Goal: Information Seeking & Learning: Find contact information

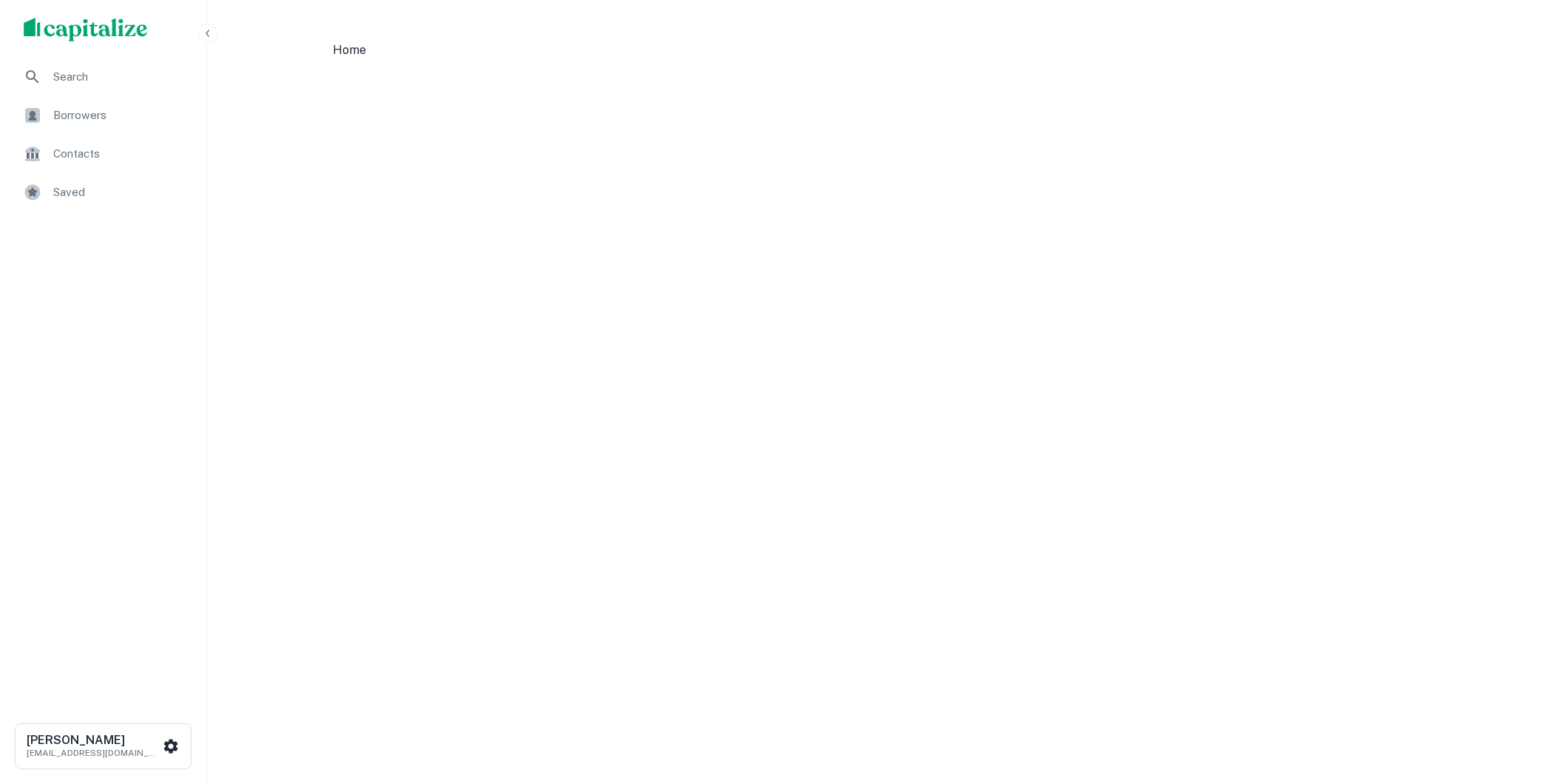
click at [80, 75] on span "Search" at bounding box center [119, 76] width 133 height 17
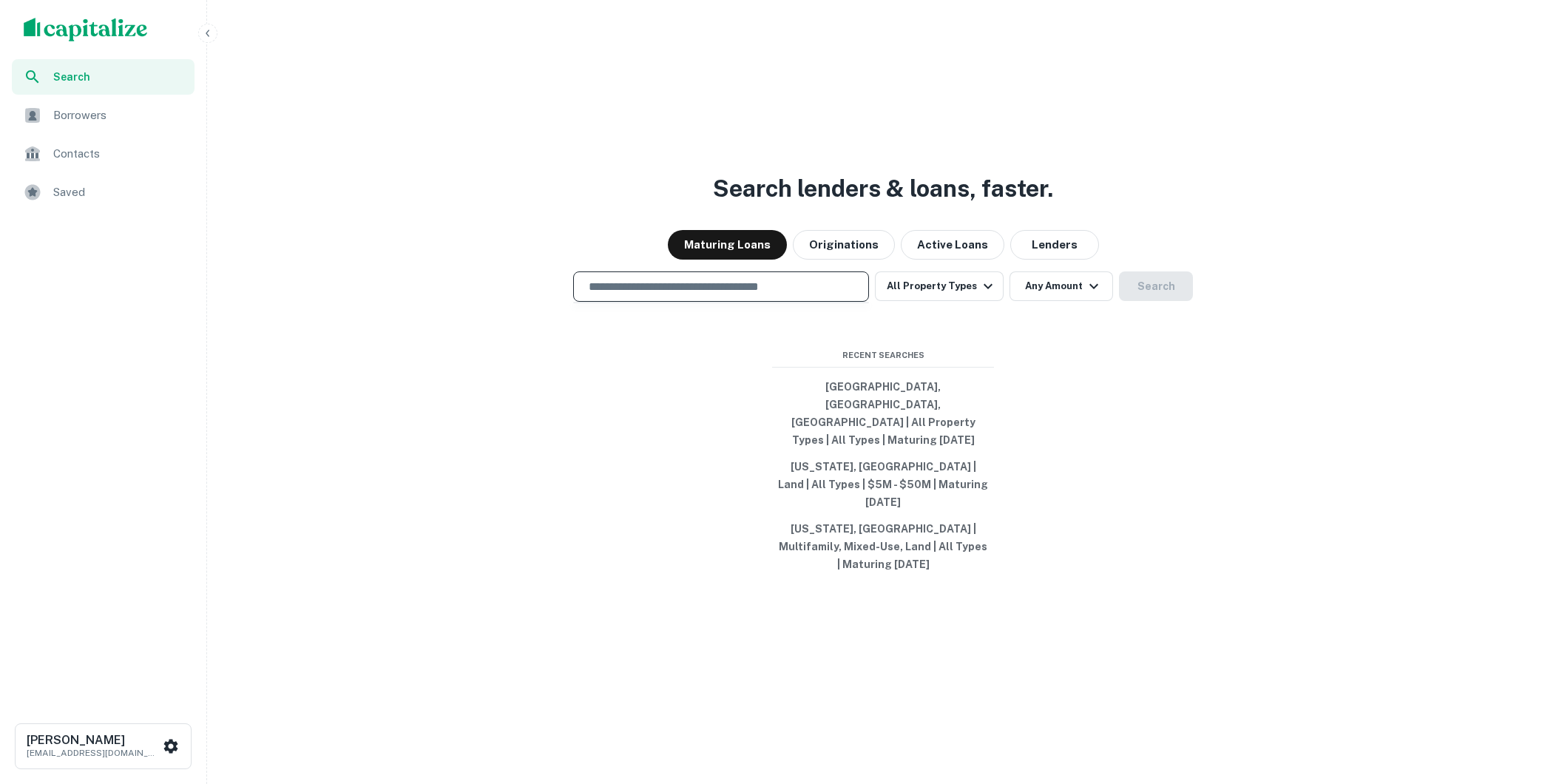
click at [696, 295] on input "text" at bounding box center [720, 286] width 282 height 17
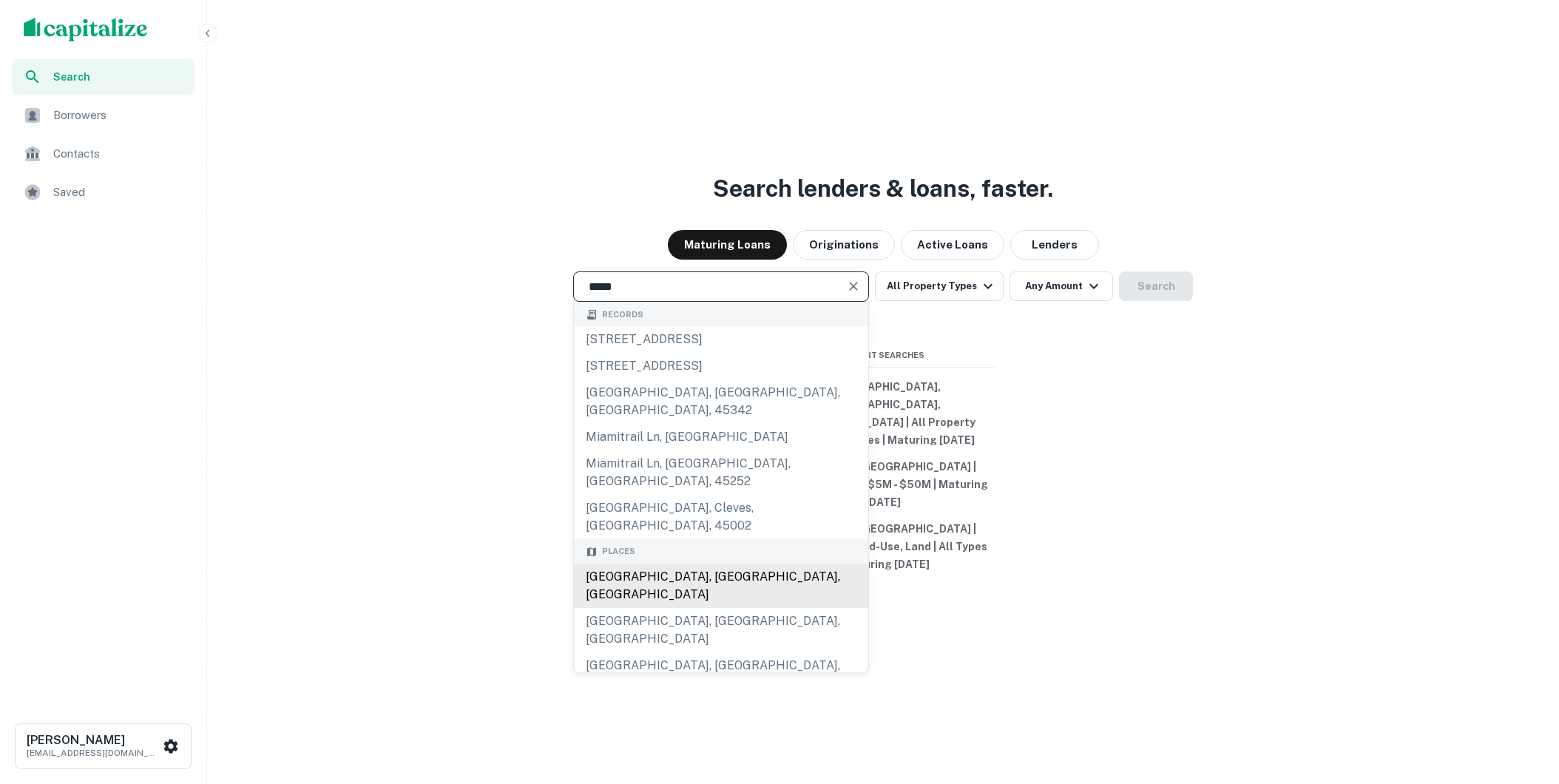
click at [702, 579] on div "Miami, FL, USA" at bounding box center [721, 586] width 294 height 45
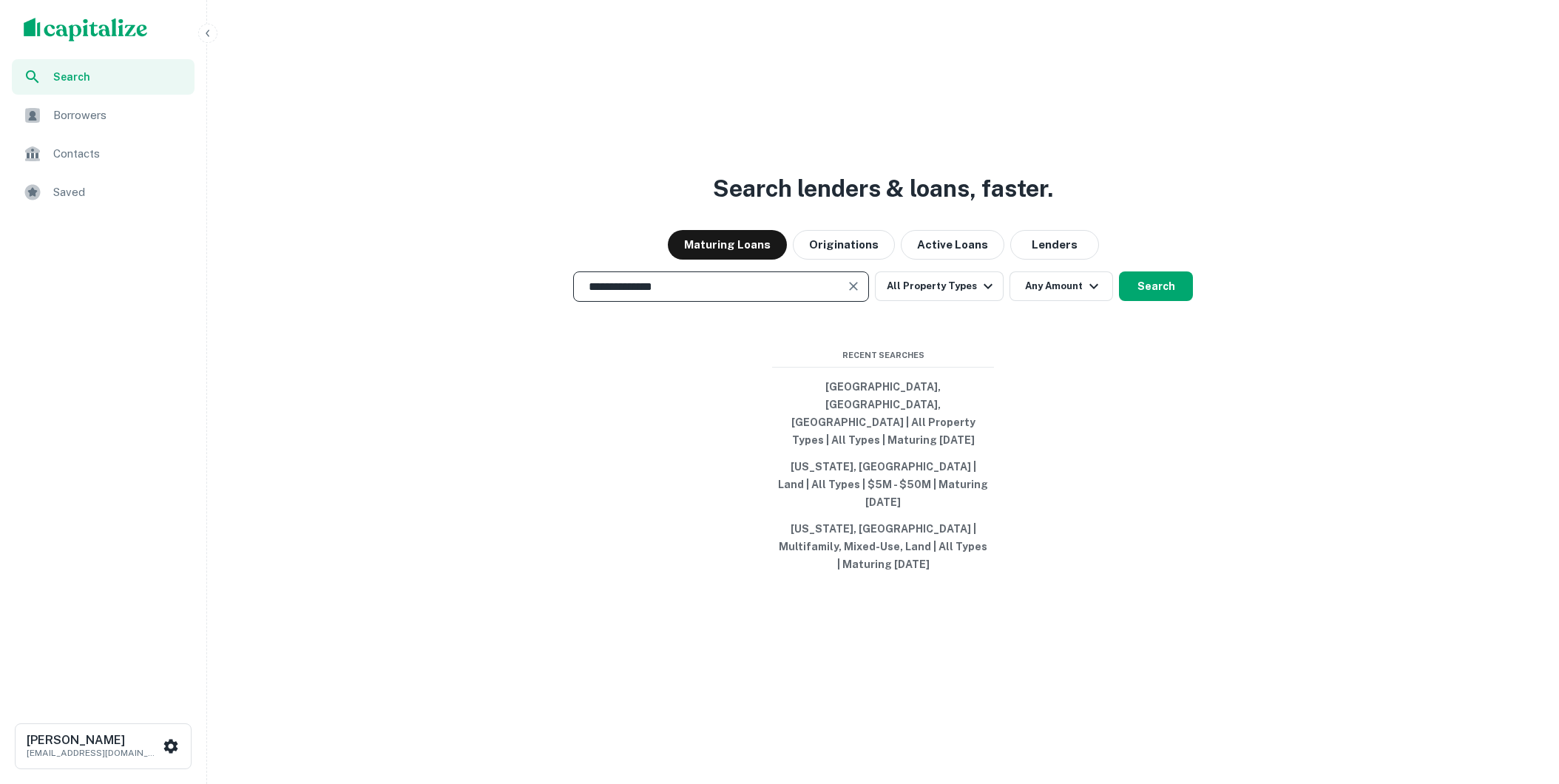
type input "*****"
click at [1140, 301] on button "Search" at bounding box center [1155, 286] width 74 height 29
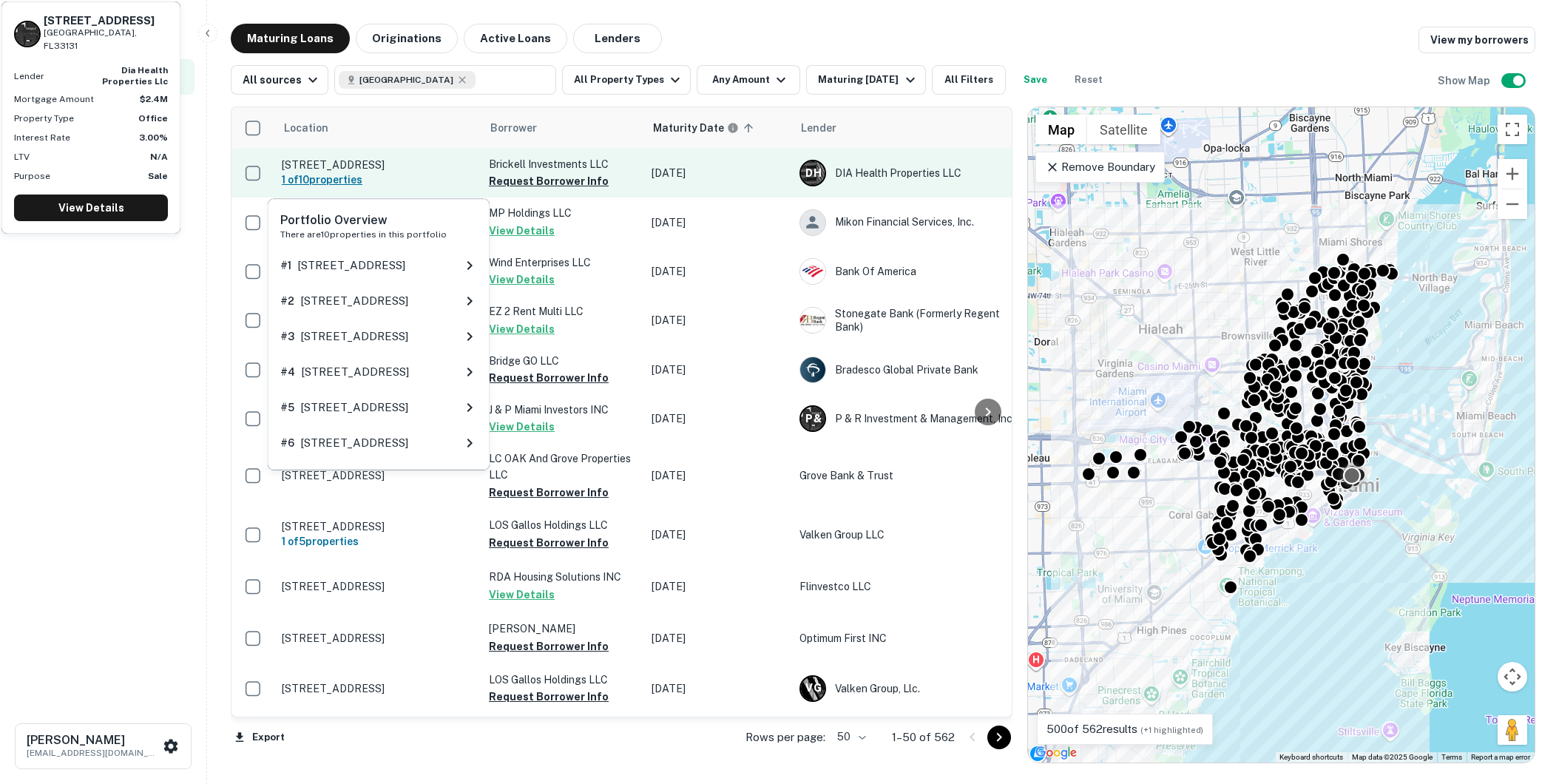
click at [419, 184] on h6 "1 of 10 properties" at bounding box center [377, 180] width 192 height 16
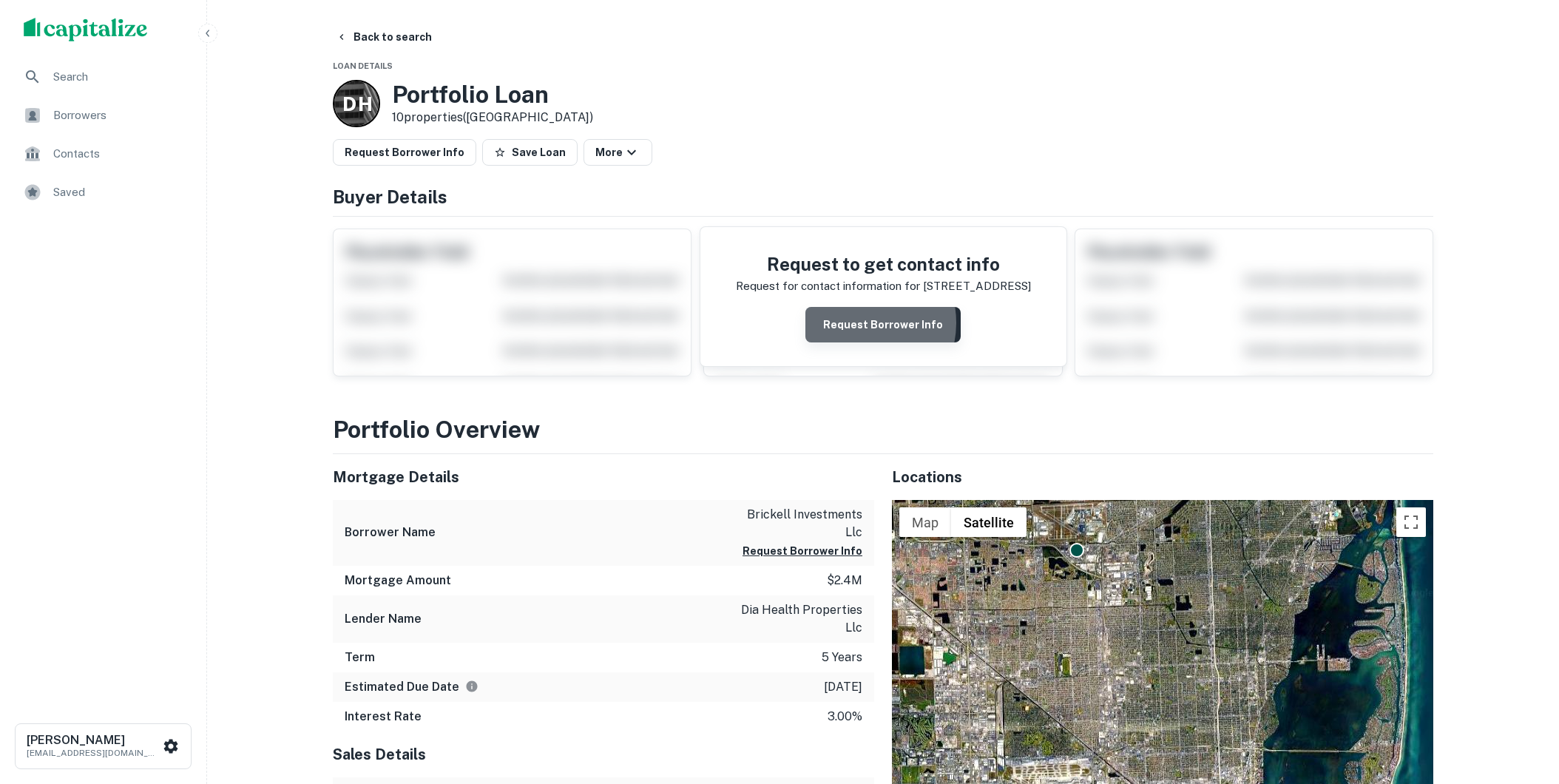
click at [855, 323] on button "Request Borrower Info" at bounding box center [883, 324] width 155 height 36
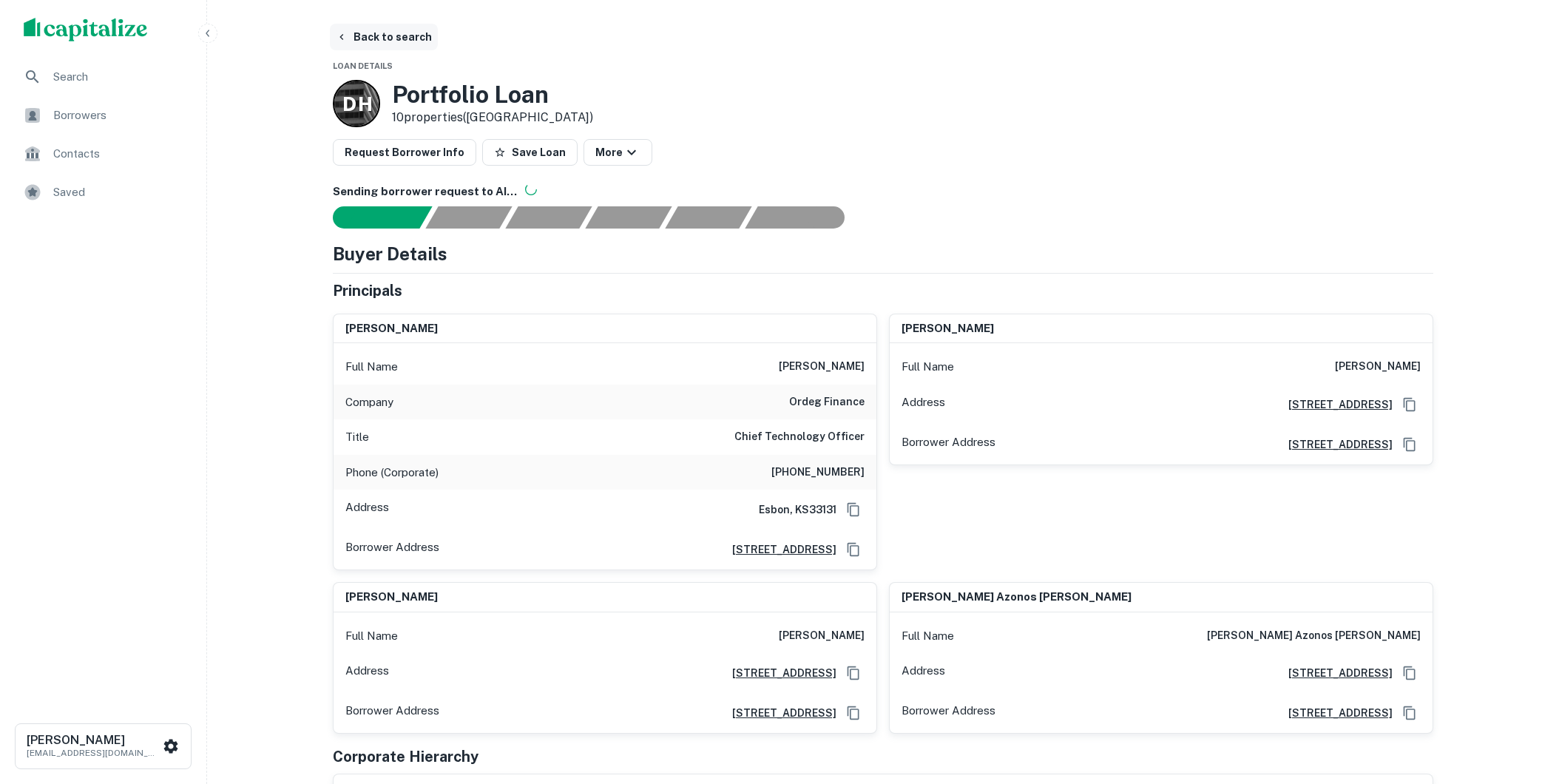
click at [382, 42] on button "Back to search" at bounding box center [384, 37] width 108 height 26
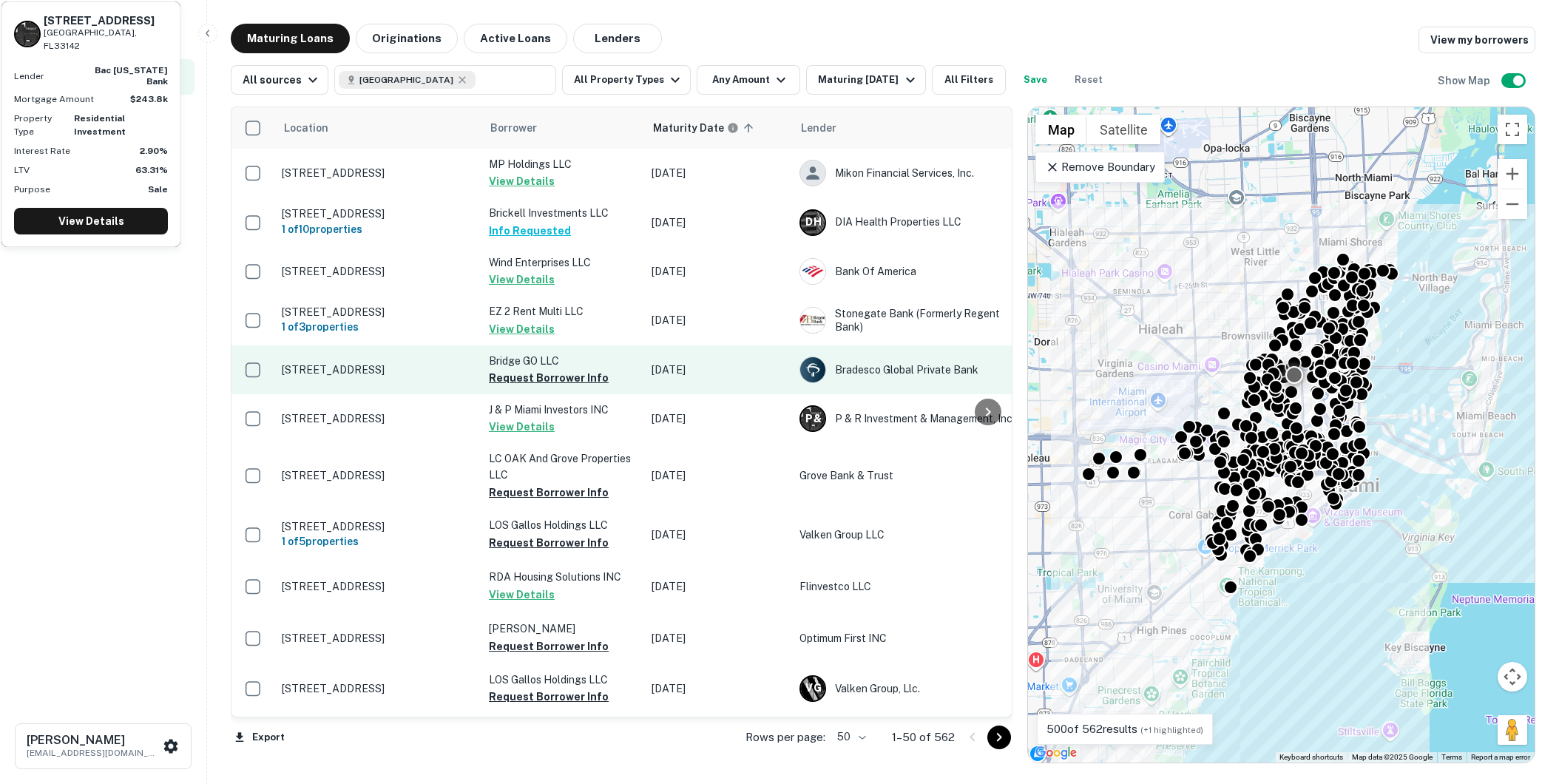
click at [380, 368] on p "1385 Nw 29th Ter Miami, FL33142" at bounding box center [377, 369] width 192 height 14
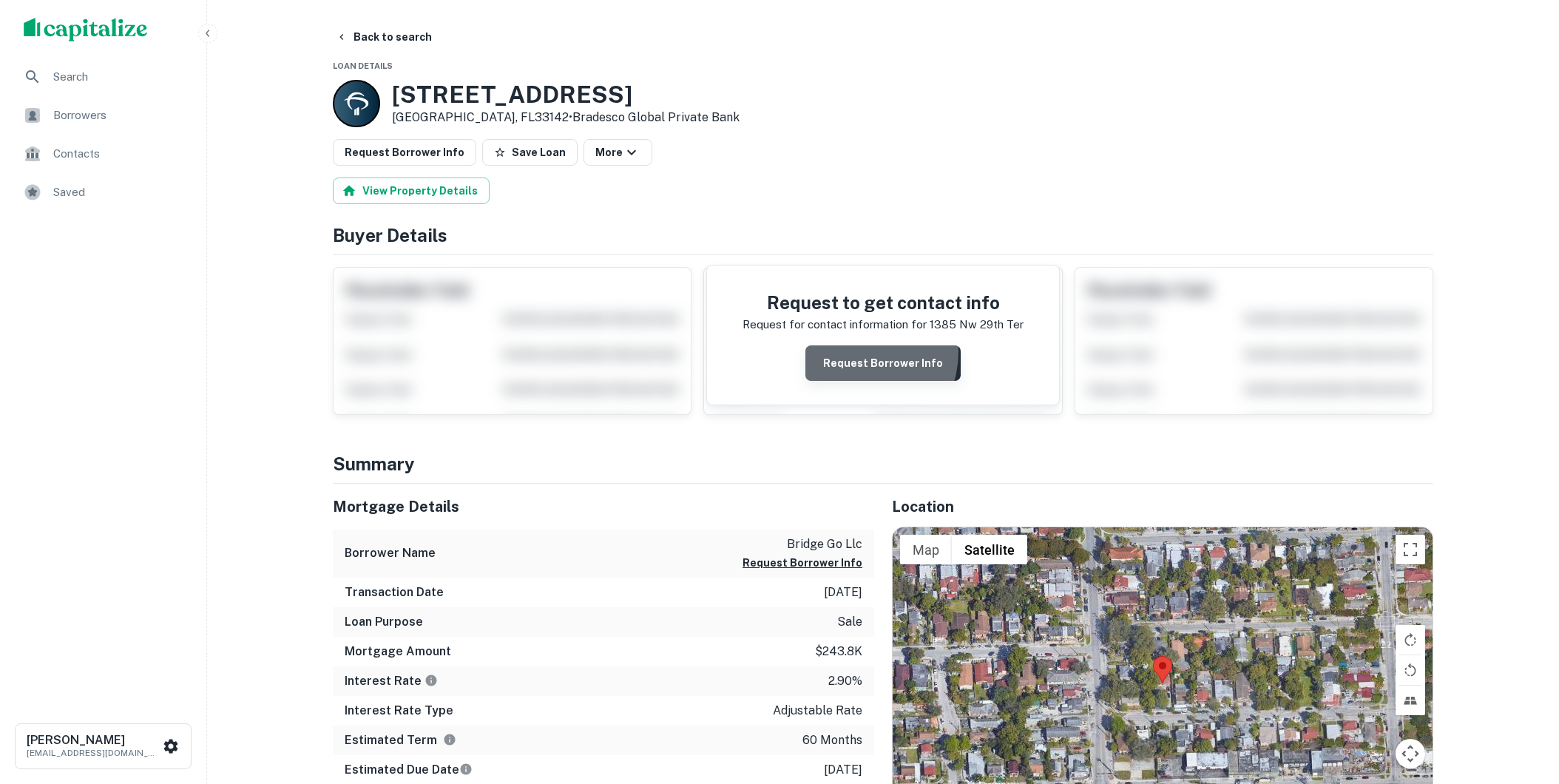
click at [854, 352] on button "Request Borrower Info" at bounding box center [883, 363] width 155 height 36
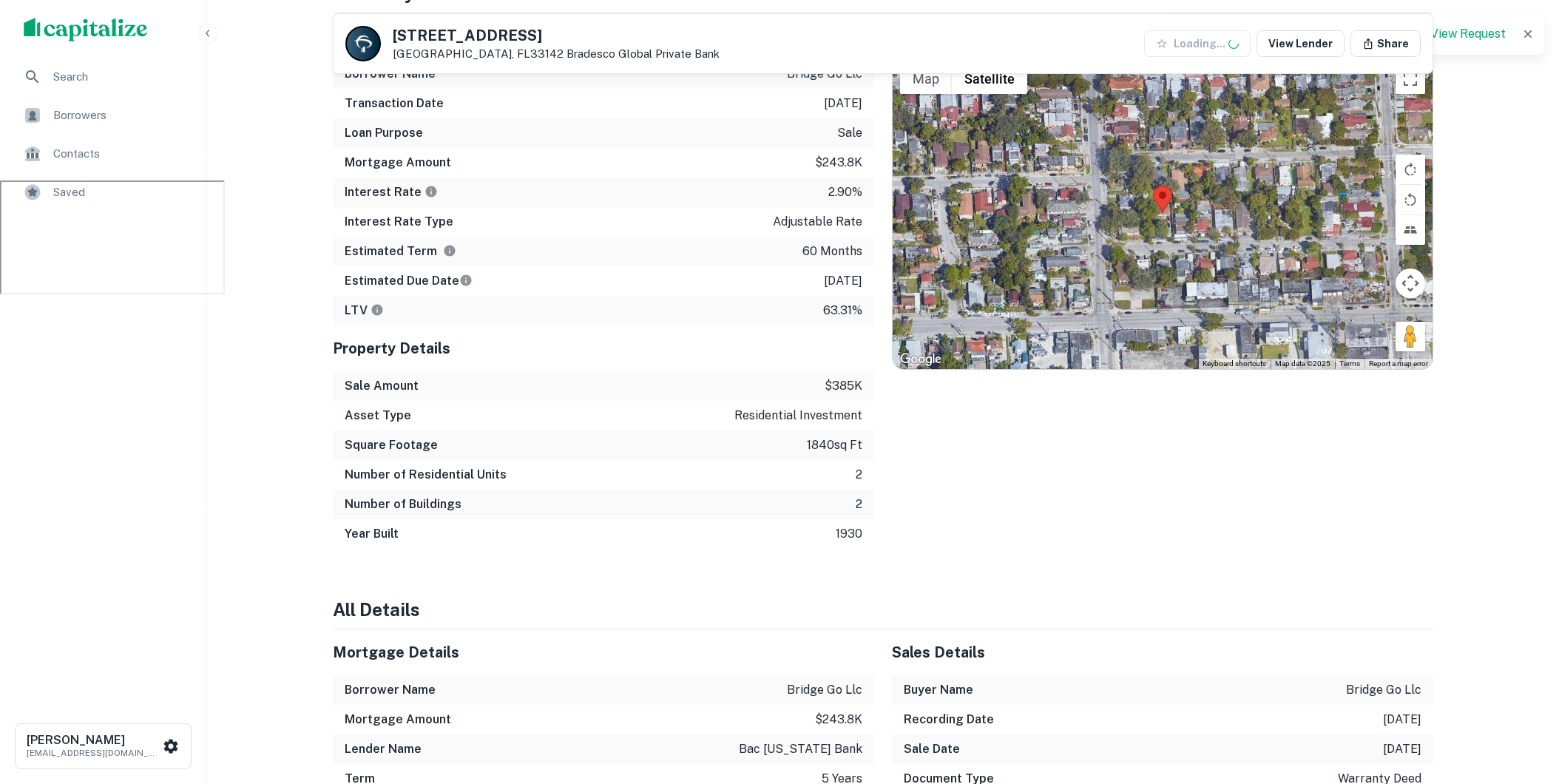
scroll to position [599, 0]
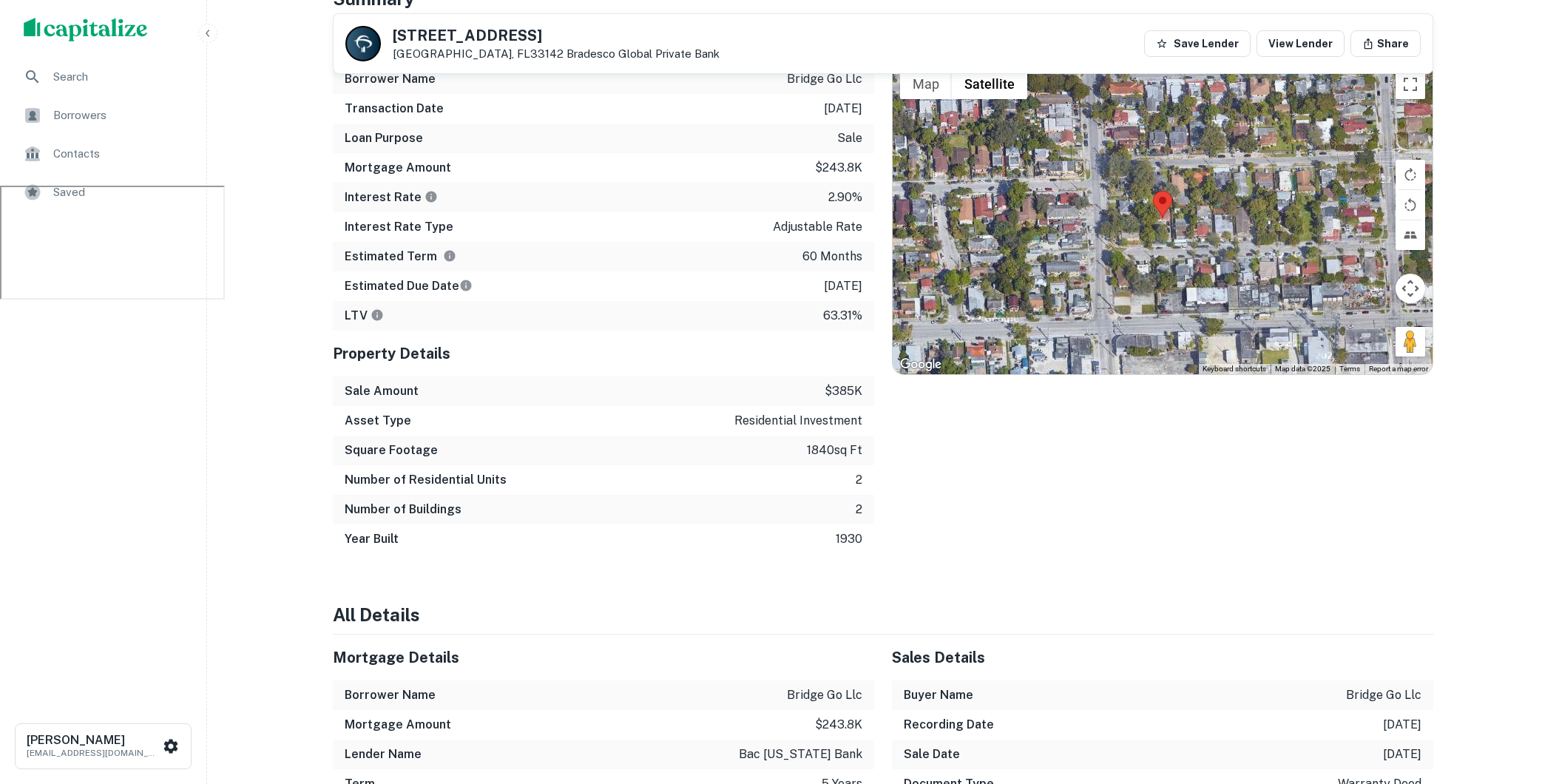
click at [99, 184] on span "Saved" at bounding box center [119, 192] width 133 height 17
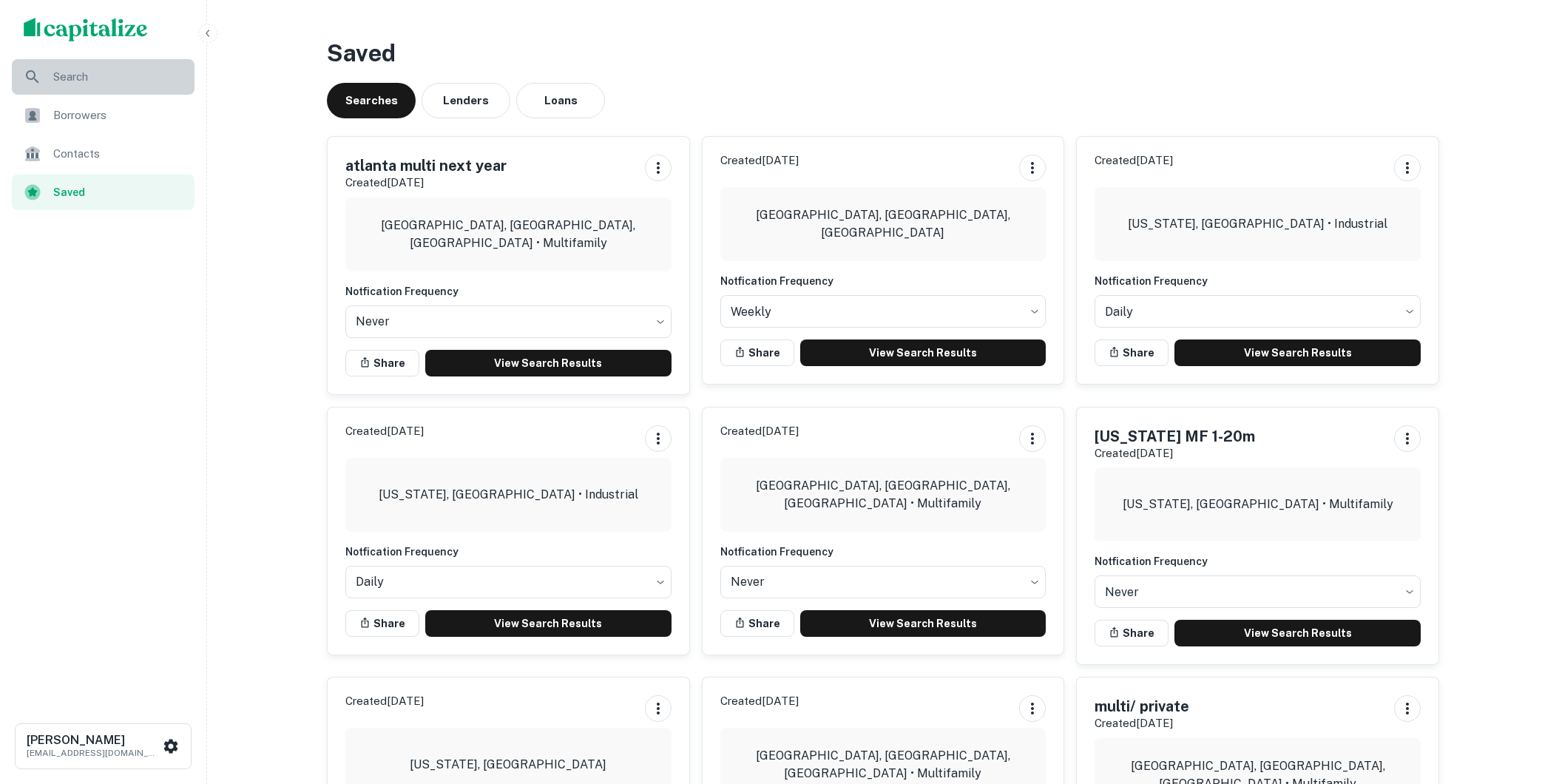
click at [130, 76] on span "Search" at bounding box center [119, 76] width 133 height 17
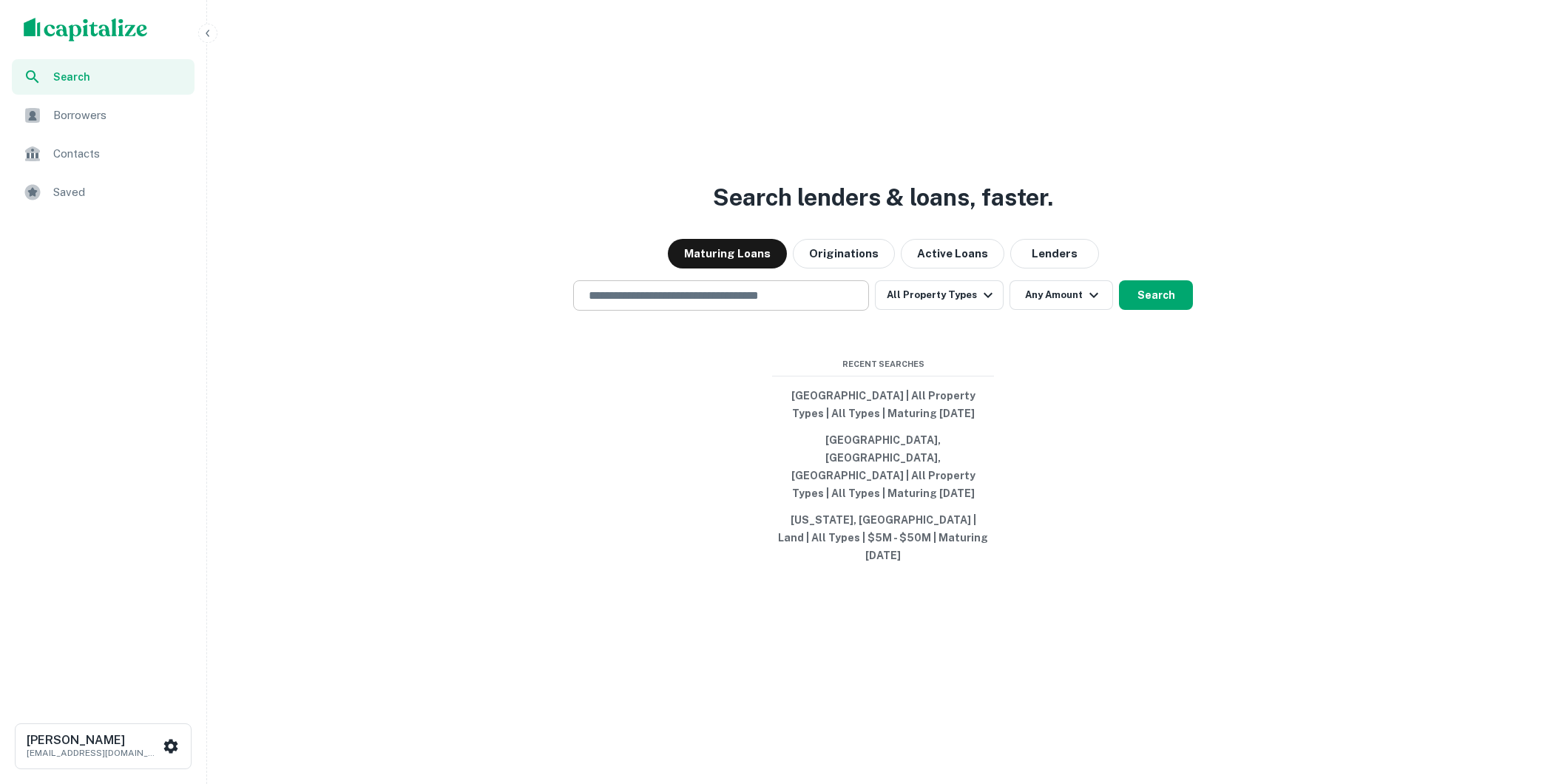
click at [769, 311] on div "​" at bounding box center [721, 295] width 296 height 30
type input "**********"
click at [1150, 310] on button "Search" at bounding box center [1155, 295] width 74 height 29
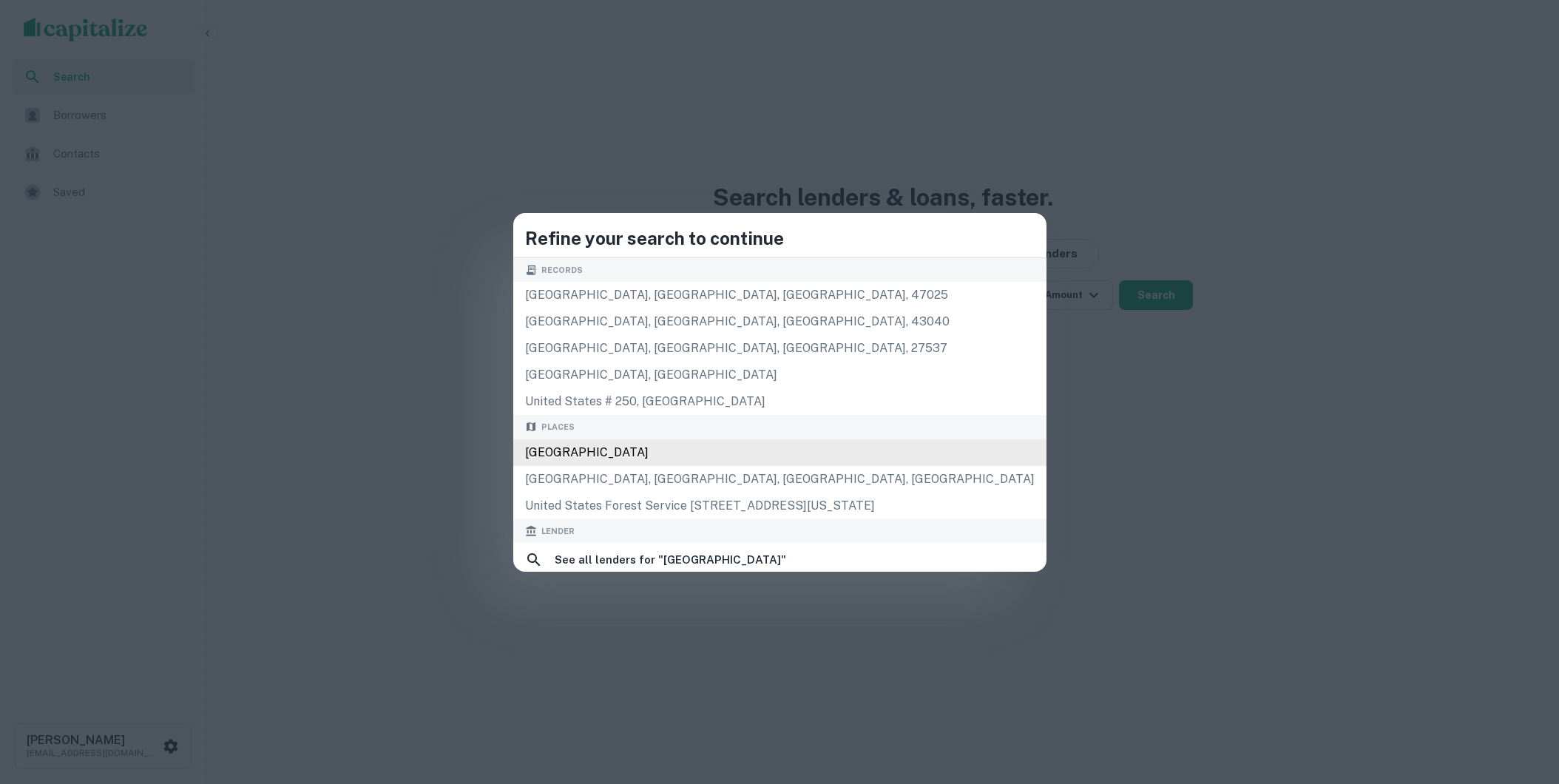
click at [834, 455] on div "United States" at bounding box center [780, 452] width 533 height 26
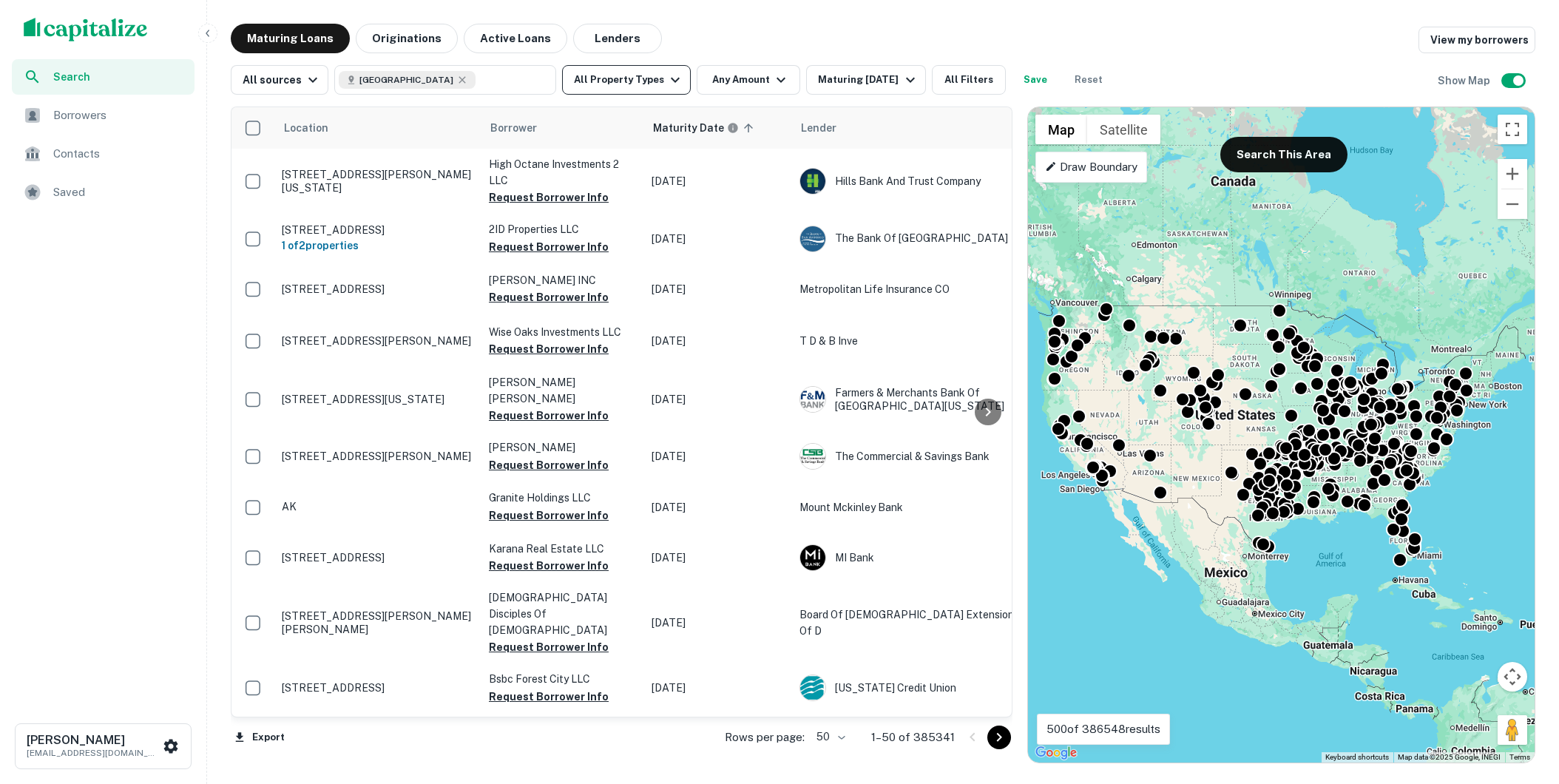
click at [666, 81] on icon "button" at bounding box center [674, 79] width 17 height 17
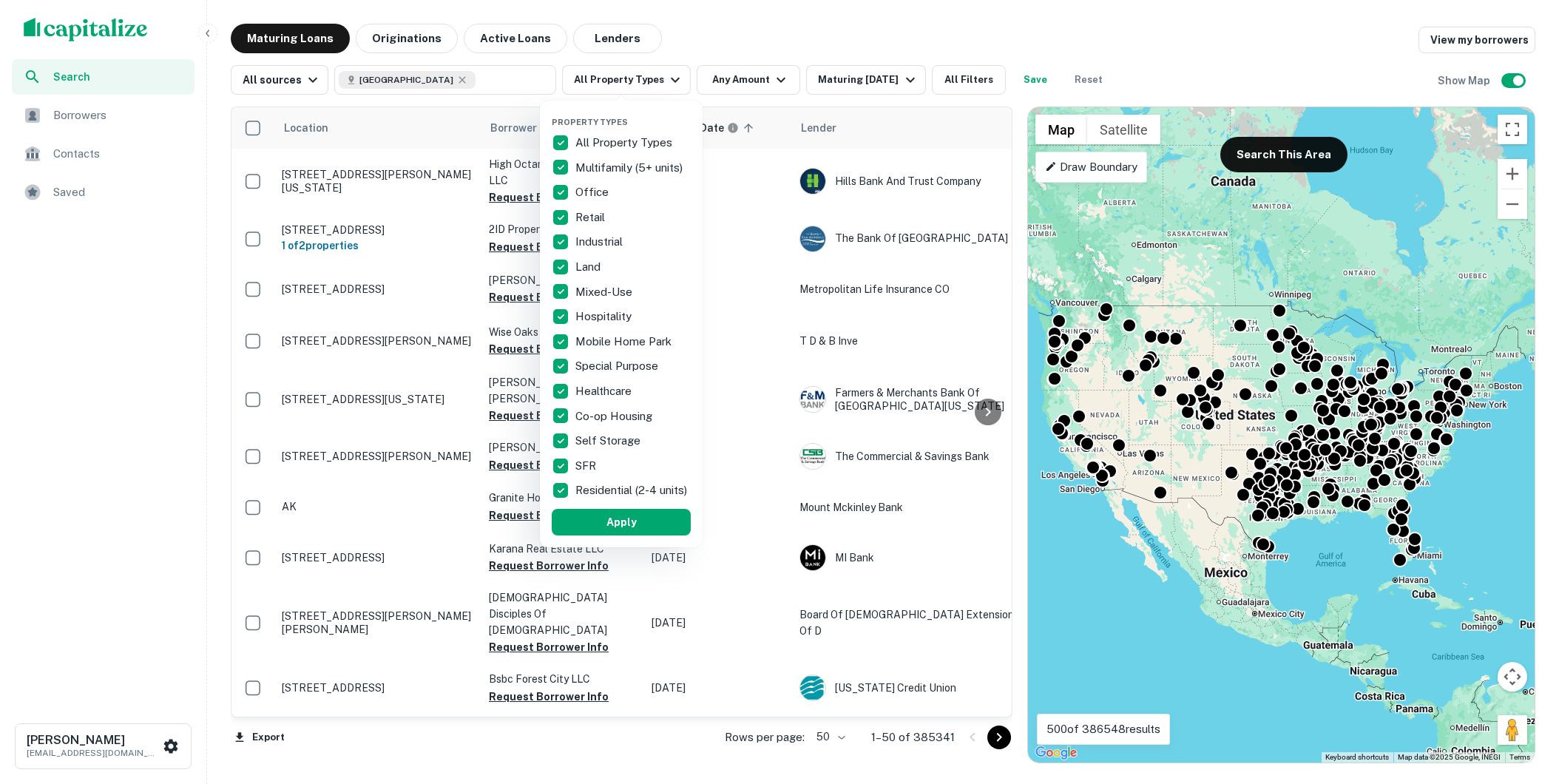
click at [576, 141] on p "All Property Types" at bounding box center [625, 142] width 100 height 17
click at [582, 468] on p "SFR" at bounding box center [588, 465] width 24 height 17
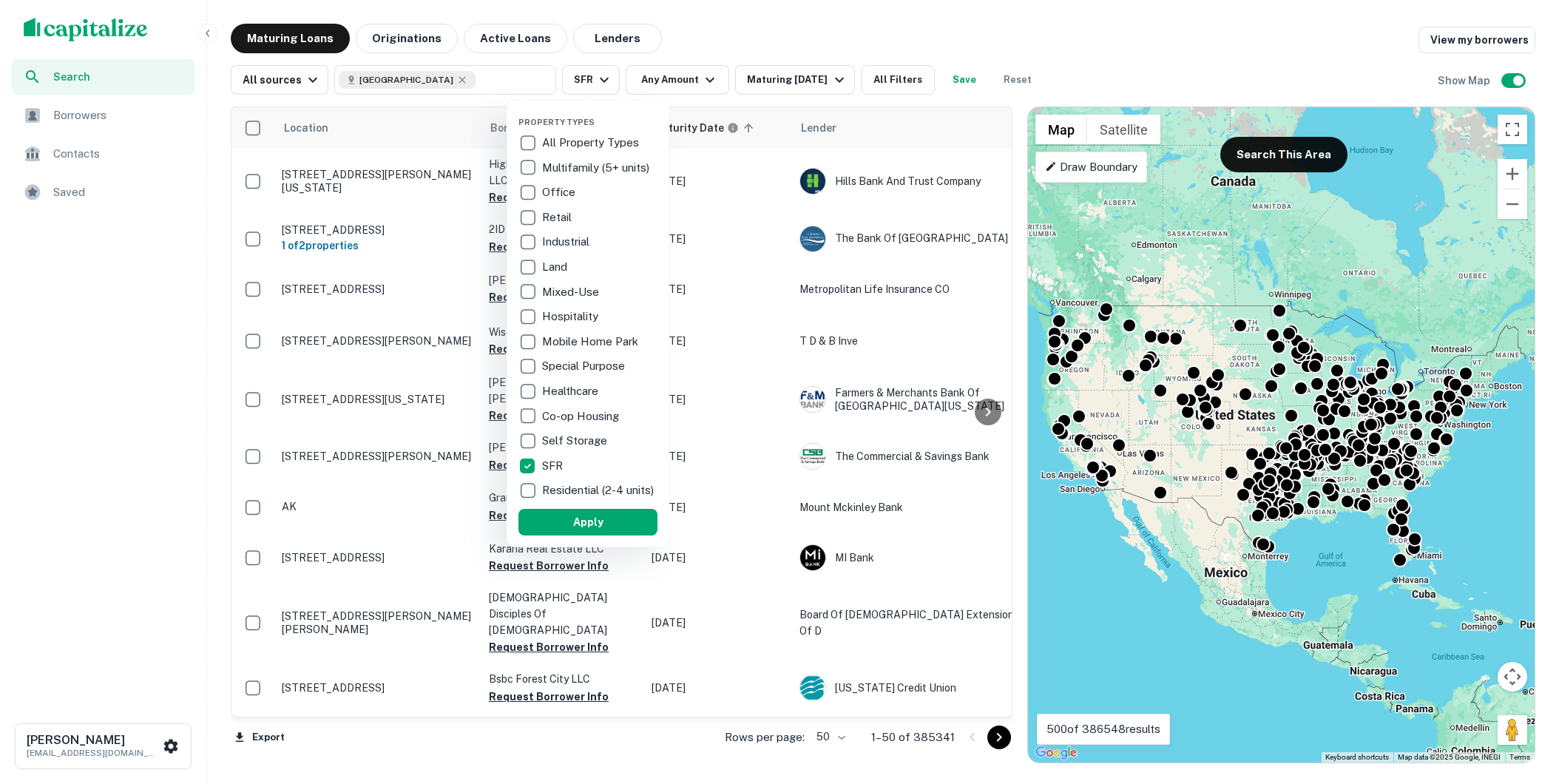
click at [557, 497] on p "Residential (2-4 units)" at bounding box center [599, 490] width 114 height 17
click at [901, 48] on div at bounding box center [780, 392] width 1559 height 784
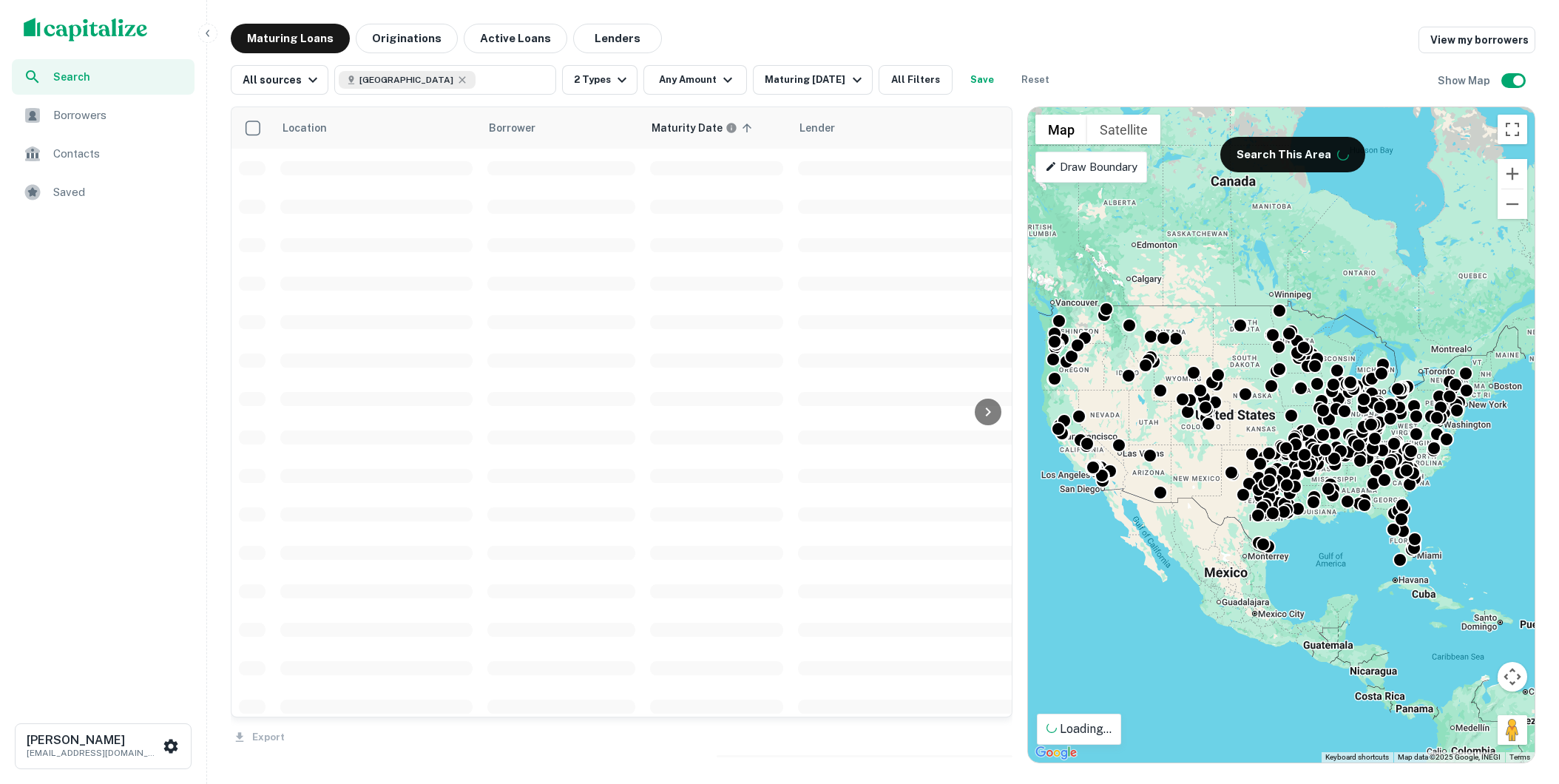
click at [923, 79] on div "Property Types All Property Types Multifamily (5+ units) Office Retail Industri…" at bounding box center [780, 392] width 1559 height 784
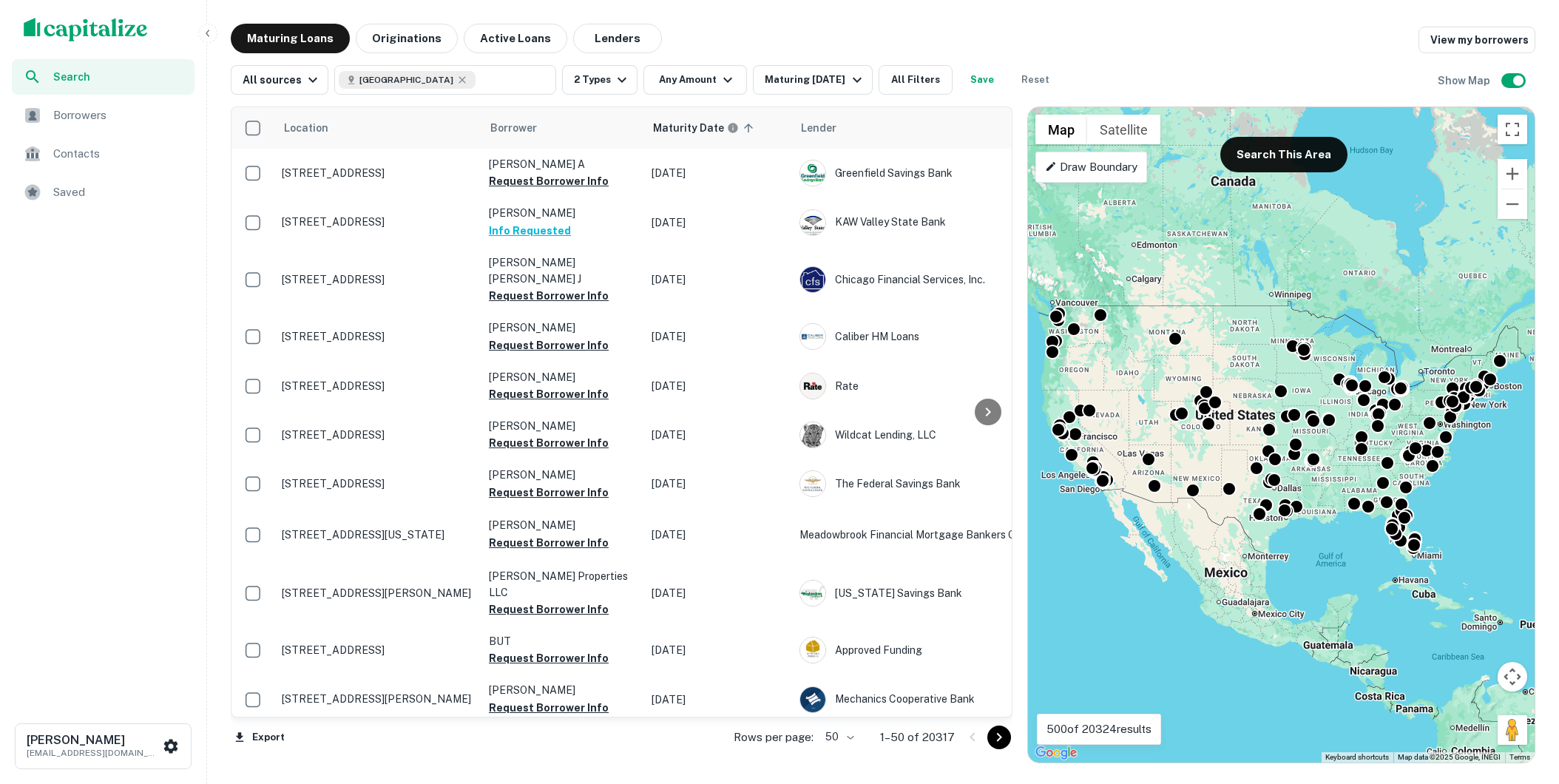
click at [923, 79] on button "All Filters" at bounding box center [915, 79] width 74 height 29
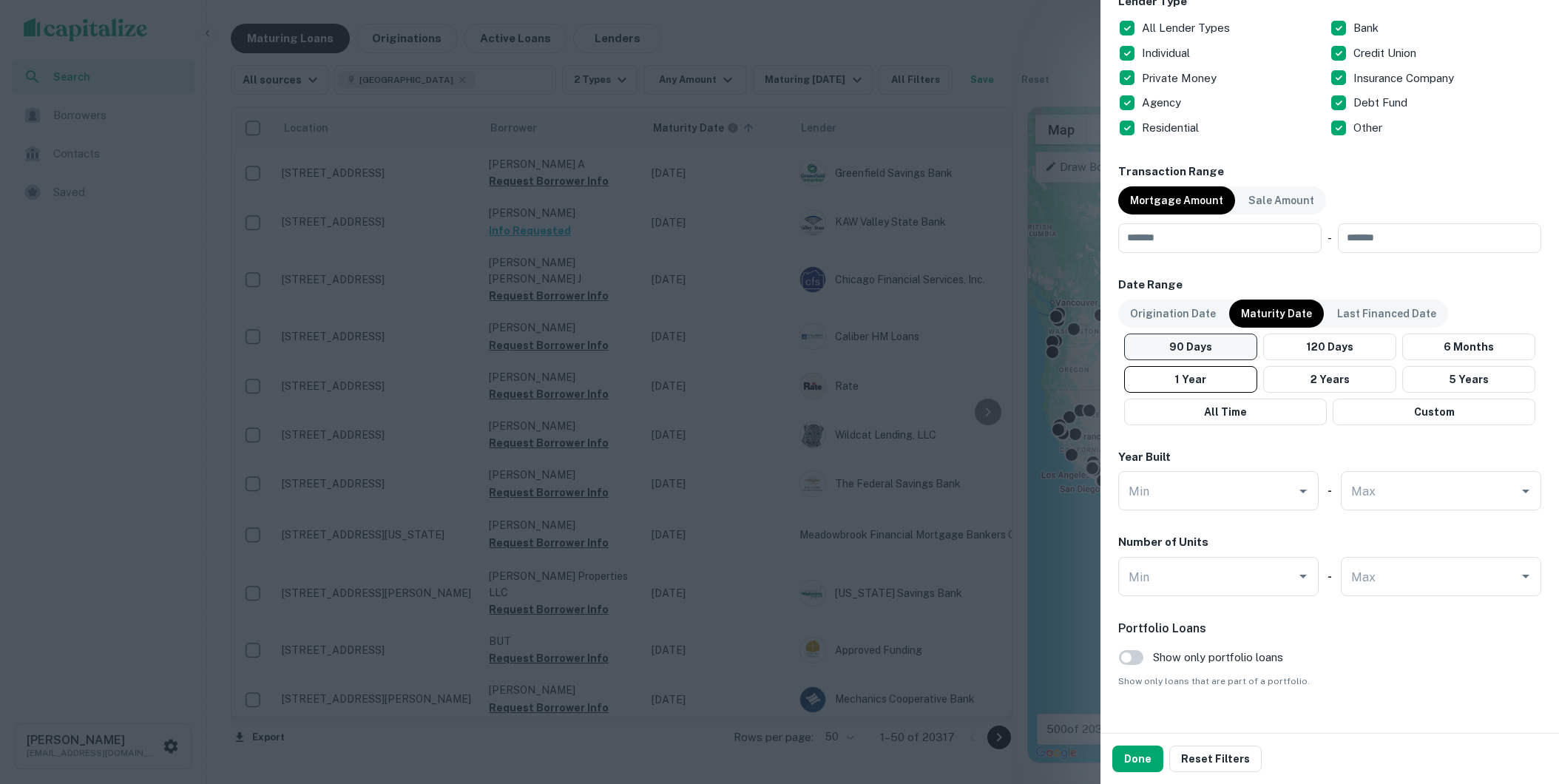
scroll to position [610, 0]
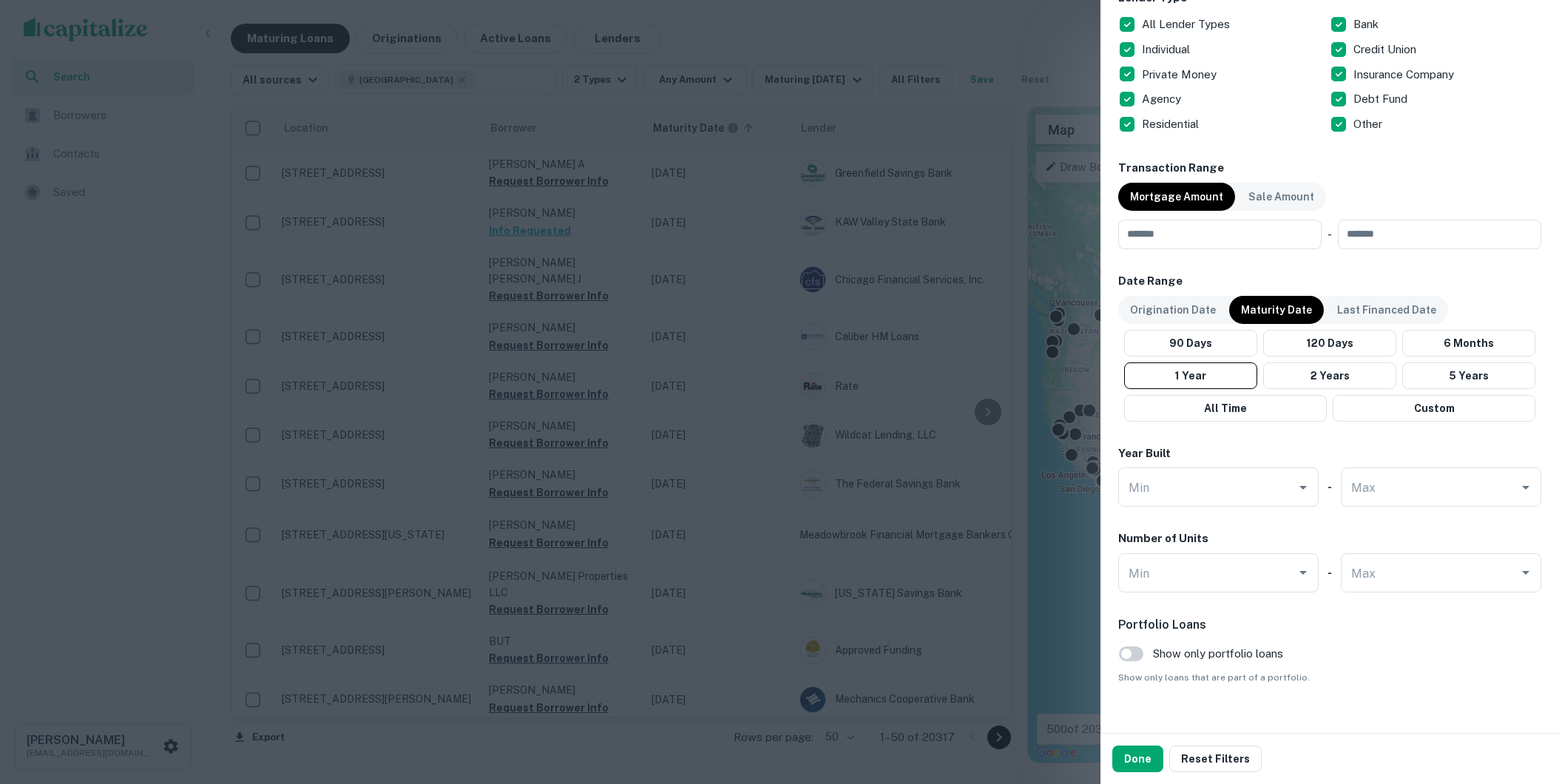
click at [1153, 654] on span "Show only portfolio loans" at bounding box center [1218, 653] width 130 height 17
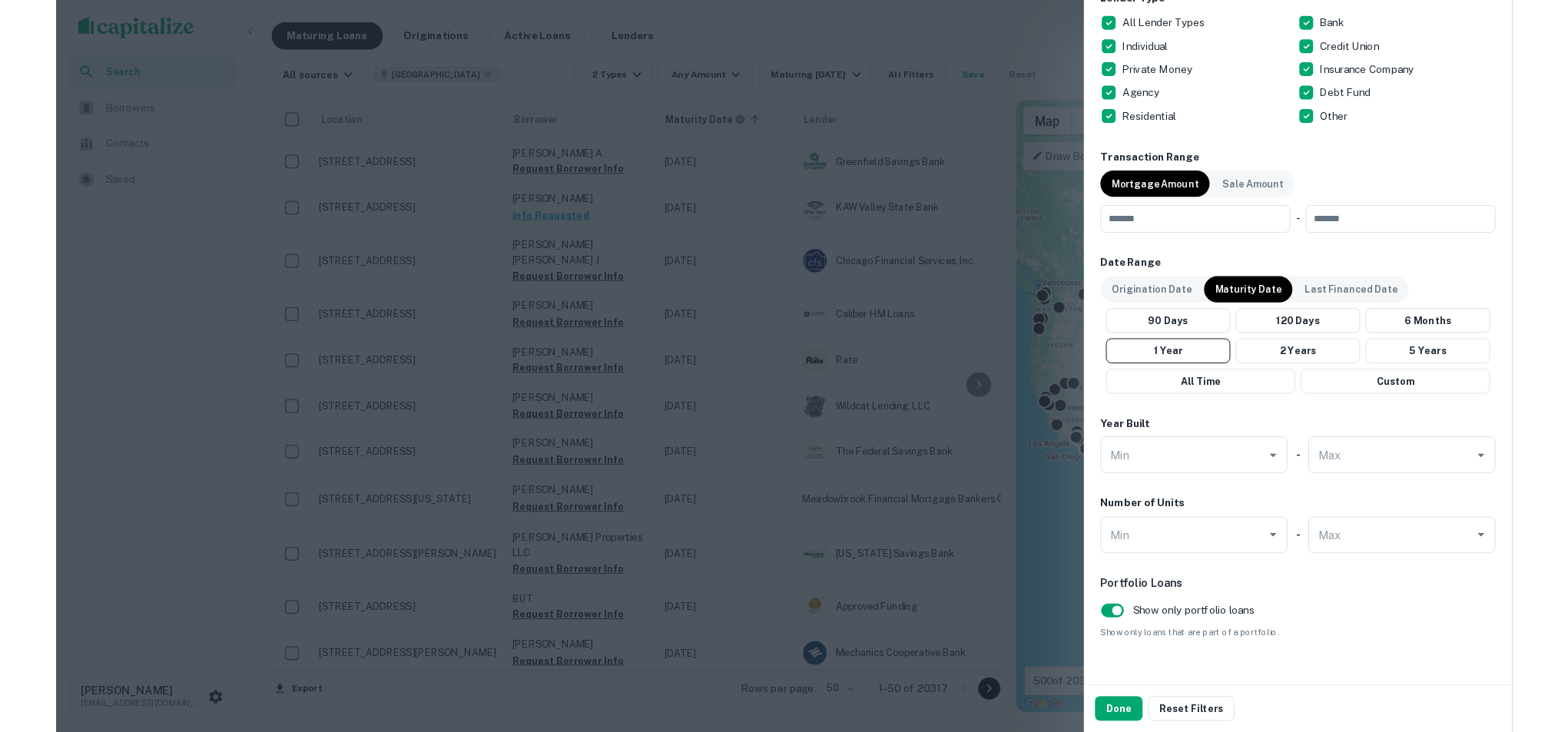
scroll to position [652, 0]
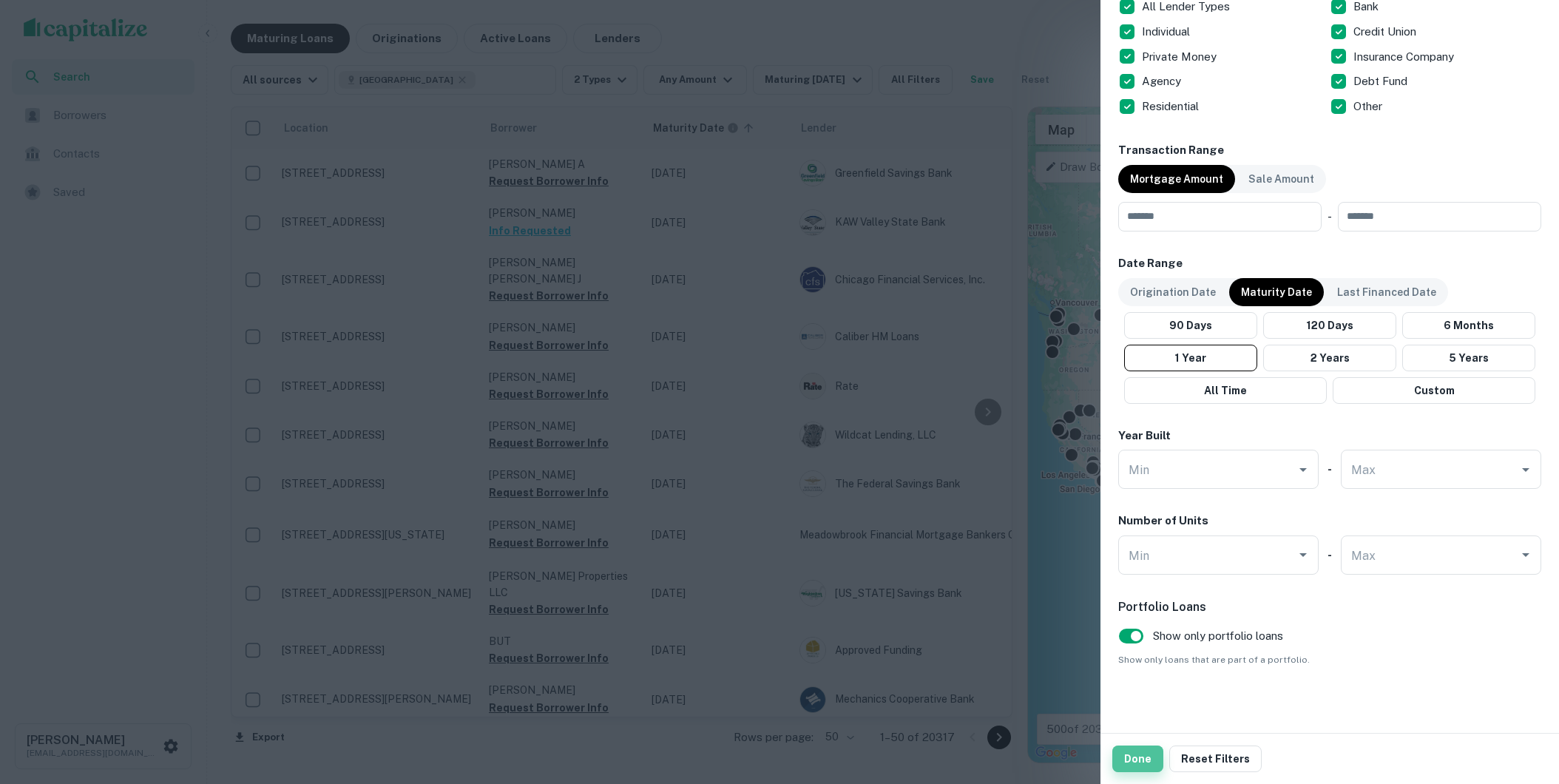
click at [1131, 750] on button "Done" at bounding box center [1138, 758] width 51 height 26
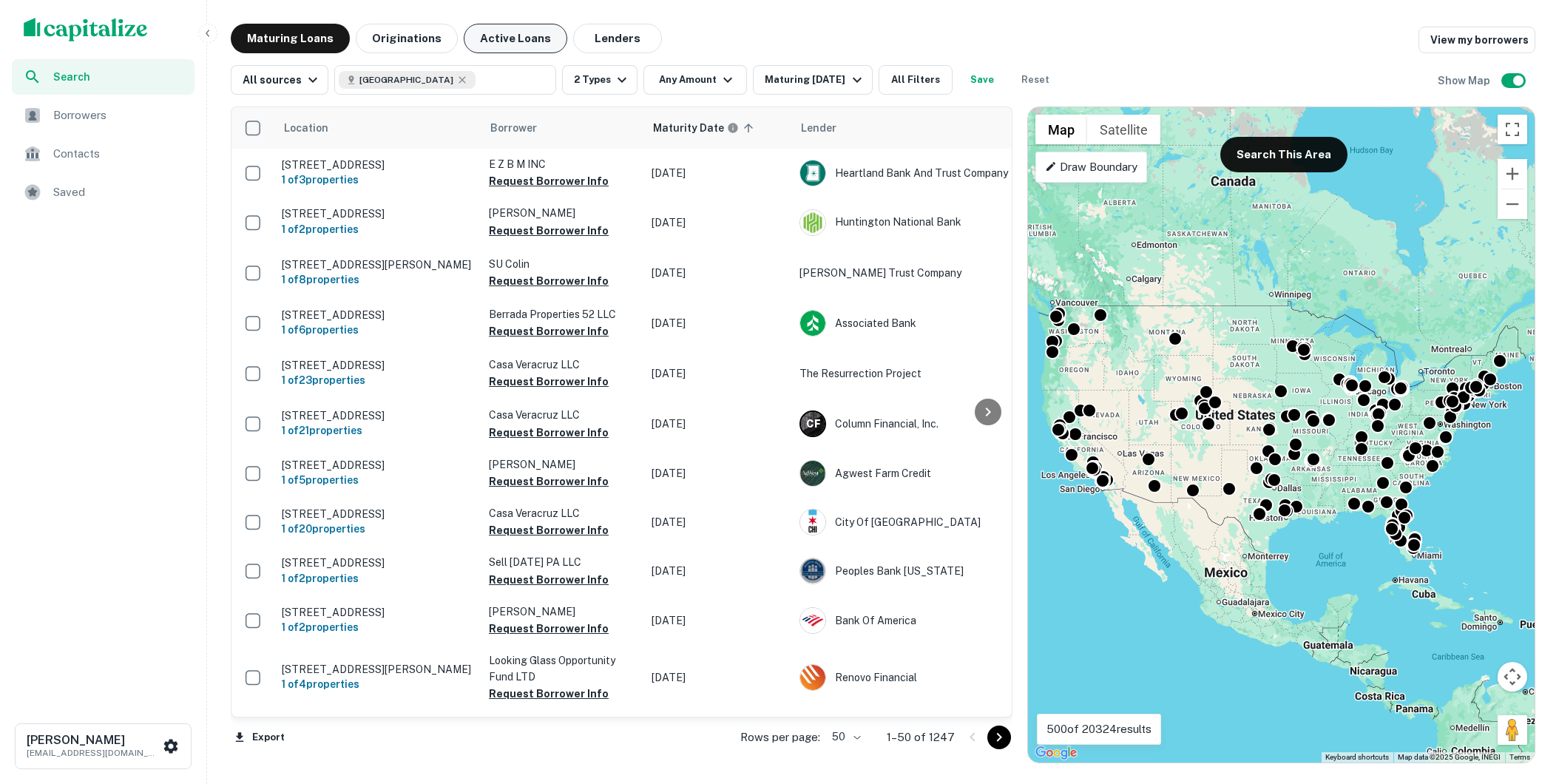
click at [525, 38] on button "Active Loans" at bounding box center [514, 38] width 103 height 29
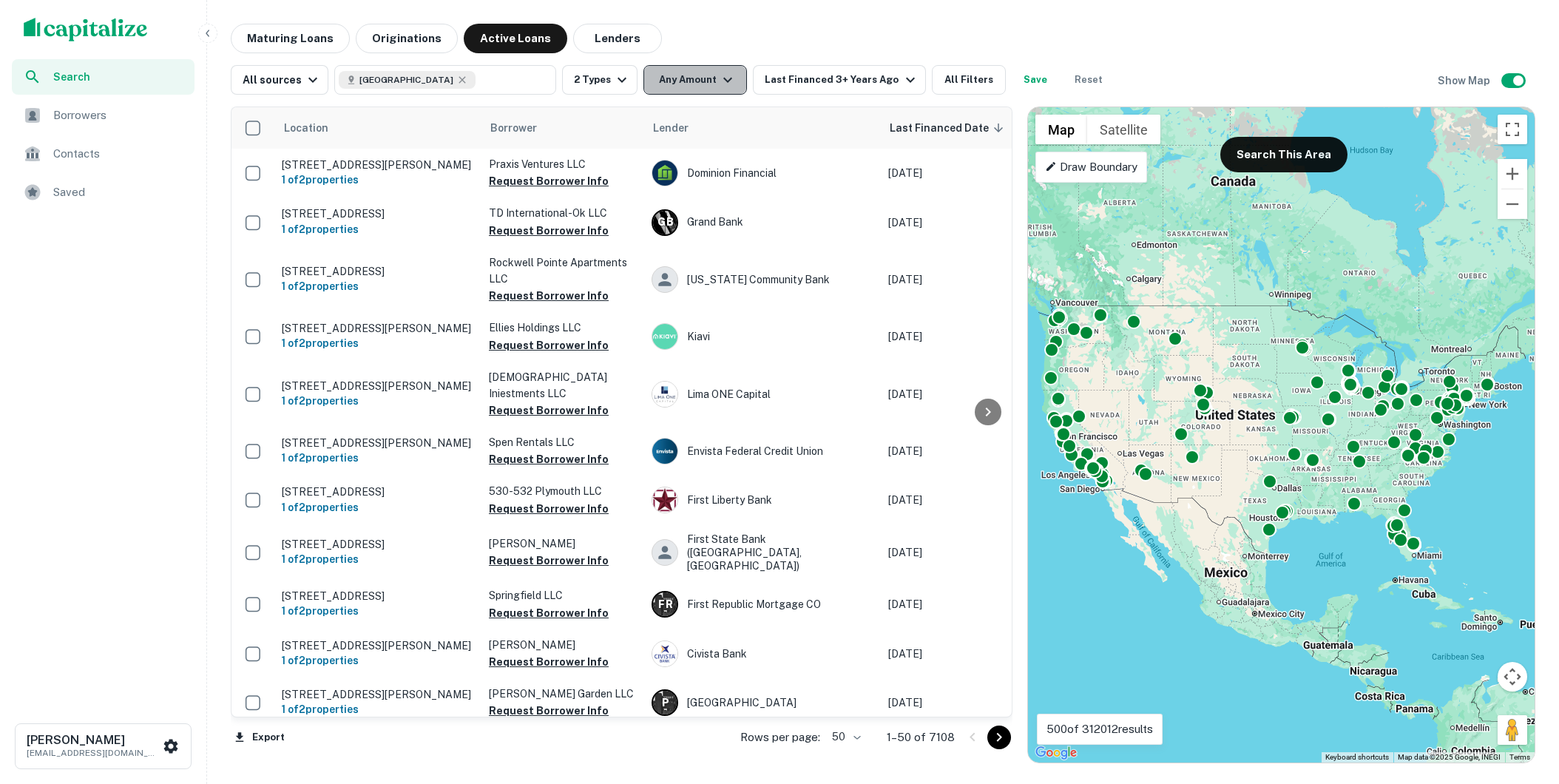
click at [686, 74] on button "Any Amount" at bounding box center [695, 79] width 103 height 29
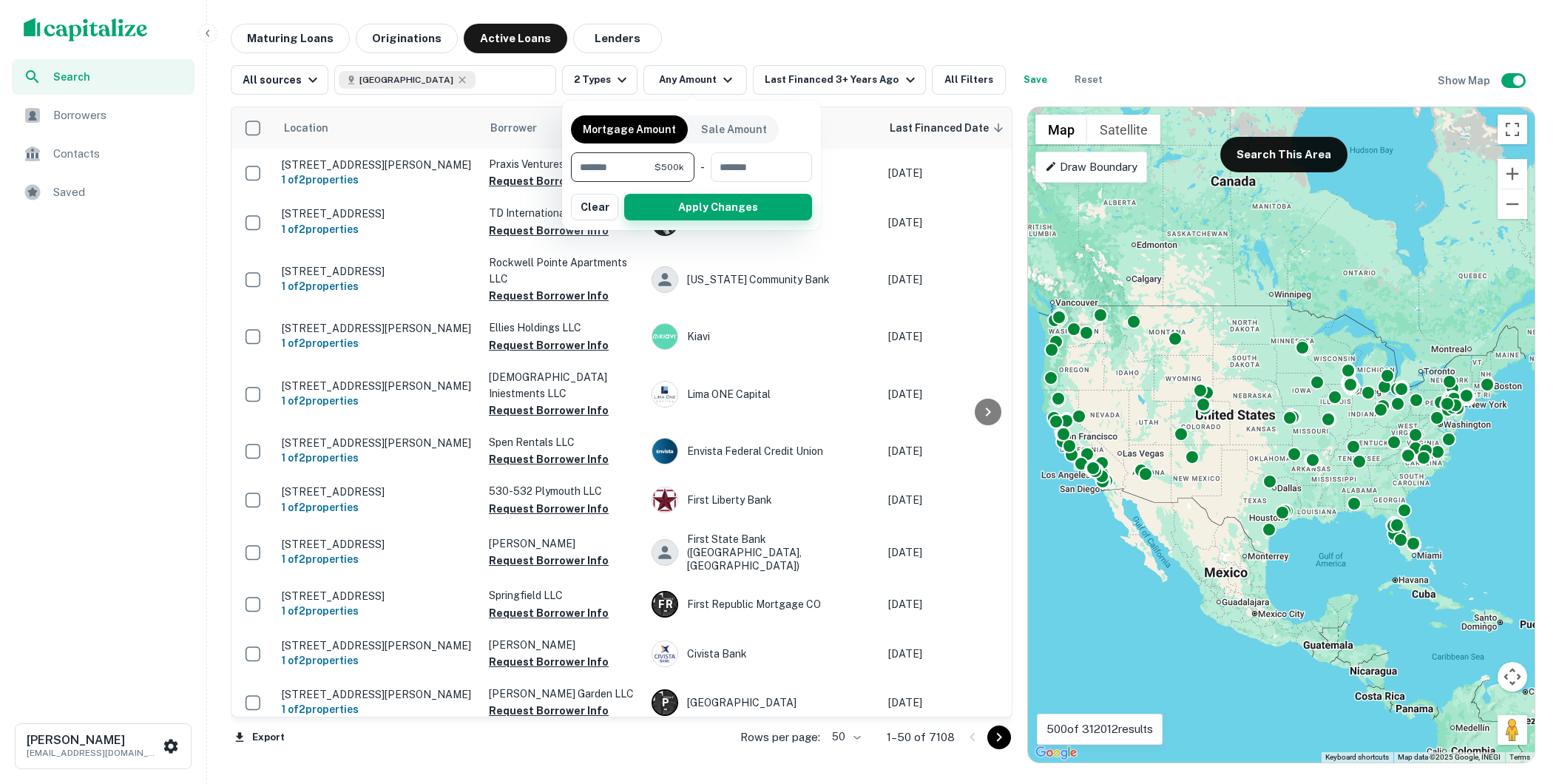
type input "******"
click at [659, 208] on button "Apply Changes" at bounding box center [718, 207] width 188 height 26
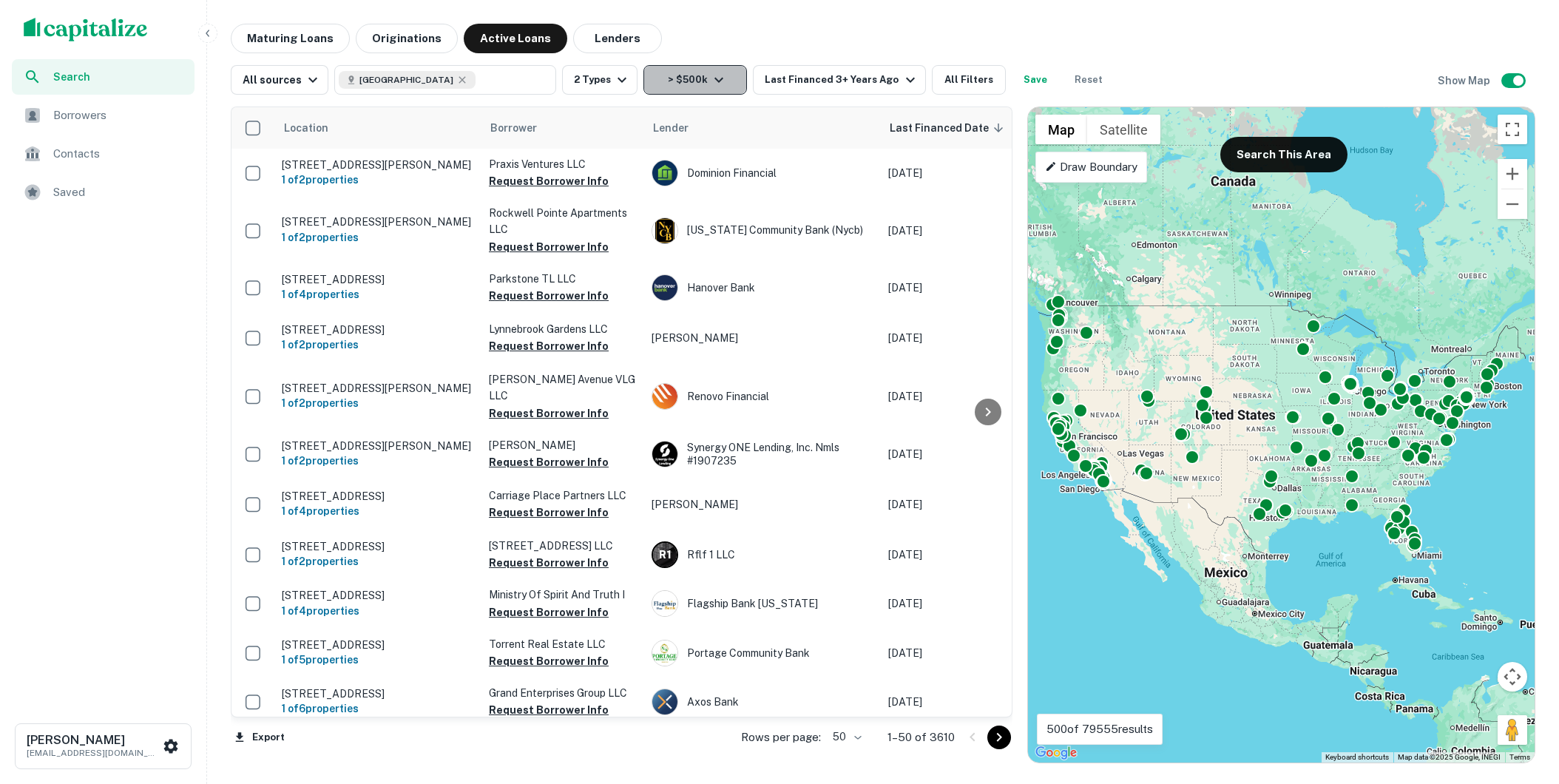
click at [724, 85] on button "> $500k" at bounding box center [695, 79] width 103 height 29
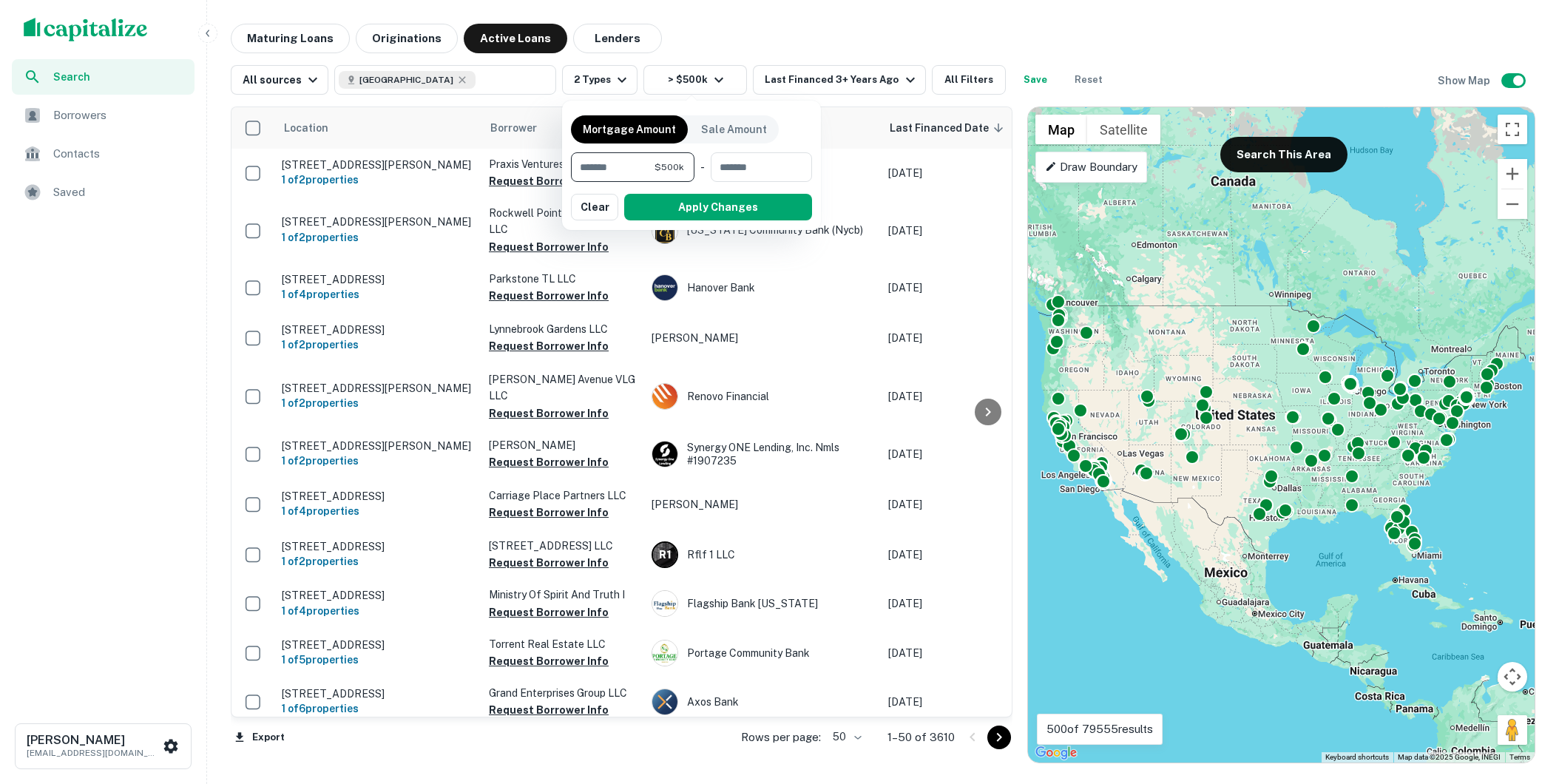
click at [643, 165] on input "******" at bounding box center [612, 167] width 83 height 29
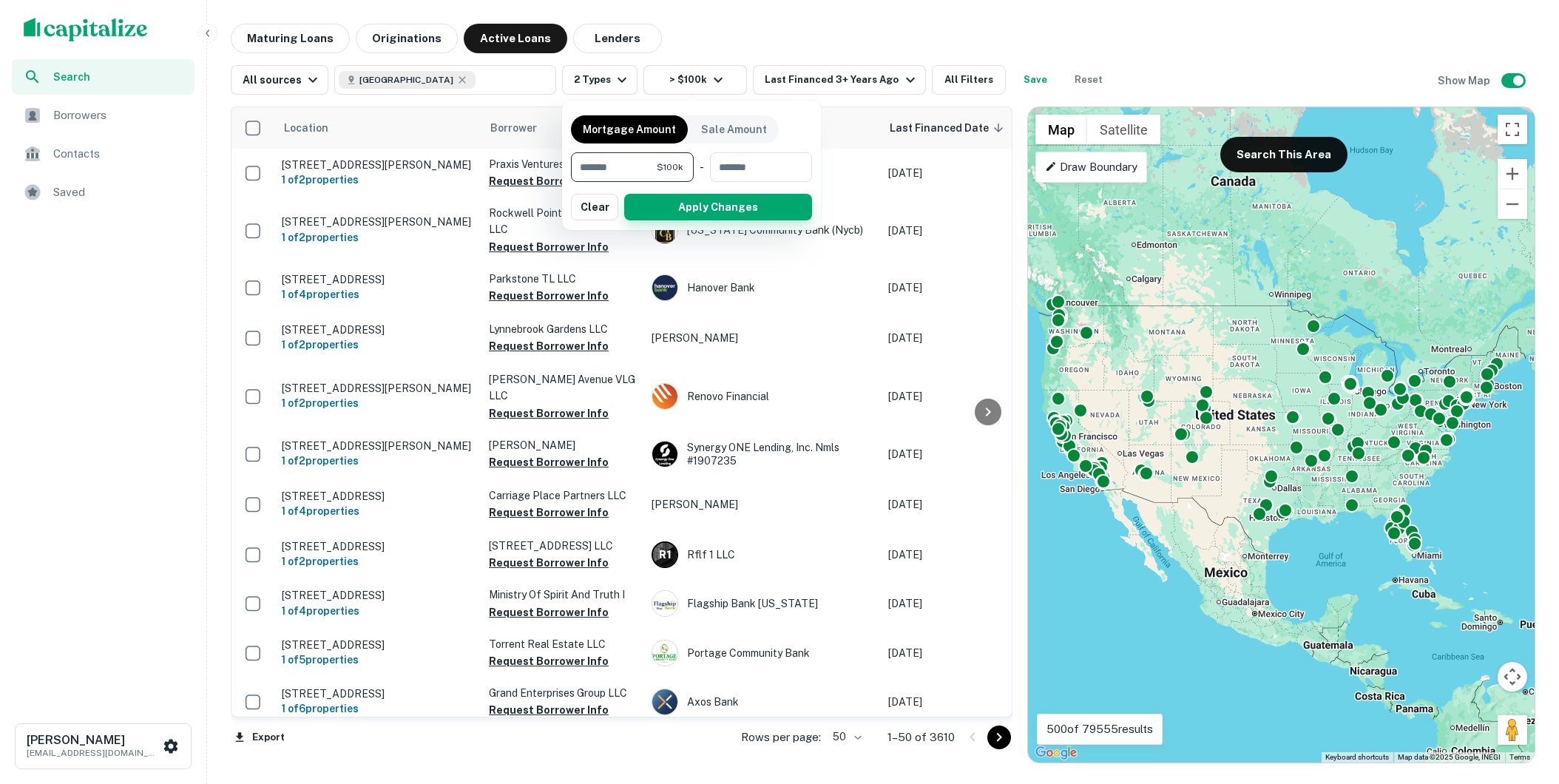
type input "******"
click at [673, 211] on button "Apply Changes" at bounding box center [718, 207] width 188 height 26
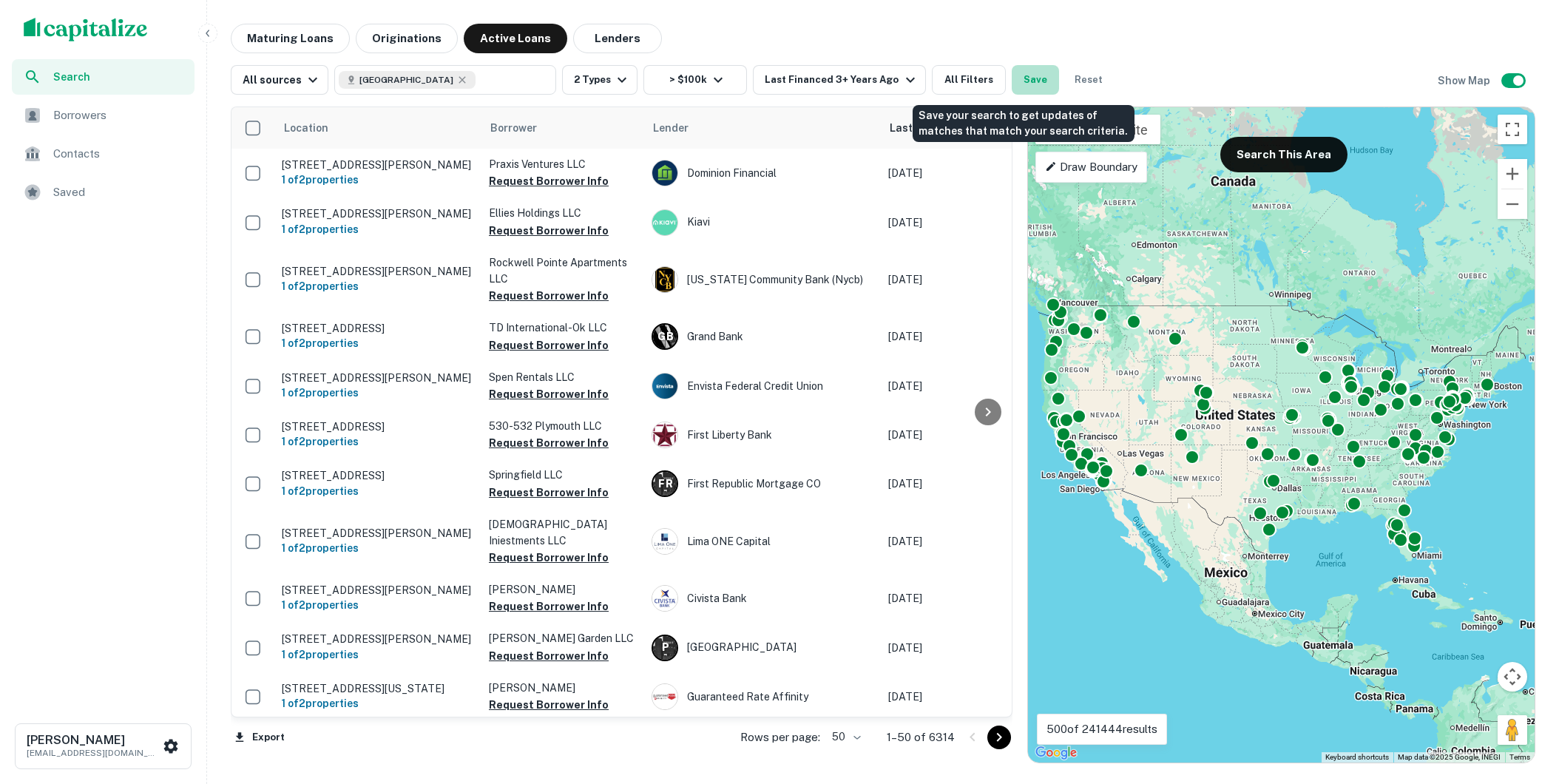
click at [1019, 79] on button "Save" at bounding box center [1035, 79] width 48 height 29
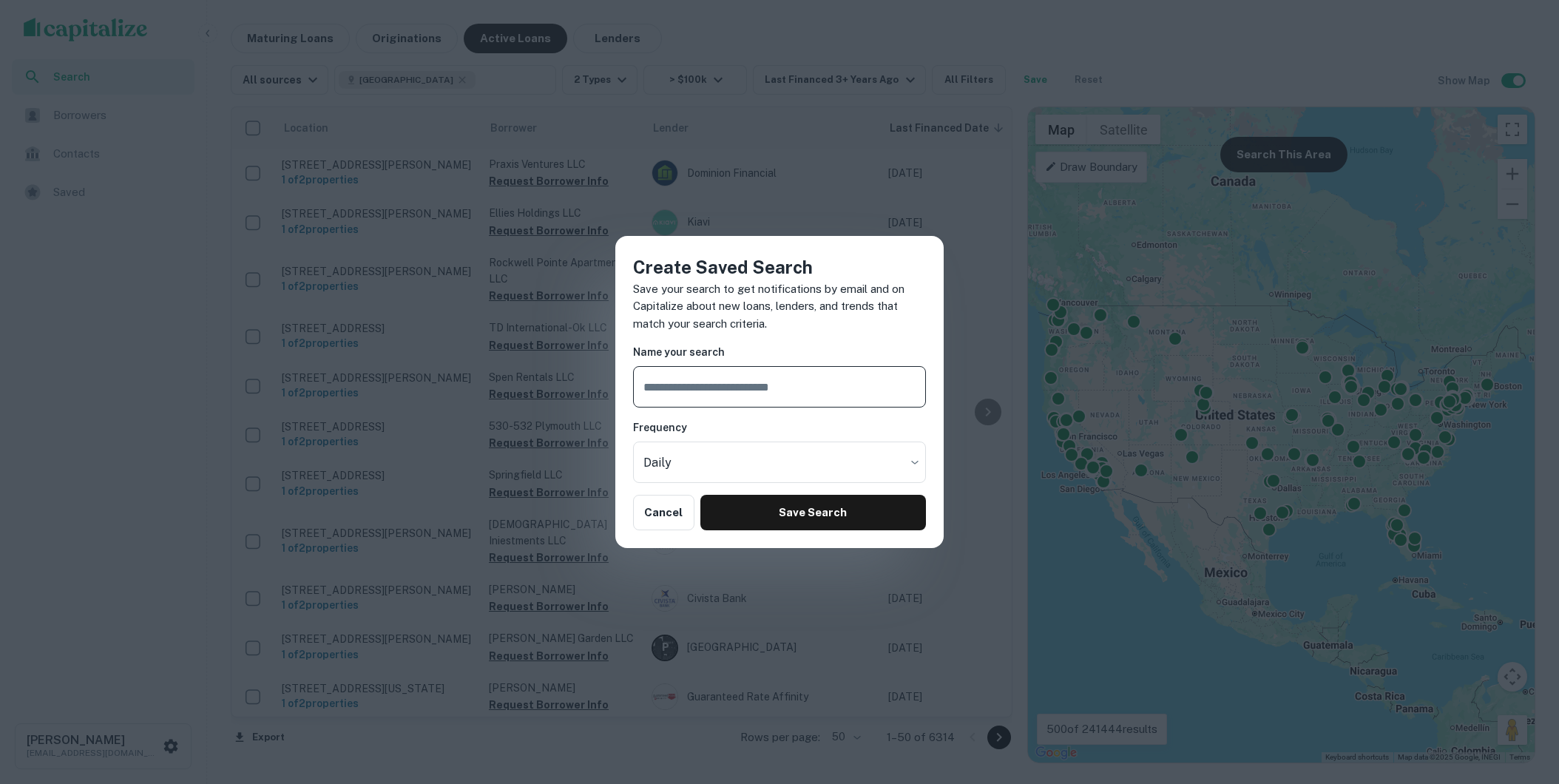
click at [866, 389] on input "text" at bounding box center [780, 387] width 292 height 41
type input "**********"
click at [814, 514] on button "Save Search" at bounding box center [812, 512] width 226 height 36
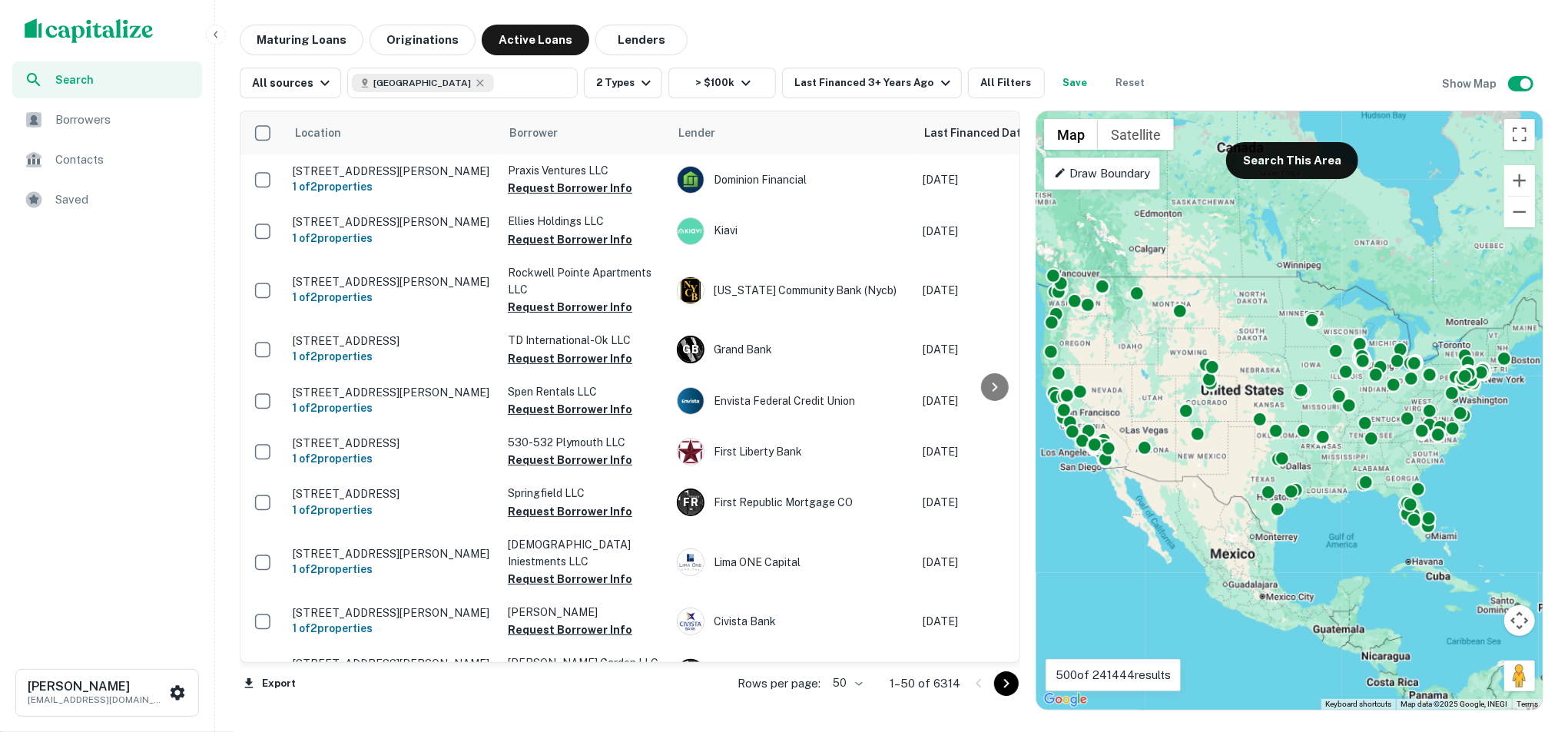
click at [84, 31] on img "scrollable content" at bounding box center [89, 30] width 129 height 25
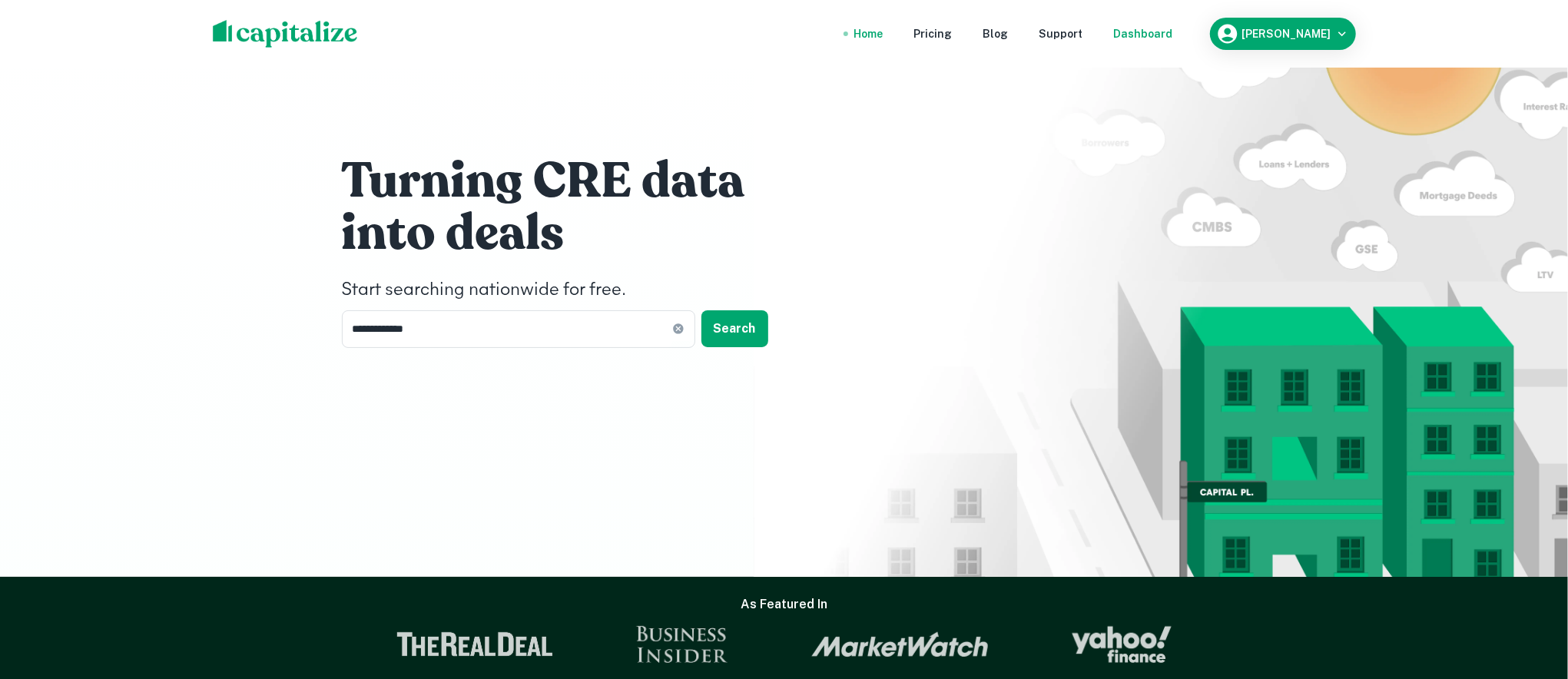
click at [1149, 38] on div "Dashboard" at bounding box center [1143, 34] width 59 height 17
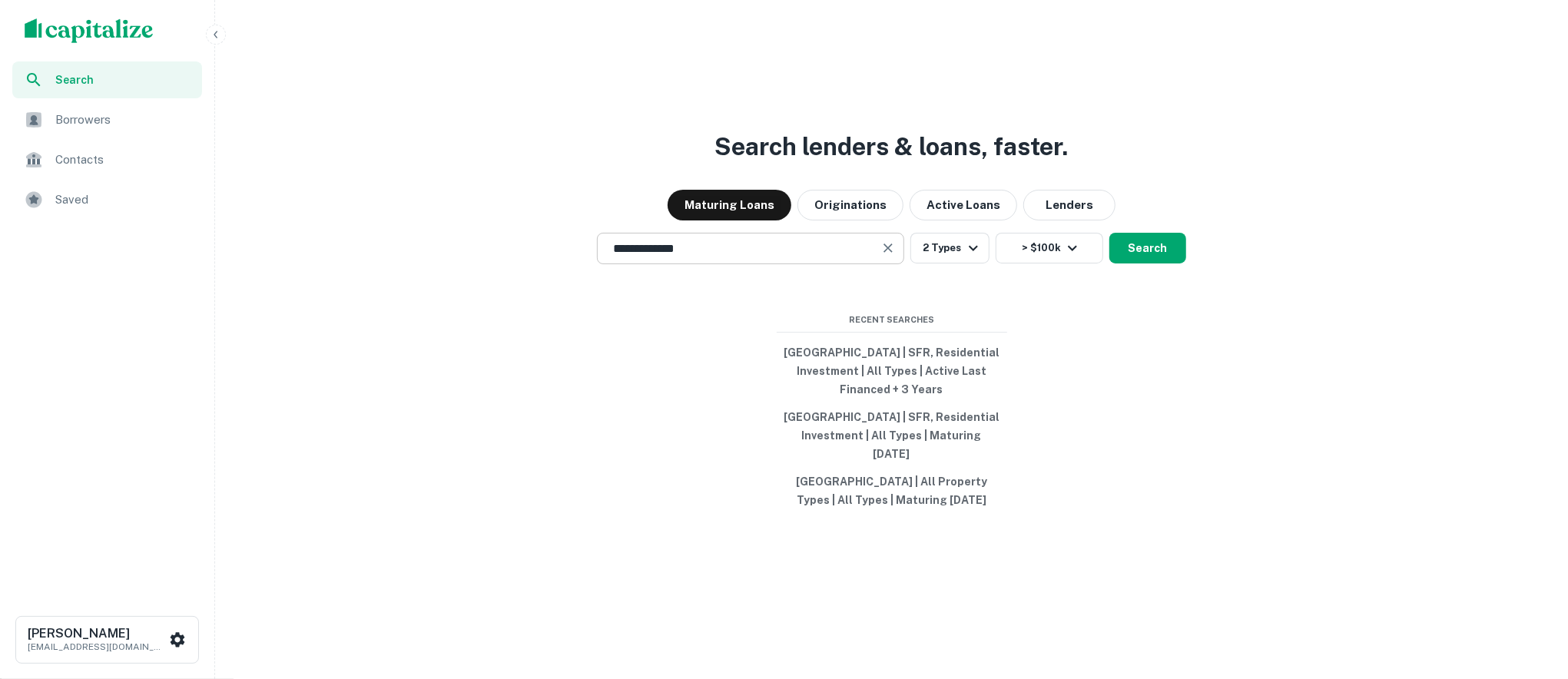
click at [789, 257] on input "**********" at bounding box center [738, 248] width 271 height 18
click at [840, 257] on input "text" at bounding box center [750, 248] width 293 height 18
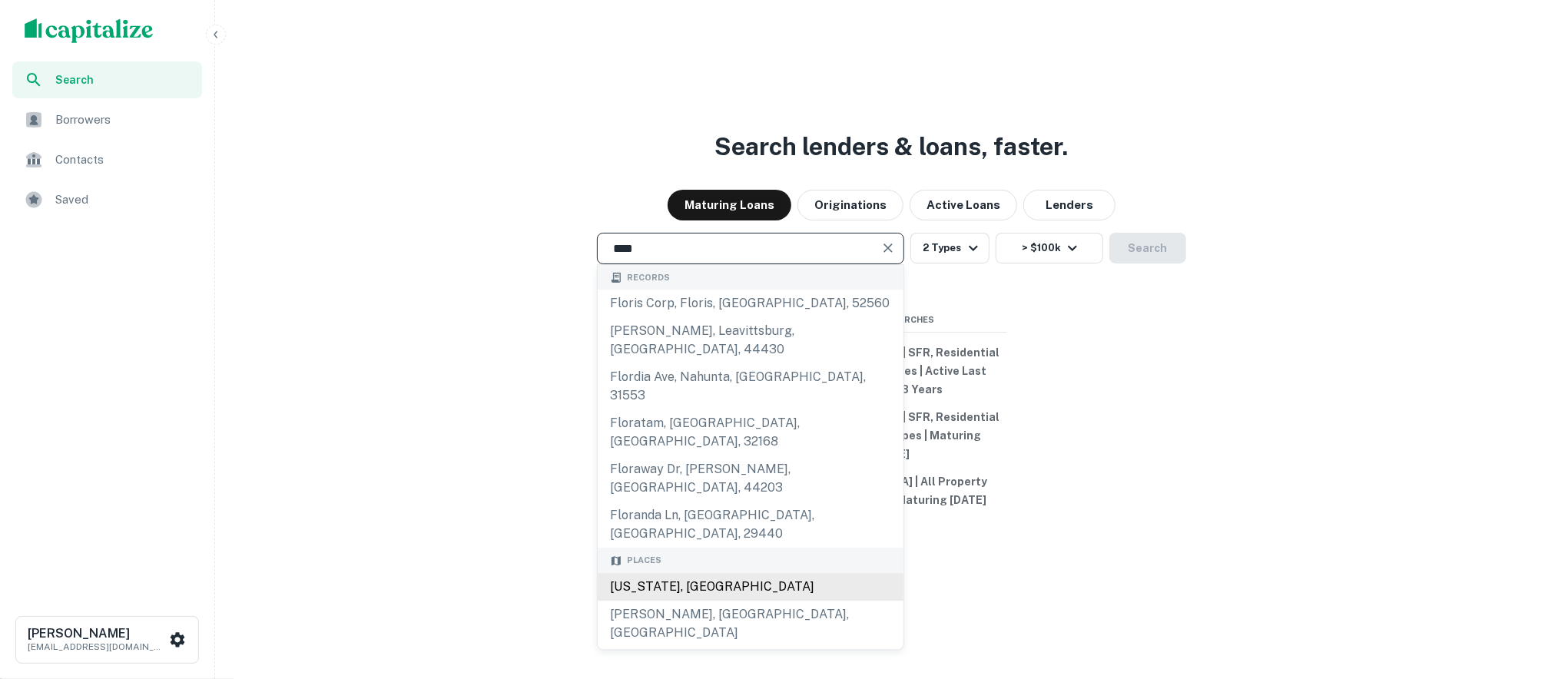
click at [756, 574] on div "Florida, USA" at bounding box center [751, 587] width 306 height 28
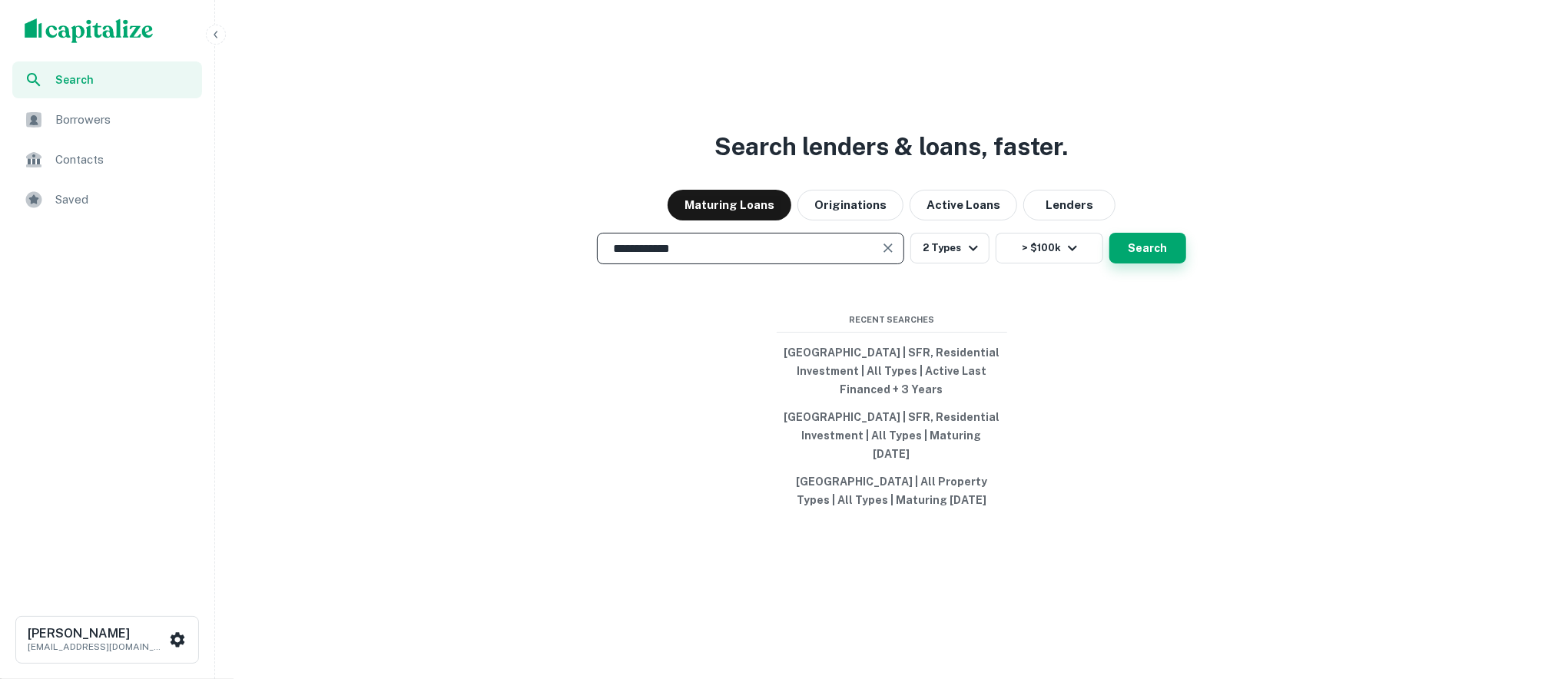
type input "**********"
click at [1153, 261] on button "Search" at bounding box center [1148, 248] width 77 height 30
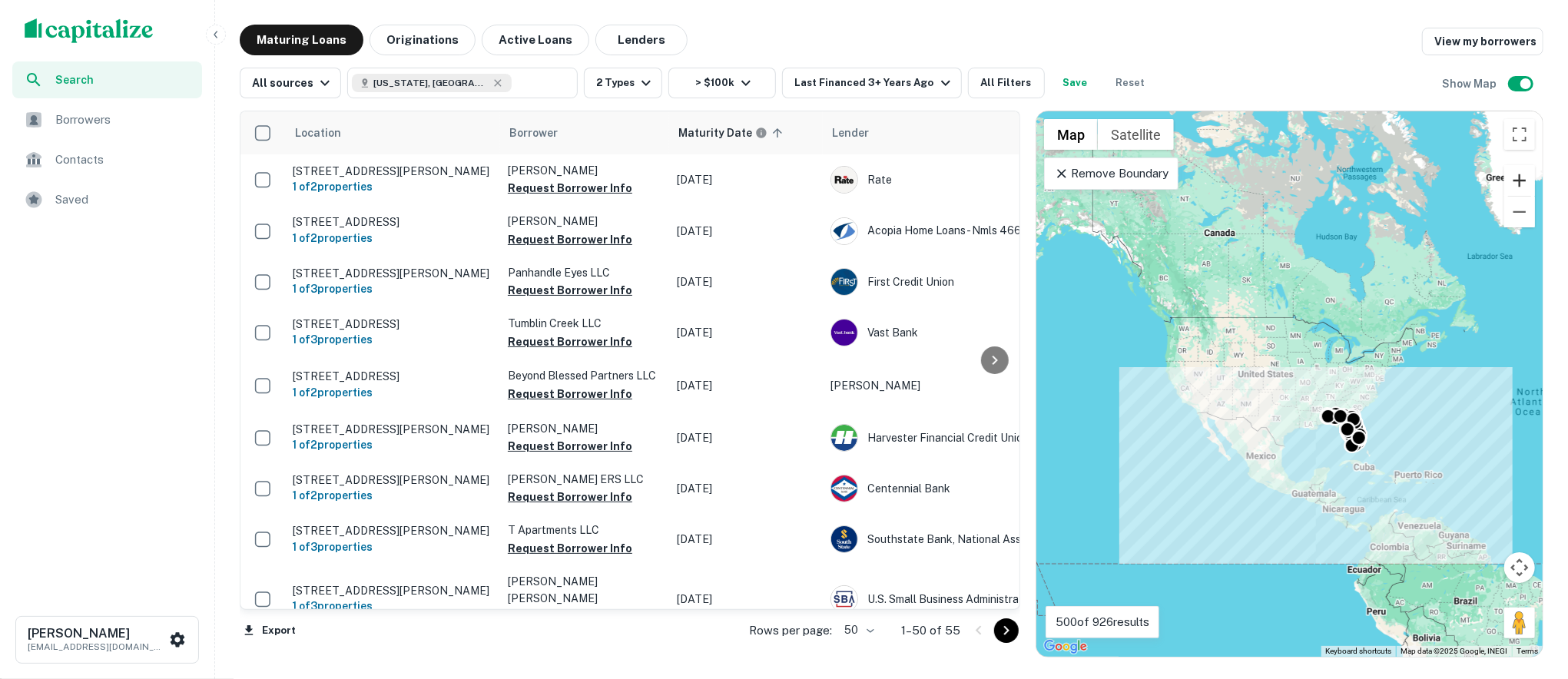
click at [1521, 183] on button "Zoom in" at bounding box center [1519, 180] width 30 height 30
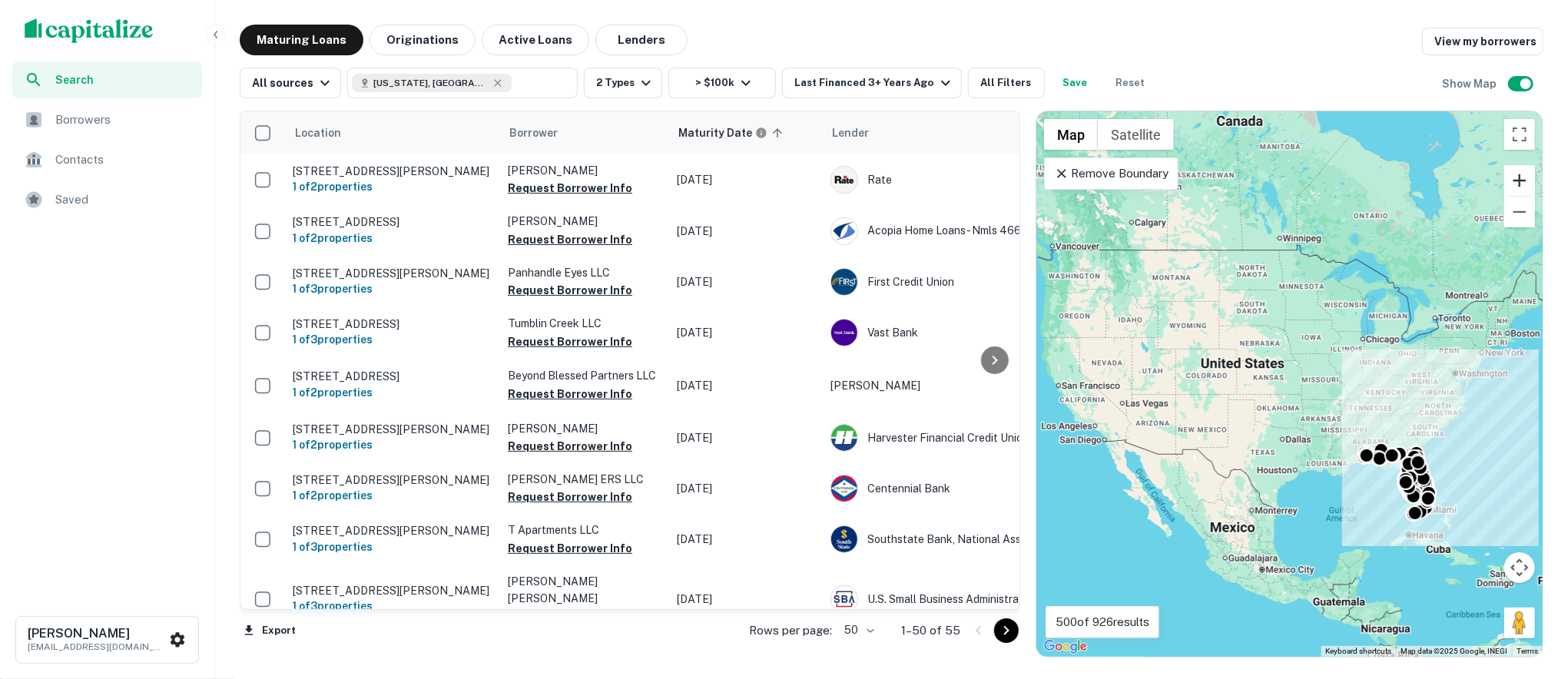
click at [1521, 183] on button "Zoom in" at bounding box center [1519, 180] width 30 height 30
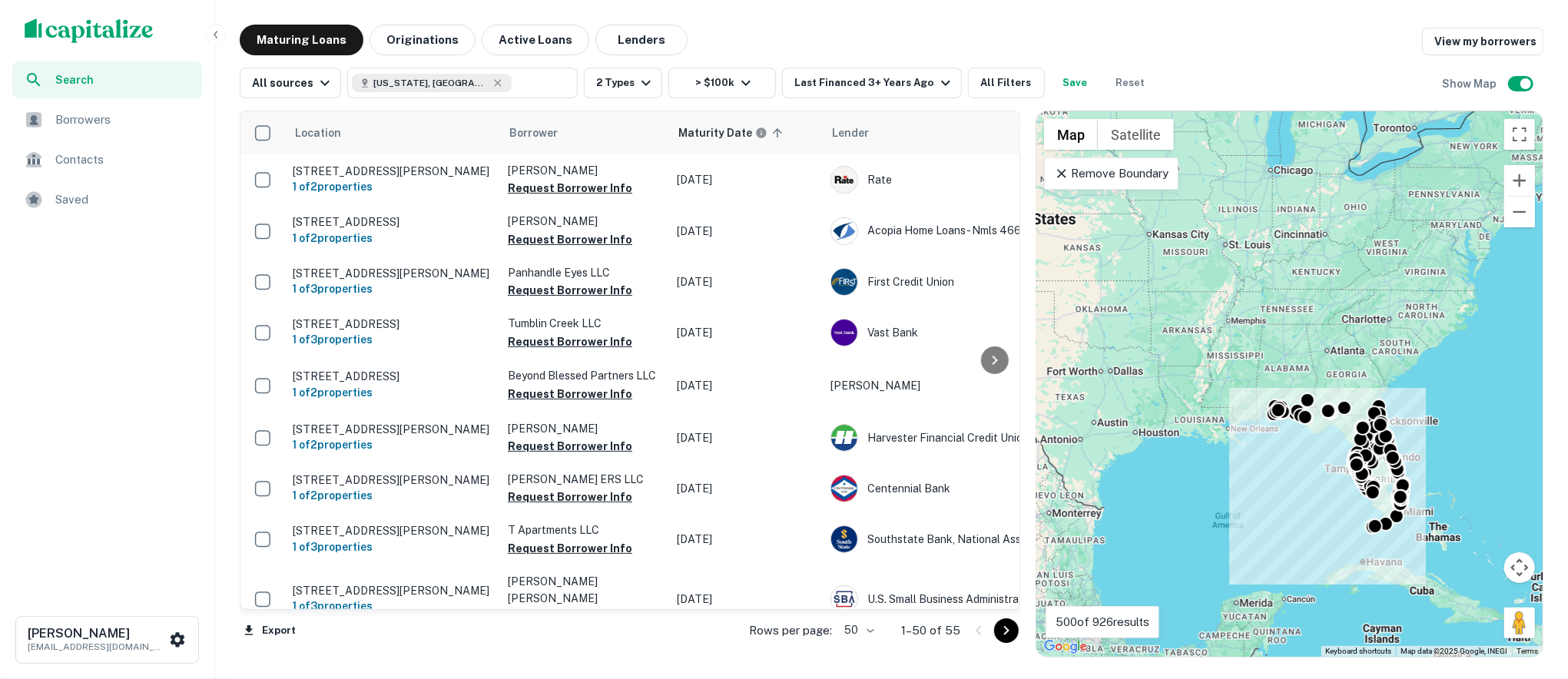
drag, startPoint x: 1451, startPoint y: 457, endPoint x: 1282, endPoint y: 332, distance: 210.2
click at [1282, 332] on div "To activate drag with keyboard, press Alt + Enter. Once in keyboard drag state,…" at bounding box center [1289, 384] width 506 height 546
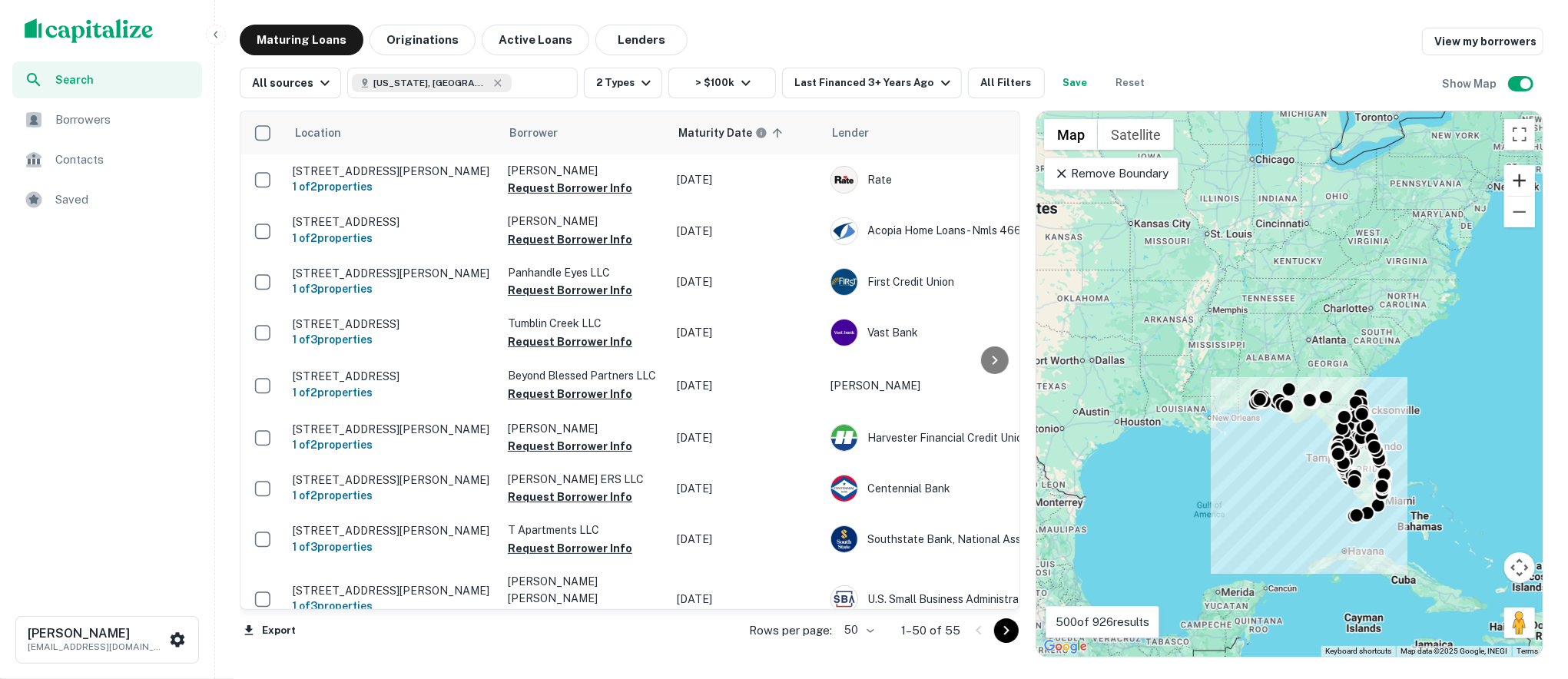
click at [1521, 176] on button "Zoom in" at bounding box center [1519, 180] width 30 height 30
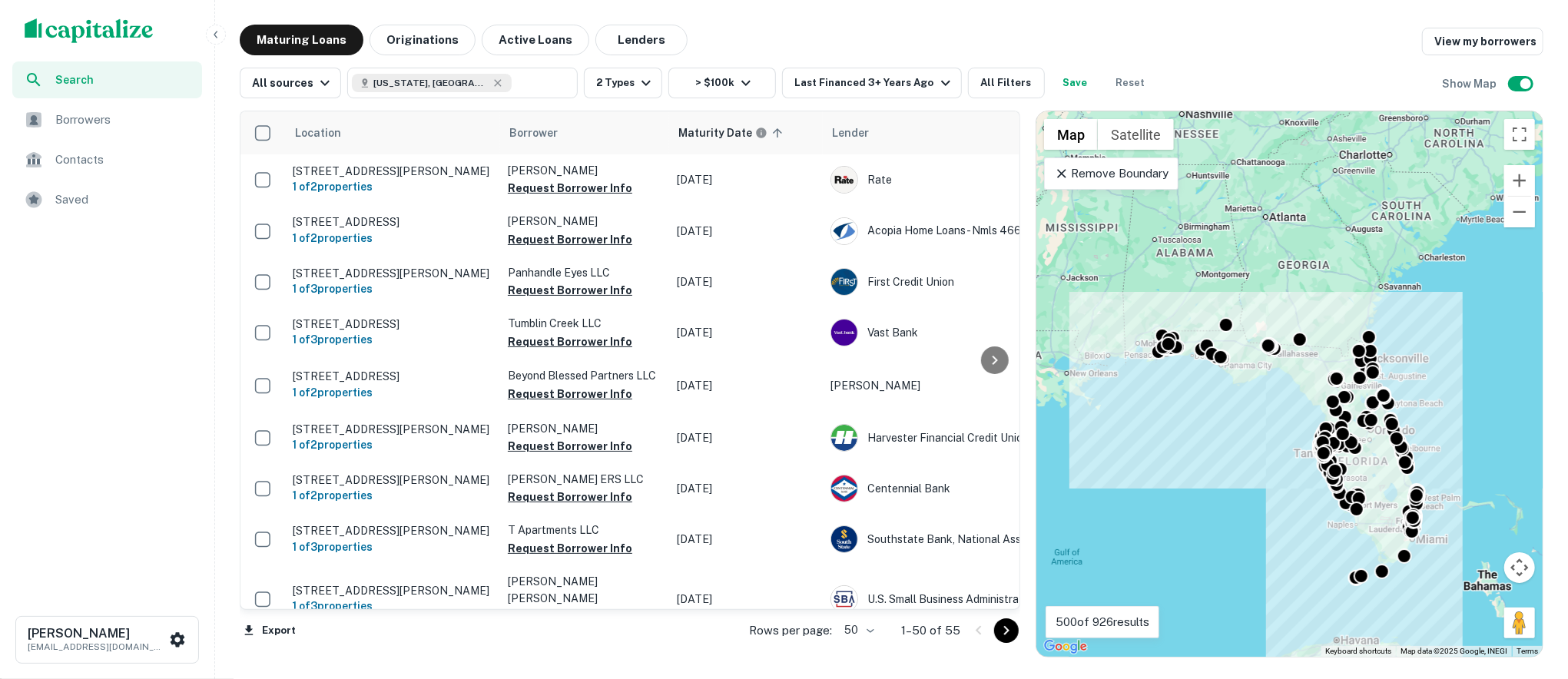
drag, startPoint x: 1465, startPoint y: 409, endPoint x: 1401, endPoint y: 327, distance: 104.0
click at [1401, 327] on div "To activate drag with keyboard, press Alt + Enter. Once in keyboard drag state,…" at bounding box center [1289, 384] width 506 height 546
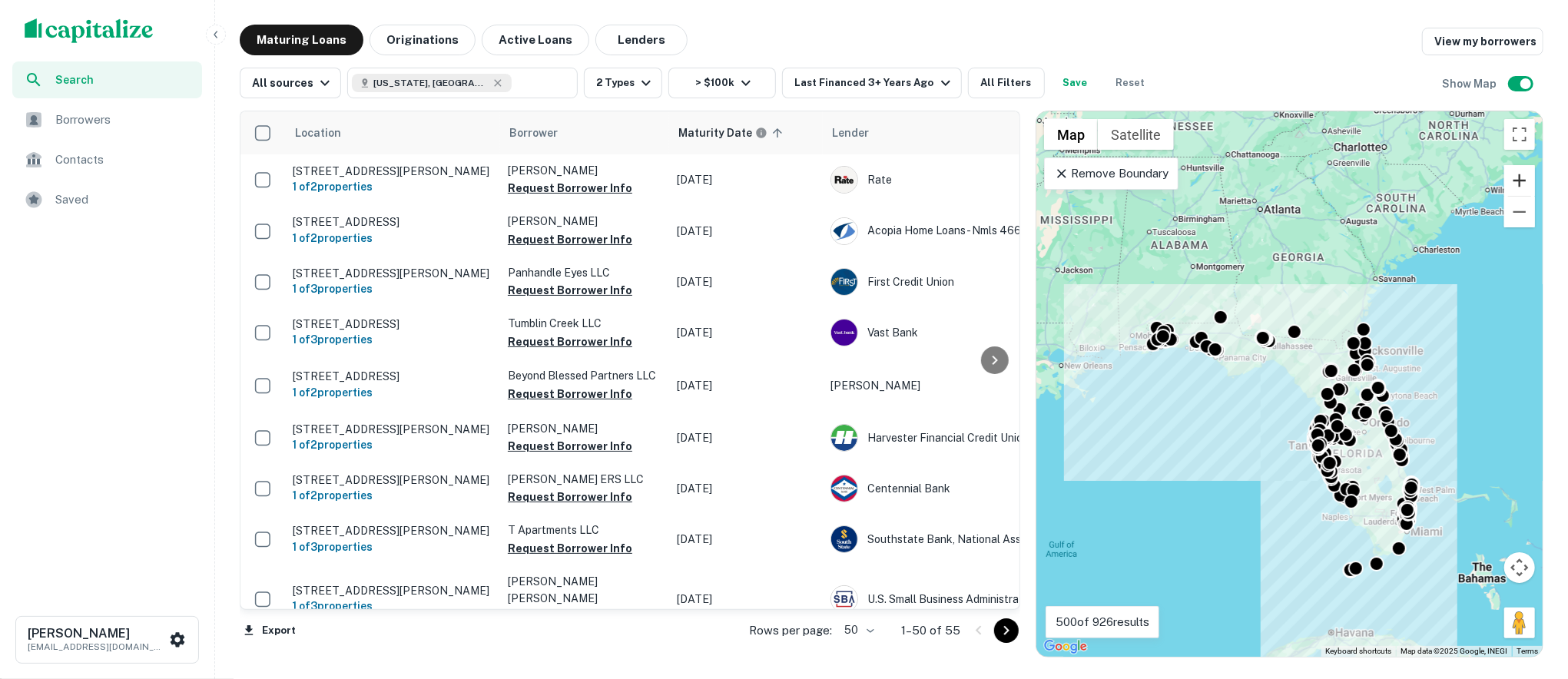
click at [1513, 183] on button "Zoom in" at bounding box center [1519, 180] width 30 height 30
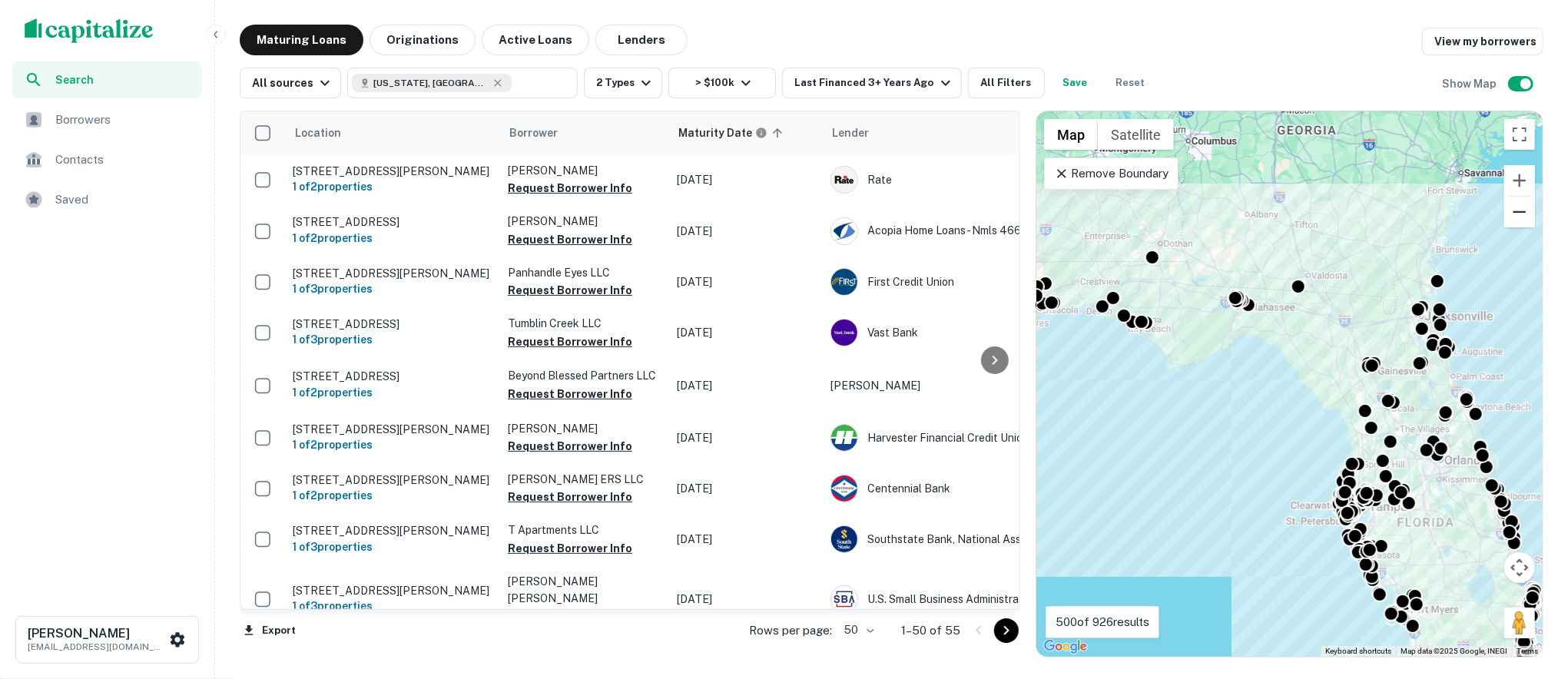
click at [1516, 213] on button "Zoom out" at bounding box center [1519, 212] width 30 height 30
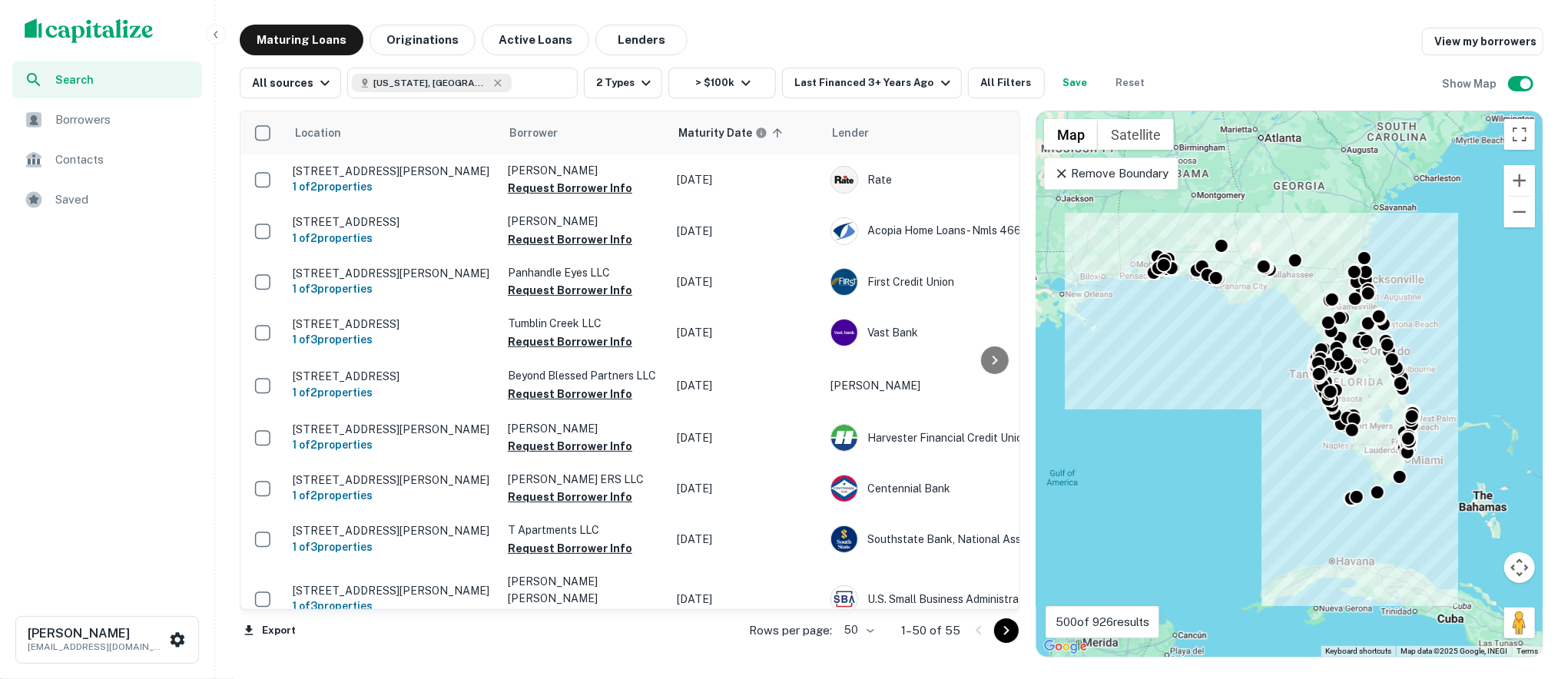
drag, startPoint x: 1455, startPoint y: 368, endPoint x: 1451, endPoint y: 289, distance: 79.1
click at [1451, 289] on div "To activate drag with keyboard, press Alt + Enter. Once in keyboard drag state,…" at bounding box center [1289, 384] width 506 height 546
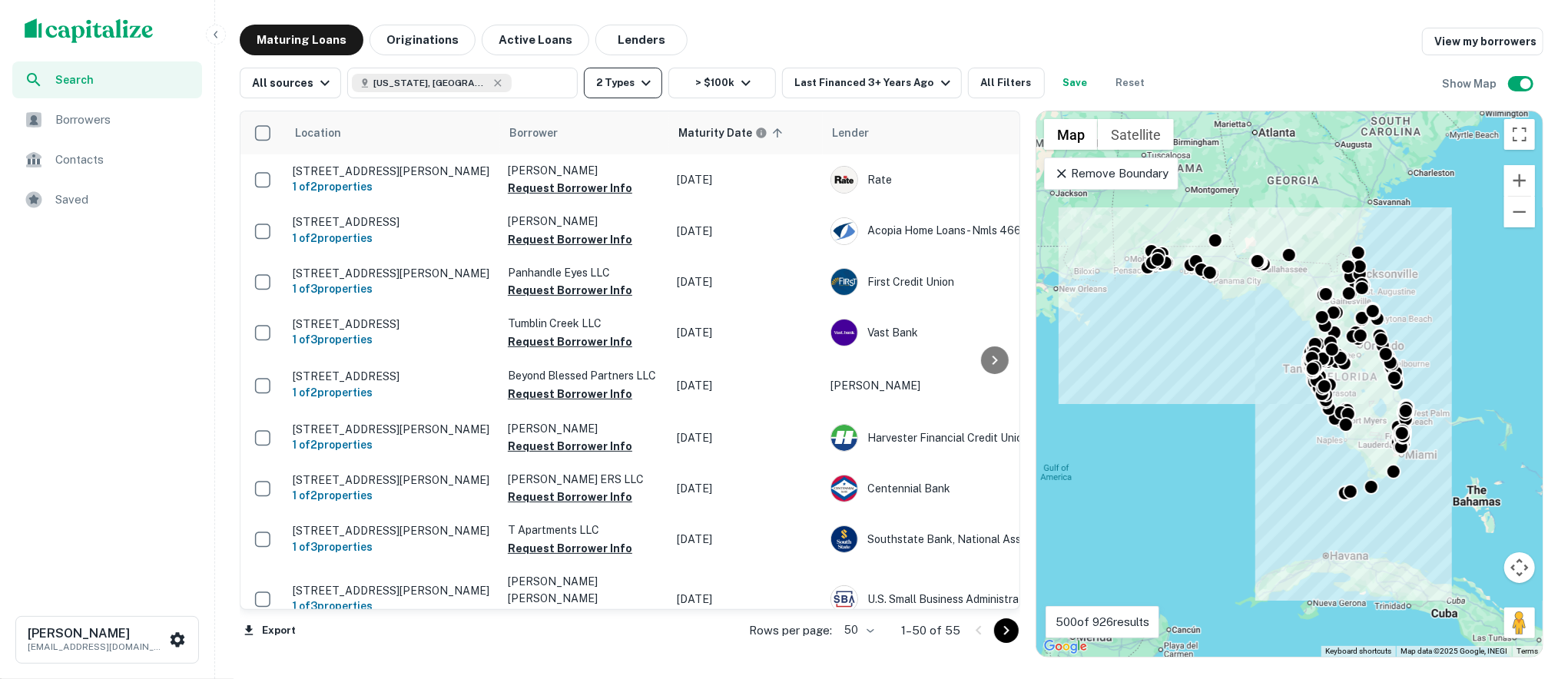
click at [610, 85] on button "2 Types" at bounding box center [623, 83] width 79 height 30
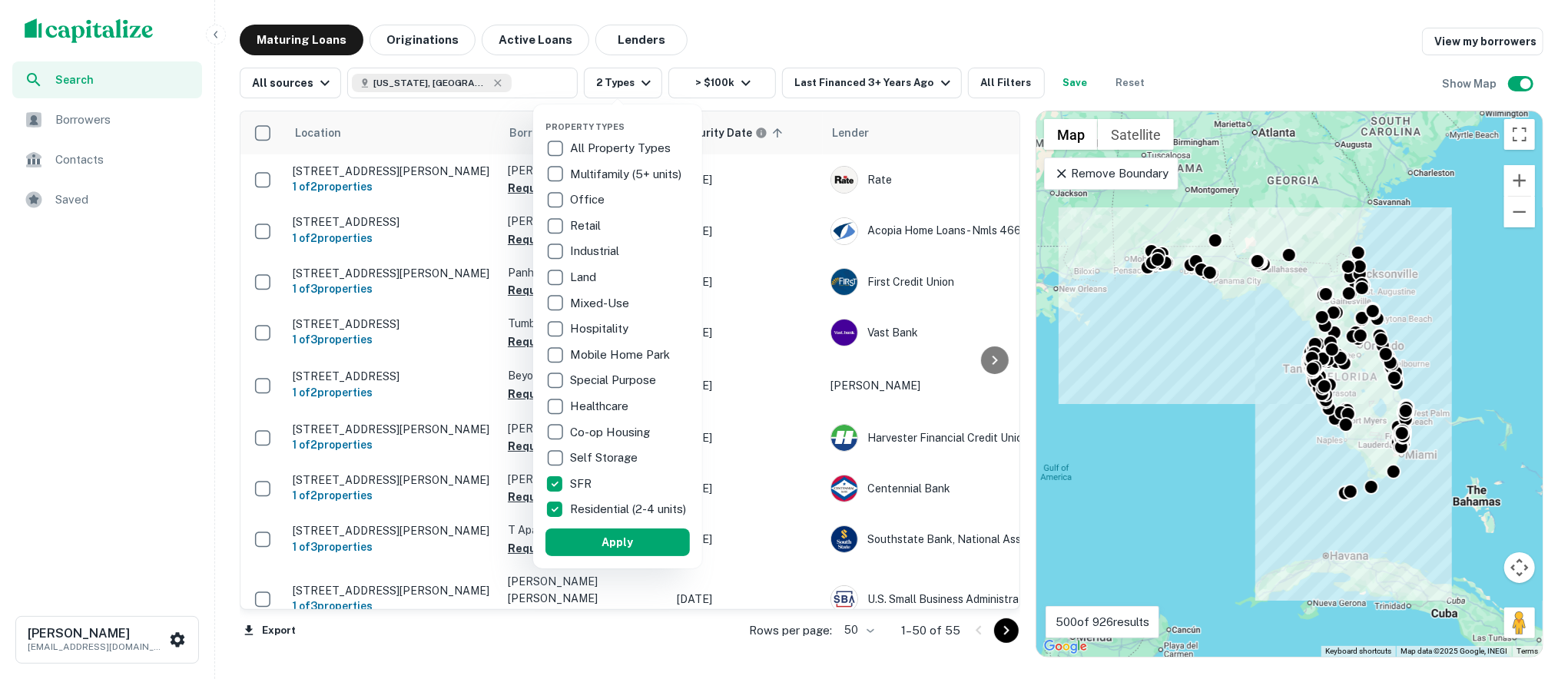
click at [753, 43] on div at bounding box center [784, 339] width 1568 height 679
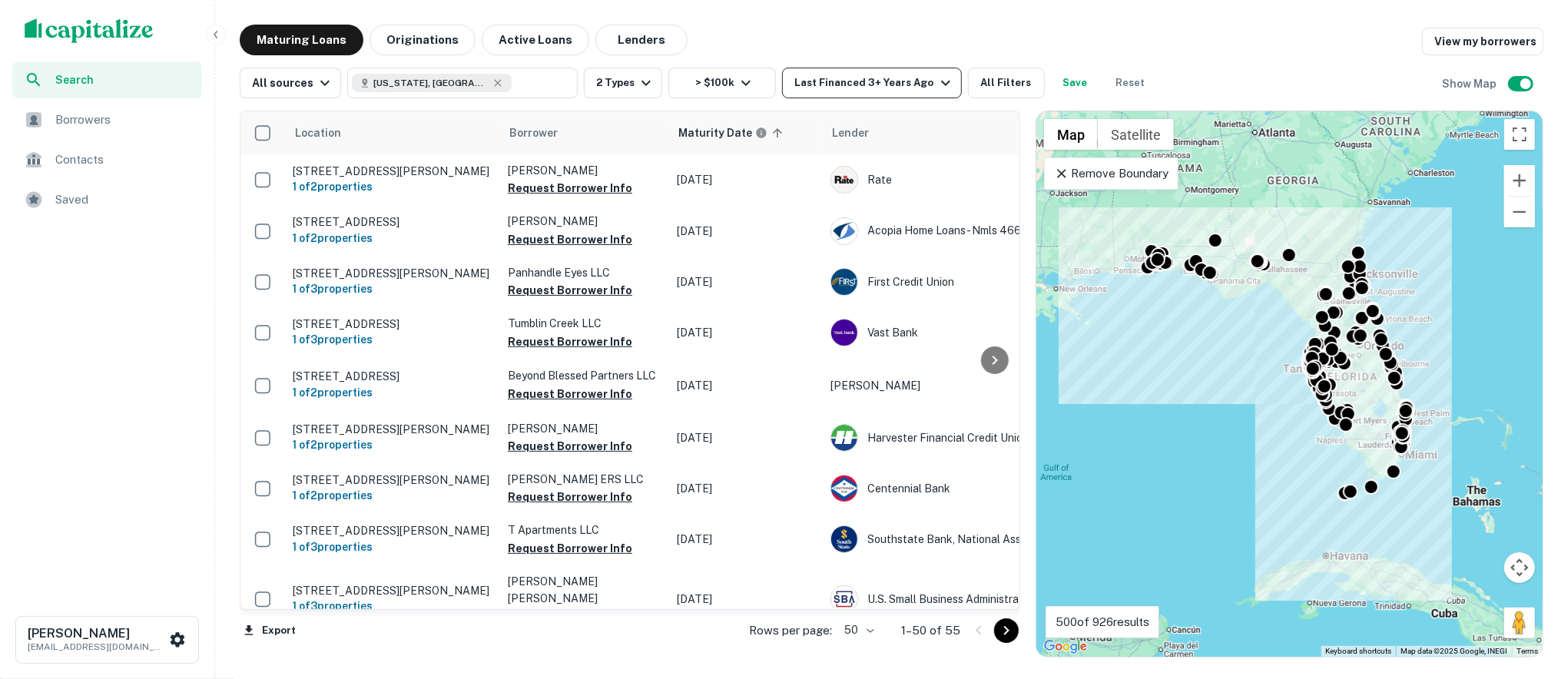
click at [900, 91] on div "Last Financed 3+ Years Ago" at bounding box center [874, 83] width 159 height 18
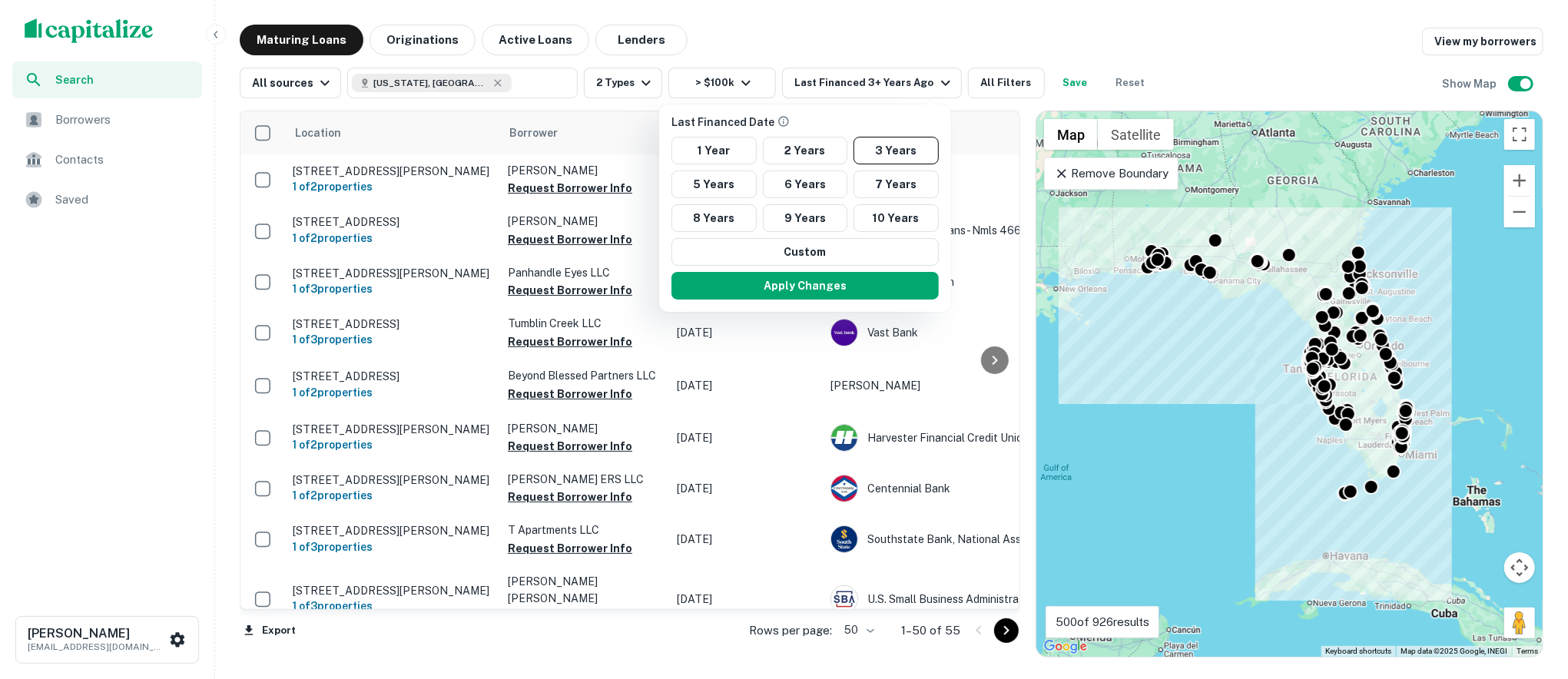
click at [425, 40] on div at bounding box center [784, 339] width 1568 height 679
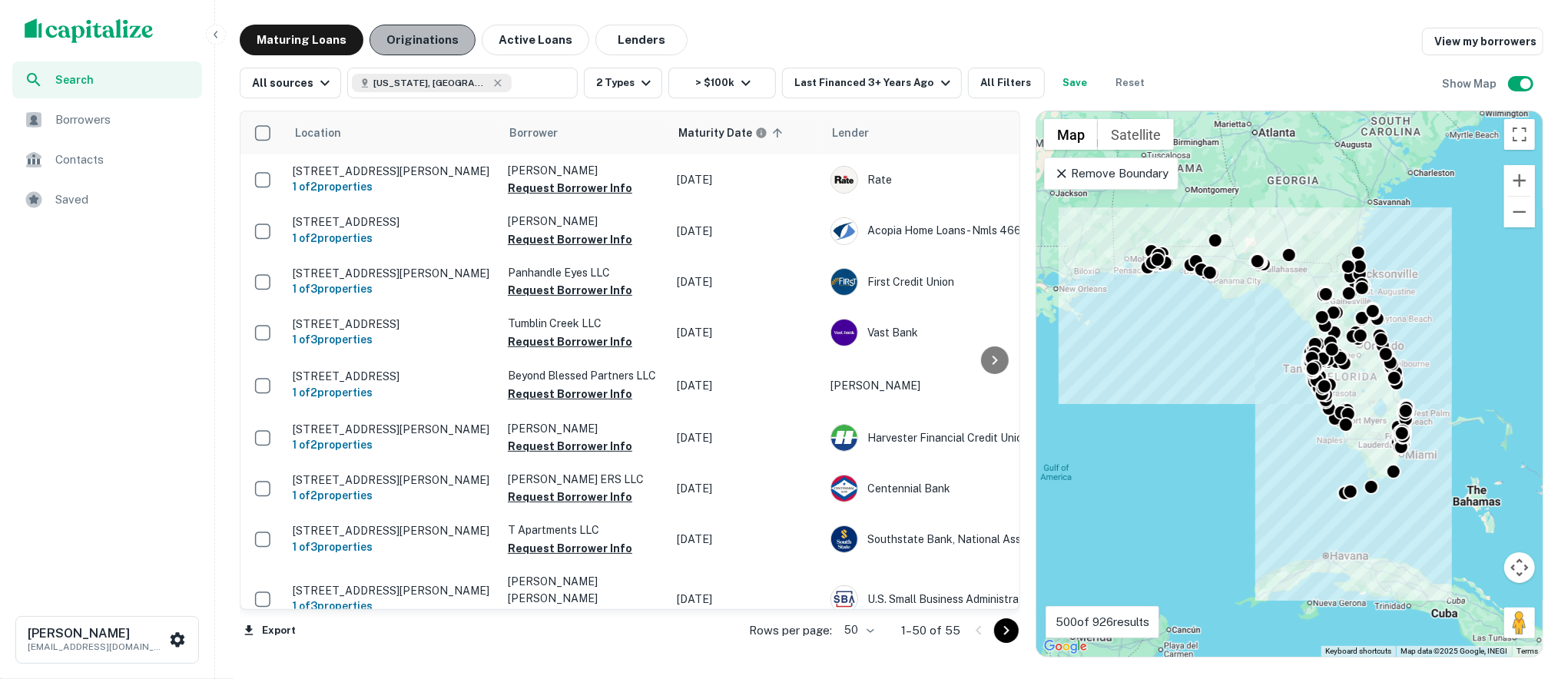
click at [443, 40] on button "Originations" at bounding box center [422, 40] width 106 height 30
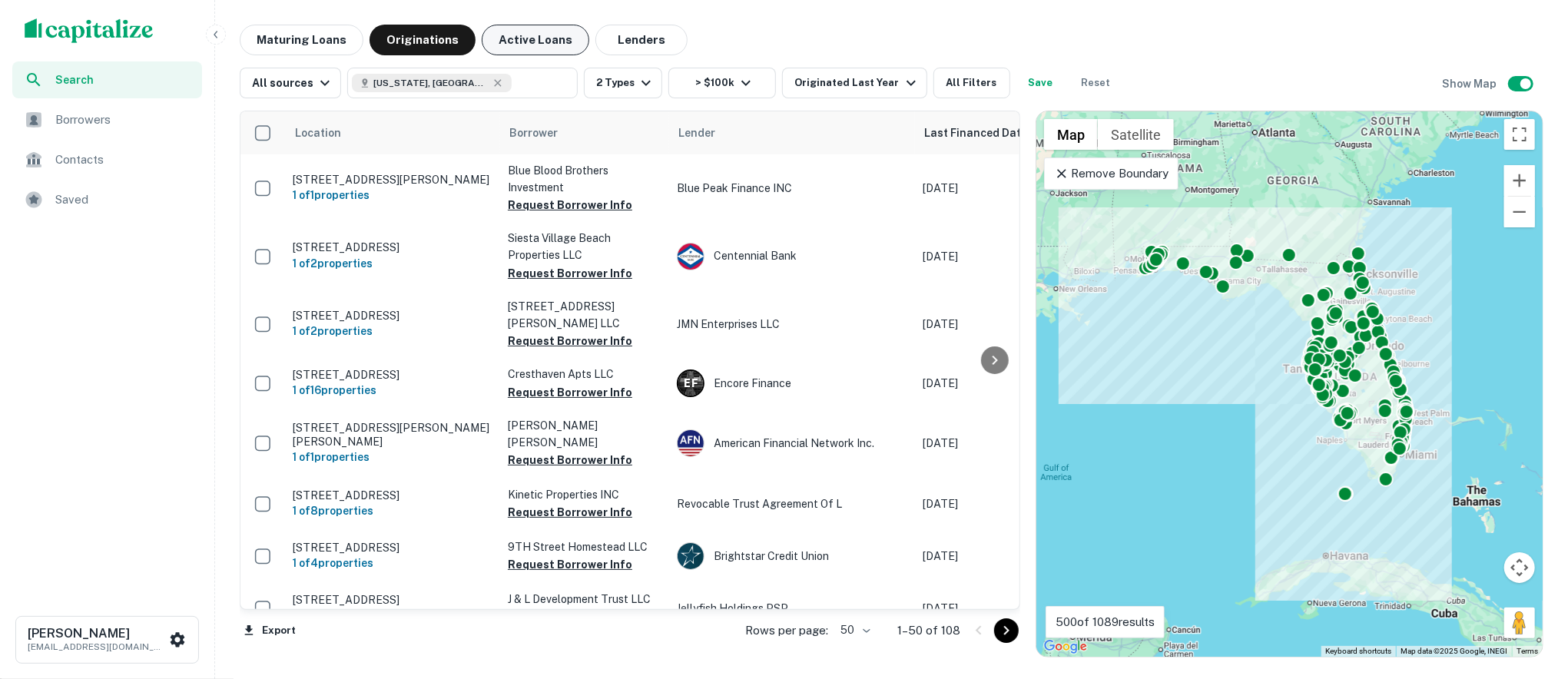
click at [521, 47] on button "Active Loans" at bounding box center [534, 40] width 107 height 30
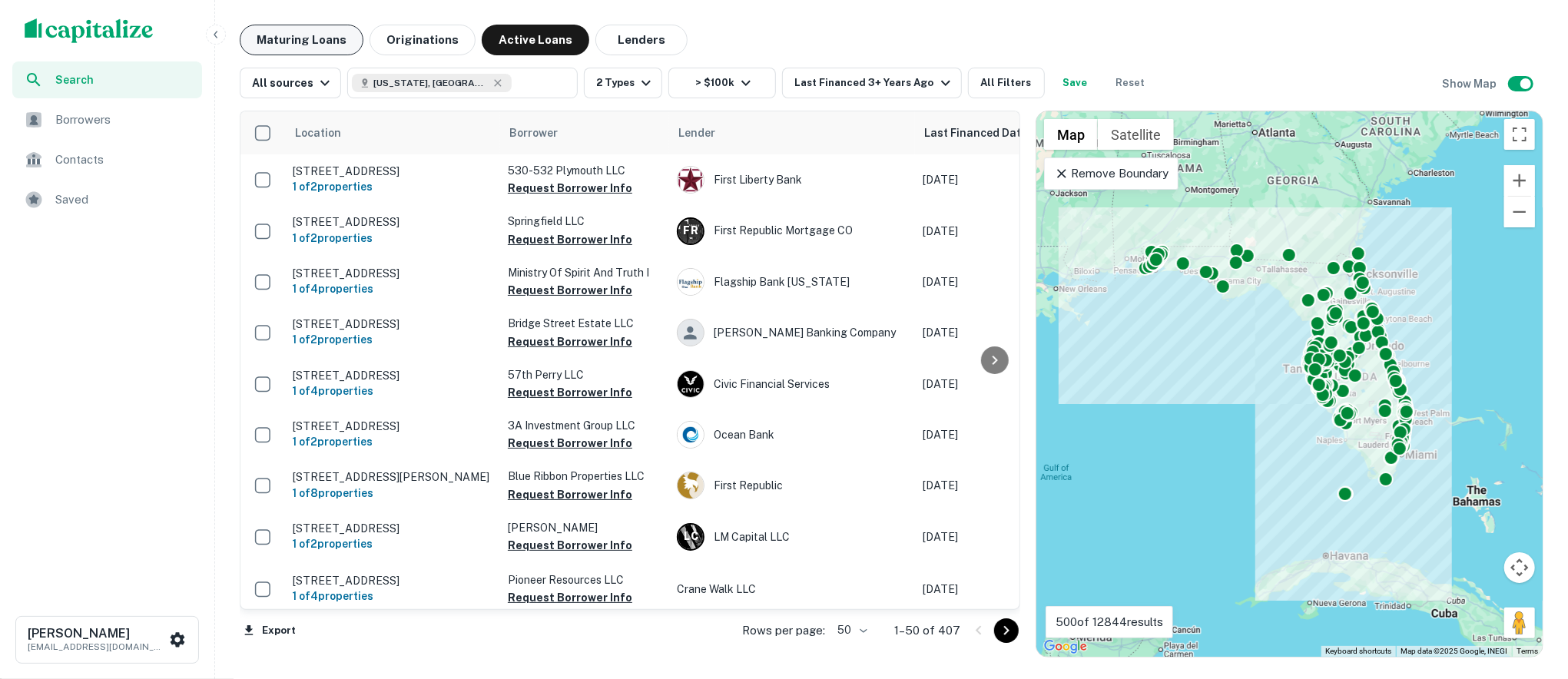
click at [325, 41] on button "Maturing Loans" at bounding box center [301, 40] width 123 height 30
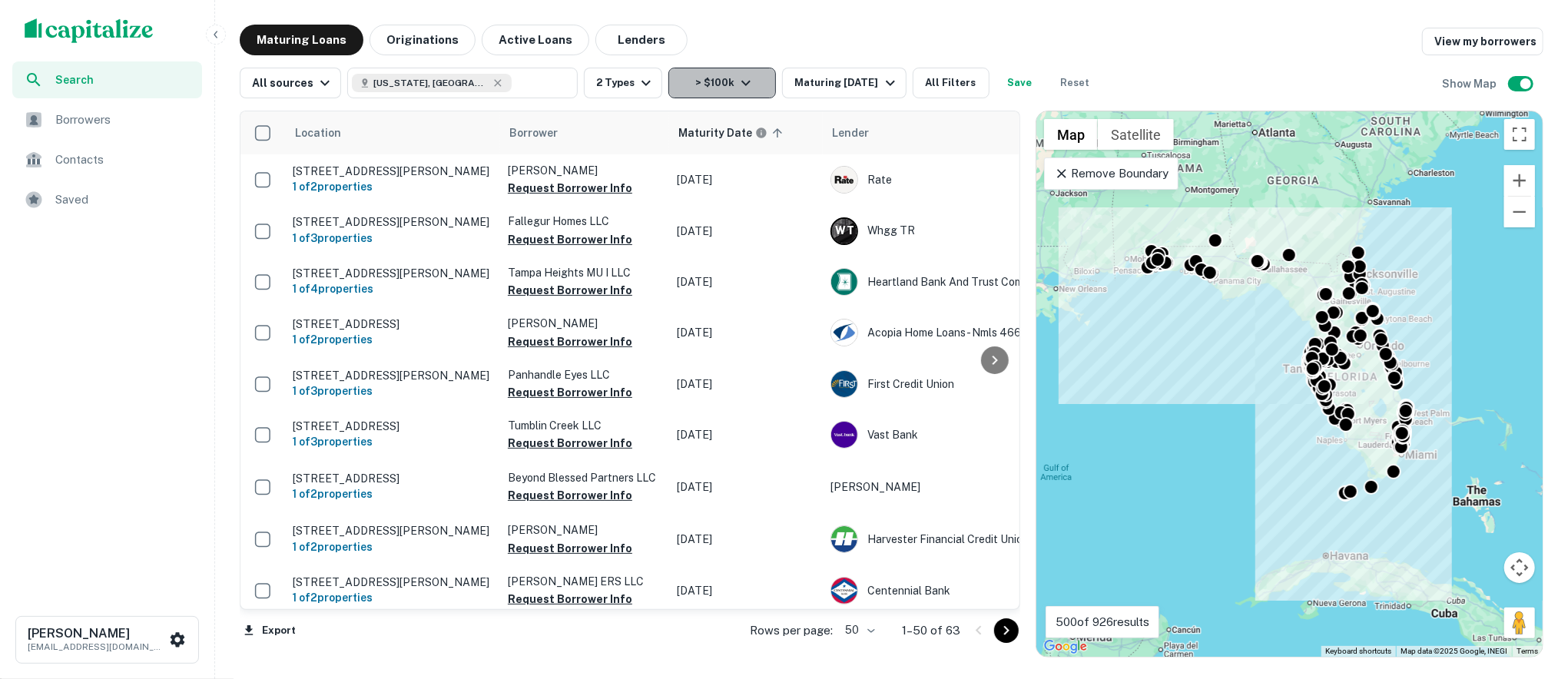
click at [737, 83] on icon "button" at bounding box center [745, 83] width 18 height 18
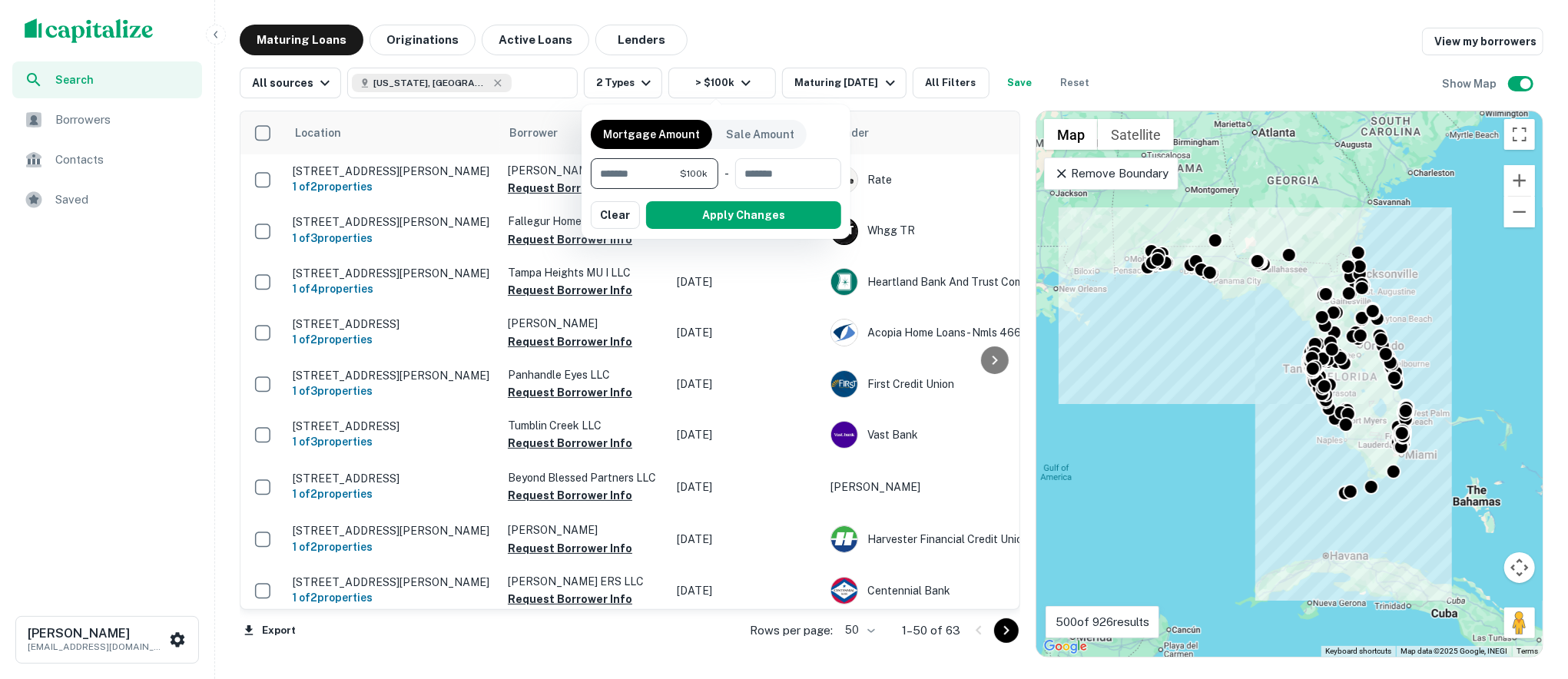
click at [735, 45] on div at bounding box center [784, 339] width 1568 height 679
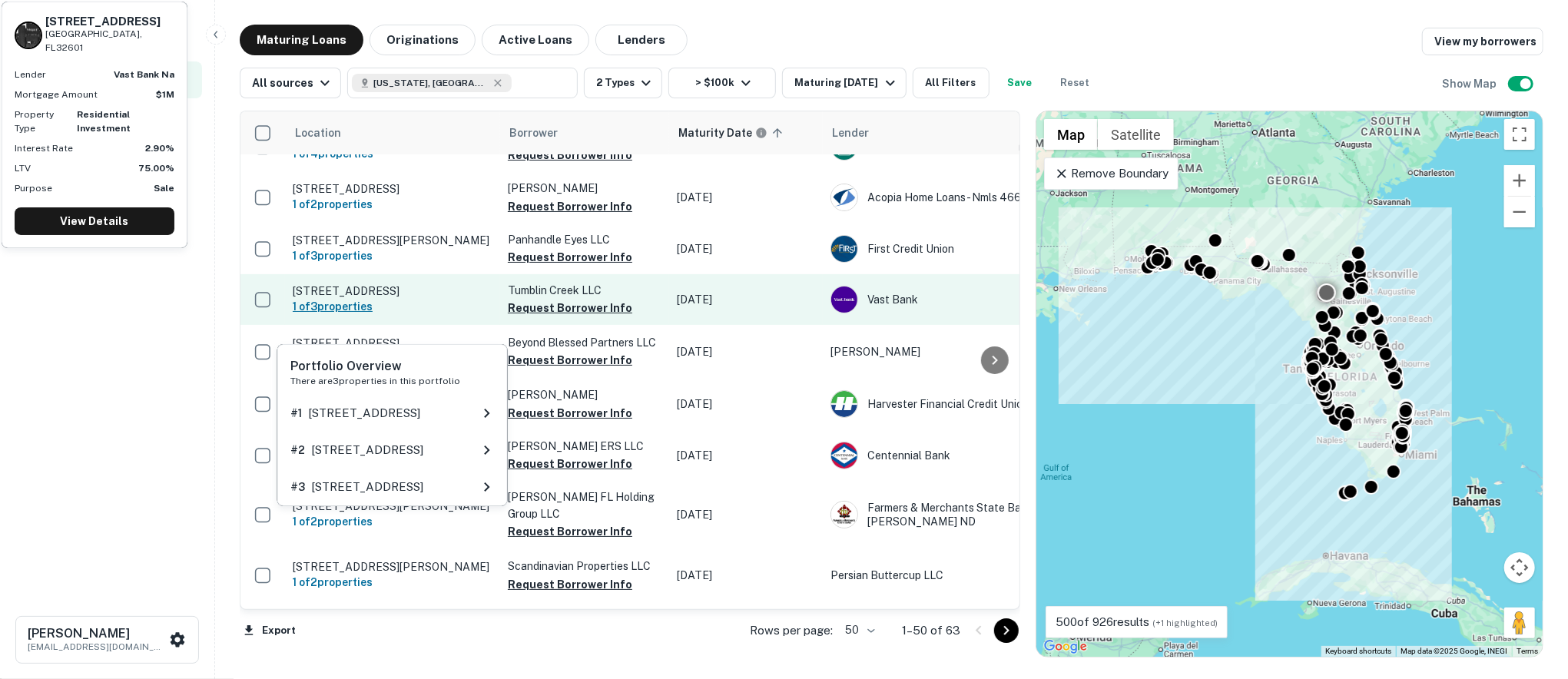
scroll to position [198, 0]
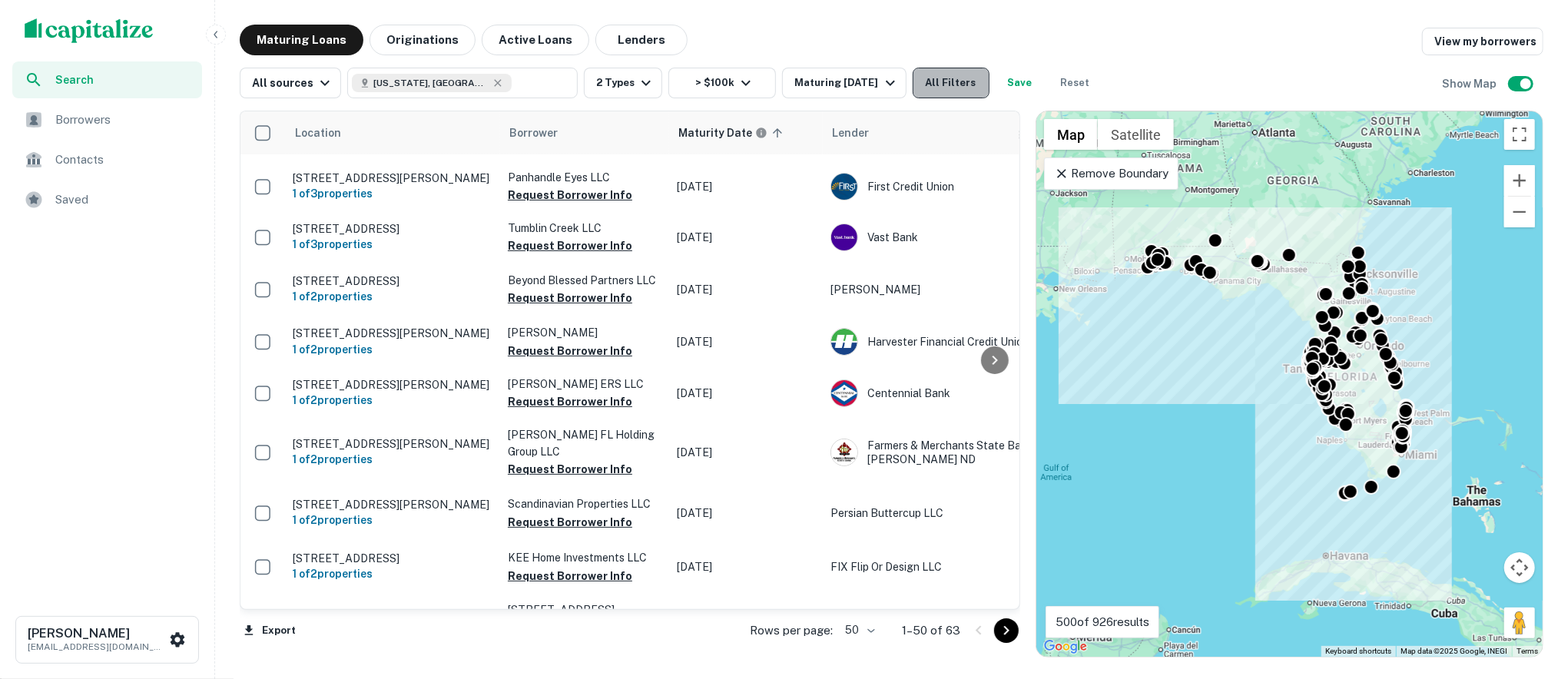
click at [947, 83] on button "All Filters" at bounding box center [950, 83] width 77 height 30
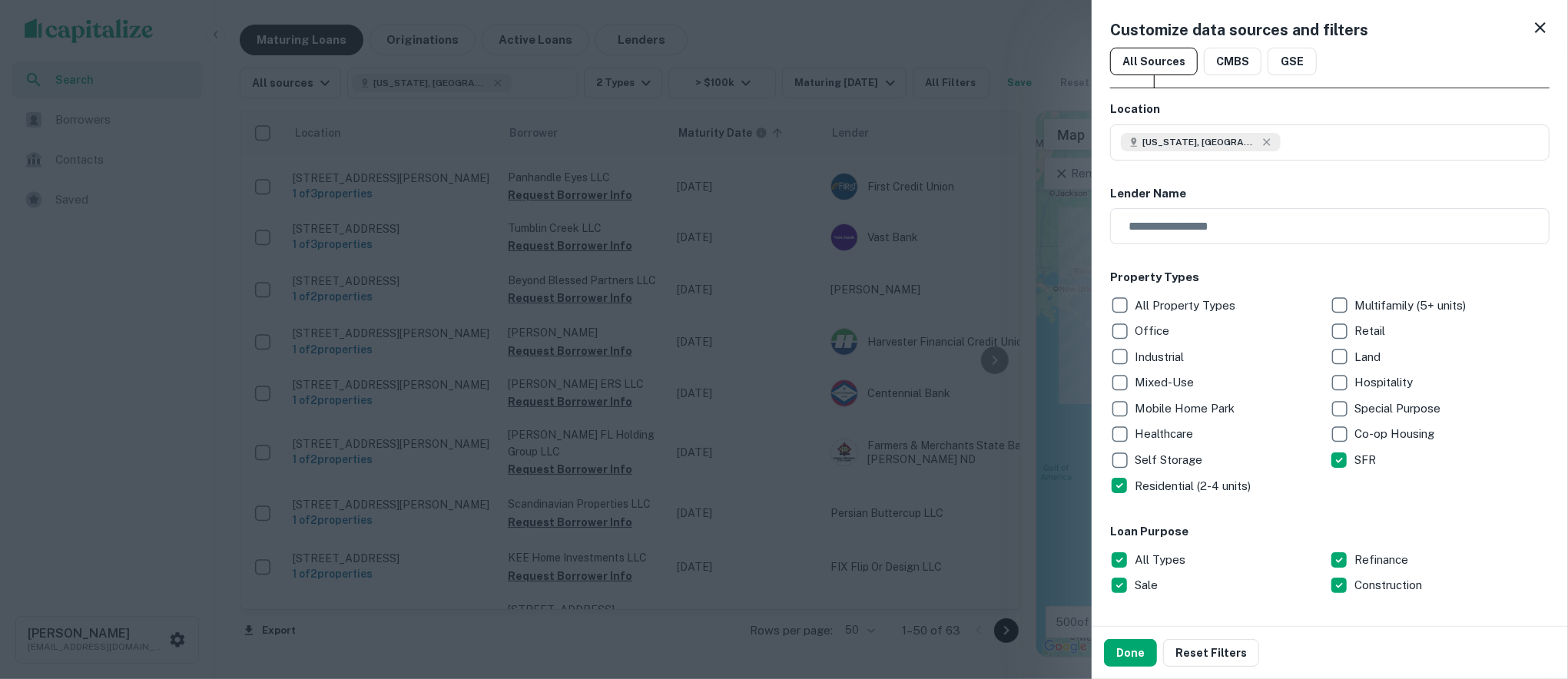
scroll to position [823, 0]
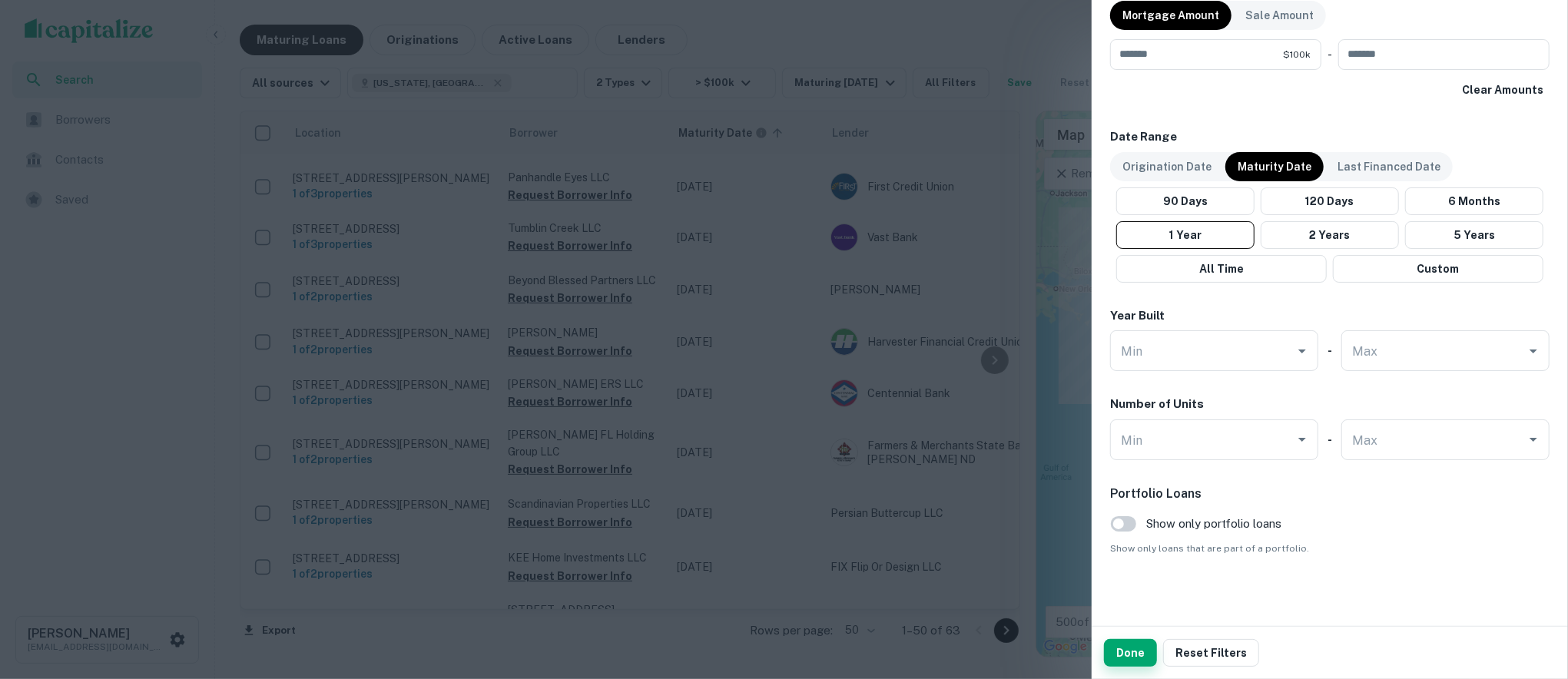
click at [1133, 645] on button "Done" at bounding box center [1130, 652] width 53 height 28
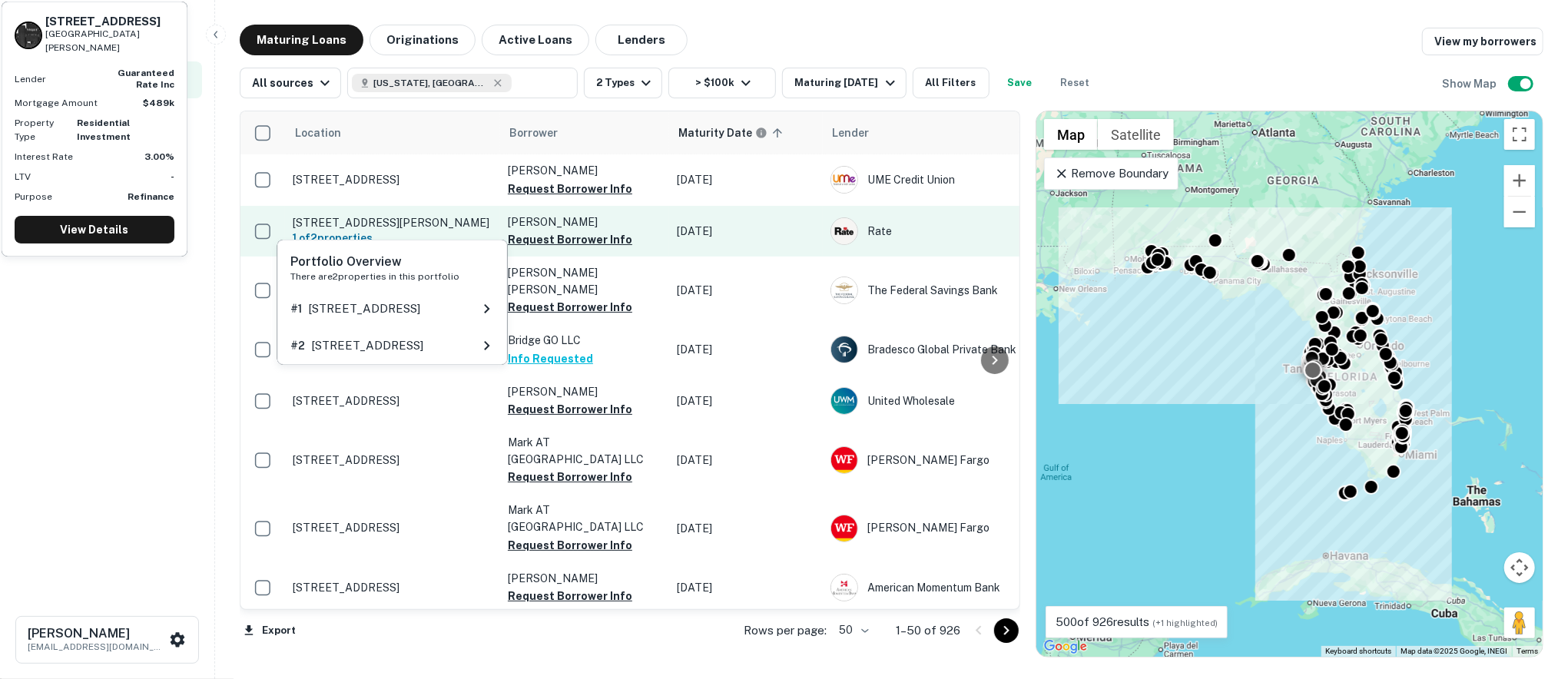
scroll to position [144, 0]
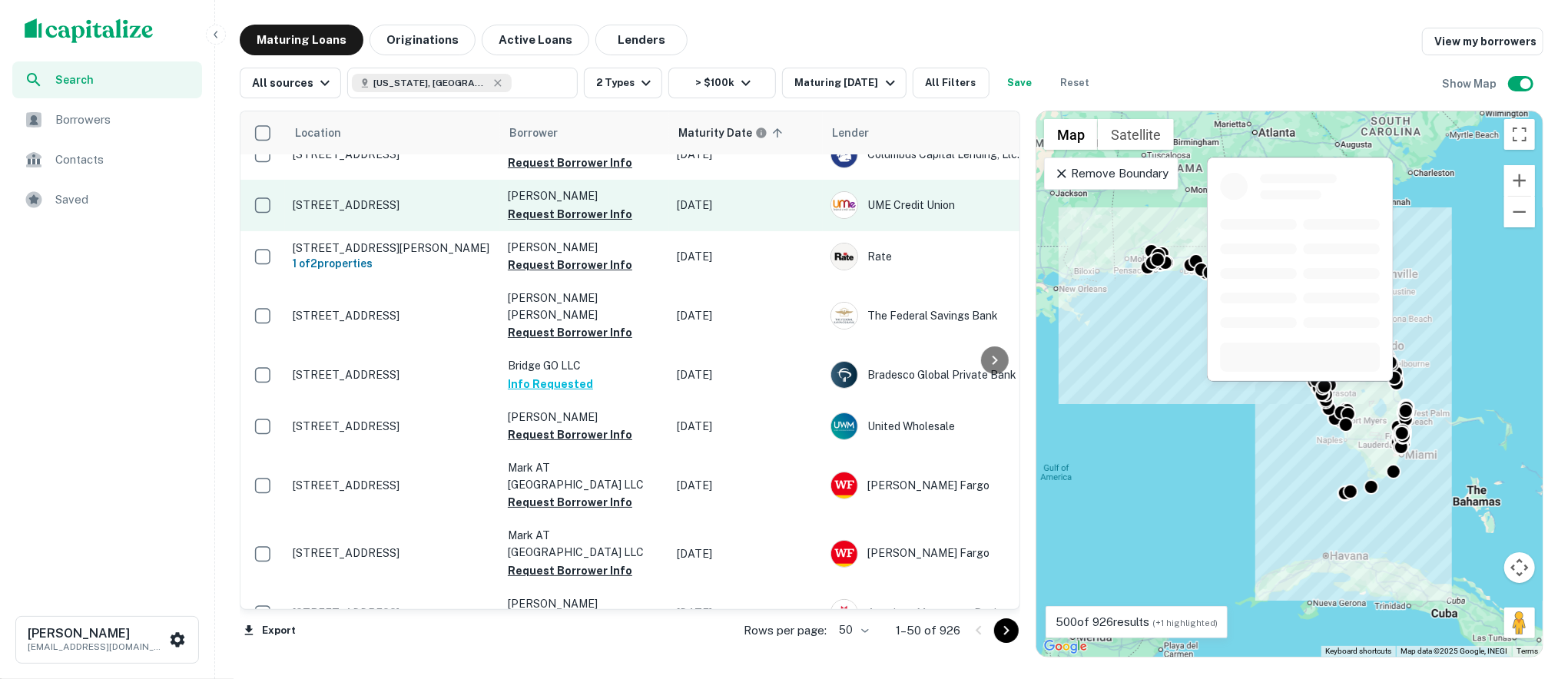
click at [441, 198] on p "770 27th Ave N Saint Petersburg, FL33704" at bounding box center [392, 205] width 199 height 14
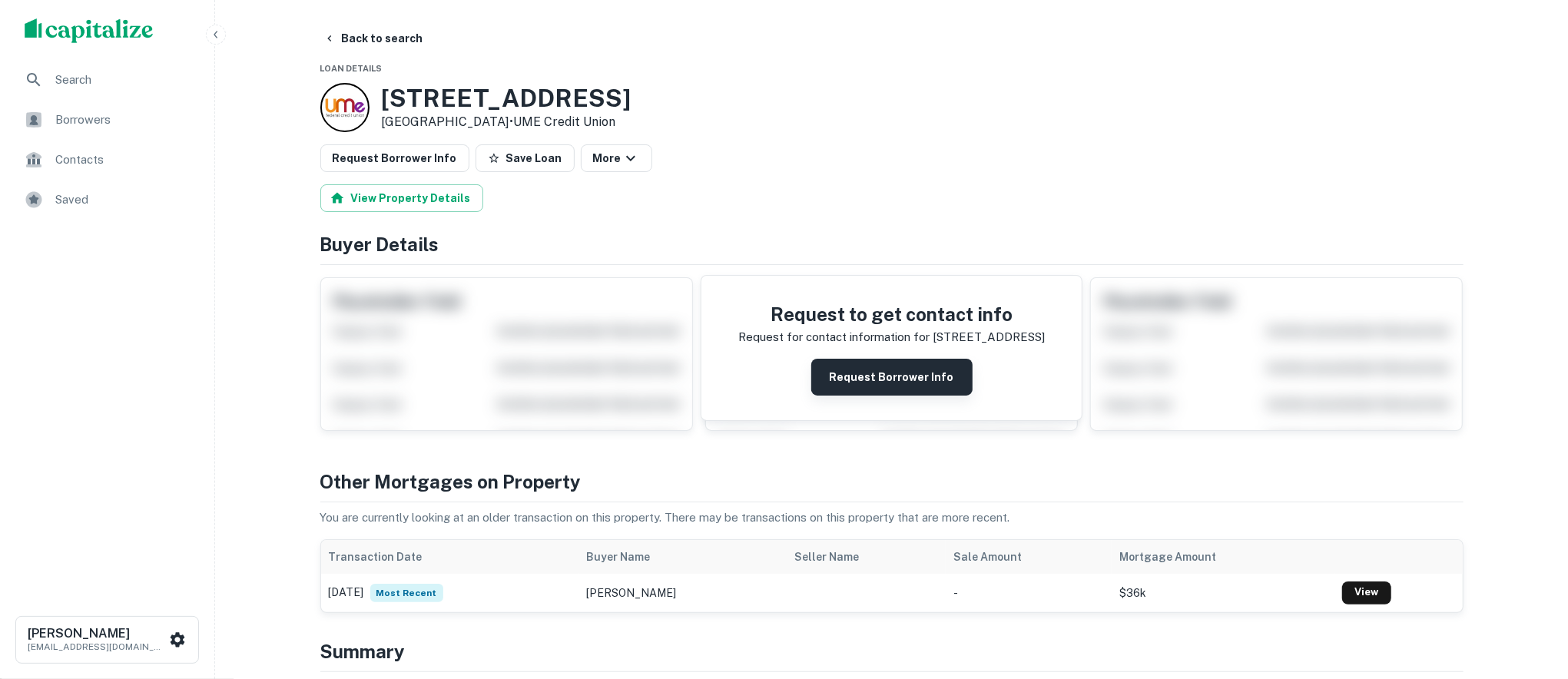
click at [892, 382] on button "Request Borrower Info" at bounding box center [892, 377] width 161 height 37
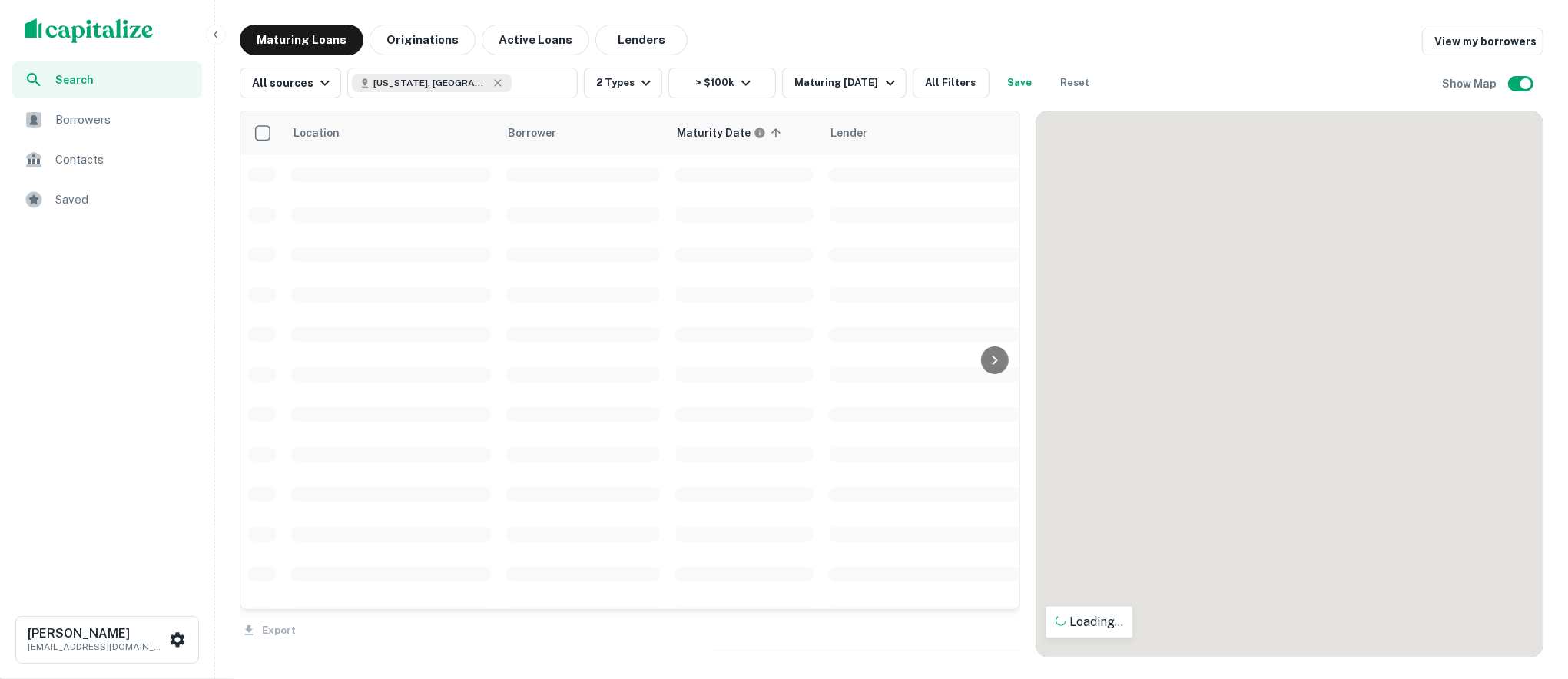
scroll to position [144, 0]
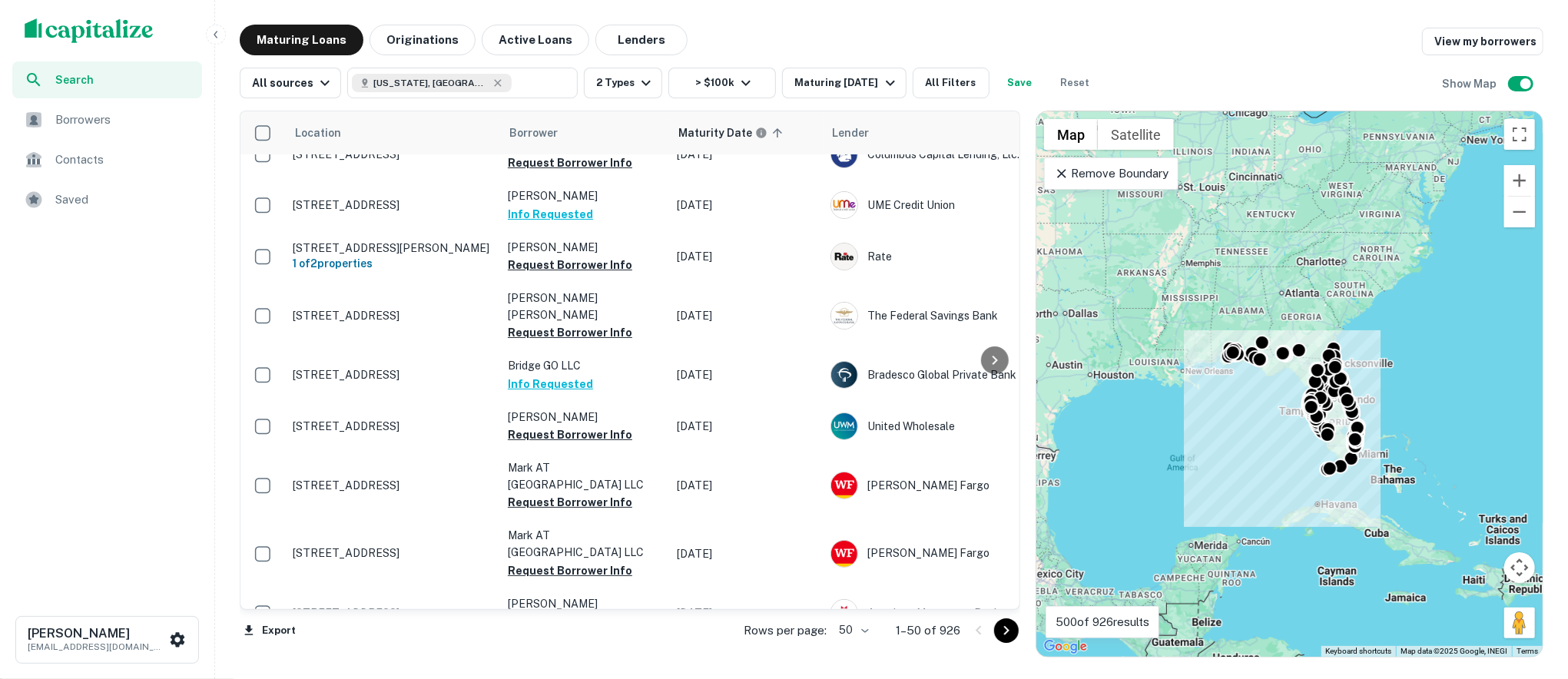
drag, startPoint x: 1351, startPoint y: 457, endPoint x: 1375, endPoint y: 320, distance: 139.1
click at [1375, 320] on div "To activate drag with keyboard, press Alt + Enter. Once in keyboard drag state,…" at bounding box center [1289, 384] width 506 height 546
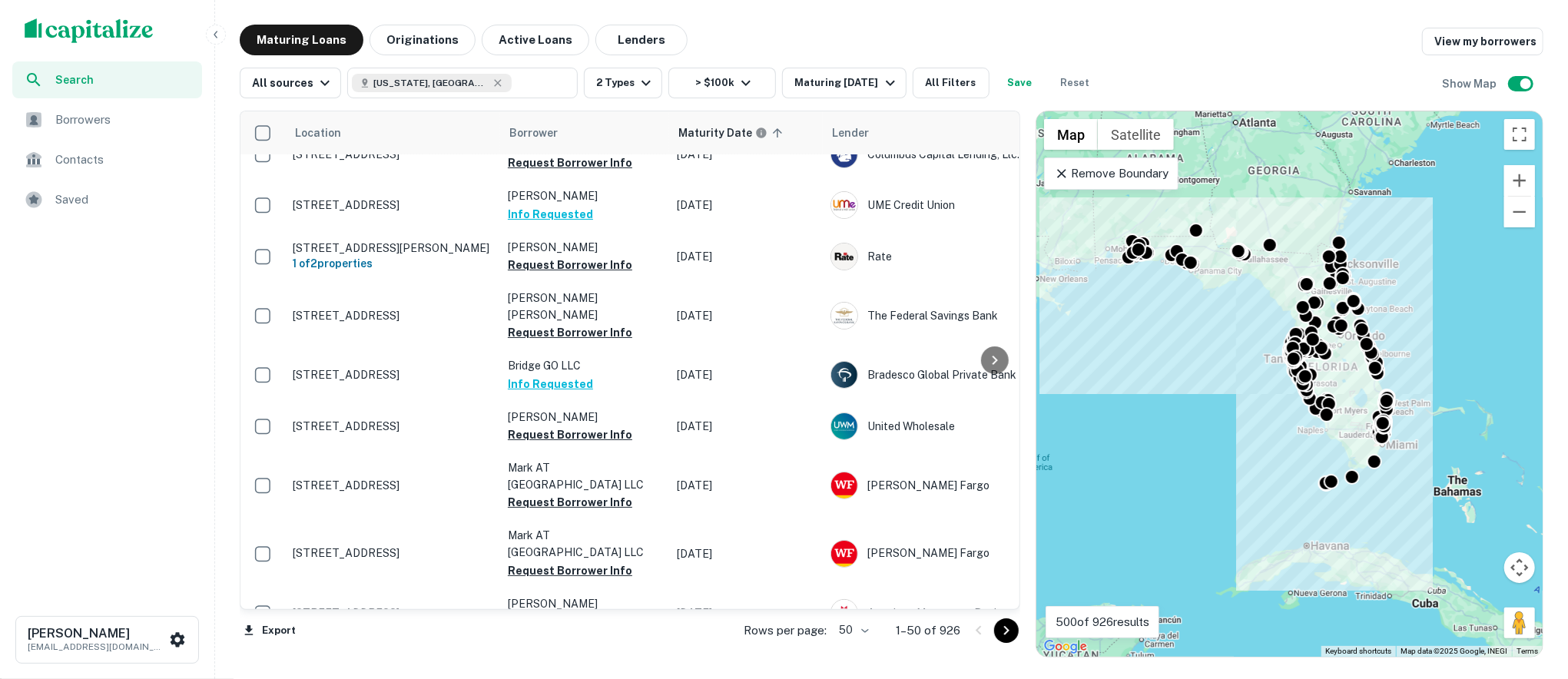
drag, startPoint x: 1383, startPoint y: 365, endPoint x: 1415, endPoint y: 264, distance: 105.9
click at [1415, 264] on div "To activate drag with keyboard, press Alt + Enter. Once in keyboard drag state,…" at bounding box center [1289, 384] width 506 height 546
click at [517, 82] on input "**********" at bounding box center [450, 83] width 196 height 22
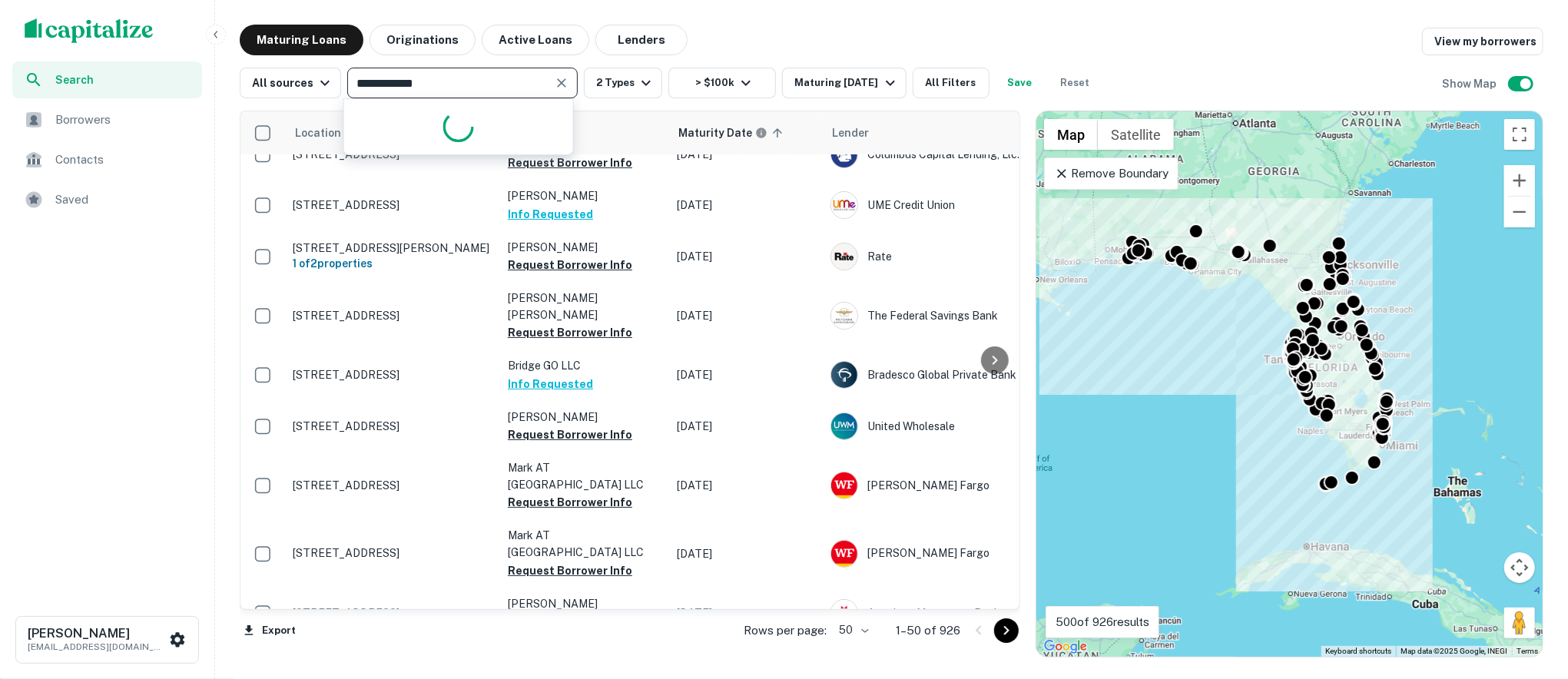
click at [517, 82] on input "**********" at bounding box center [450, 83] width 196 height 22
type input "****"
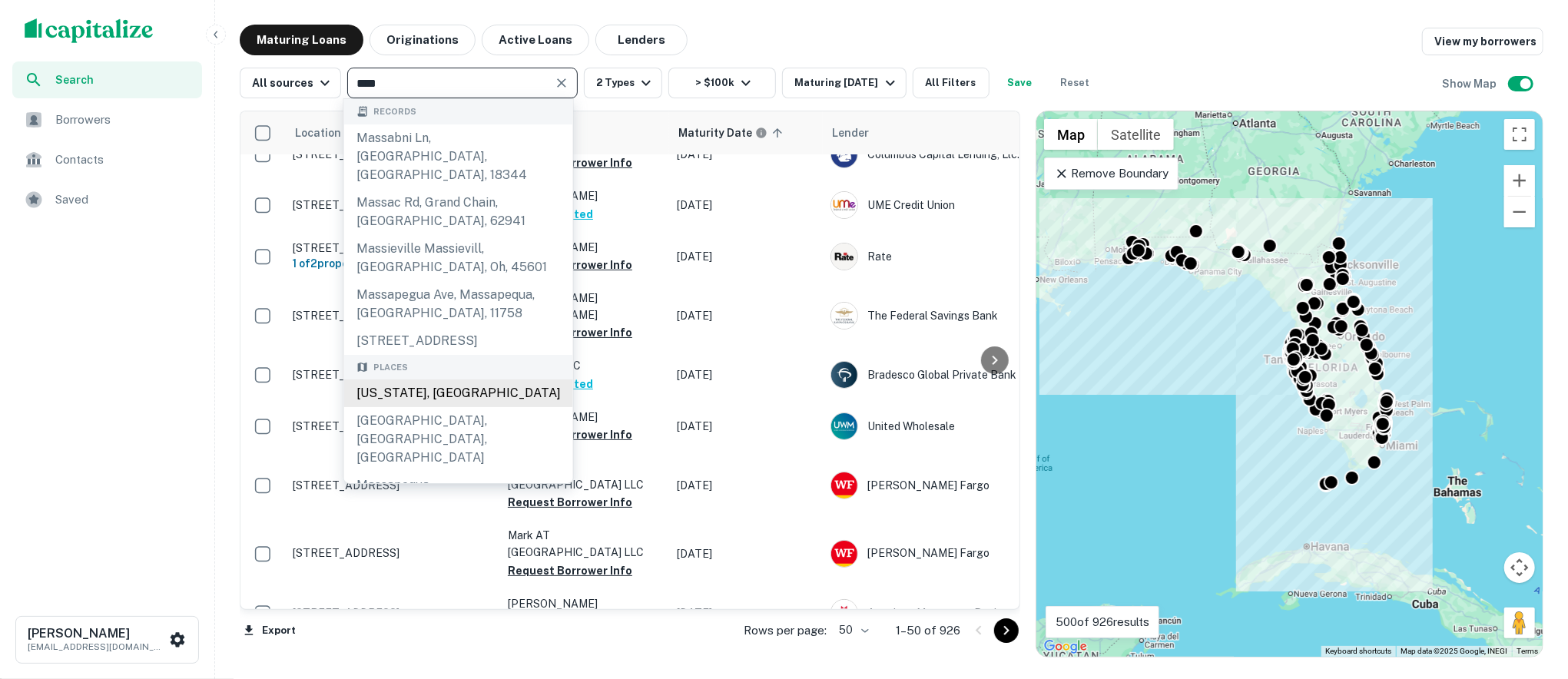
click at [487, 380] on div "Massachusetts, USA" at bounding box center [458, 393] width 229 height 28
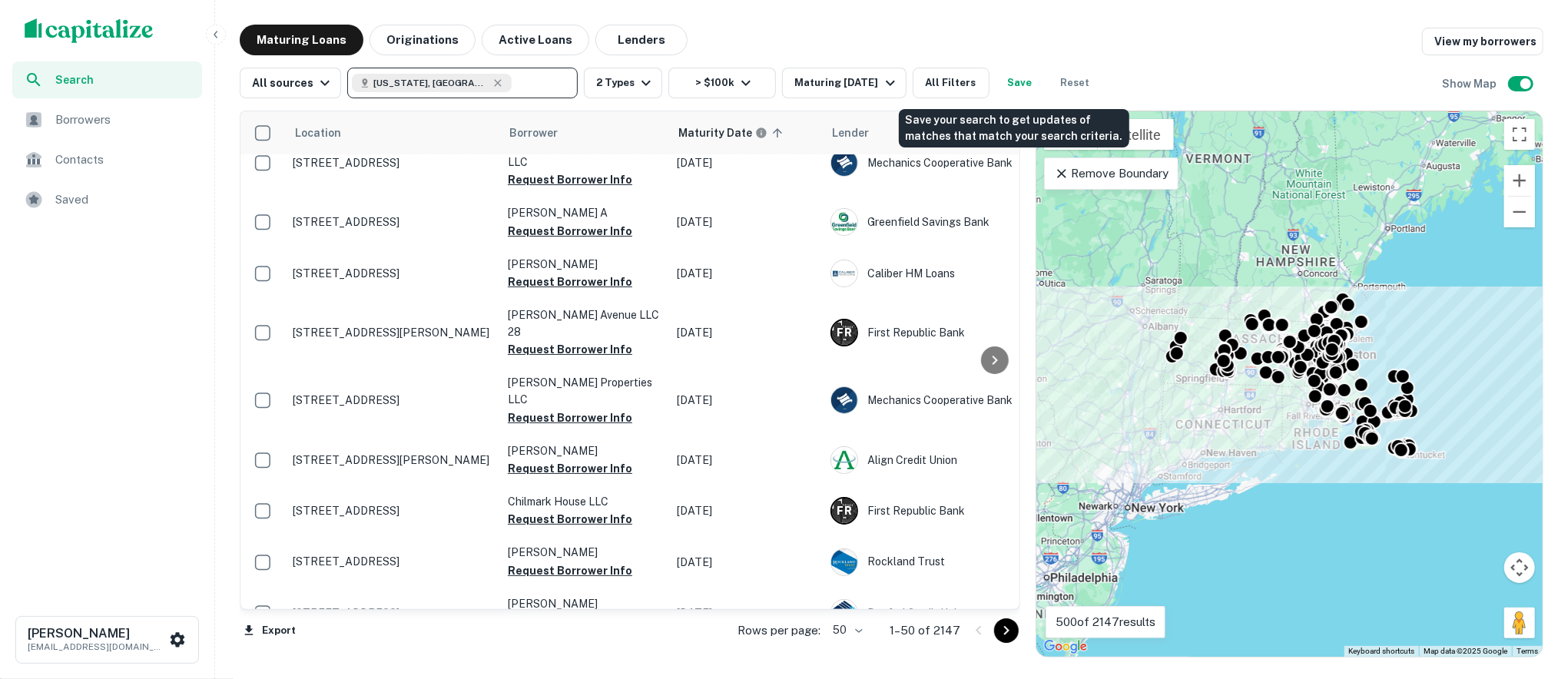
click at [1018, 86] on button "Save" at bounding box center [1020, 83] width 49 height 30
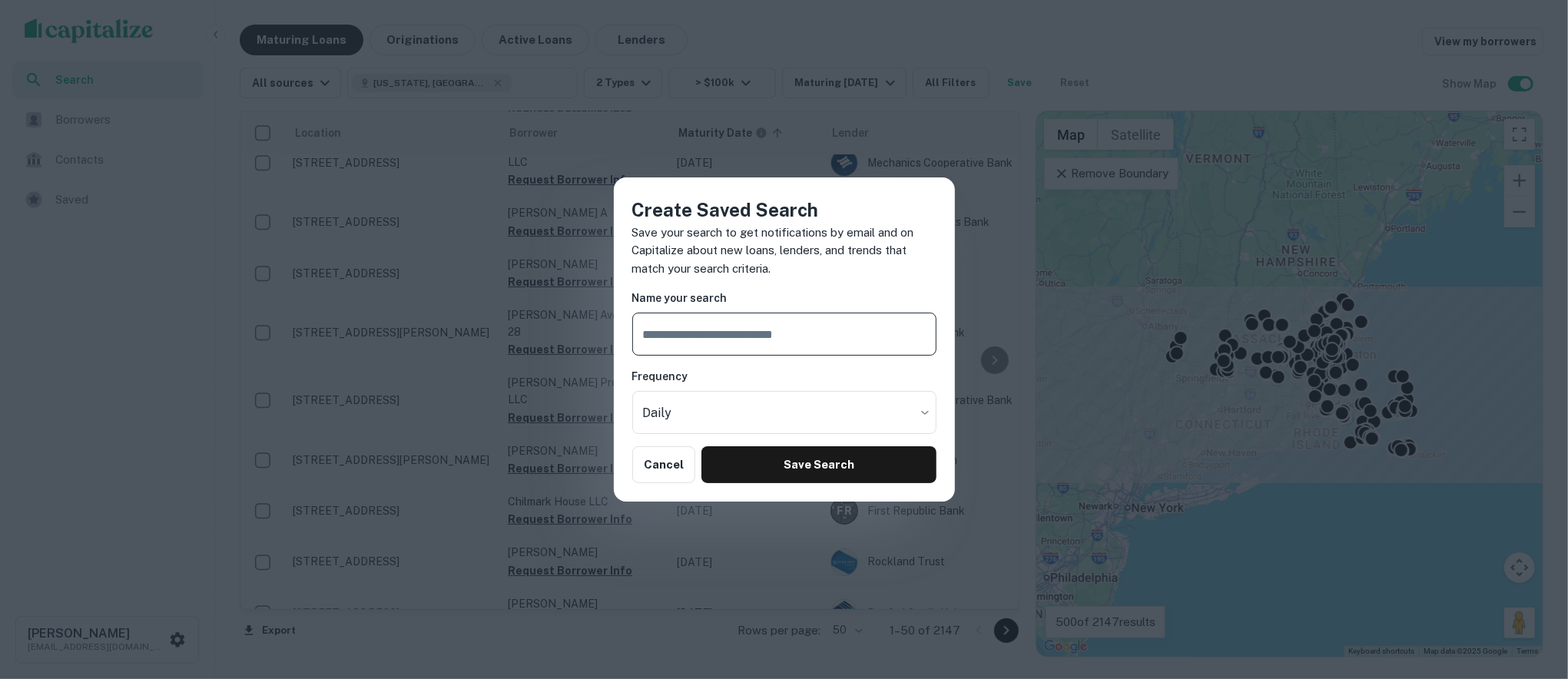
click at [712, 368] on h6 "Frequency" at bounding box center [784, 377] width 304 height 17
click at [788, 458] on button "Save Search" at bounding box center [818, 464] width 234 height 37
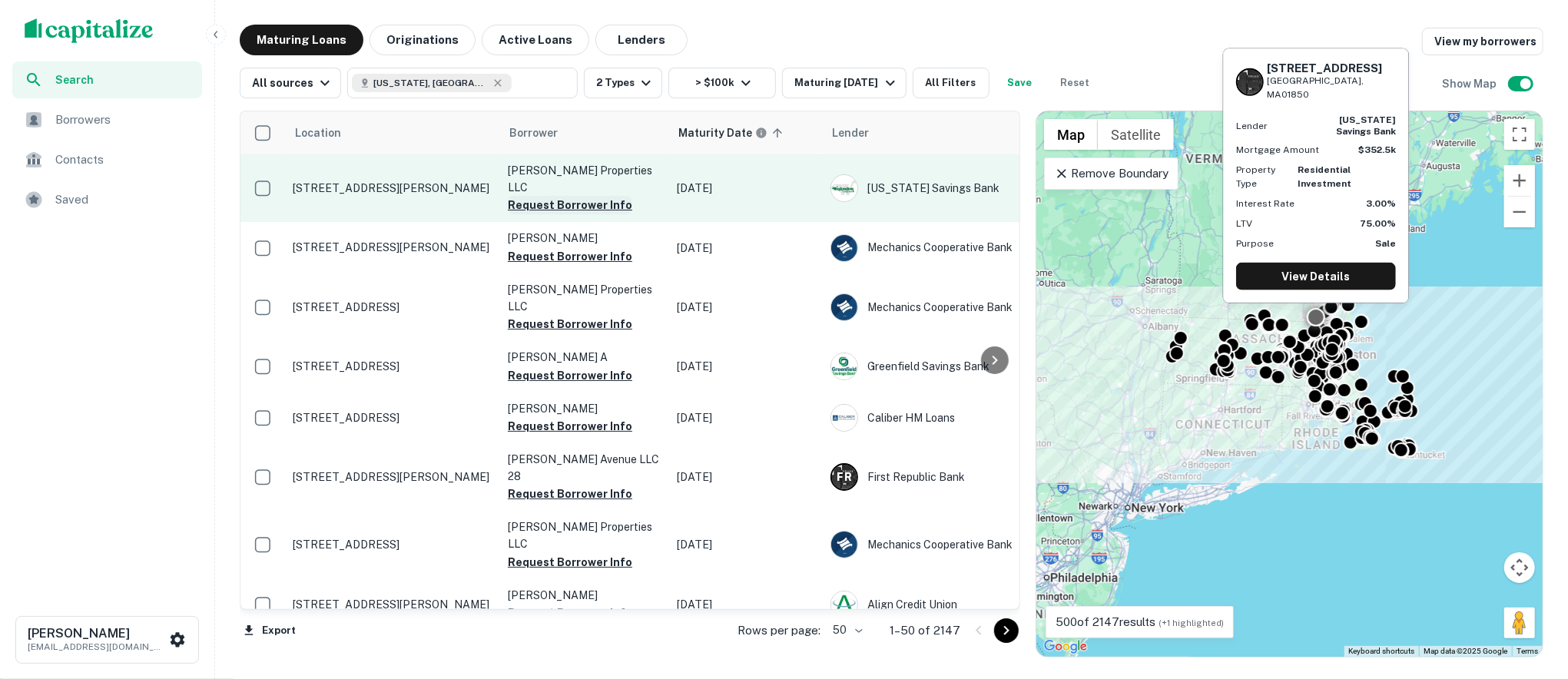
click at [526, 196] on button "Request Borrower Info" at bounding box center [569, 204] width 124 height 18
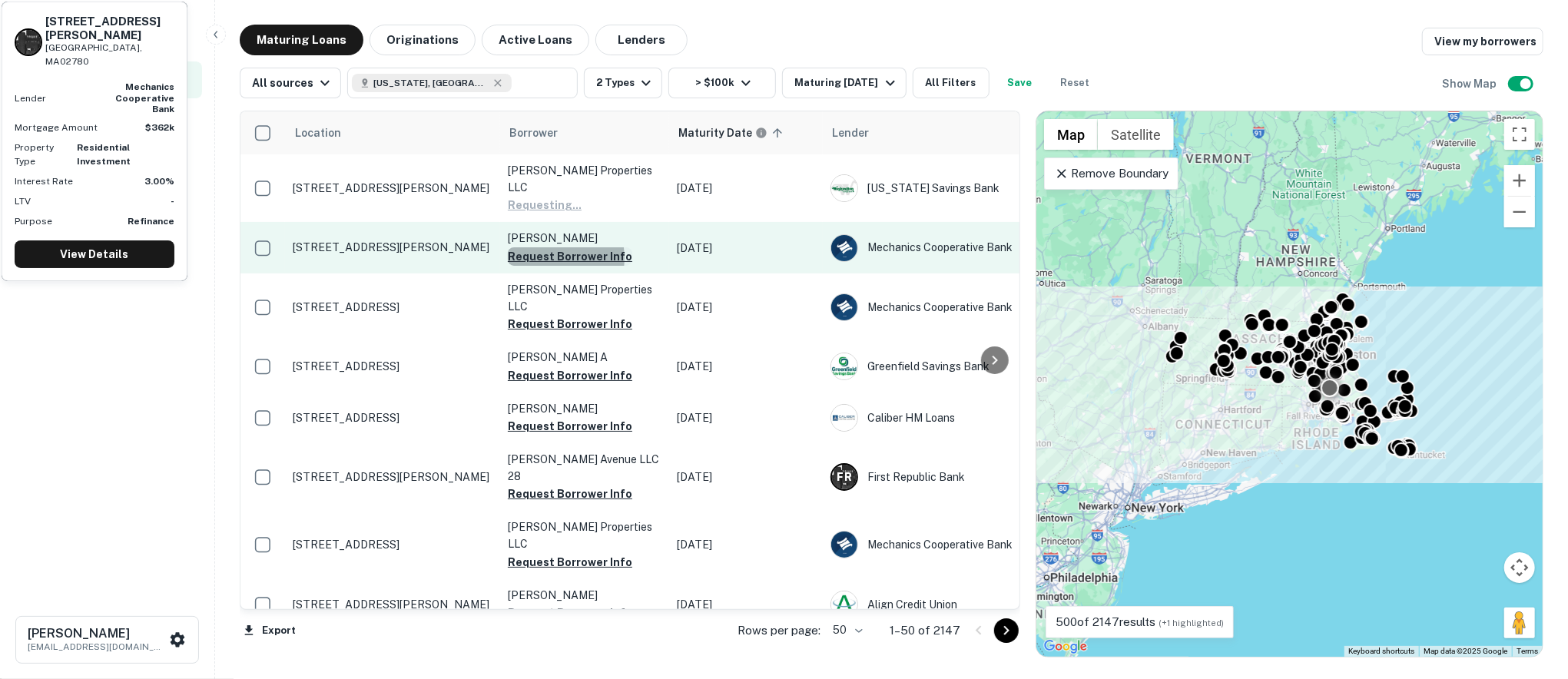
click at [547, 248] on button "Request Borrower Info" at bounding box center [569, 256] width 124 height 18
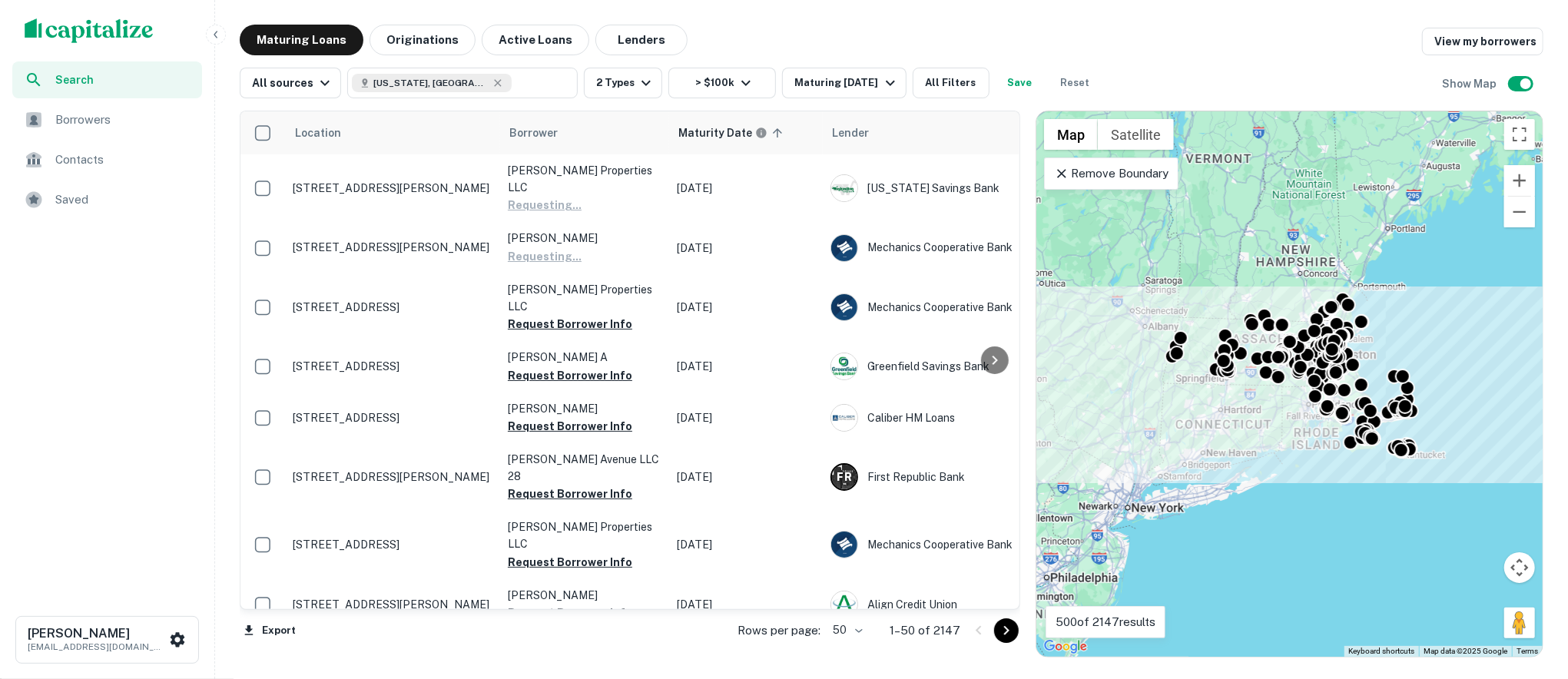
click at [134, 123] on span "Borrowers" at bounding box center [123, 120] width 138 height 18
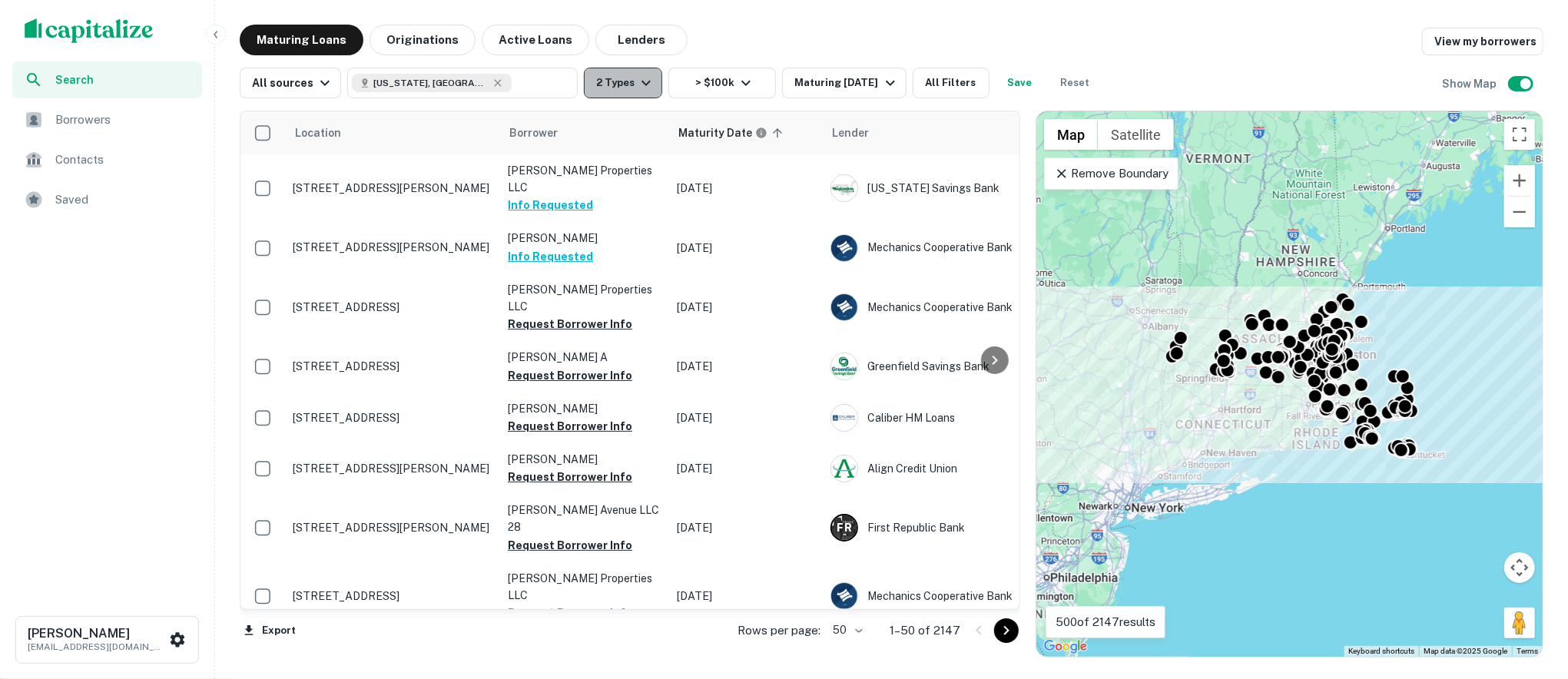
click at [650, 86] on button "2 Types" at bounding box center [623, 83] width 79 height 30
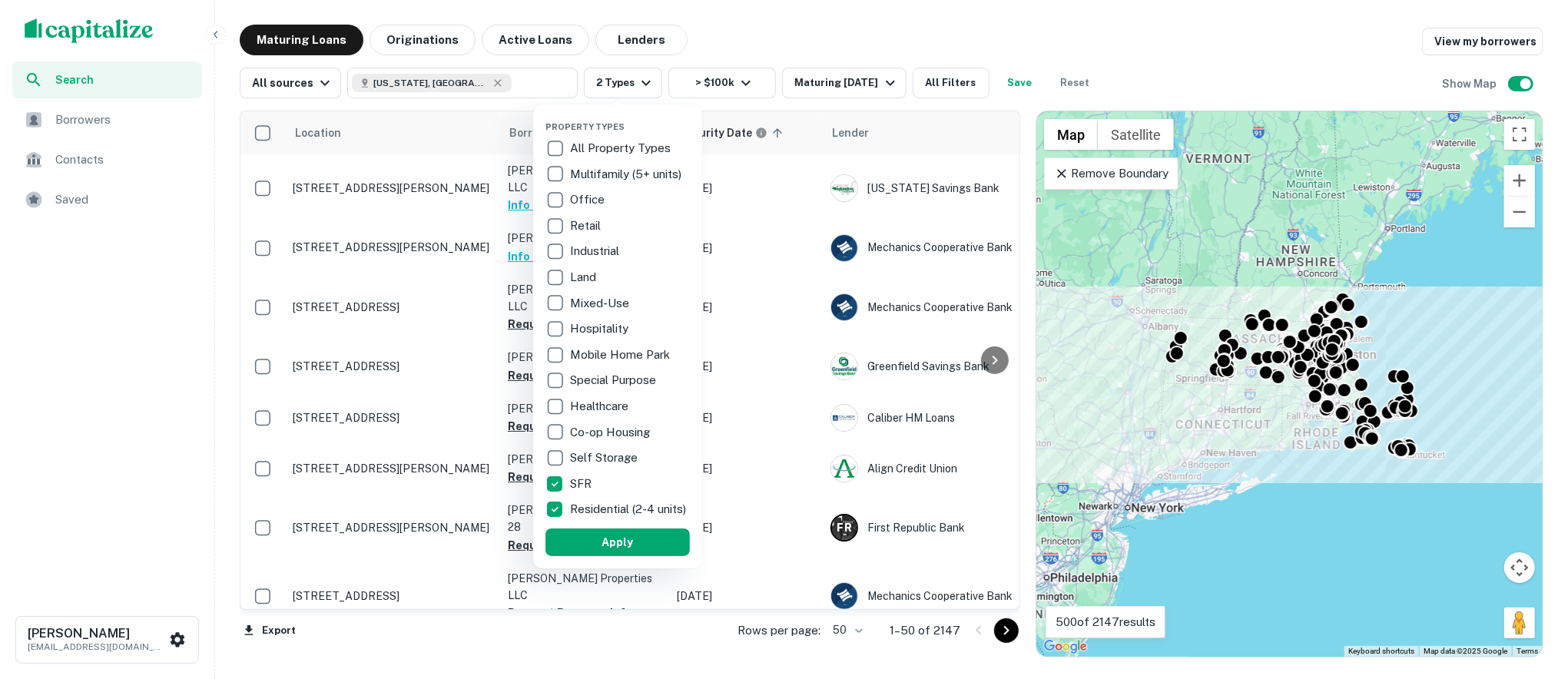
click at [773, 41] on div at bounding box center [784, 339] width 1568 height 679
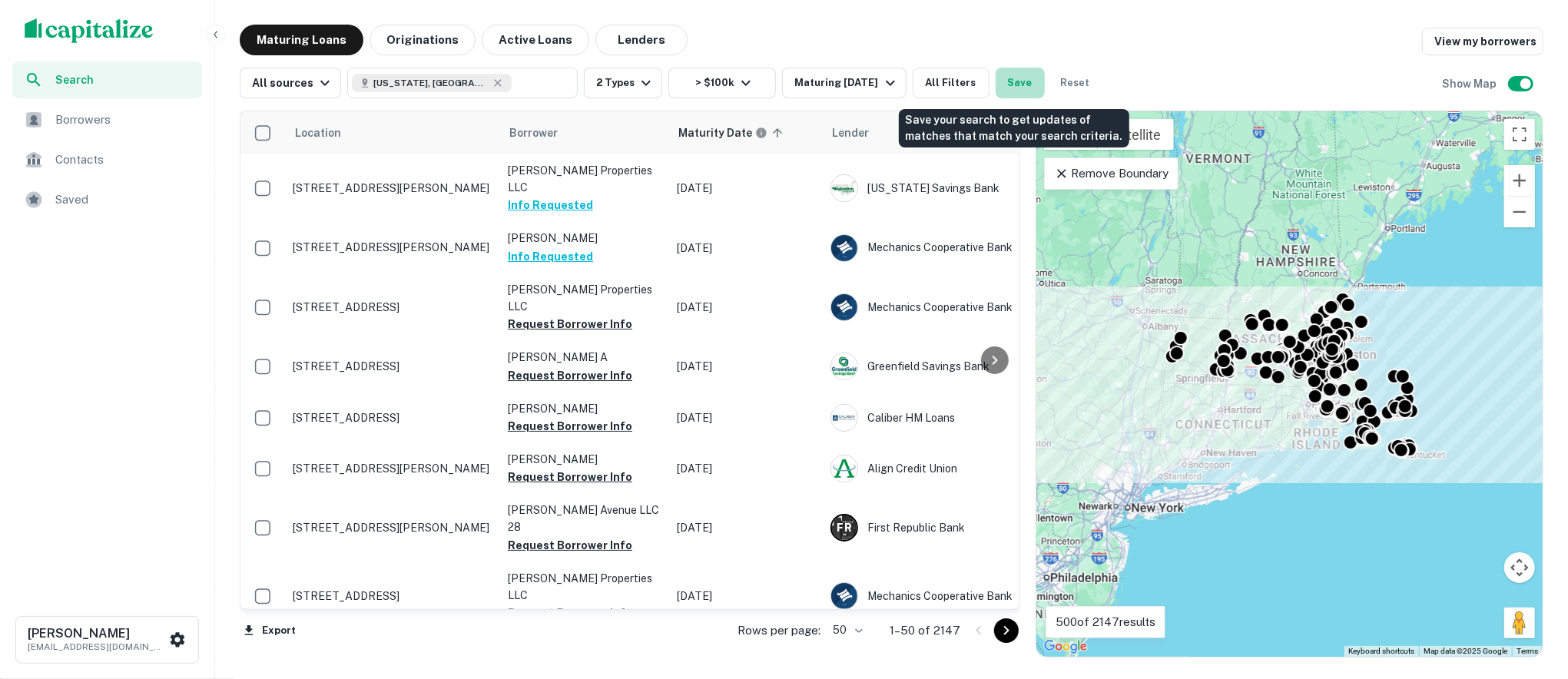
click at [1005, 83] on button "Save" at bounding box center [1020, 83] width 49 height 30
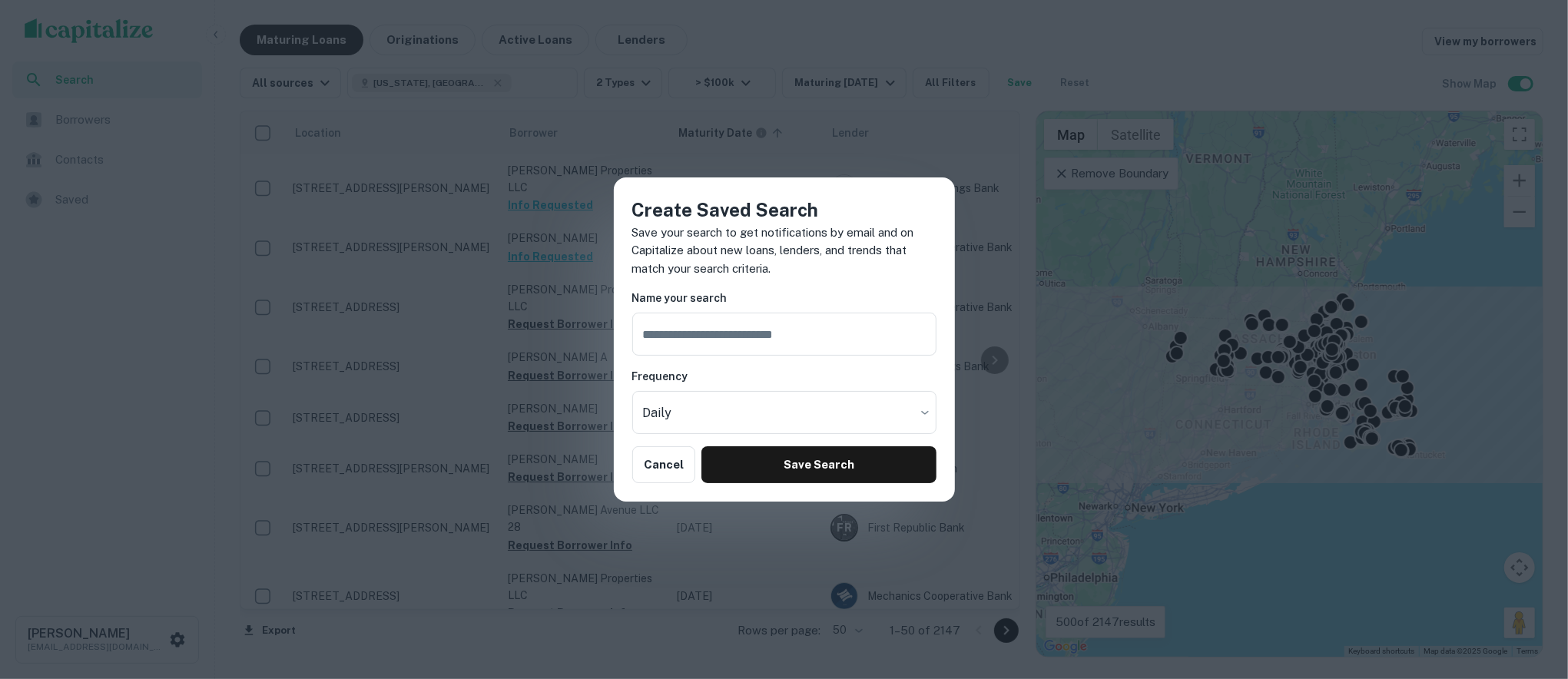
click at [812, 284] on div "Create Saved Search Save your search to get notifications by email and on Capit…" at bounding box center [784, 340] width 341 height 325
click at [673, 473] on button "Cancel" at bounding box center [663, 464] width 64 height 37
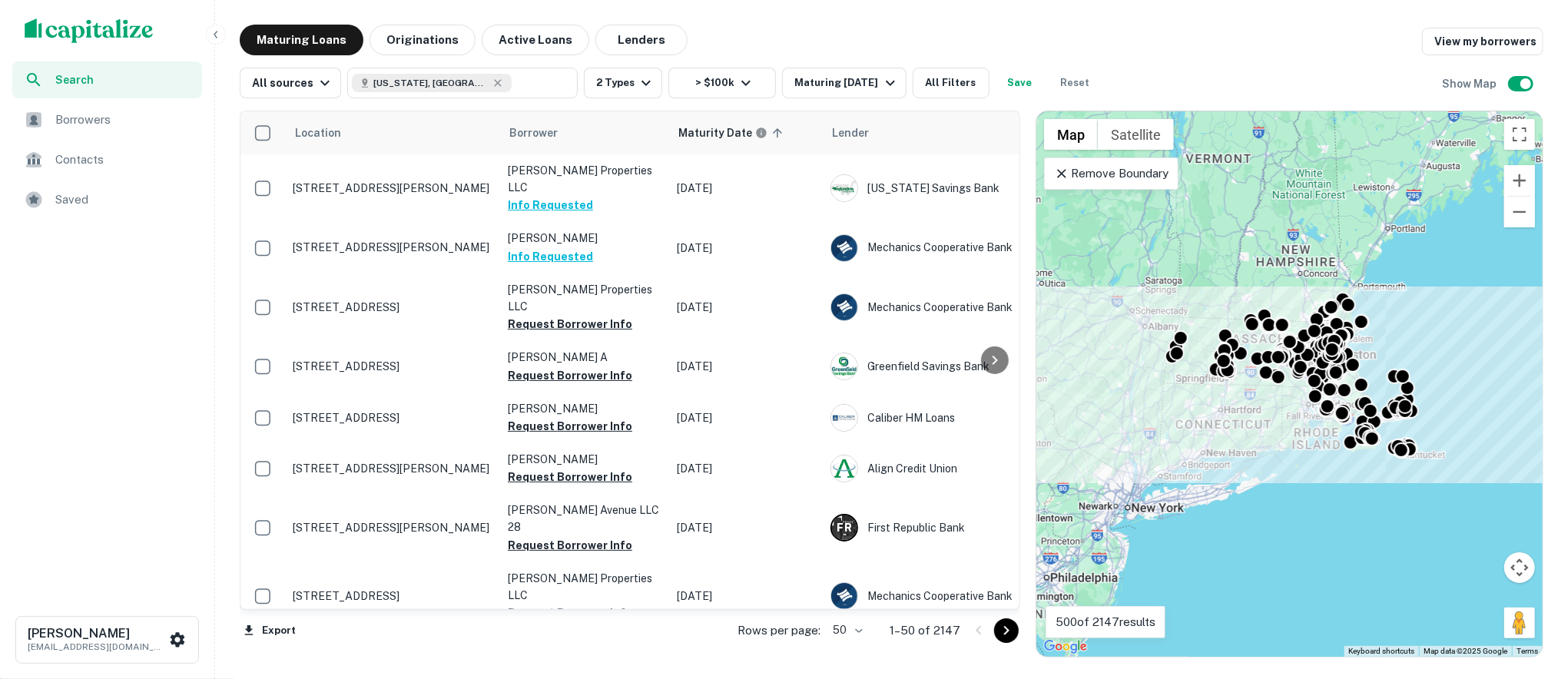
click at [121, 115] on span "Borrowers" at bounding box center [123, 120] width 138 height 18
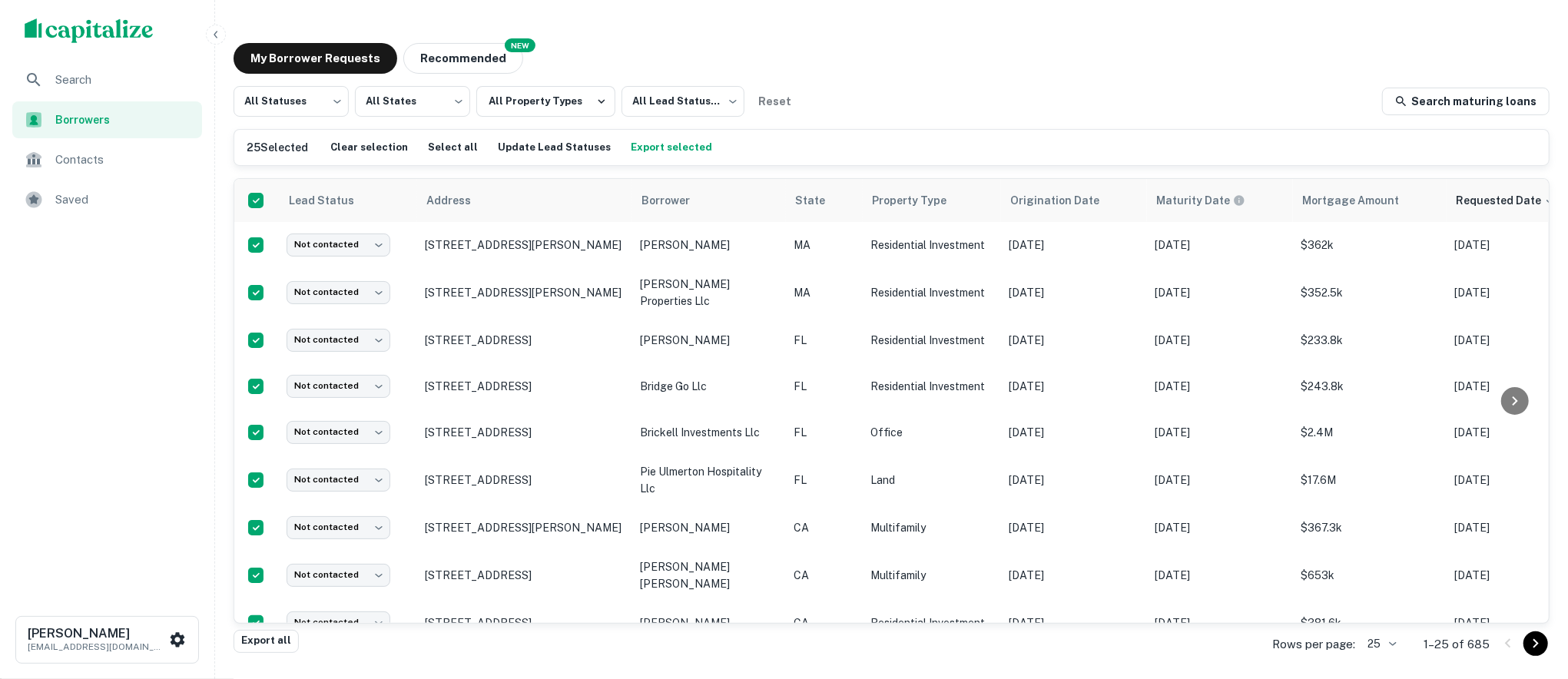
click at [127, 72] on span "Search" at bounding box center [123, 79] width 138 height 18
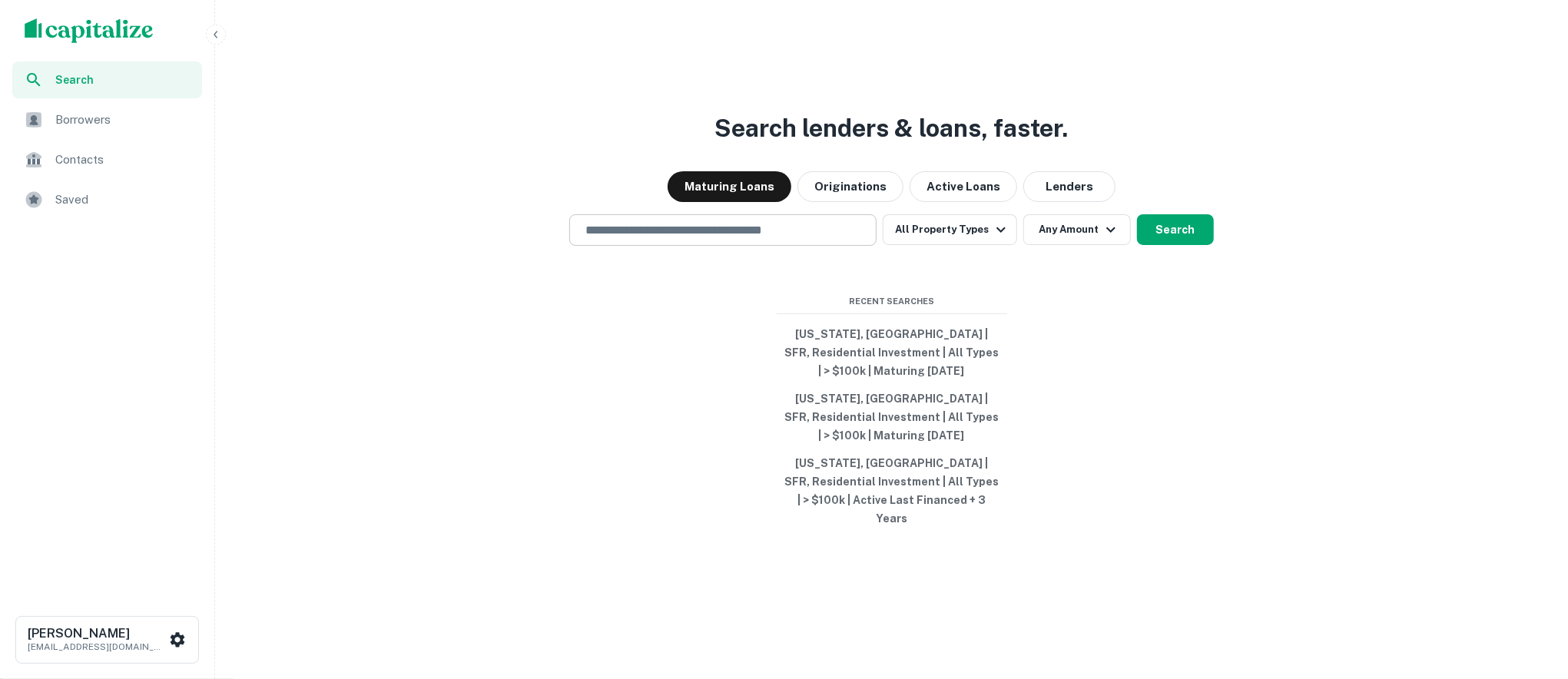
click at [755, 239] on input "text" at bounding box center [722, 230] width 293 height 18
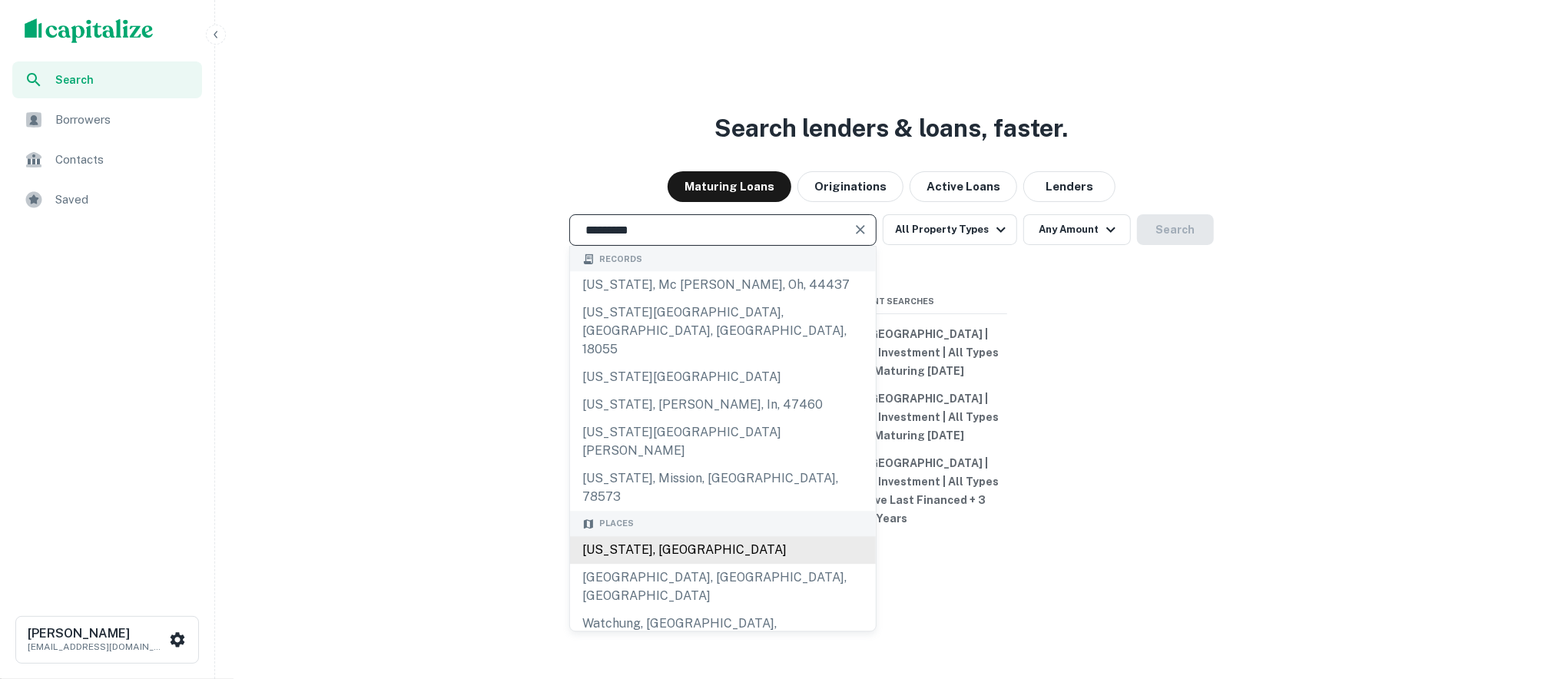
click at [671, 537] on div "[US_STATE], [GEOGRAPHIC_DATA]" at bounding box center [722, 550] width 306 height 28
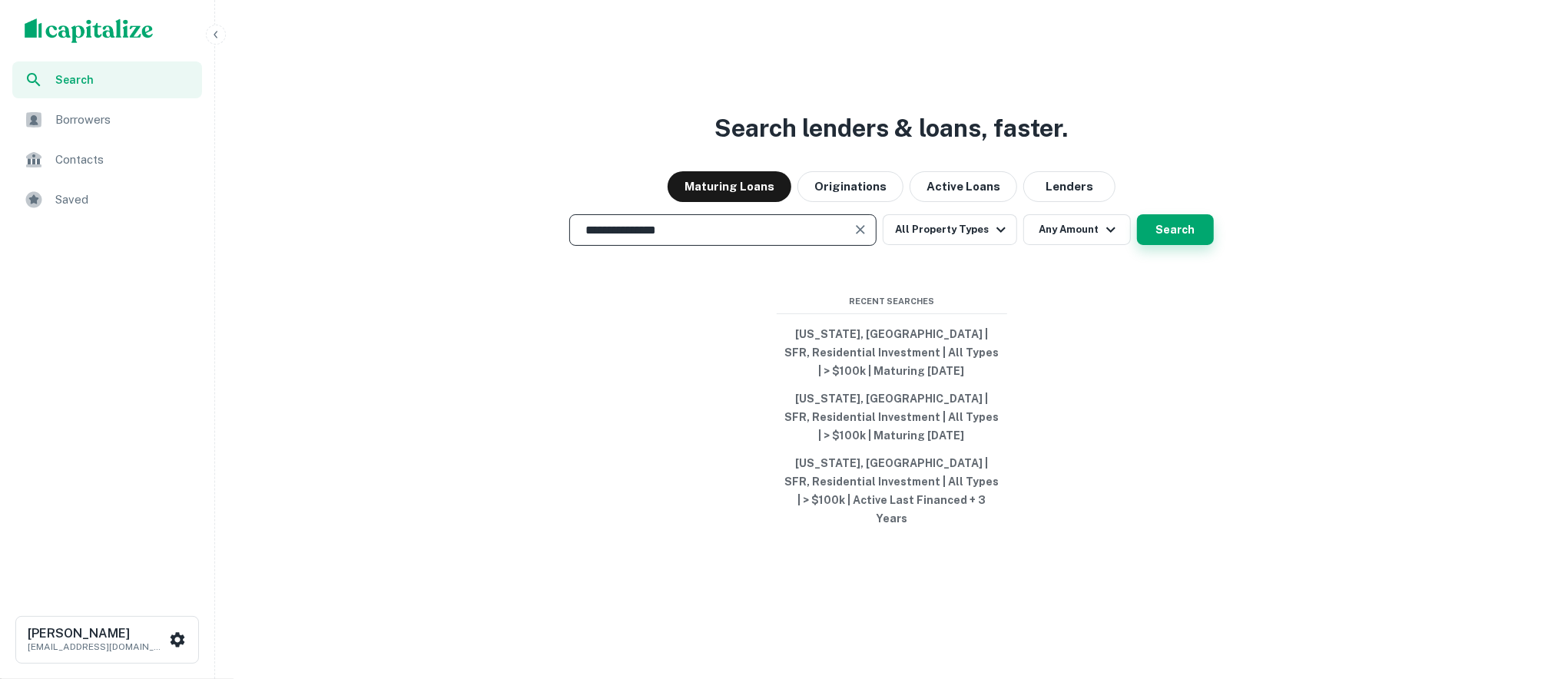
type input "**********"
click at [1167, 239] on button "Search" at bounding box center [1175, 230] width 77 height 30
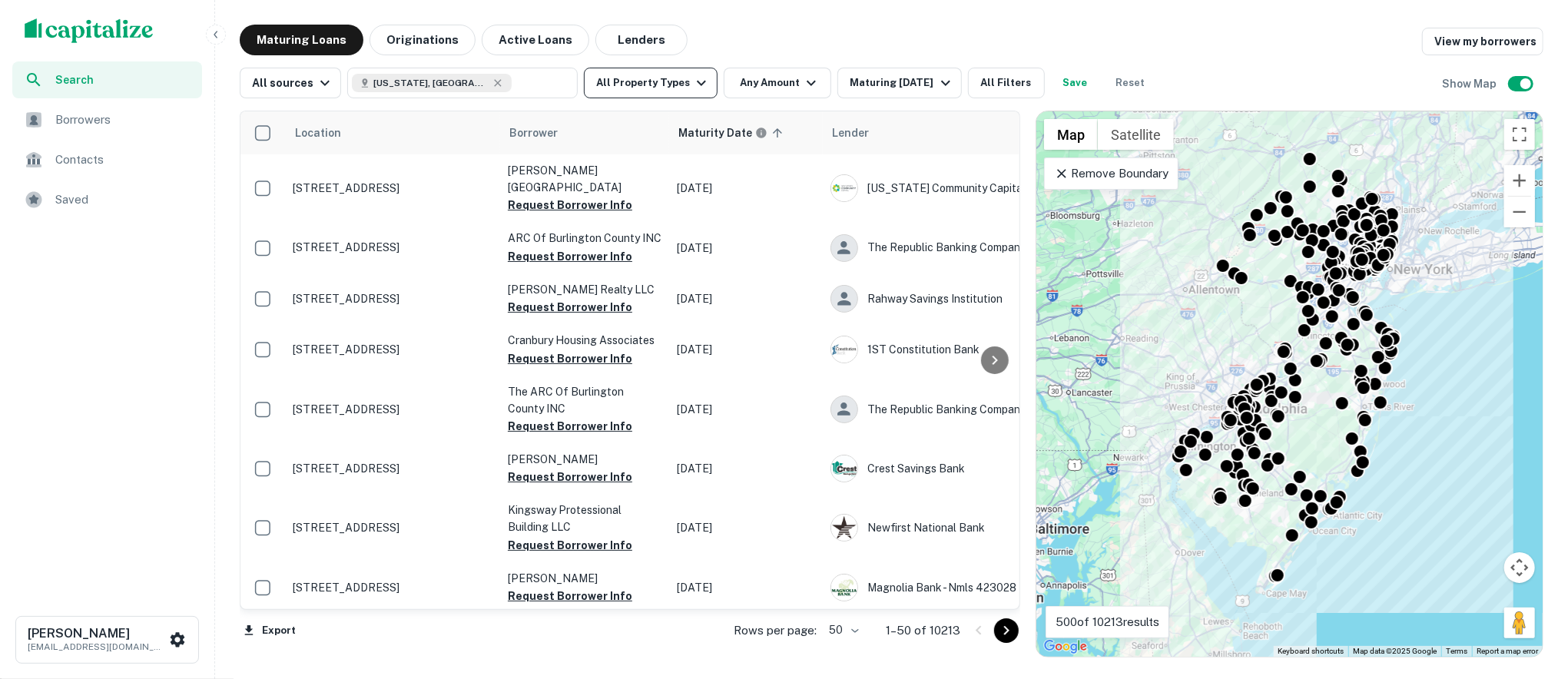
click at [670, 86] on button "All Property Types" at bounding box center [650, 83] width 134 height 30
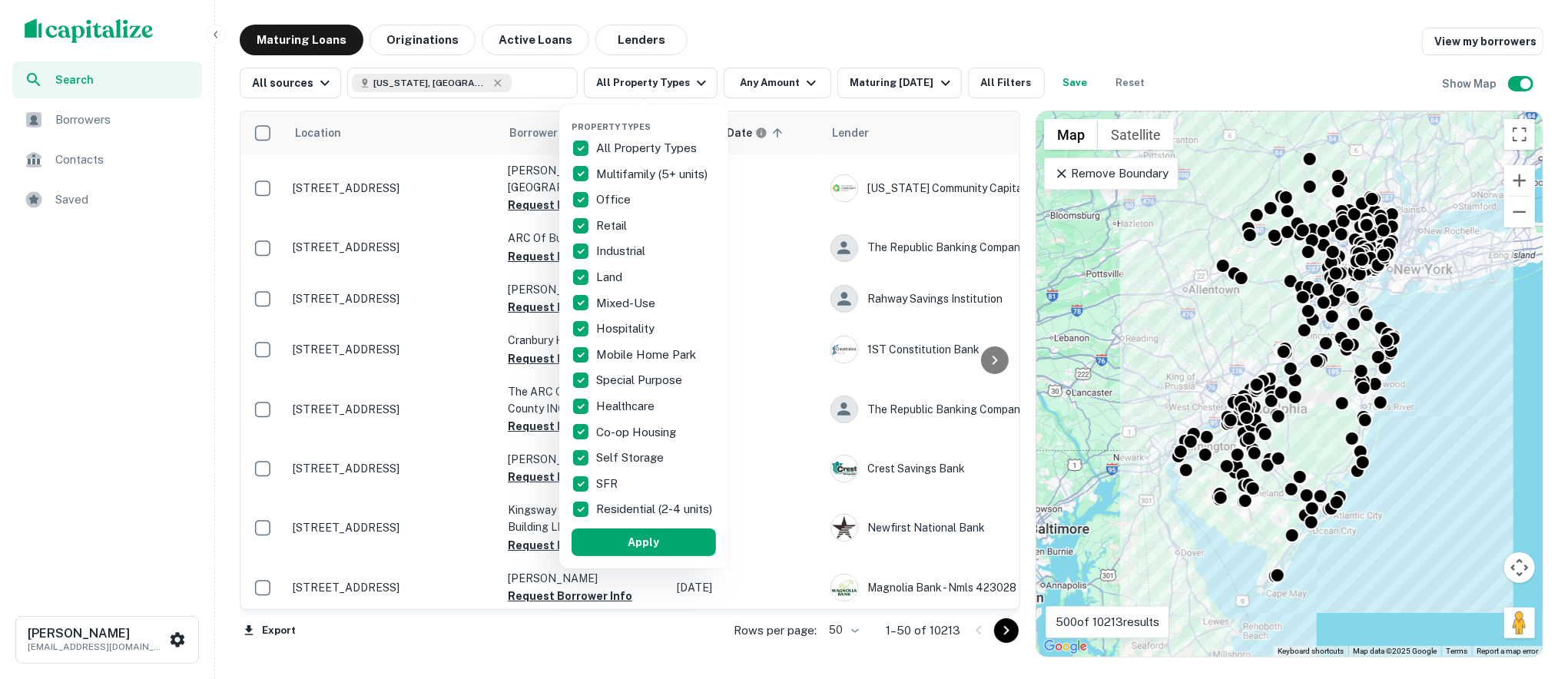
click at [705, 52] on div at bounding box center [784, 339] width 1568 height 679
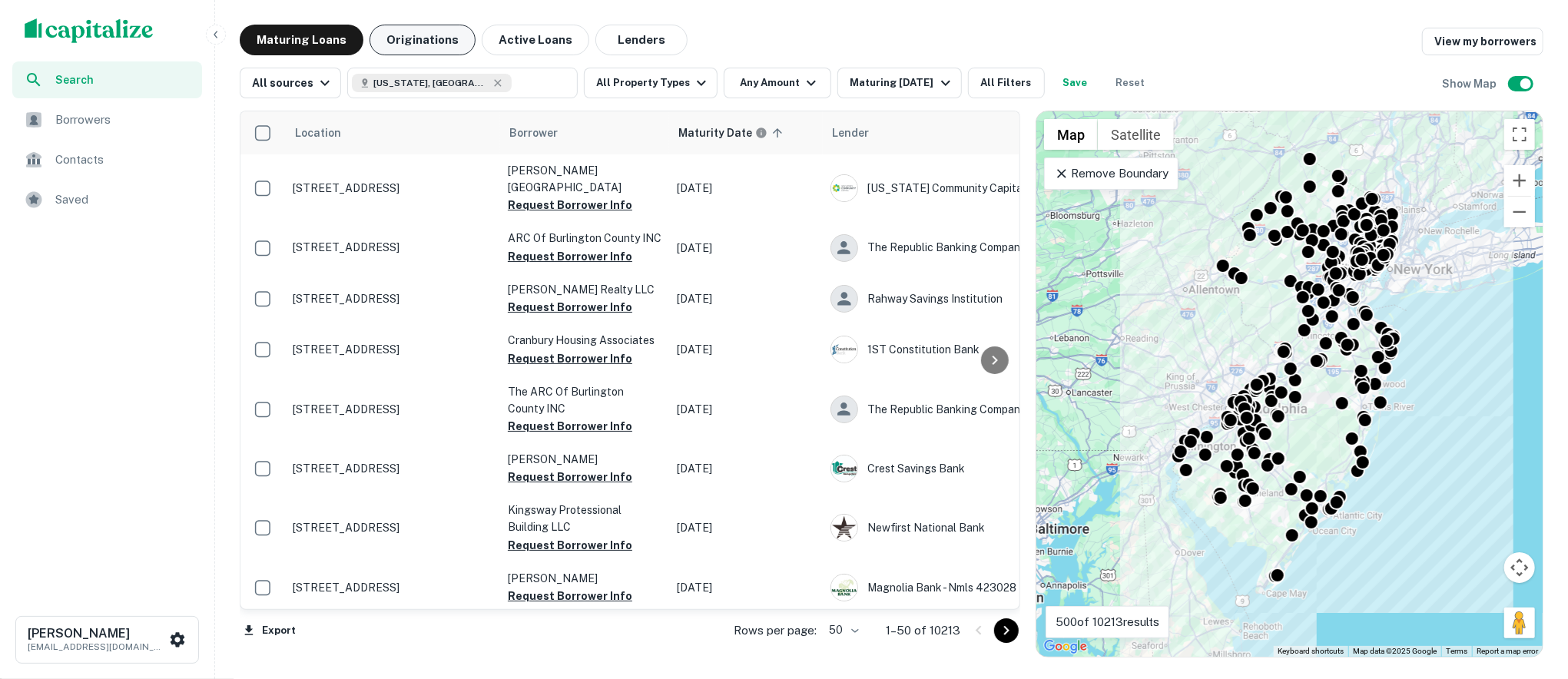
click at [437, 43] on button "Originations" at bounding box center [422, 40] width 106 height 30
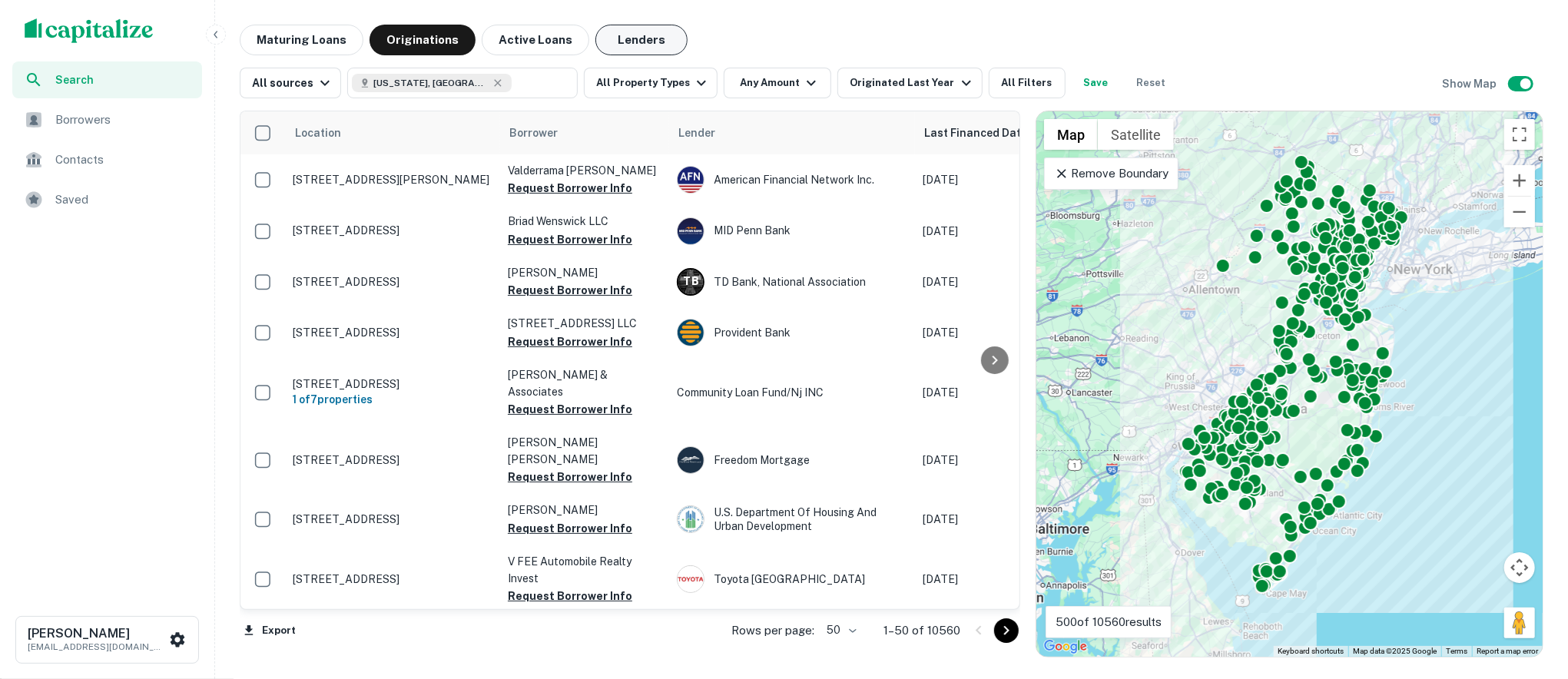
click at [638, 47] on button "Lenders" at bounding box center [641, 40] width 92 height 30
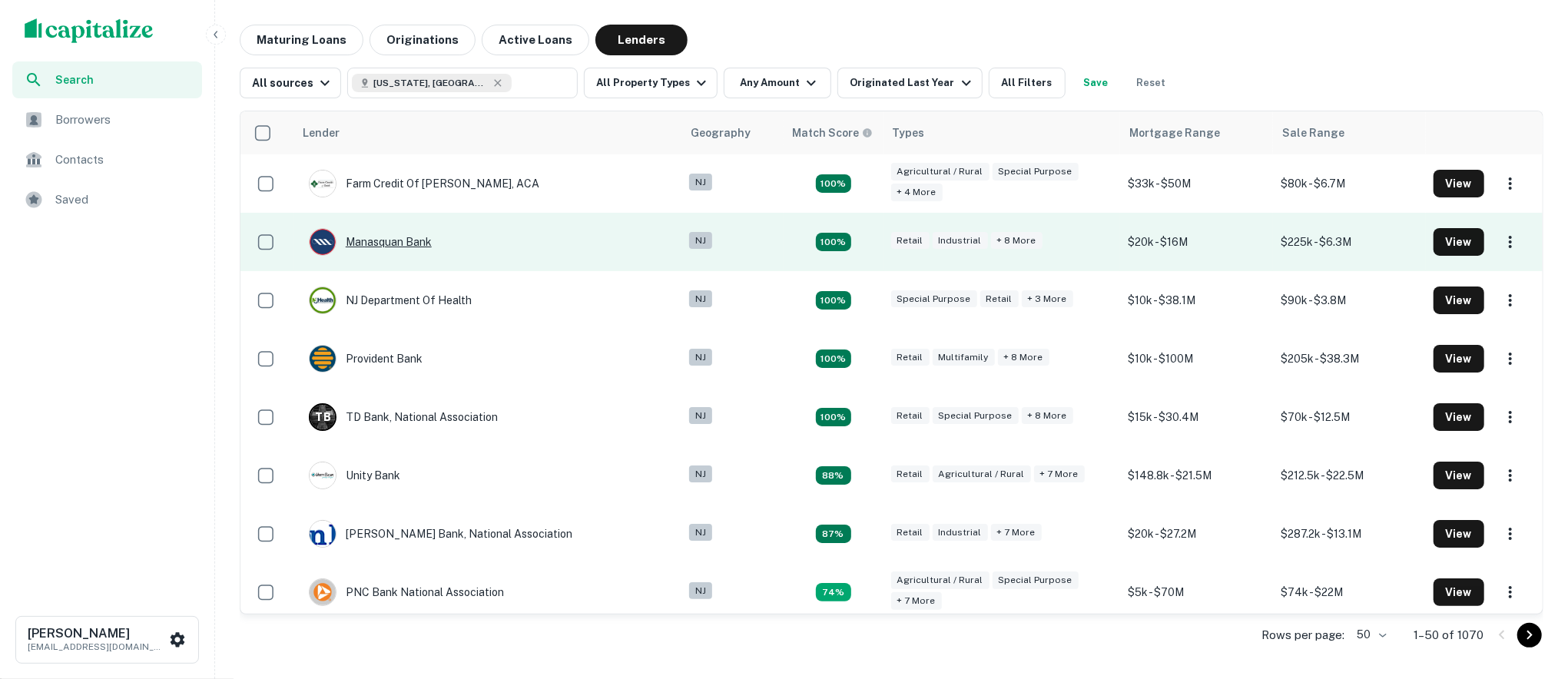
click at [412, 239] on div "Manasquan Bank" at bounding box center [369, 241] width 122 height 28
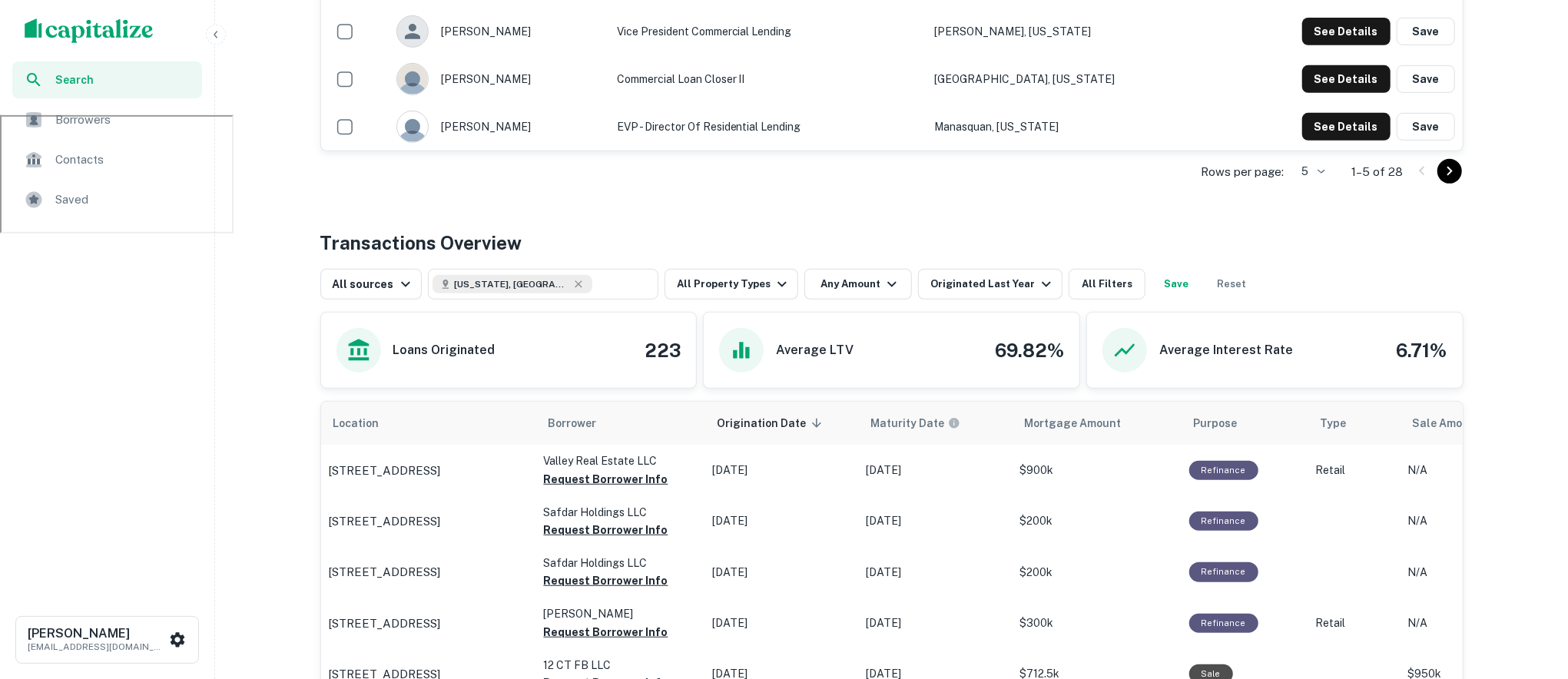
scroll to position [591, 0]
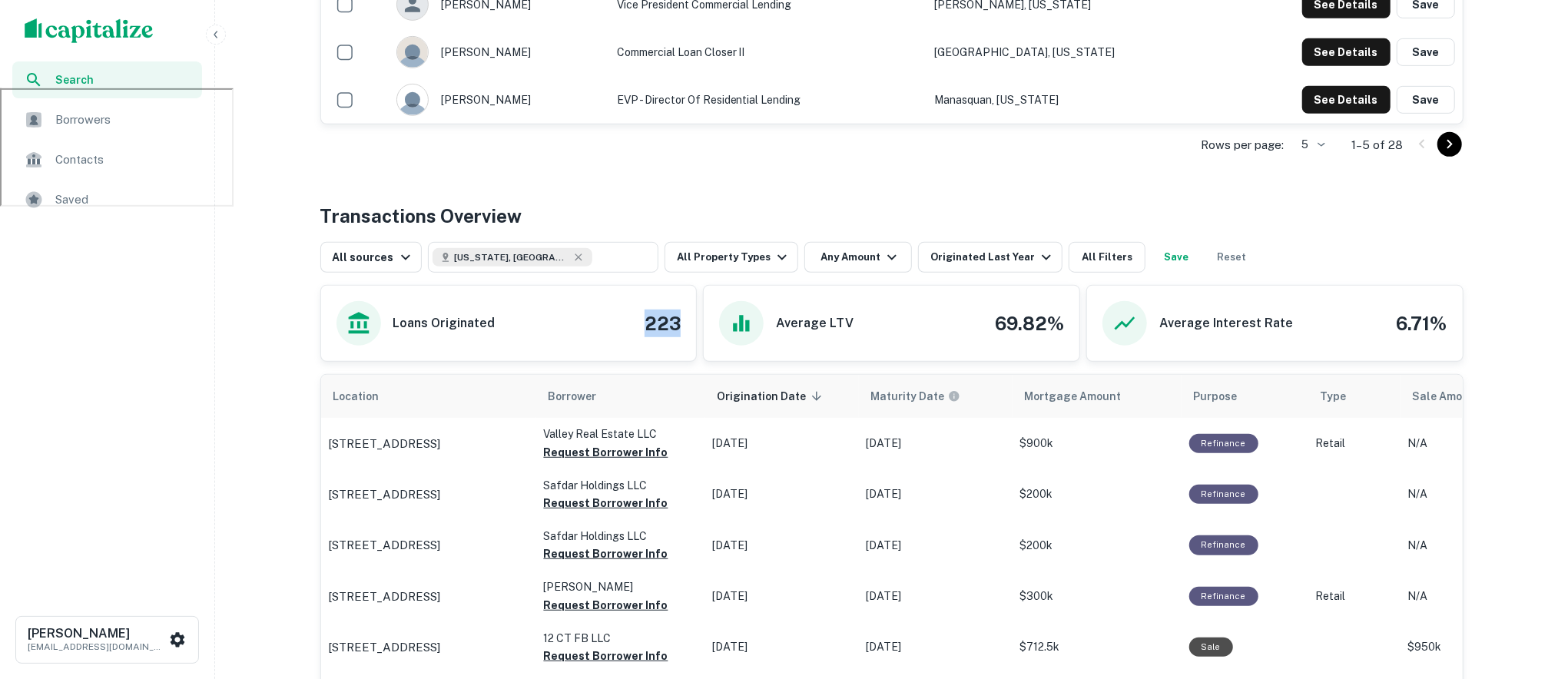
drag, startPoint x: 637, startPoint y: 326, endPoint x: 683, endPoint y: 326, distance: 46.0
click at [683, 326] on div "Loans Originated 223" at bounding box center [509, 323] width 376 height 75
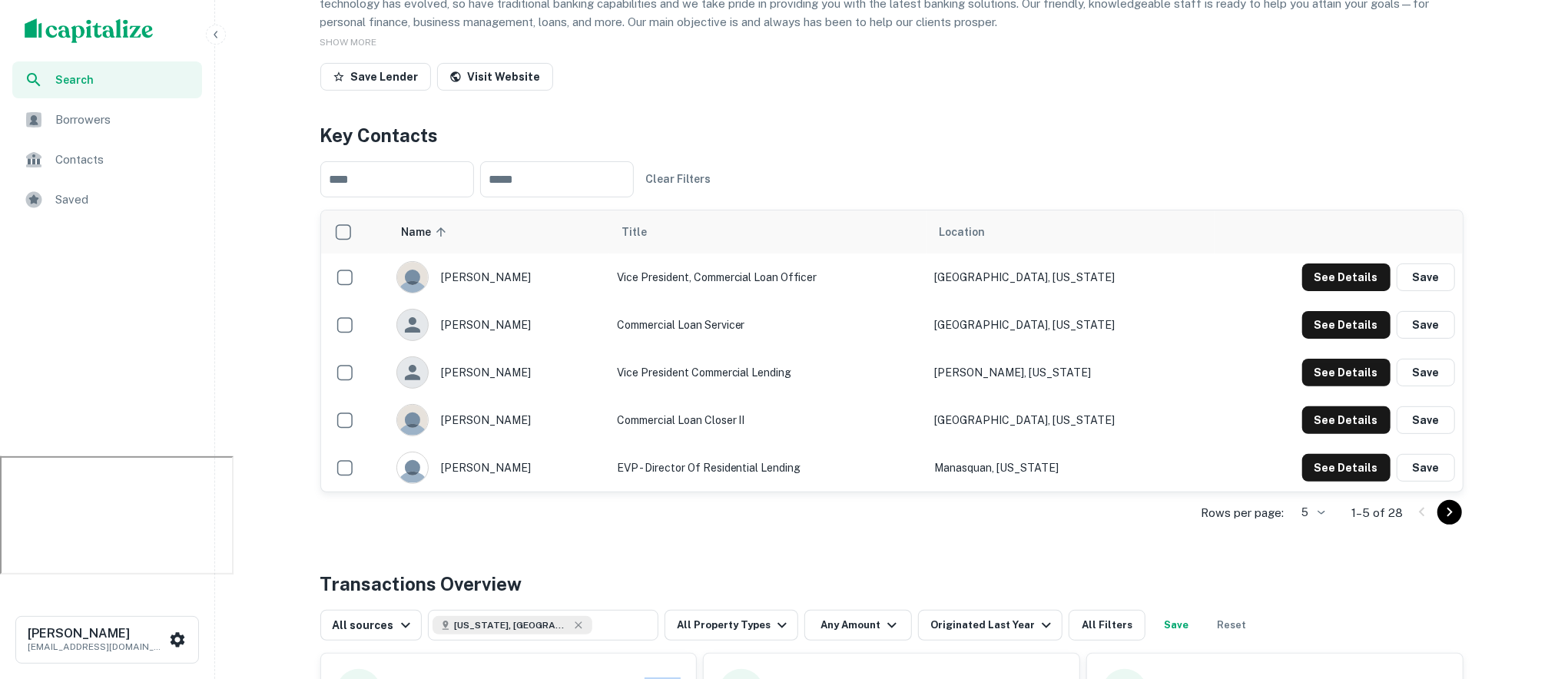
scroll to position [0, 0]
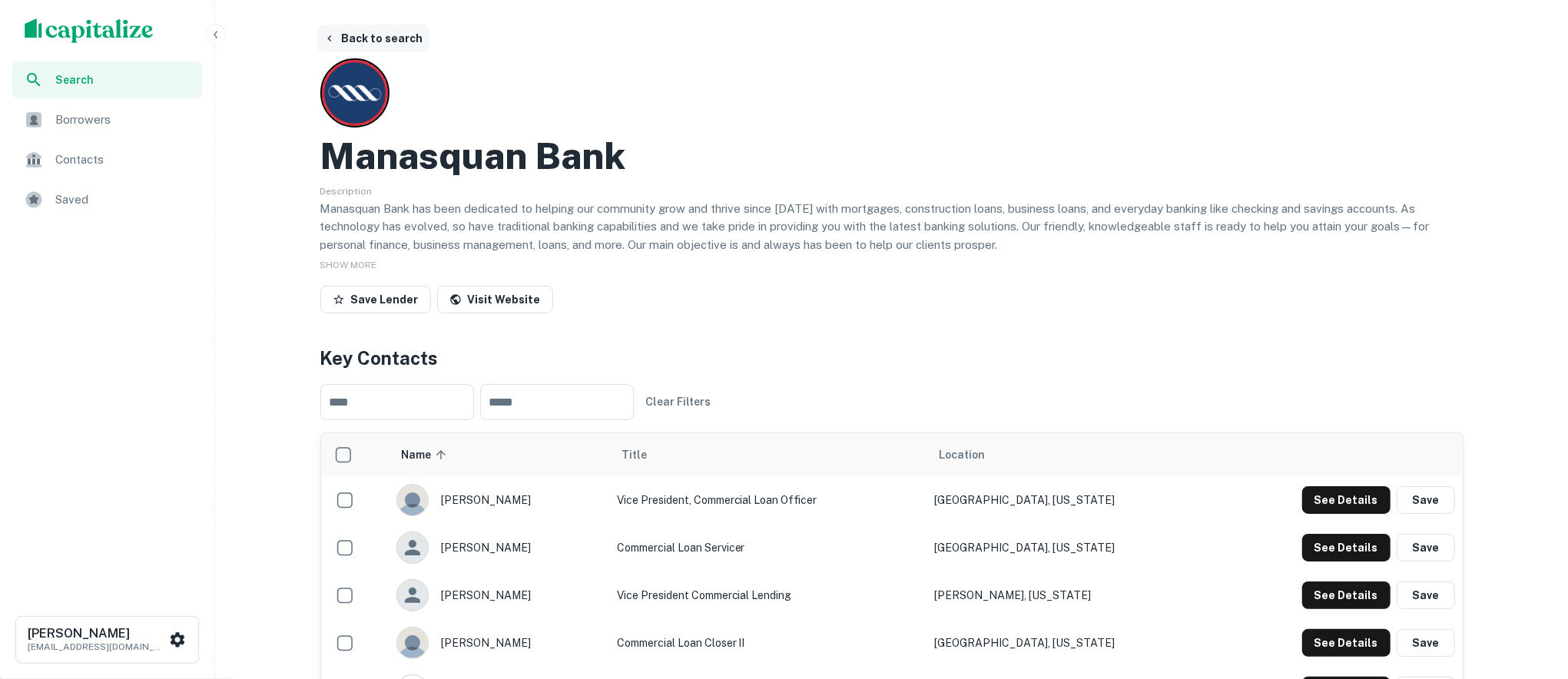
click at [368, 39] on button "Back to search" at bounding box center [373, 38] width 112 height 28
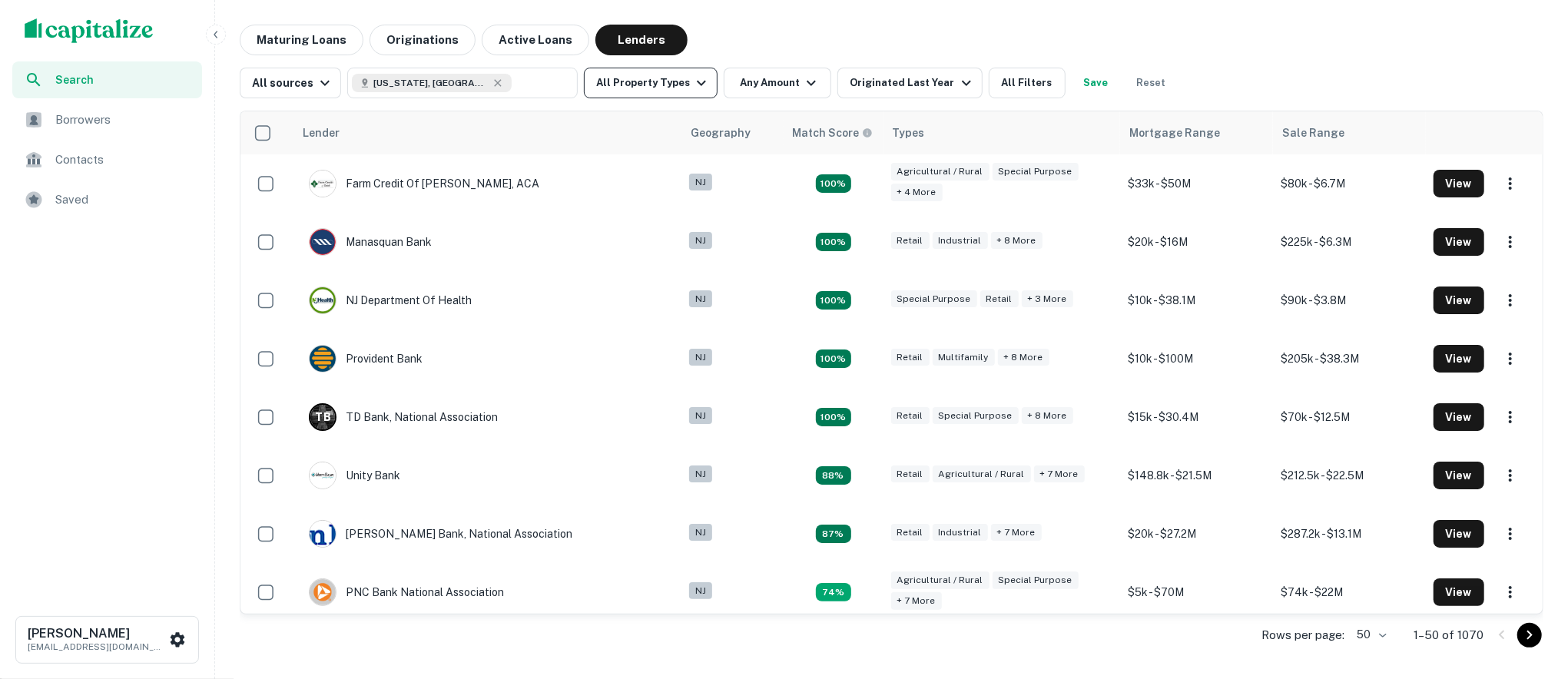
click at [674, 92] on button "All Property Types" at bounding box center [650, 83] width 134 height 30
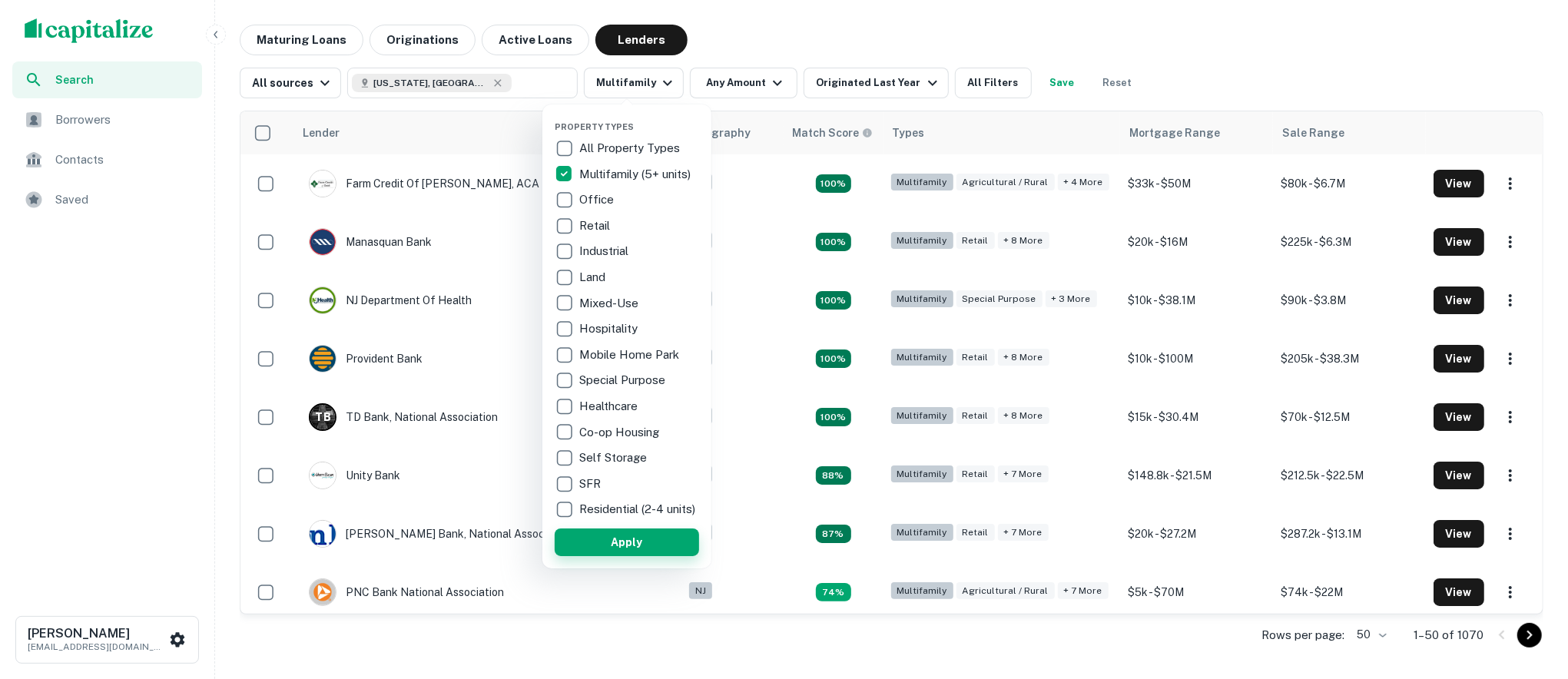
click at [608, 546] on button "Apply" at bounding box center [626, 542] width 144 height 28
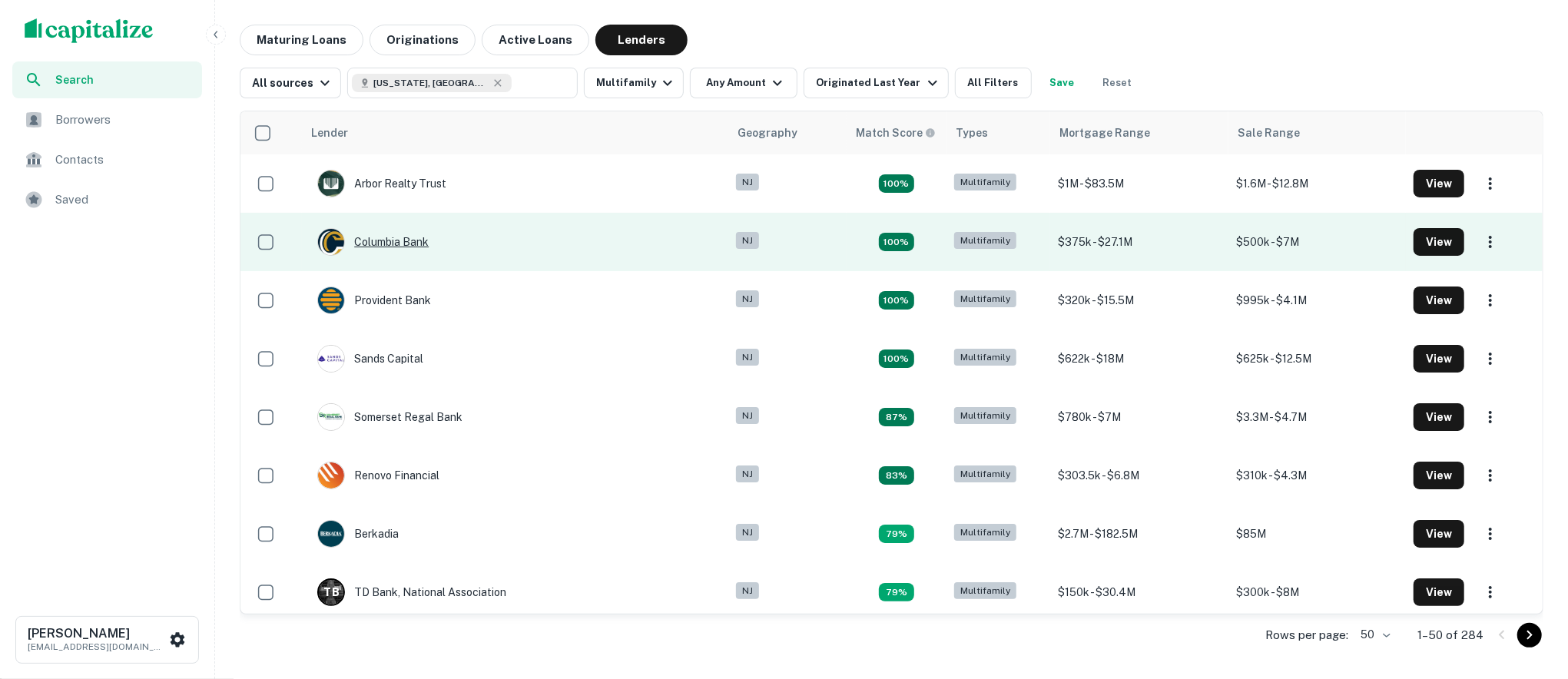
click at [405, 244] on div "Columbia Bank" at bounding box center [372, 241] width 111 height 28
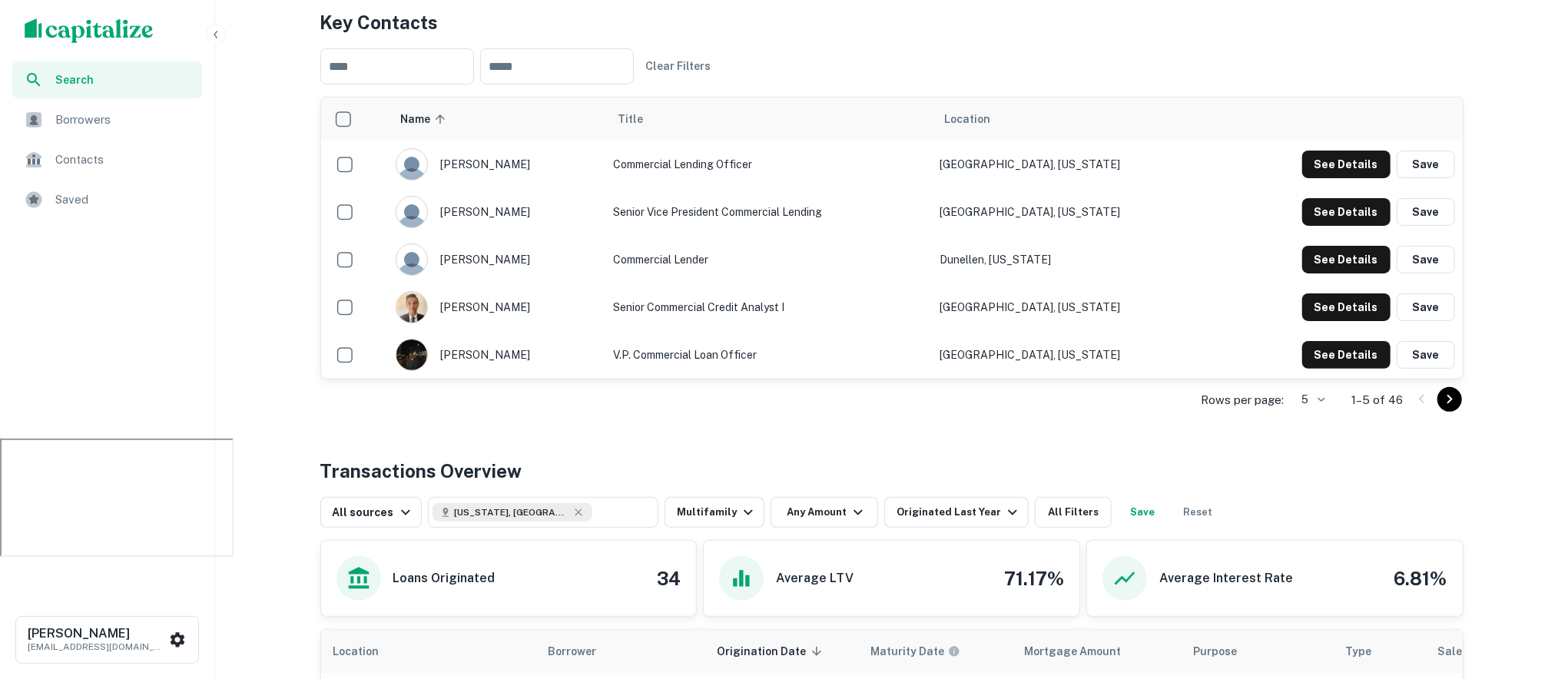
scroll to position [244, 0]
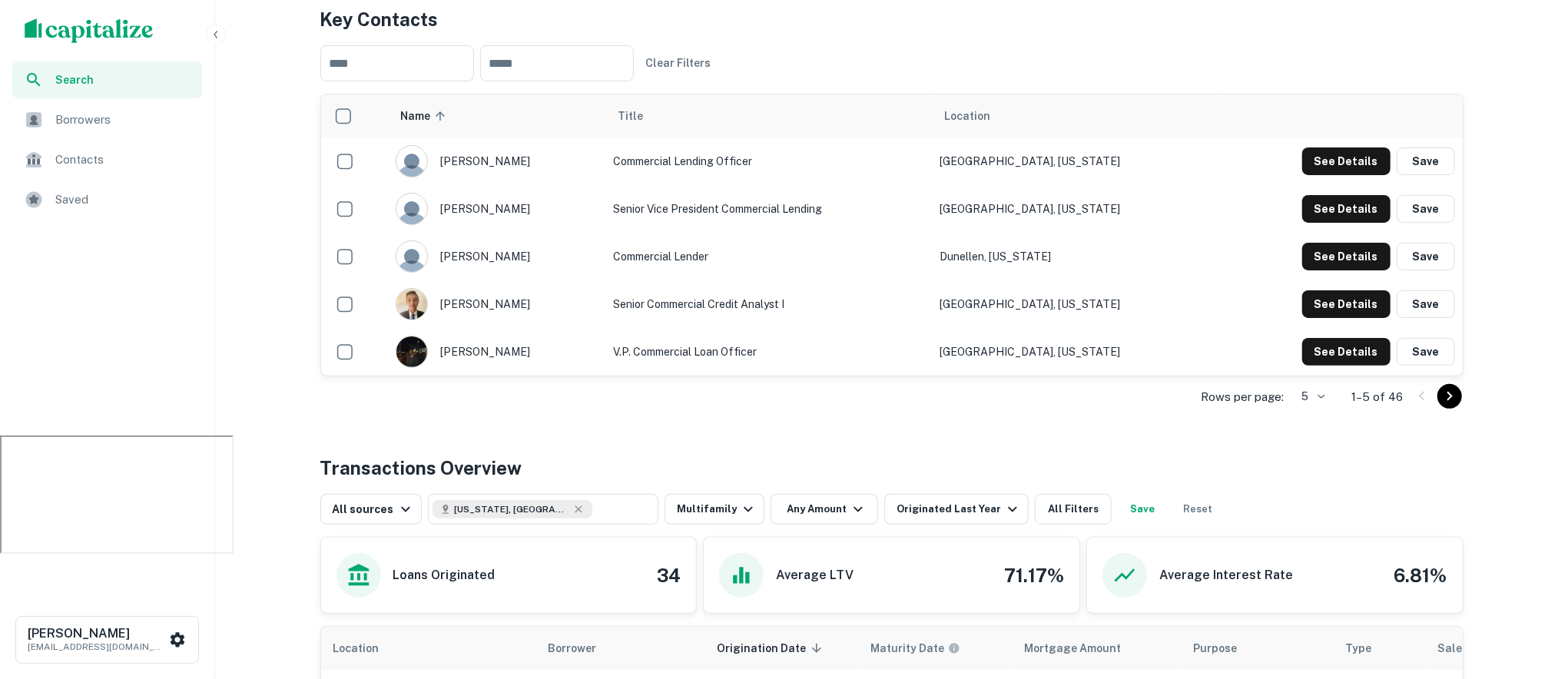
click at [1036, 359] on td "Belleville, New Jersey" at bounding box center [1074, 352] width 285 height 47
click at [1346, 176] on button "See Details" at bounding box center [1346, 160] width 88 height 28
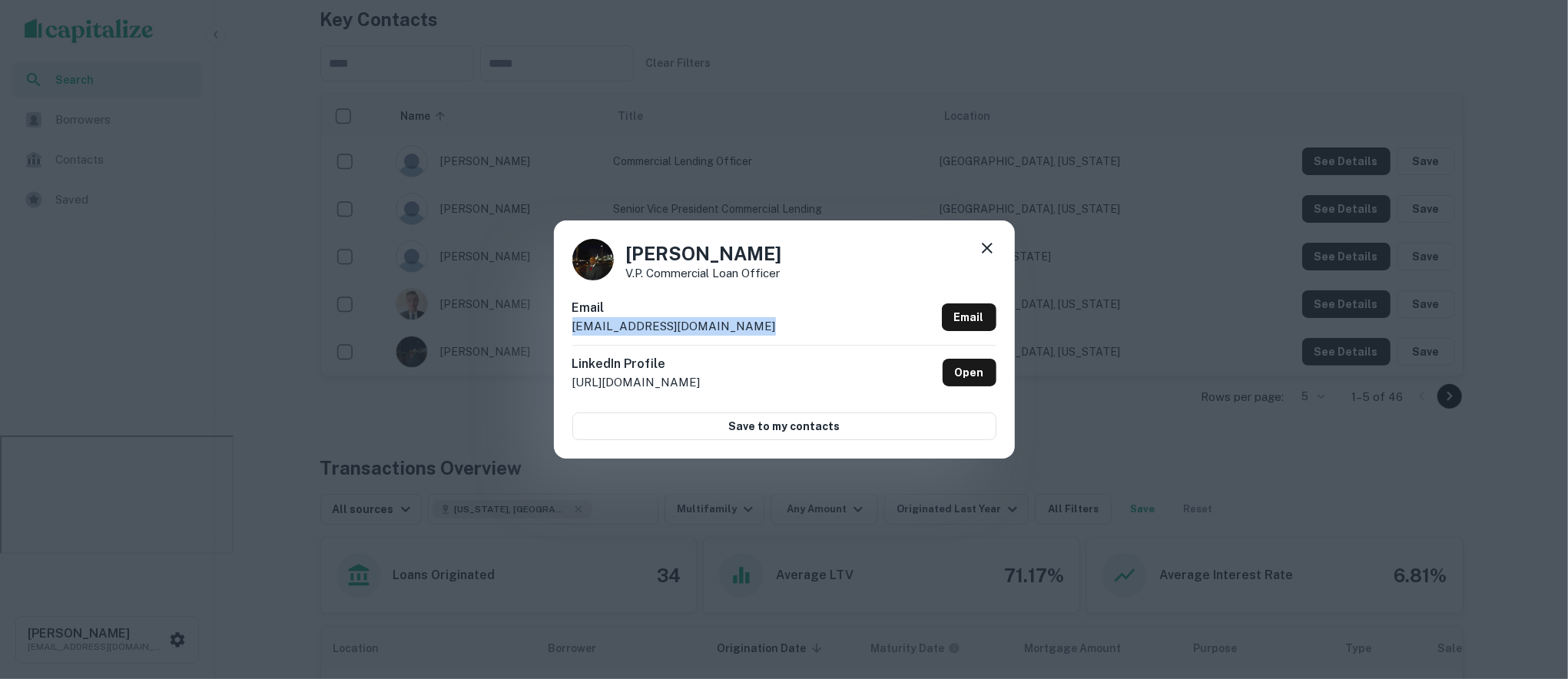
drag, startPoint x: 763, startPoint y: 329, endPoint x: 558, endPoint y: 330, distance: 205.0
click at [558, 330] on div "Ariel Coss V.P. Commercial Loan Officer Email acoss@columbiabankonline.com Emai…" at bounding box center [784, 339] width 461 height 238
click at [768, 377] on div "LinkedIn Profile http://www.linkedin.com/in/ariel-coss-74690926 Open" at bounding box center [784, 372] width 424 height 56
click at [985, 255] on icon at bounding box center [986, 248] width 18 height 18
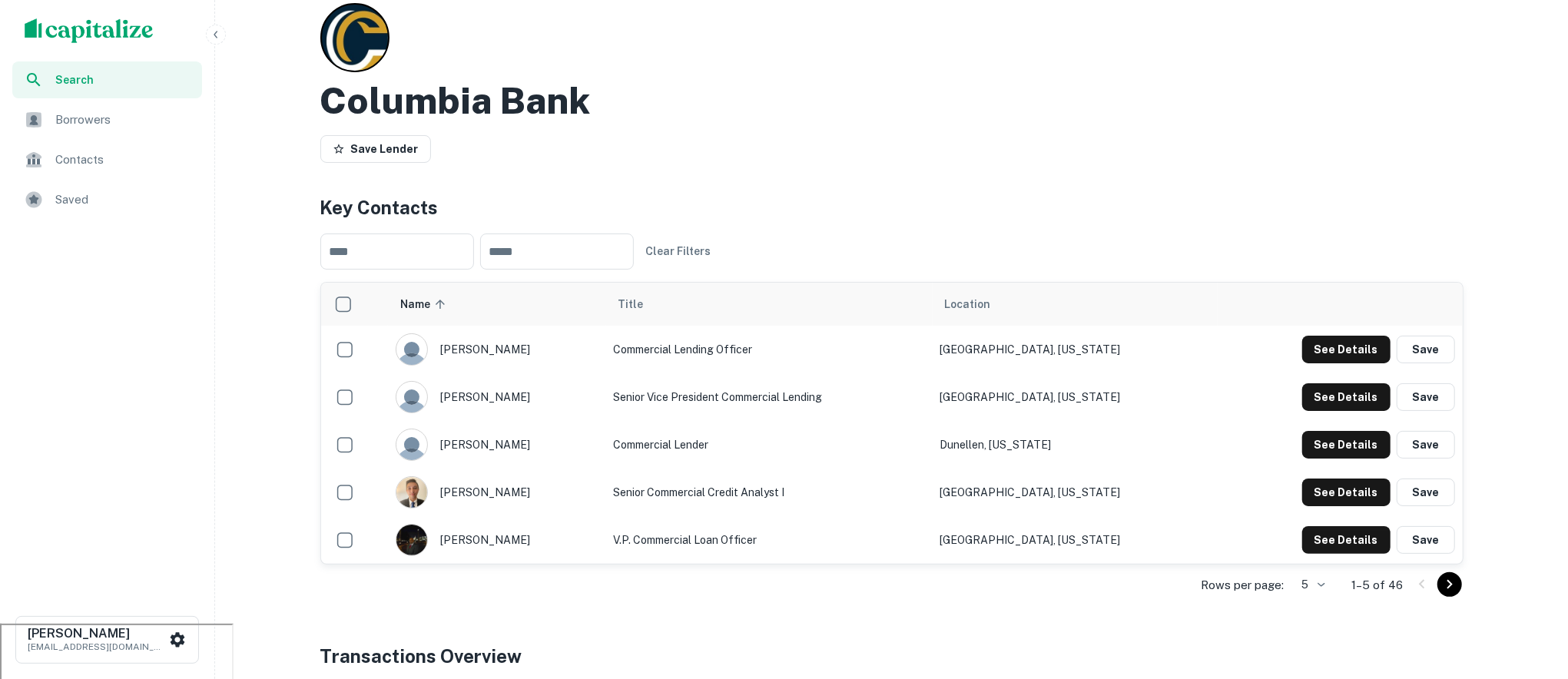
scroll to position [0, 0]
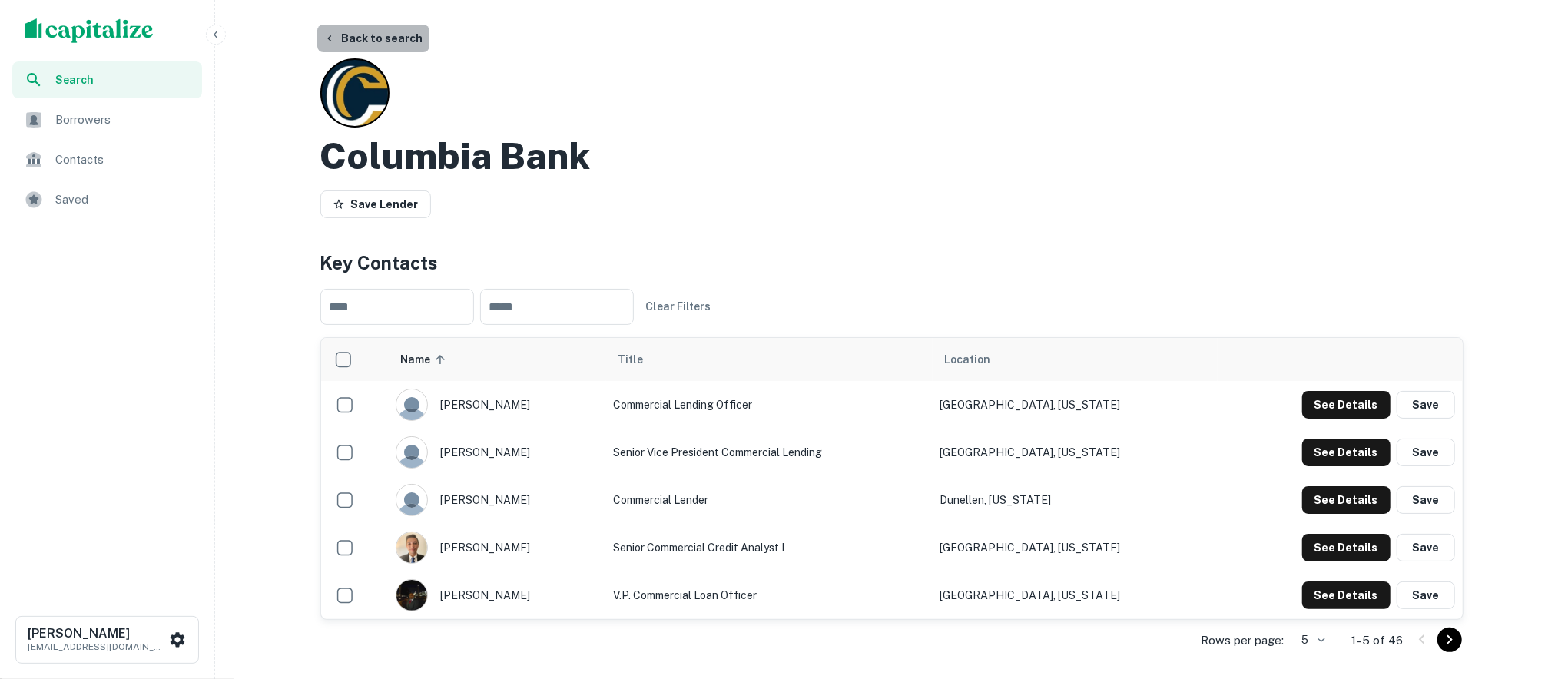
click at [387, 49] on button "Back to search" at bounding box center [373, 38] width 112 height 28
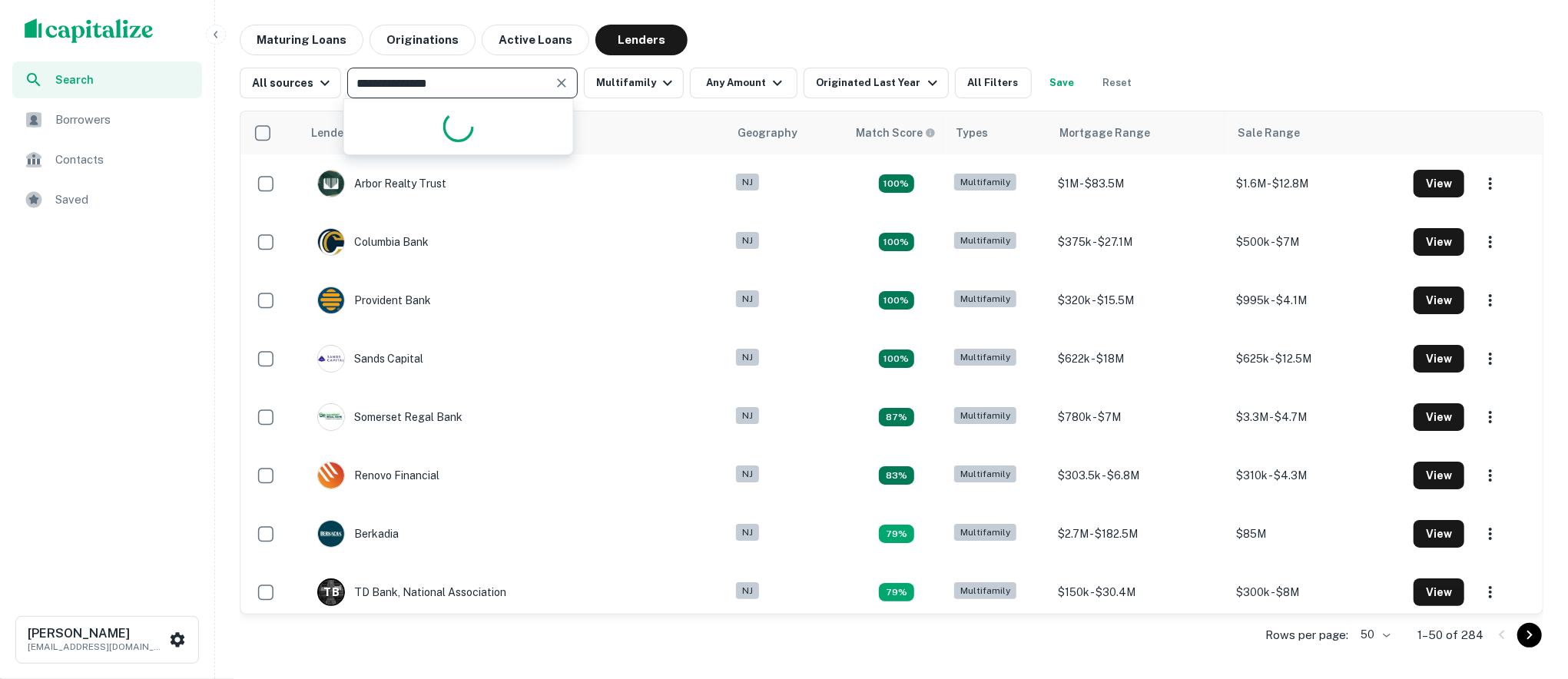
click at [505, 81] on input "**********" at bounding box center [450, 83] width 196 height 22
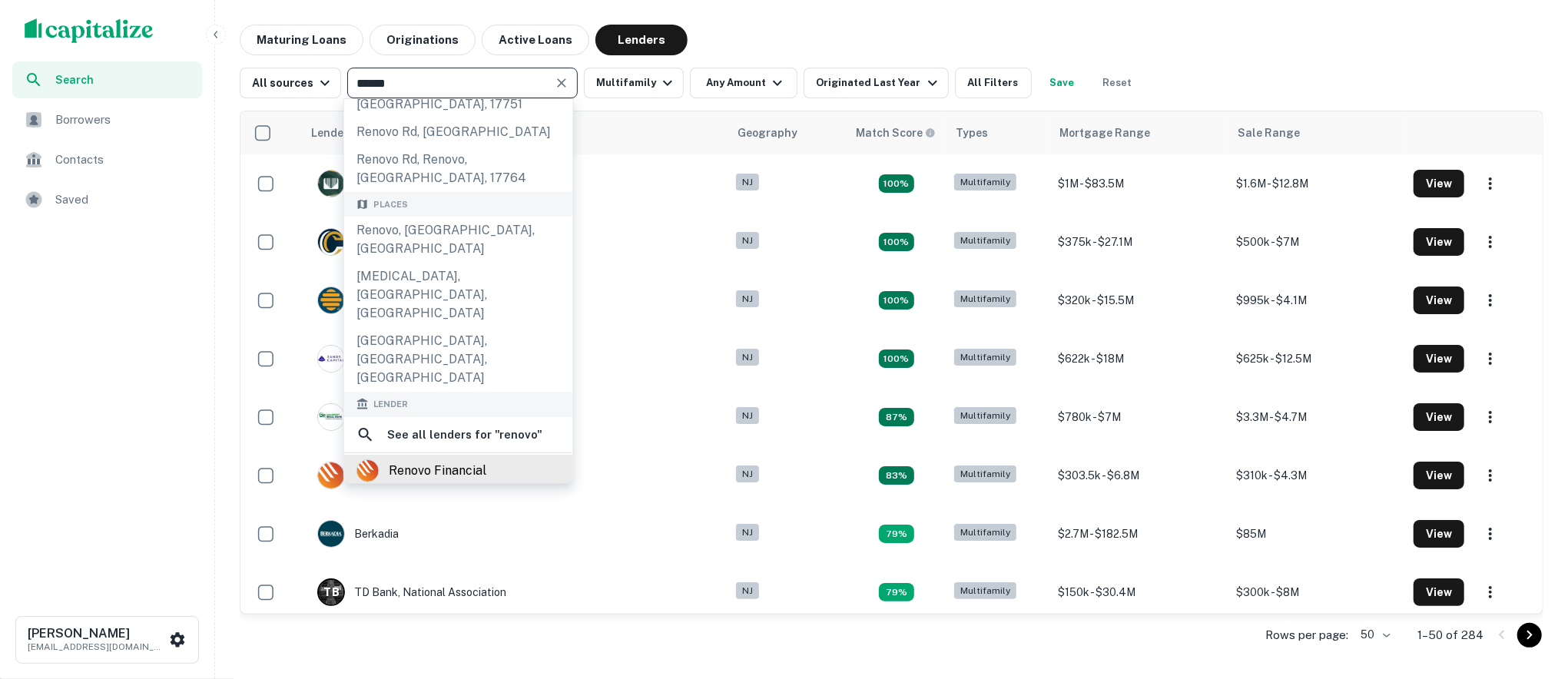
scroll to position [103, 0]
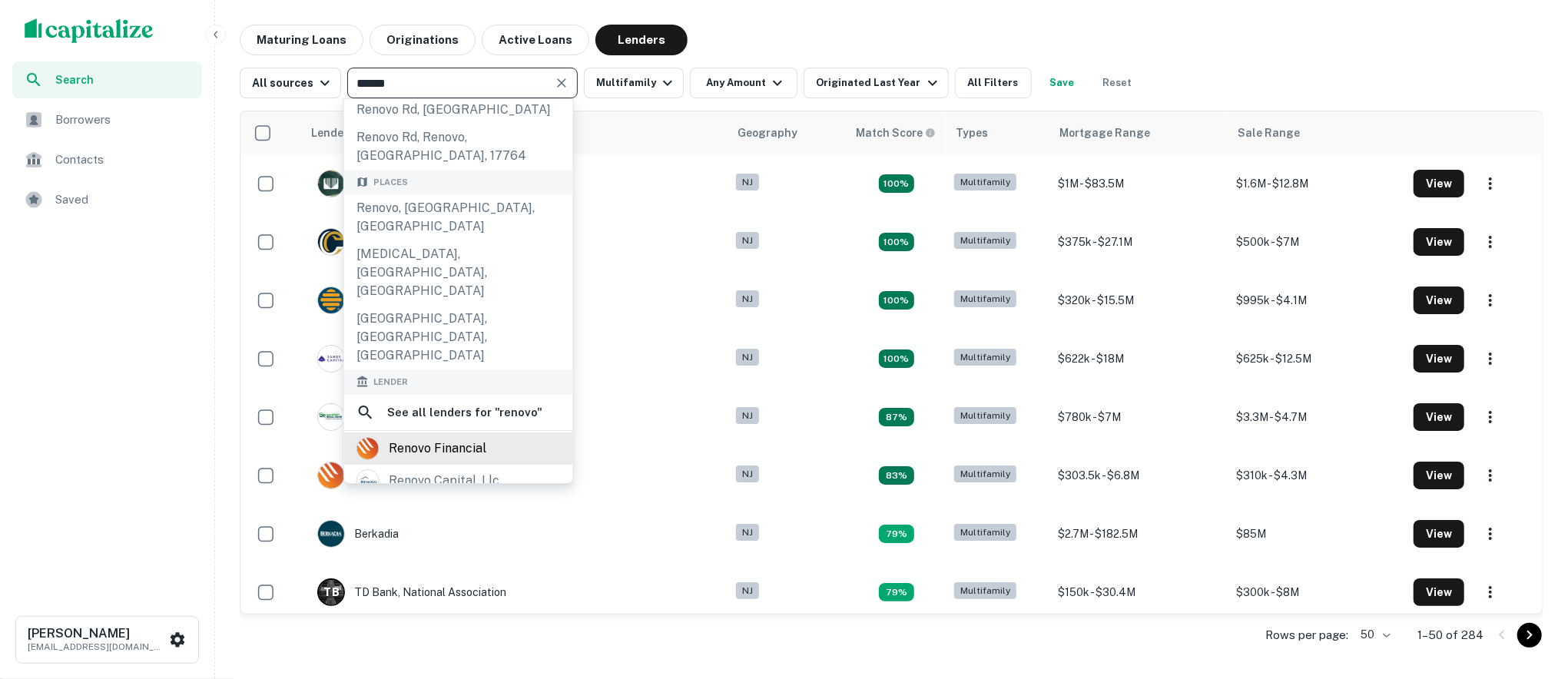
type input "******"
click at [475, 437] on div "renovo financial" at bounding box center [437, 448] width 98 height 23
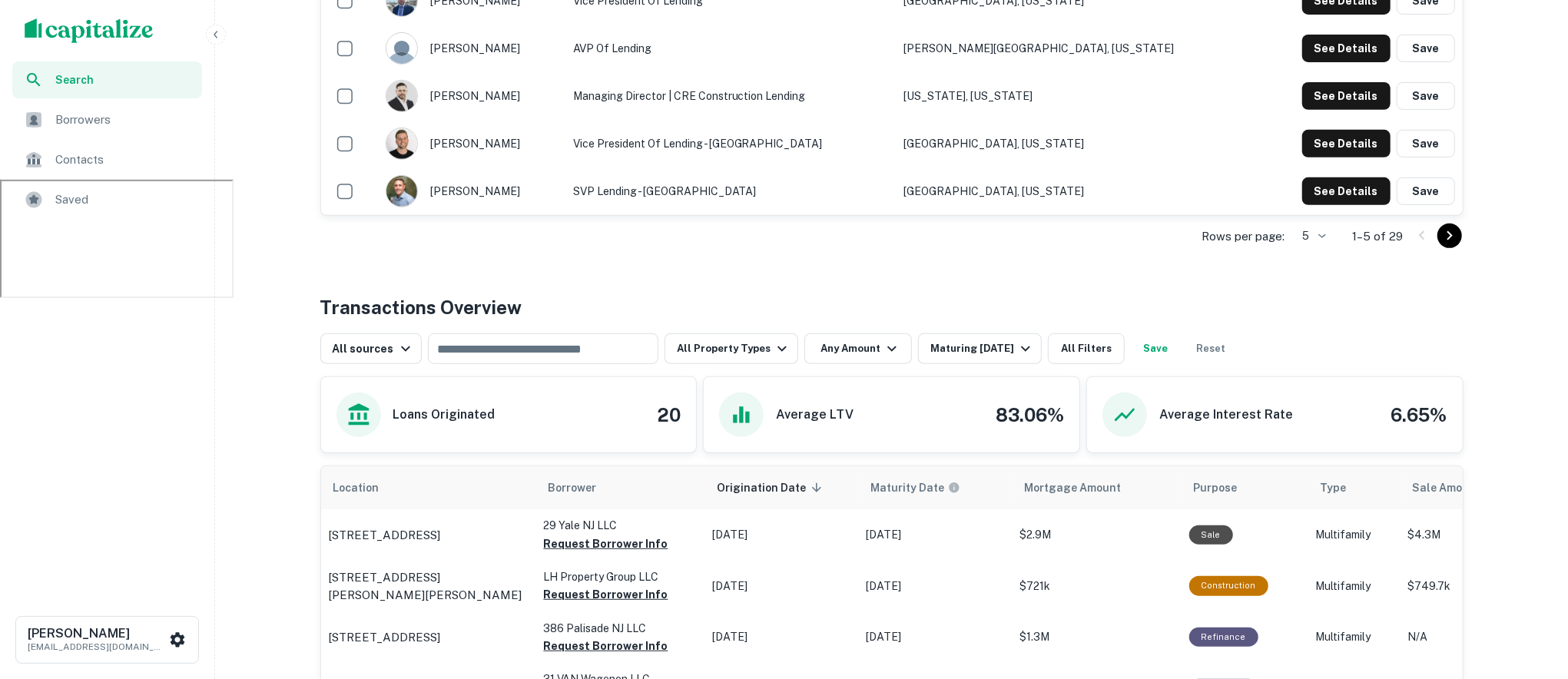
scroll to position [510, 0]
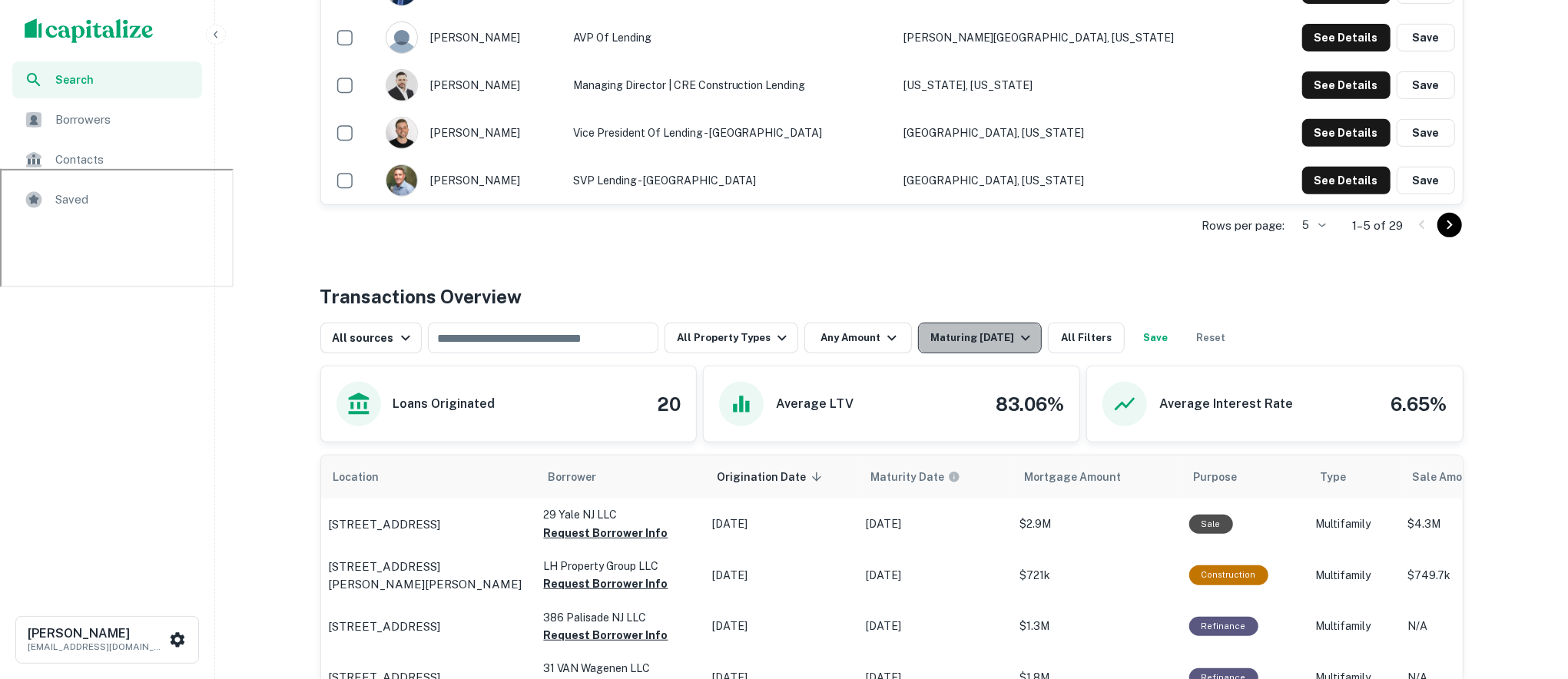
click at [1021, 342] on icon "button" at bounding box center [1025, 337] width 18 height 18
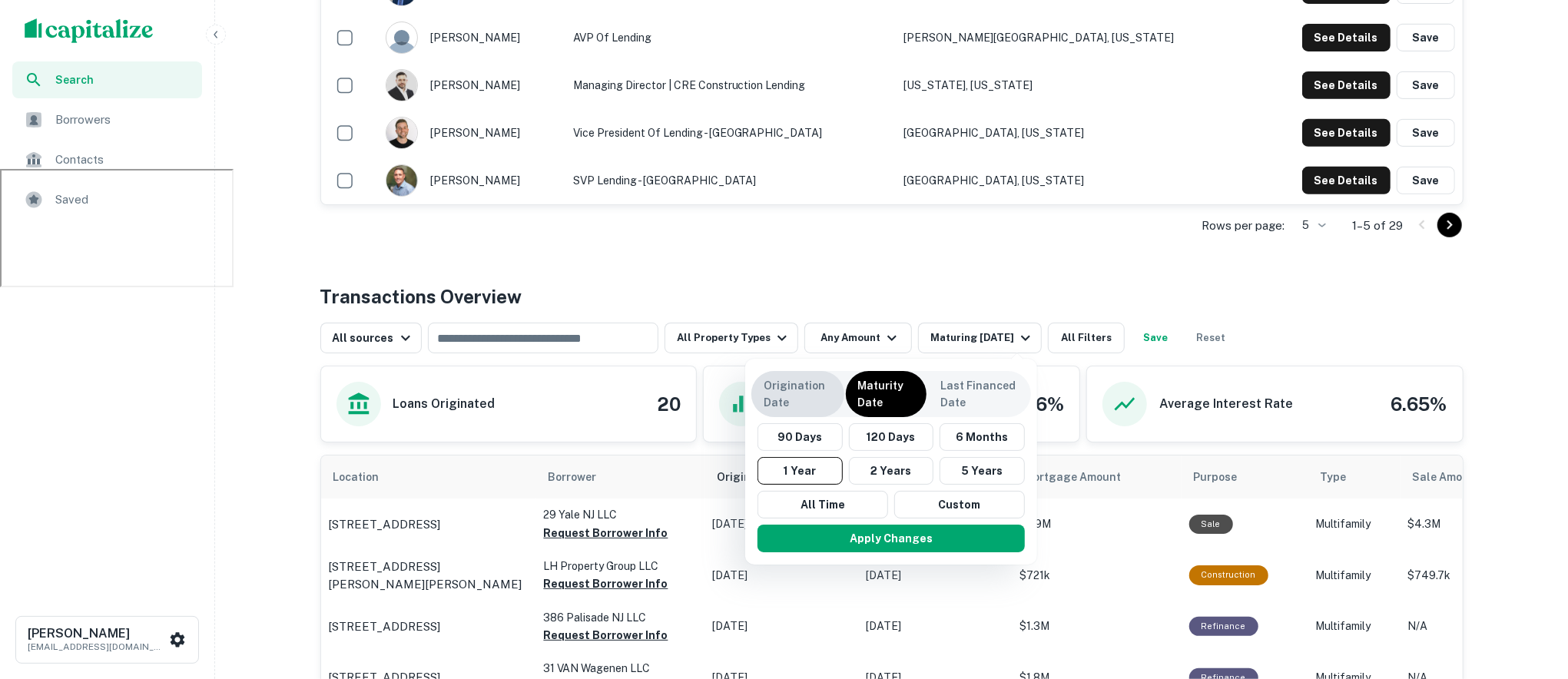
click at [807, 376] on div "Origination Date" at bounding box center [797, 394] width 93 height 47
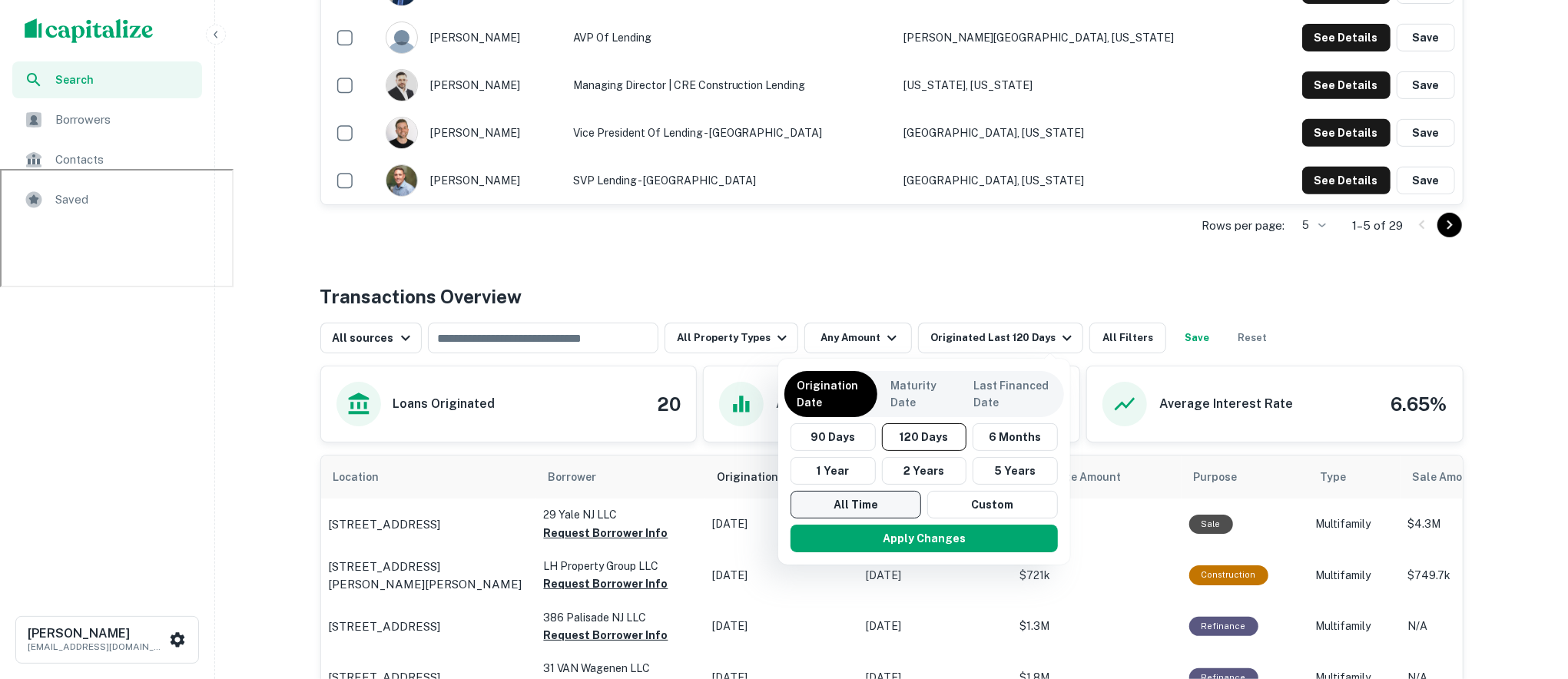
click at [851, 494] on button "All Time" at bounding box center [856, 504] width 131 height 28
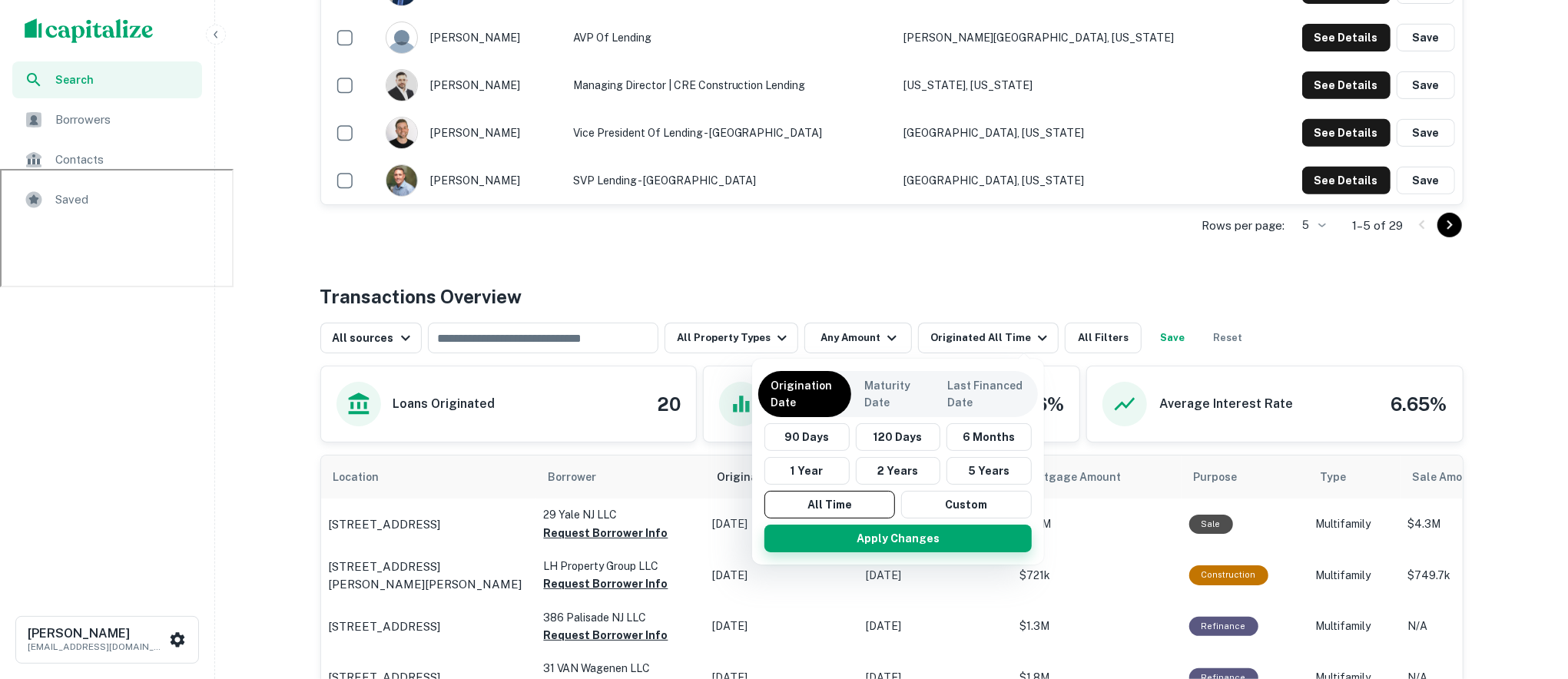
click at [870, 540] on button "Apply Changes" at bounding box center [898, 538] width 268 height 28
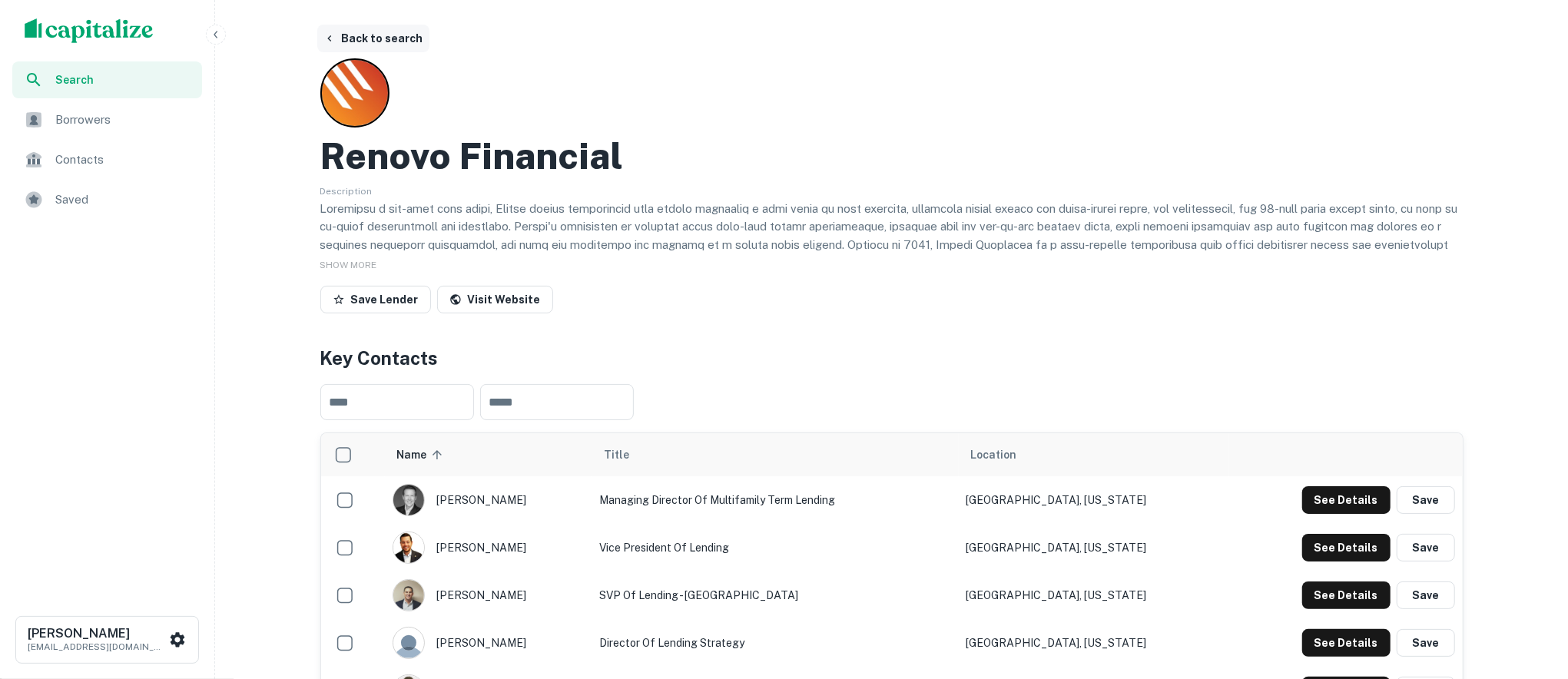
click at [380, 47] on button "Back to search" at bounding box center [373, 38] width 112 height 28
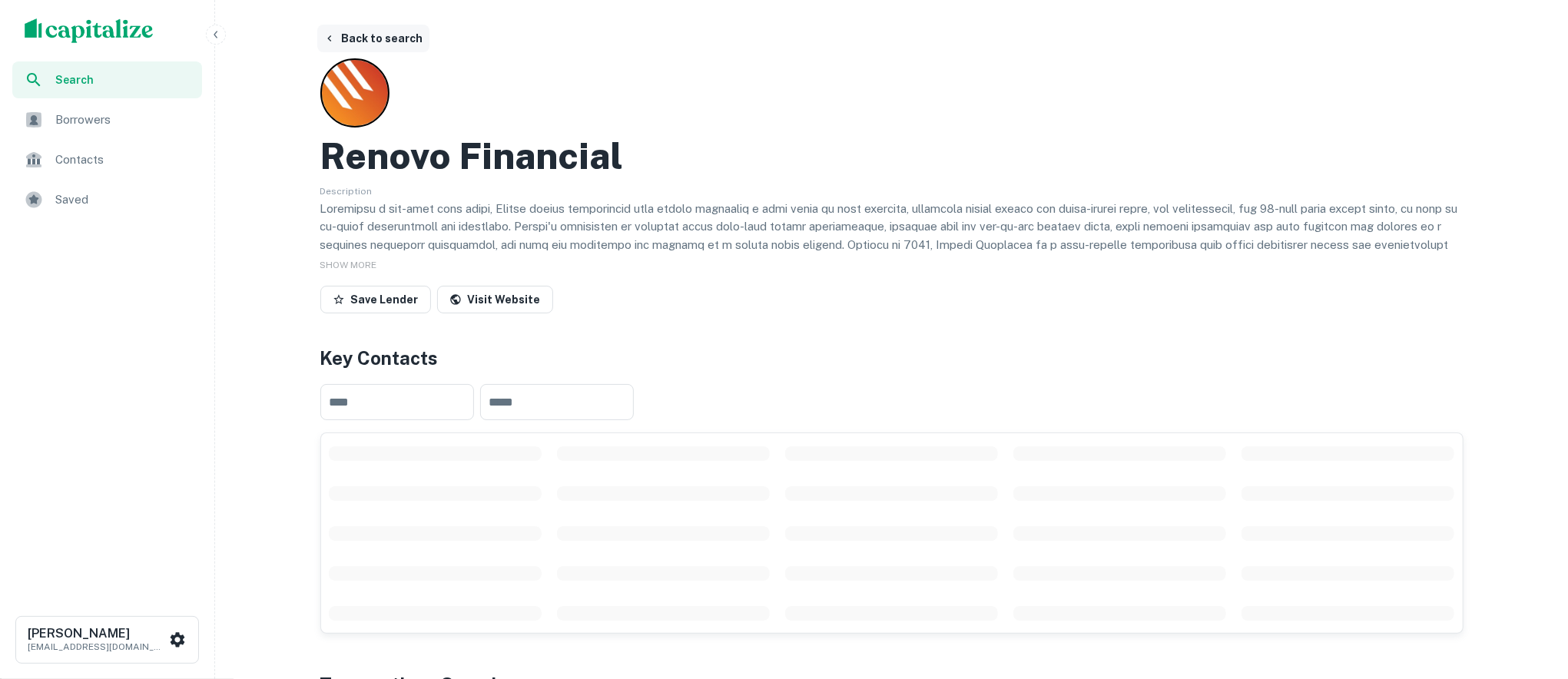
click at [397, 46] on button "Back to search" at bounding box center [373, 38] width 112 height 28
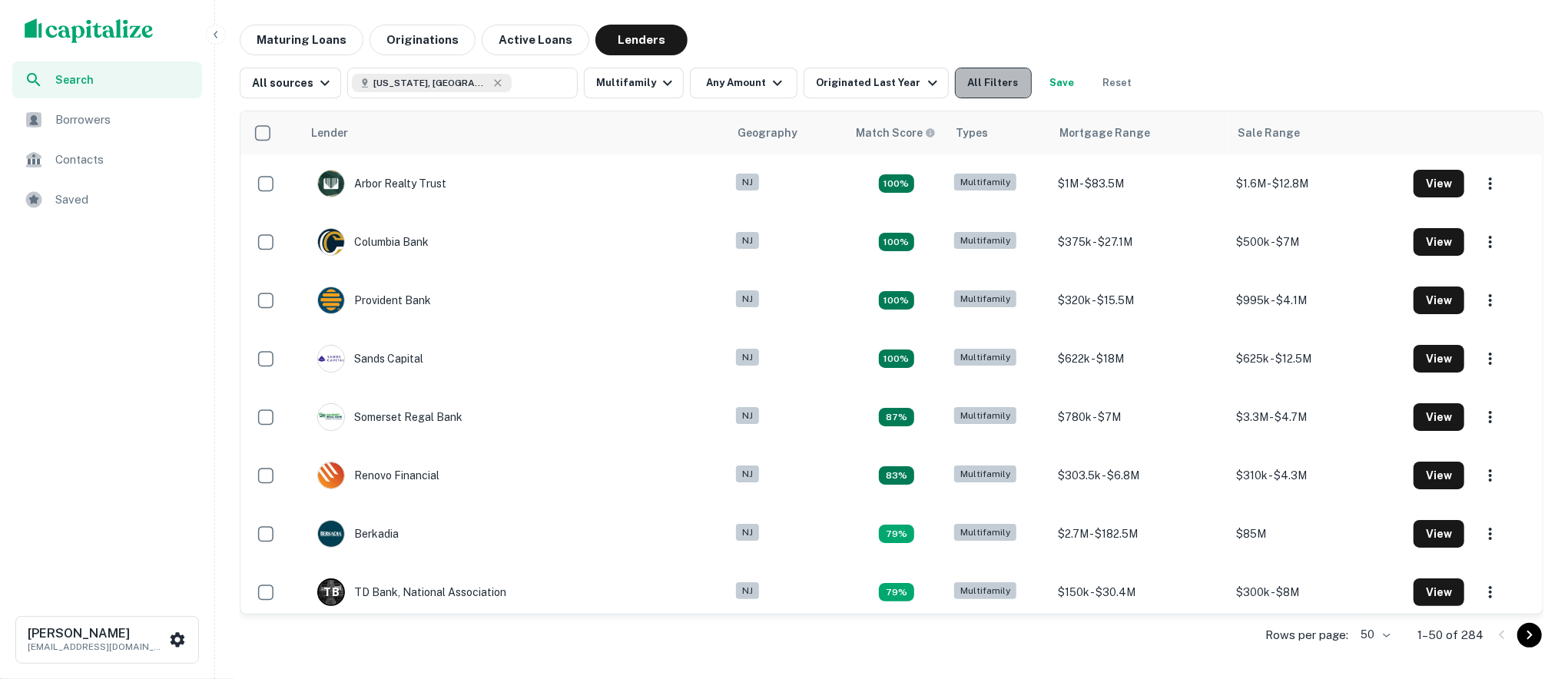
click at [972, 80] on button "All Filters" at bounding box center [993, 83] width 77 height 30
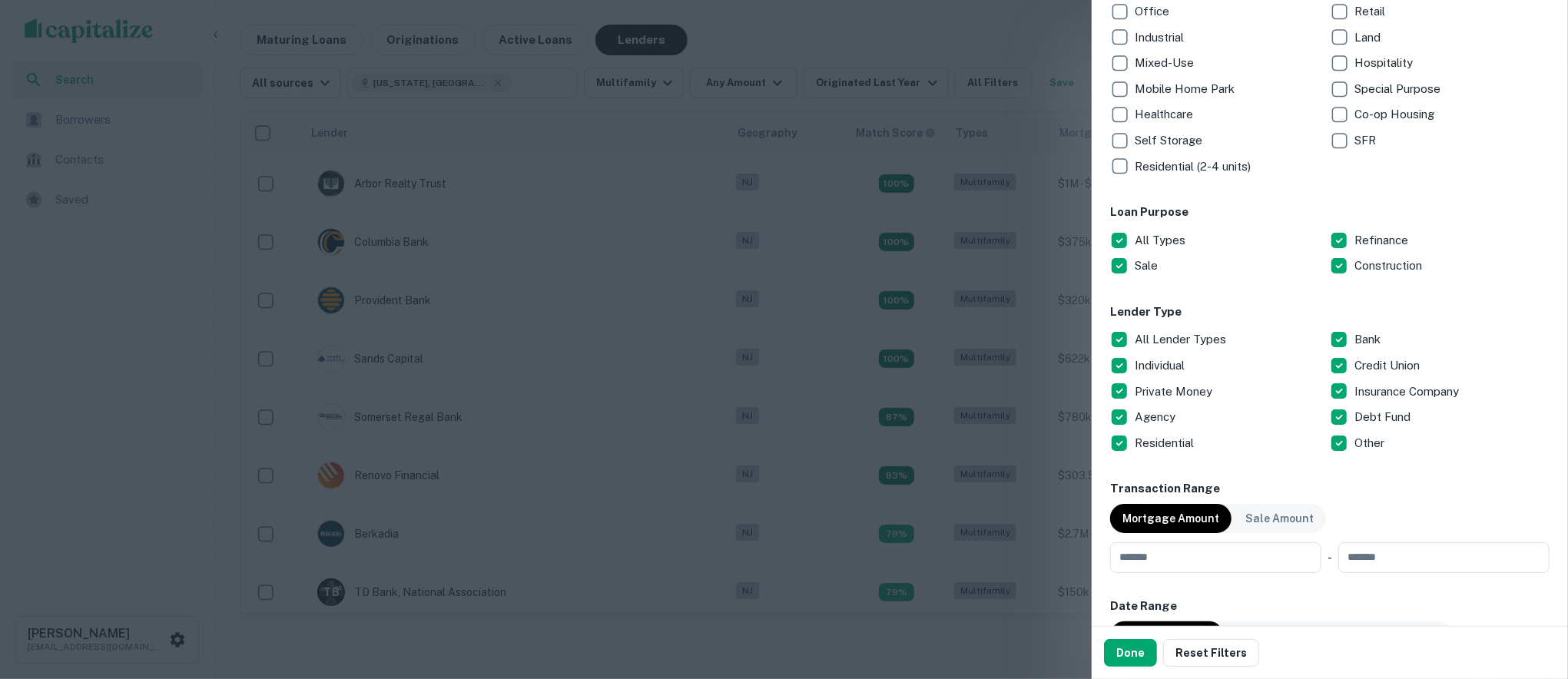
scroll to position [323, 0]
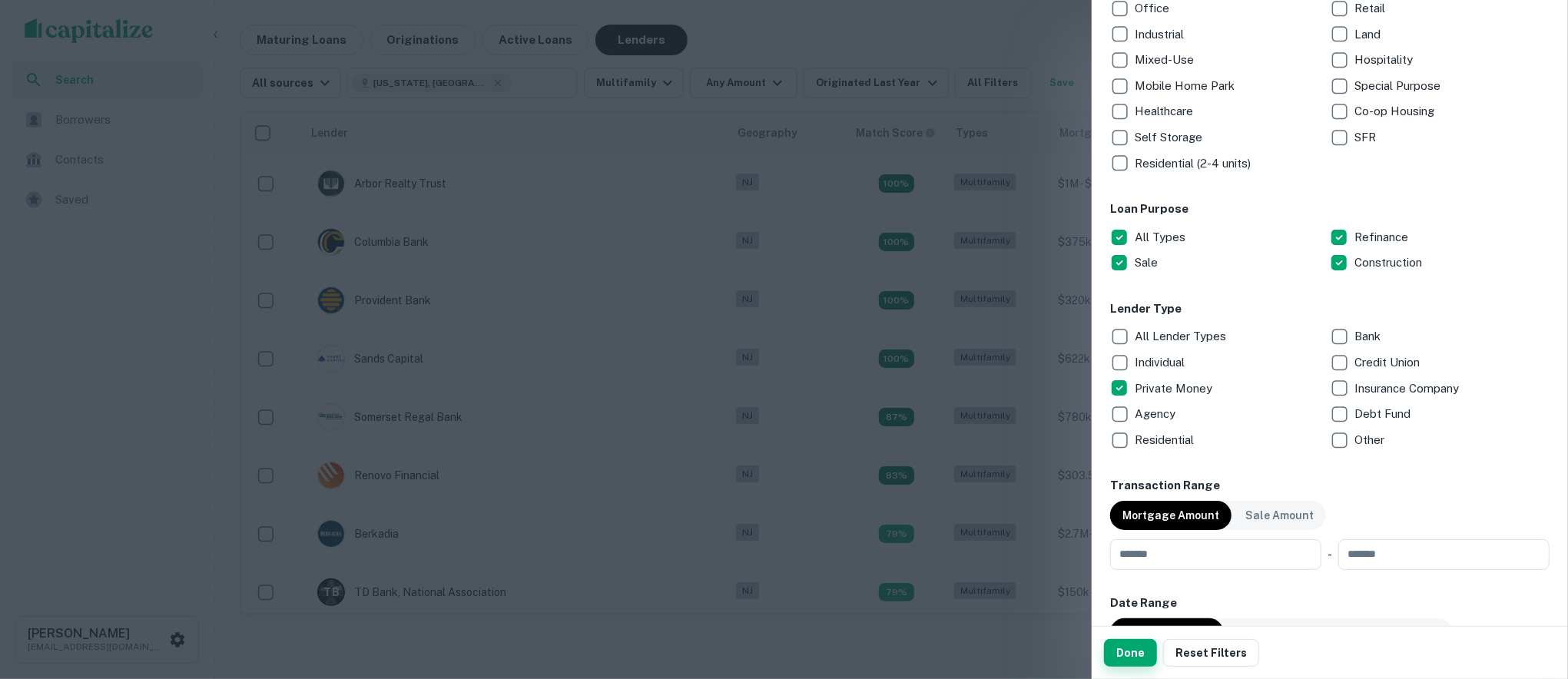
click at [1126, 659] on button "Done" at bounding box center [1130, 652] width 53 height 28
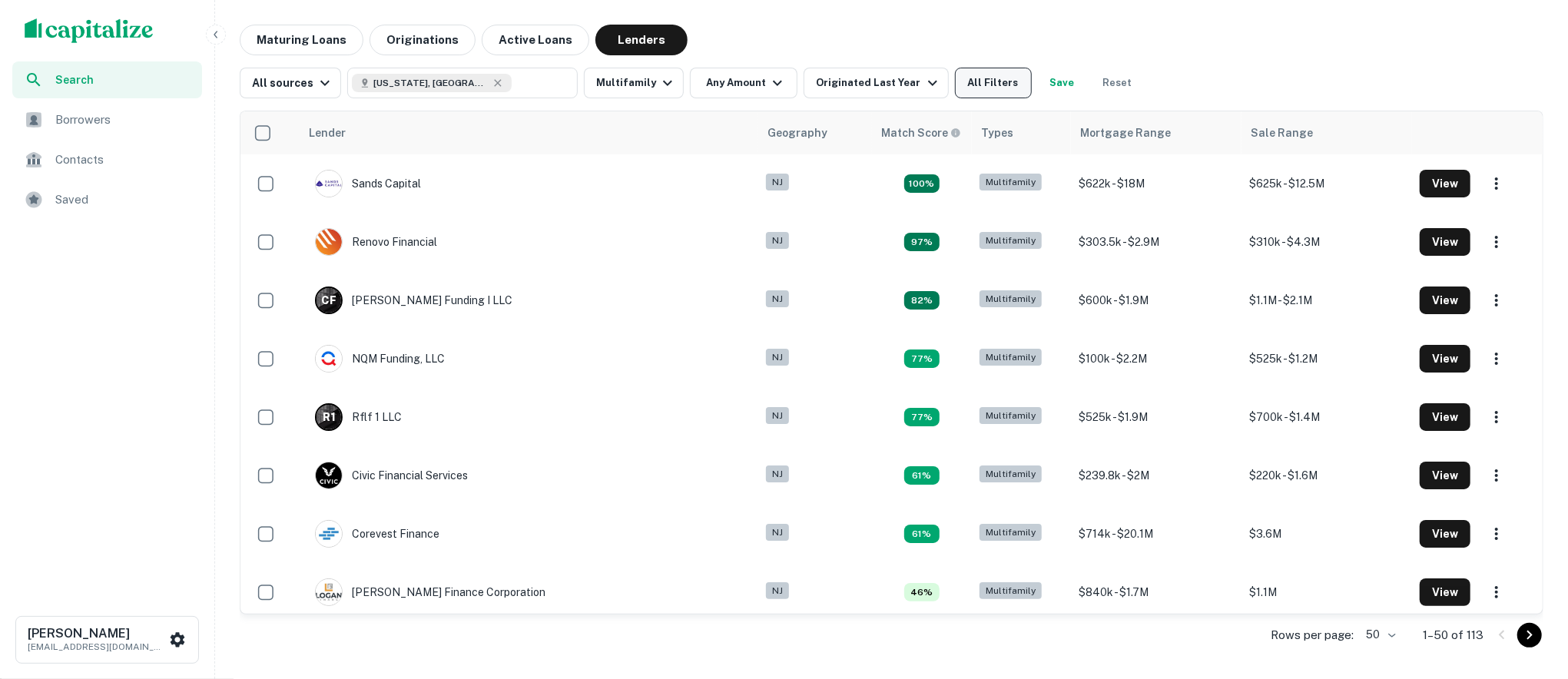
click at [985, 81] on button "All Filters" at bounding box center [993, 83] width 77 height 30
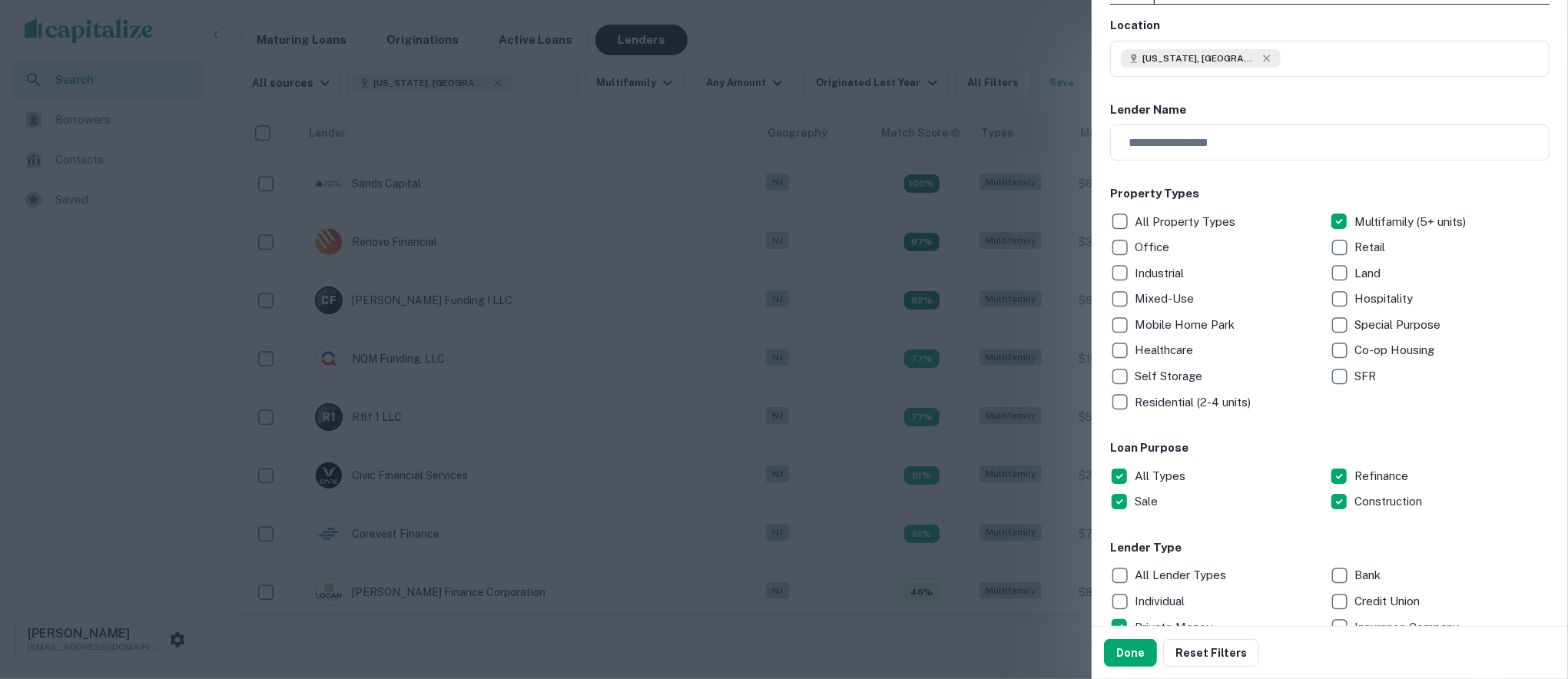
scroll to position [315, 0]
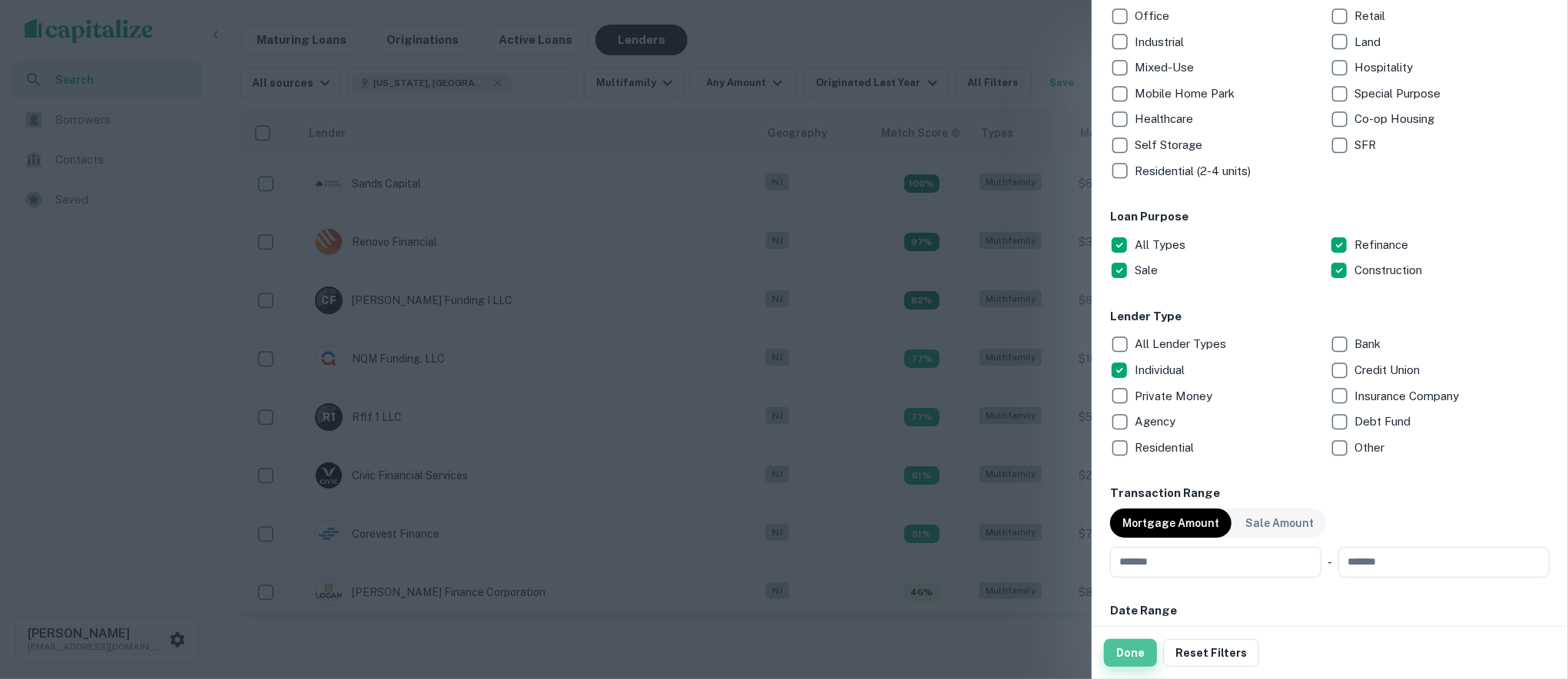
click at [1130, 656] on button "Done" at bounding box center [1130, 652] width 53 height 28
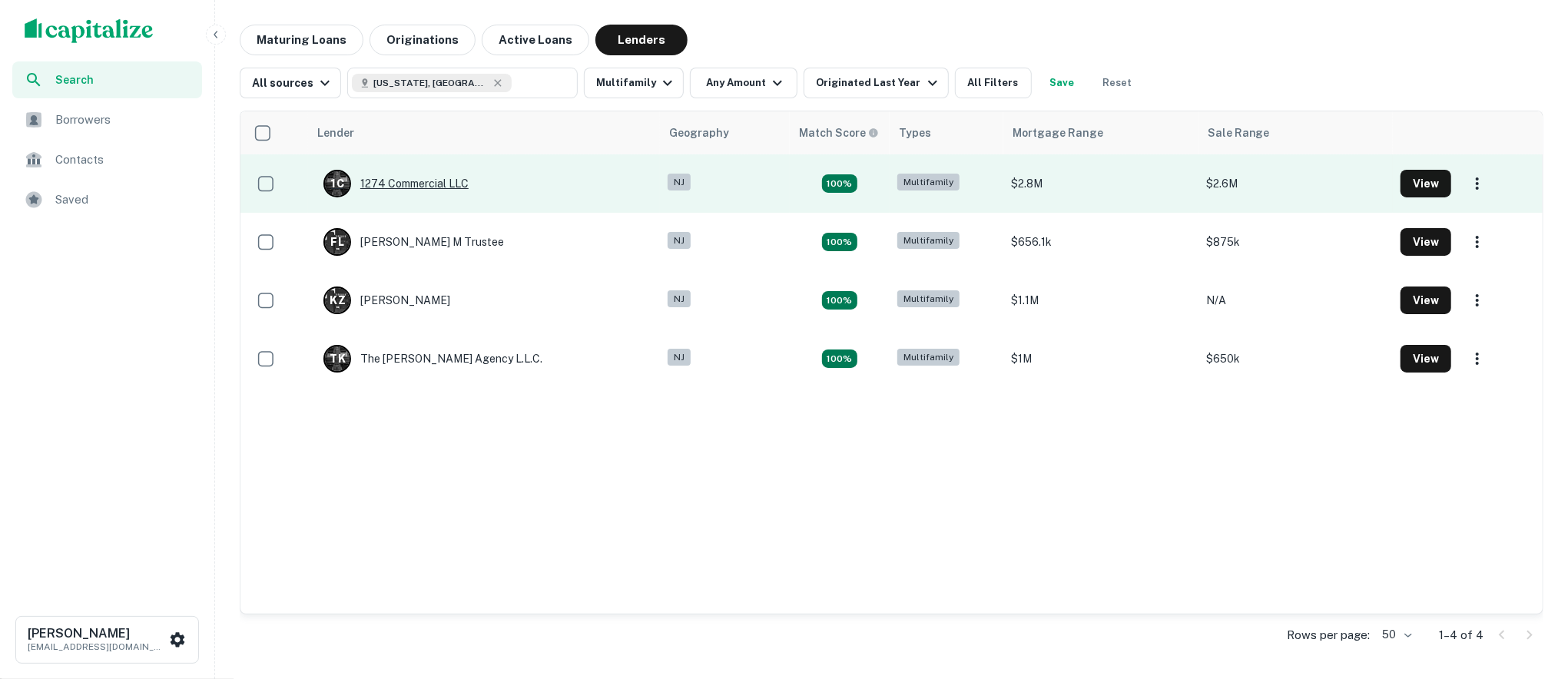
click at [430, 184] on div "1 C 1274 Commercial LLC" at bounding box center [396, 183] width 145 height 28
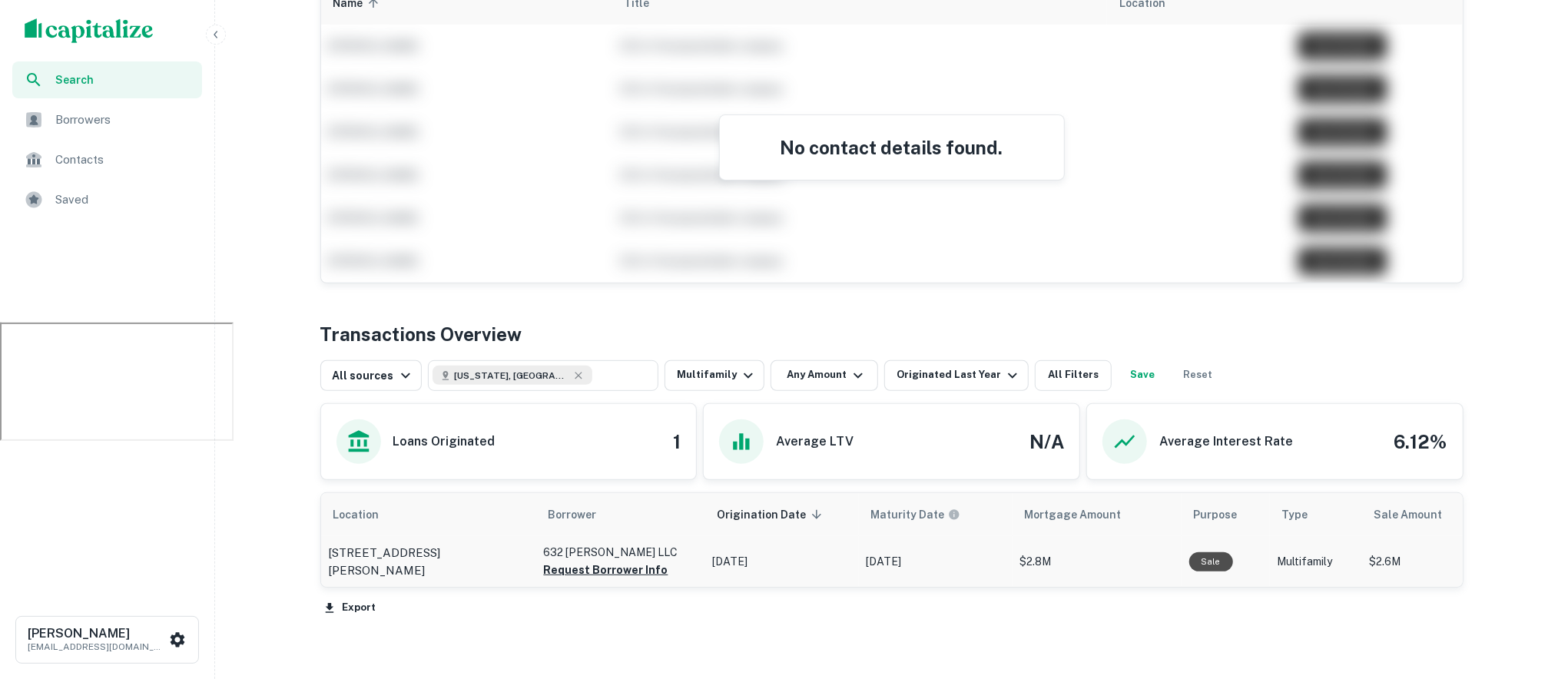
scroll to position [455, 0]
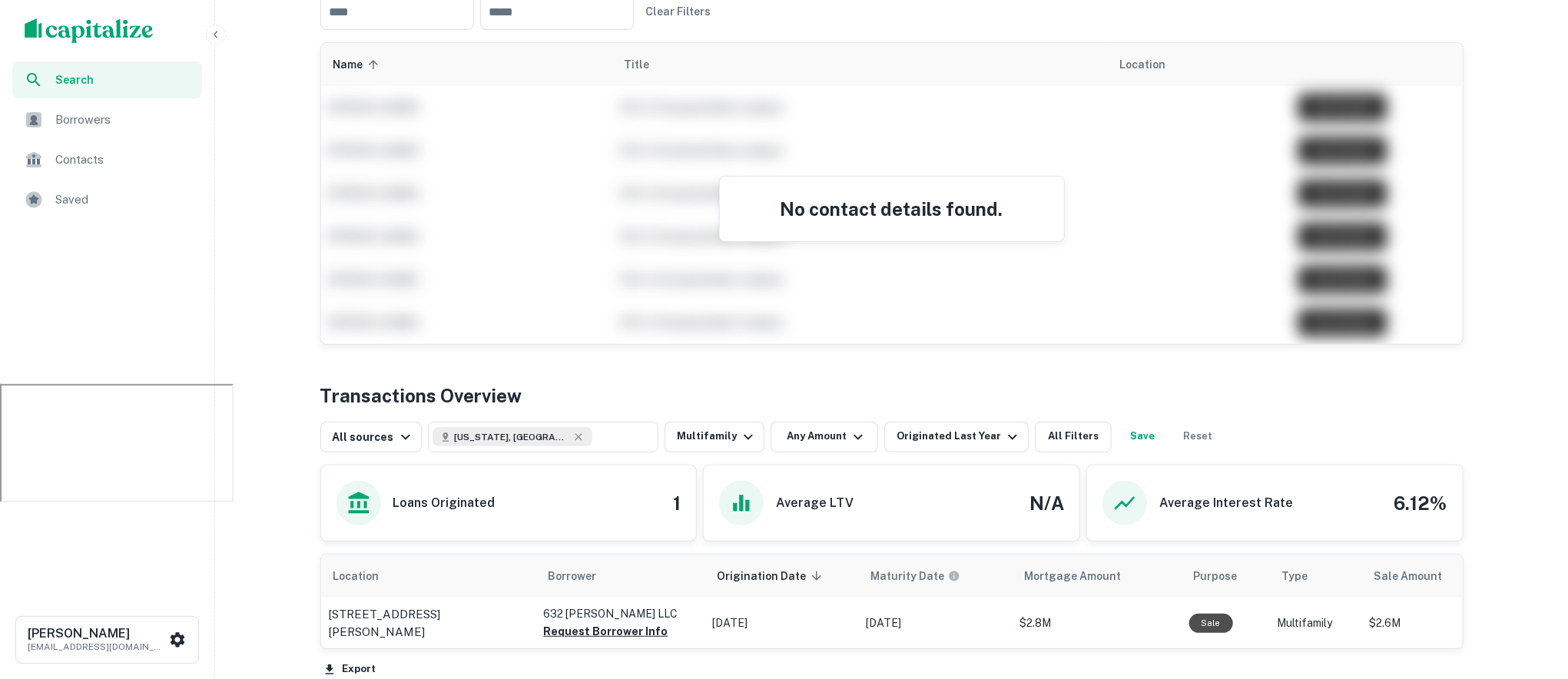
click at [855, 225] on div "No contact details found." at bounding box center [891, 209] width 345 height 65
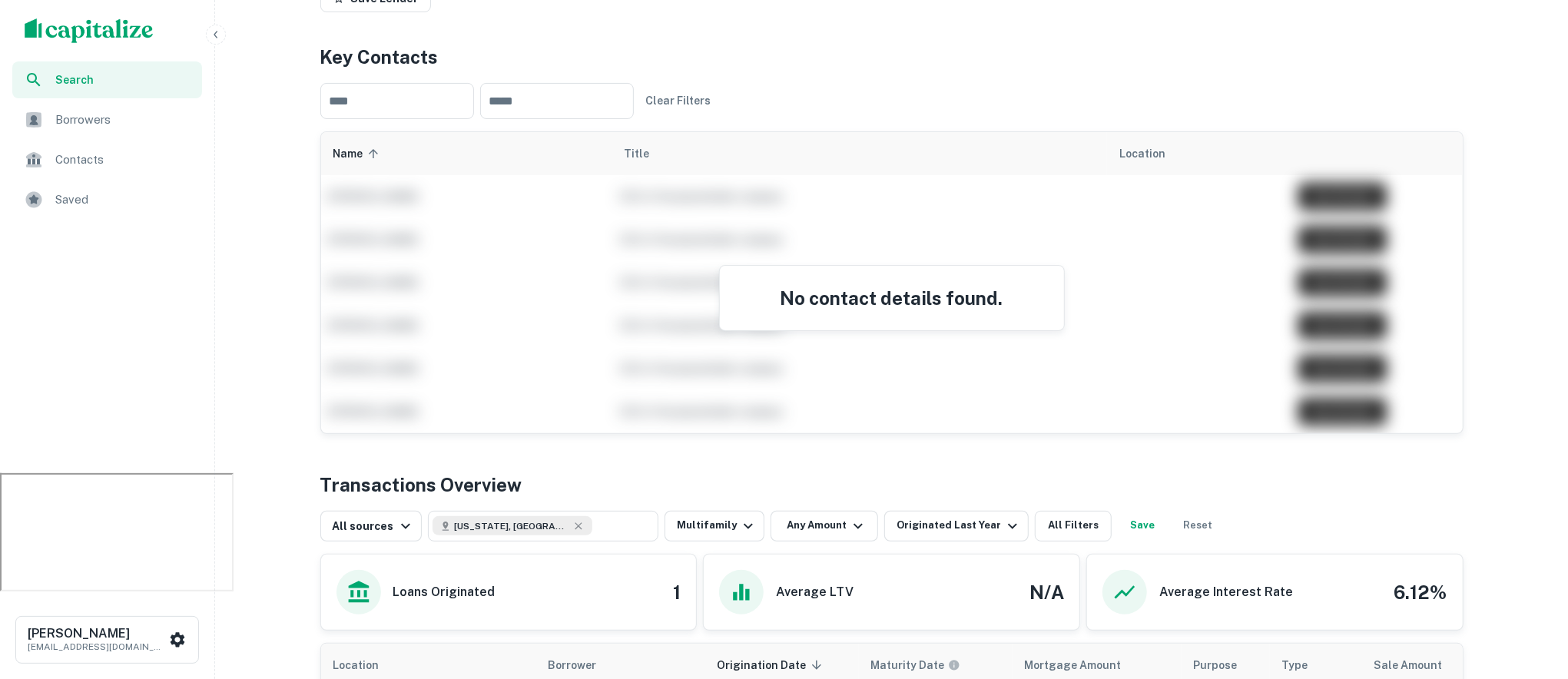
scroll to position [57, 0]
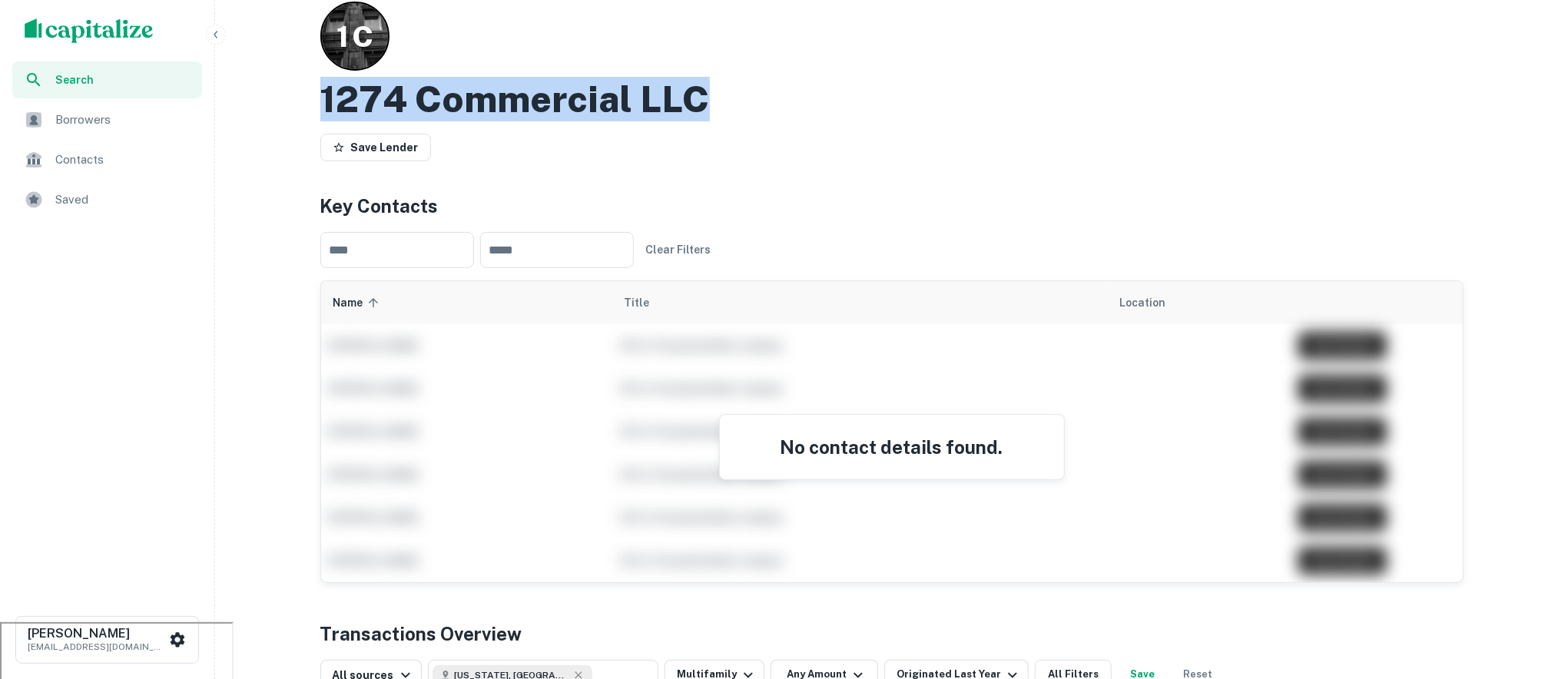
drag, startPoint x: 711, startPoint y: 102, endPoint x: 313, endPoint y: 104, distance: 398.0
click at [313, 104] on div "Back to search 1 C 1274 Commercial LLC Save Lender Key Contacts ​ ​ Clear Filte…" at bounding box center [891, 518] width 1180 height 1100
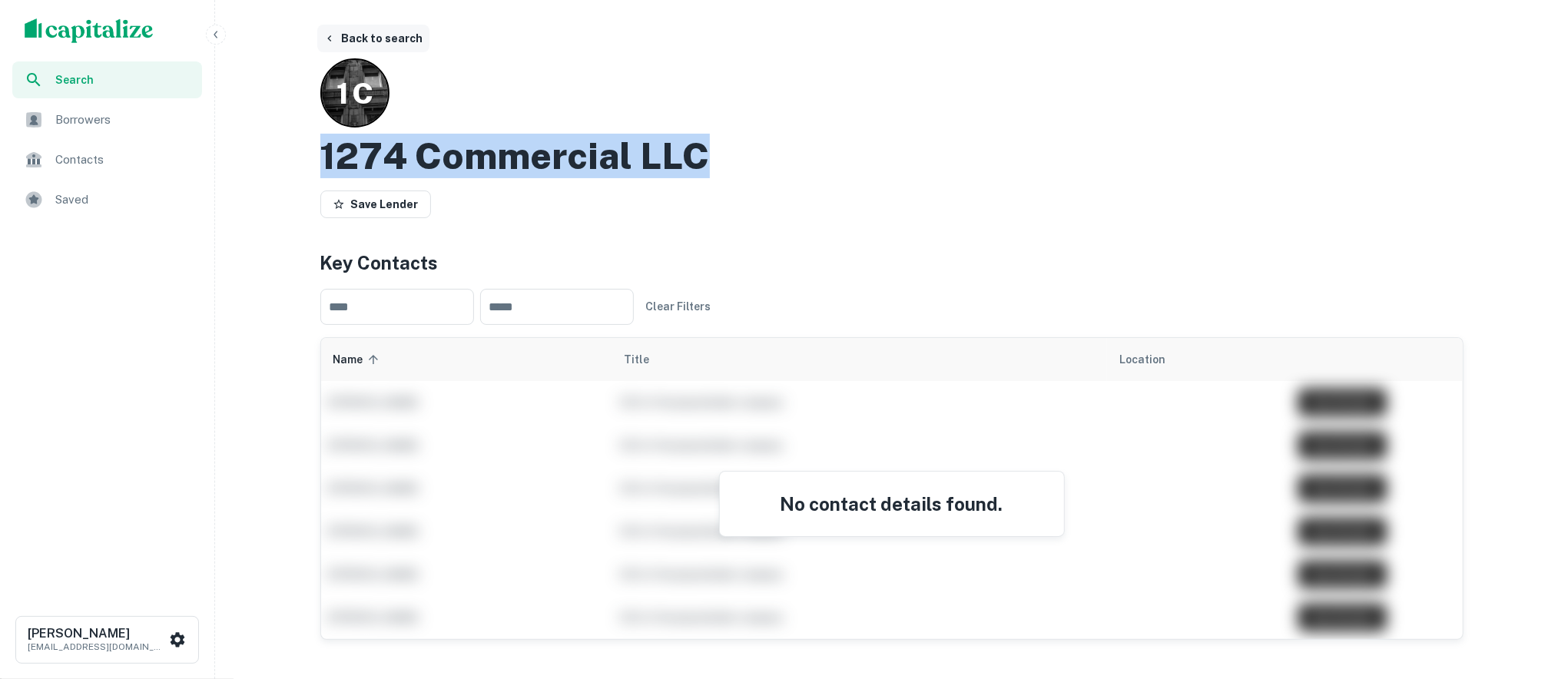
click at [393, 34] on button "Back to search" at bounding box center [373, 38] width 112 height 28
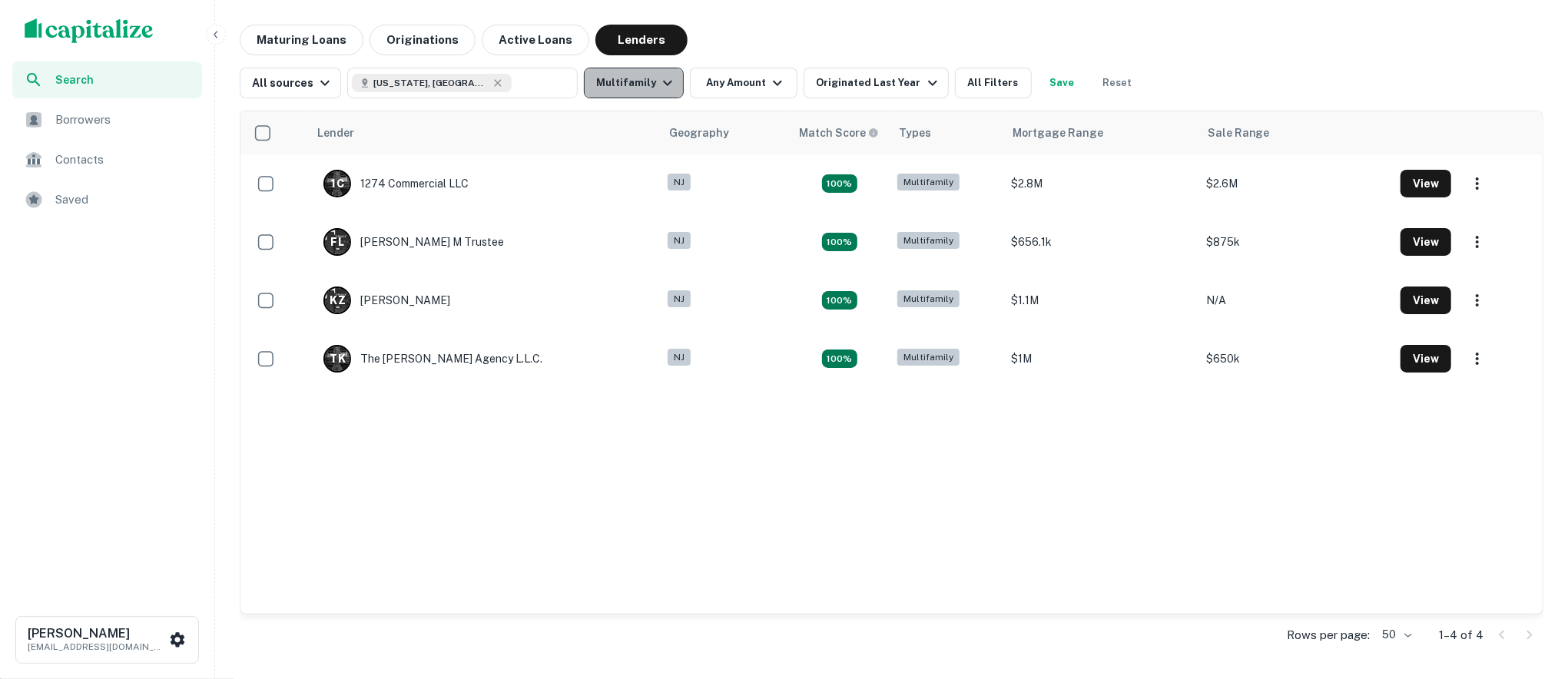
click at [658, 93] on button "Multifamily" at bounding box center [633, 83] width 100 height 30
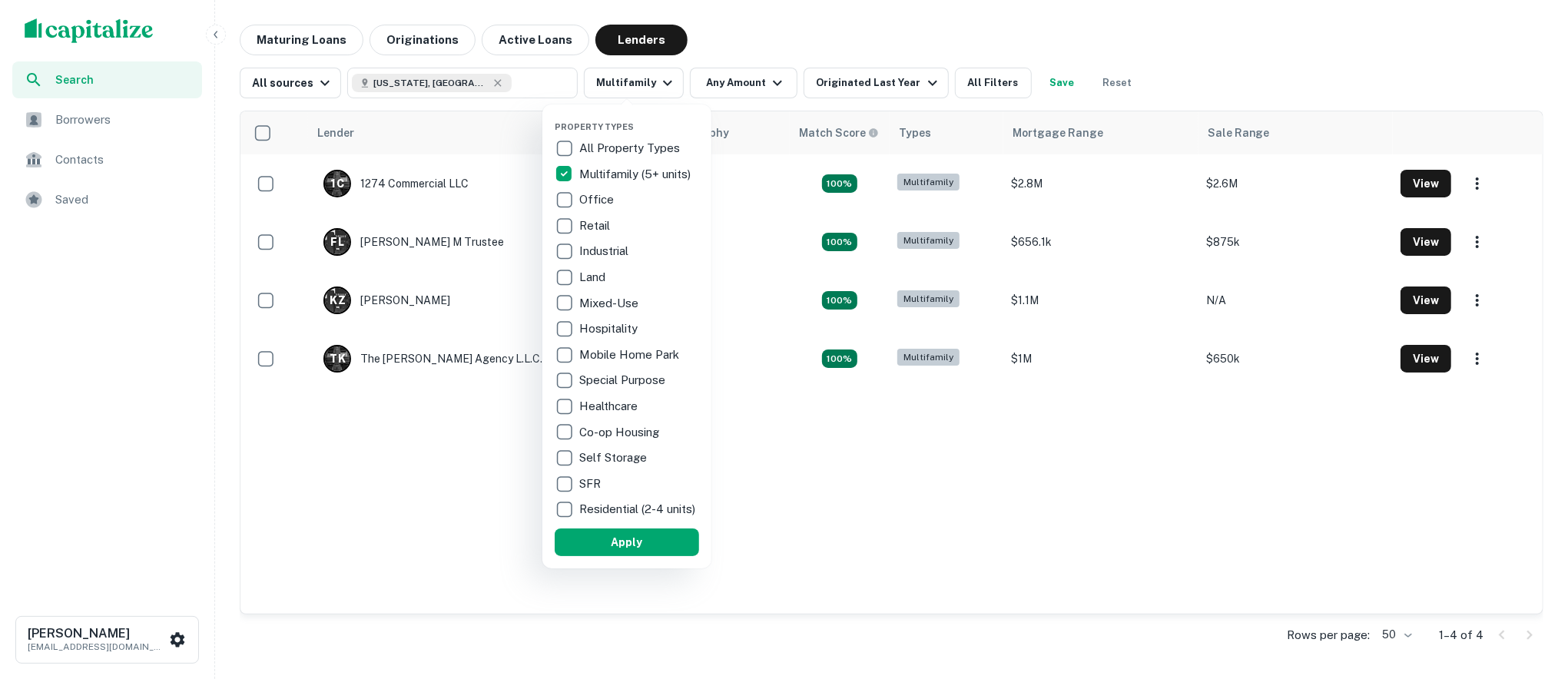
click at [581, 142] on p "All Property Types" at bounding box center [630, 147] width 103 height 18
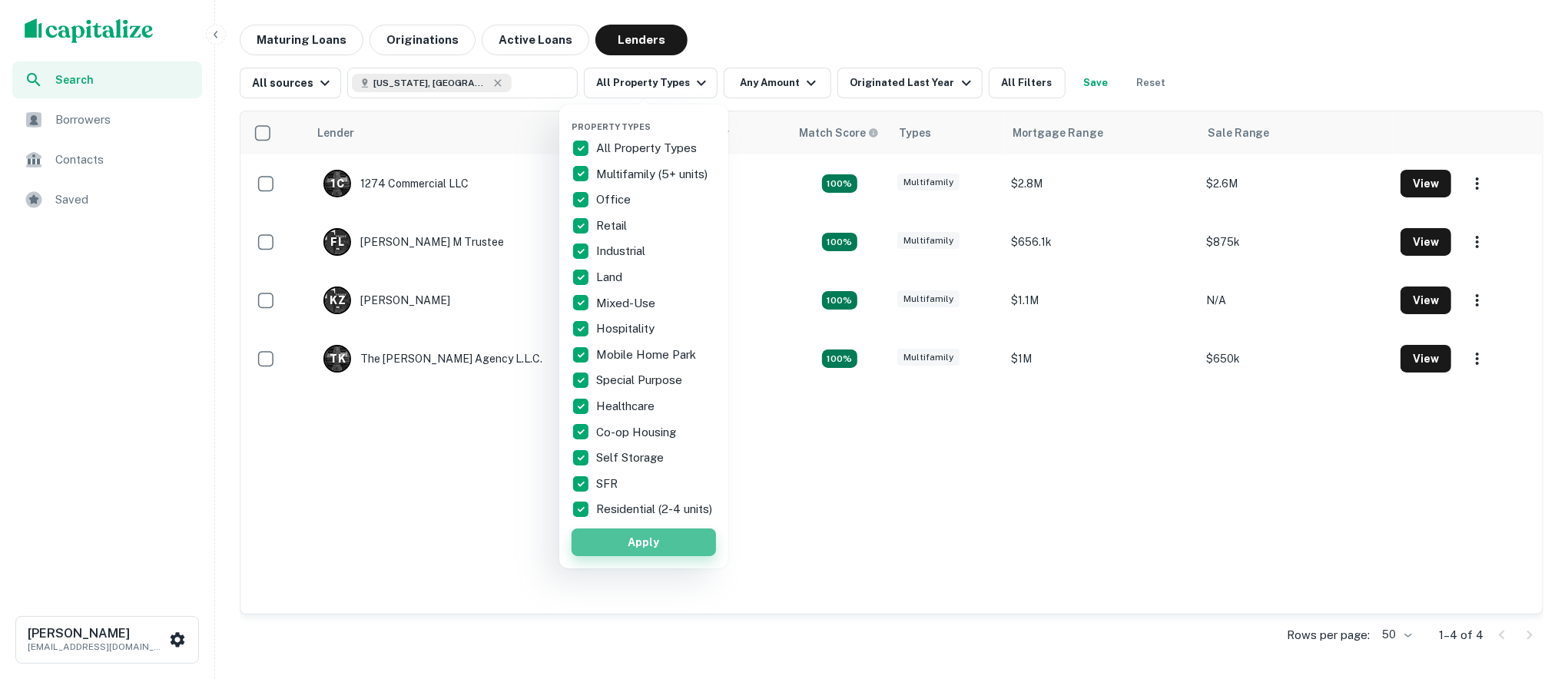
click at [675, 556] on button "Apply" at bounding box center [644, 542] width 144 height 28
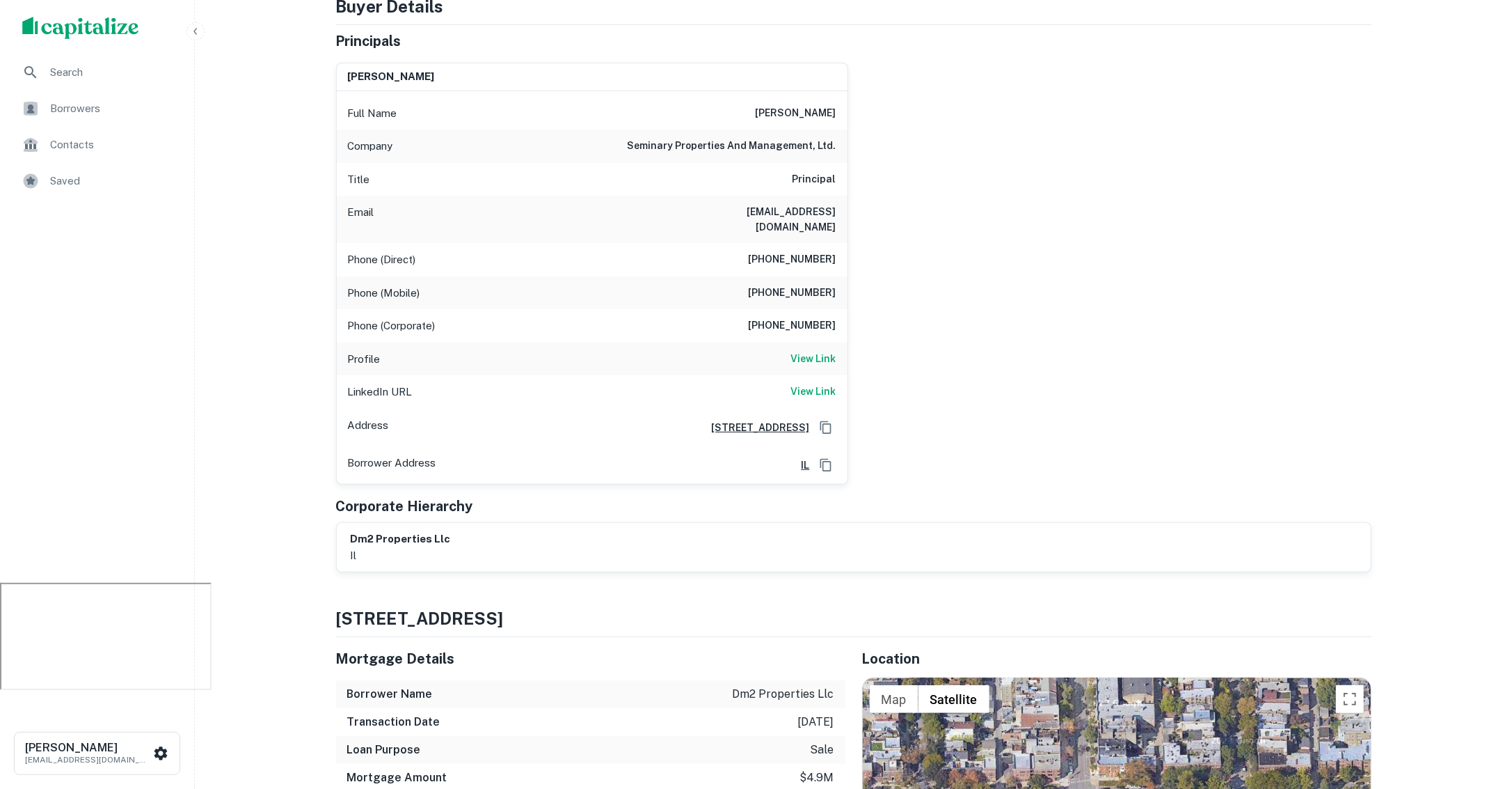
scroll to position [216, 0]
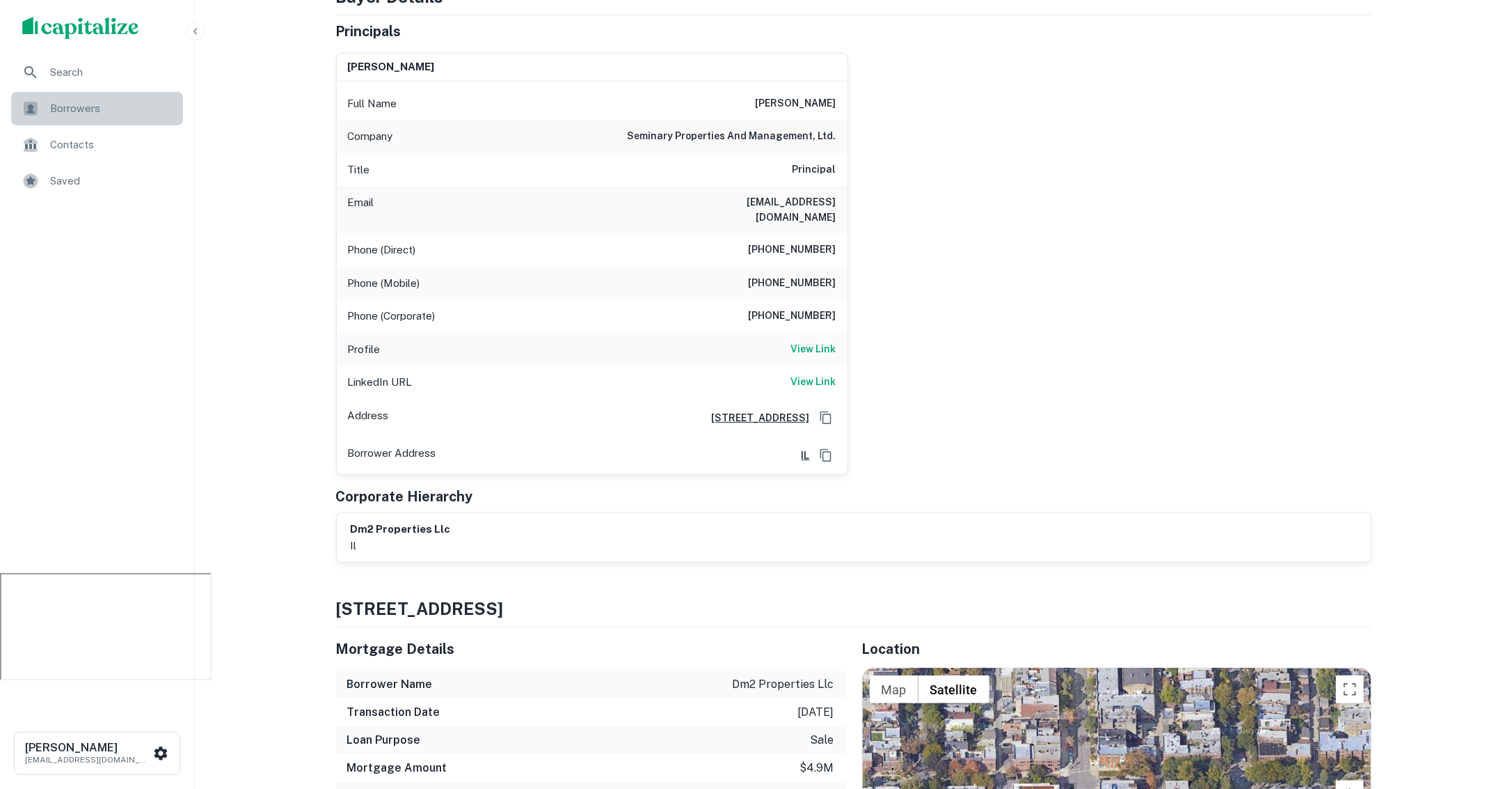
click at [111, 114] on span "Borrowers" at bounding box center [112, 108] width 125 height 16
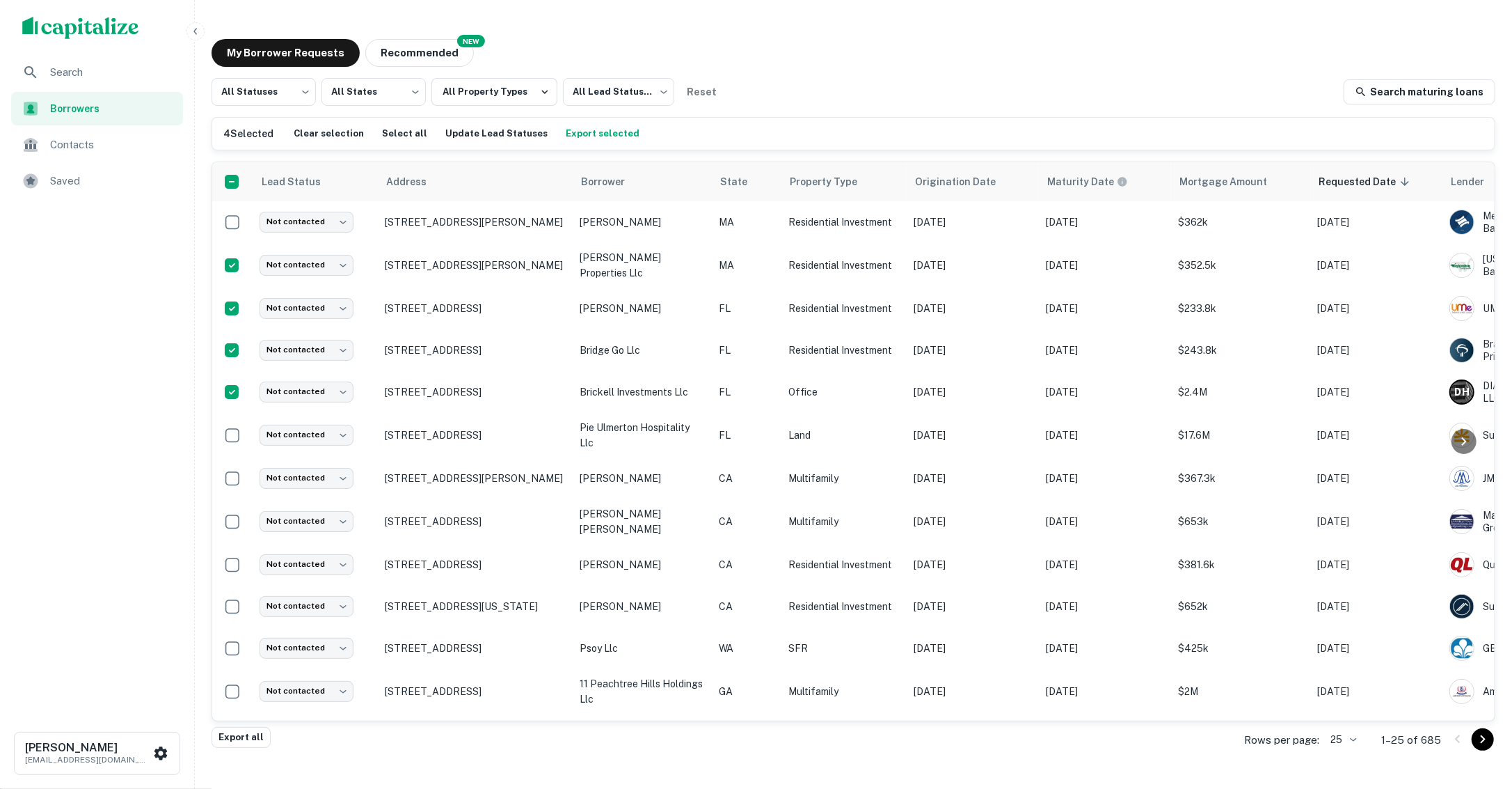
click at [96, 73] on span "Search" at bounding box center [112, 71] width 125 height 16
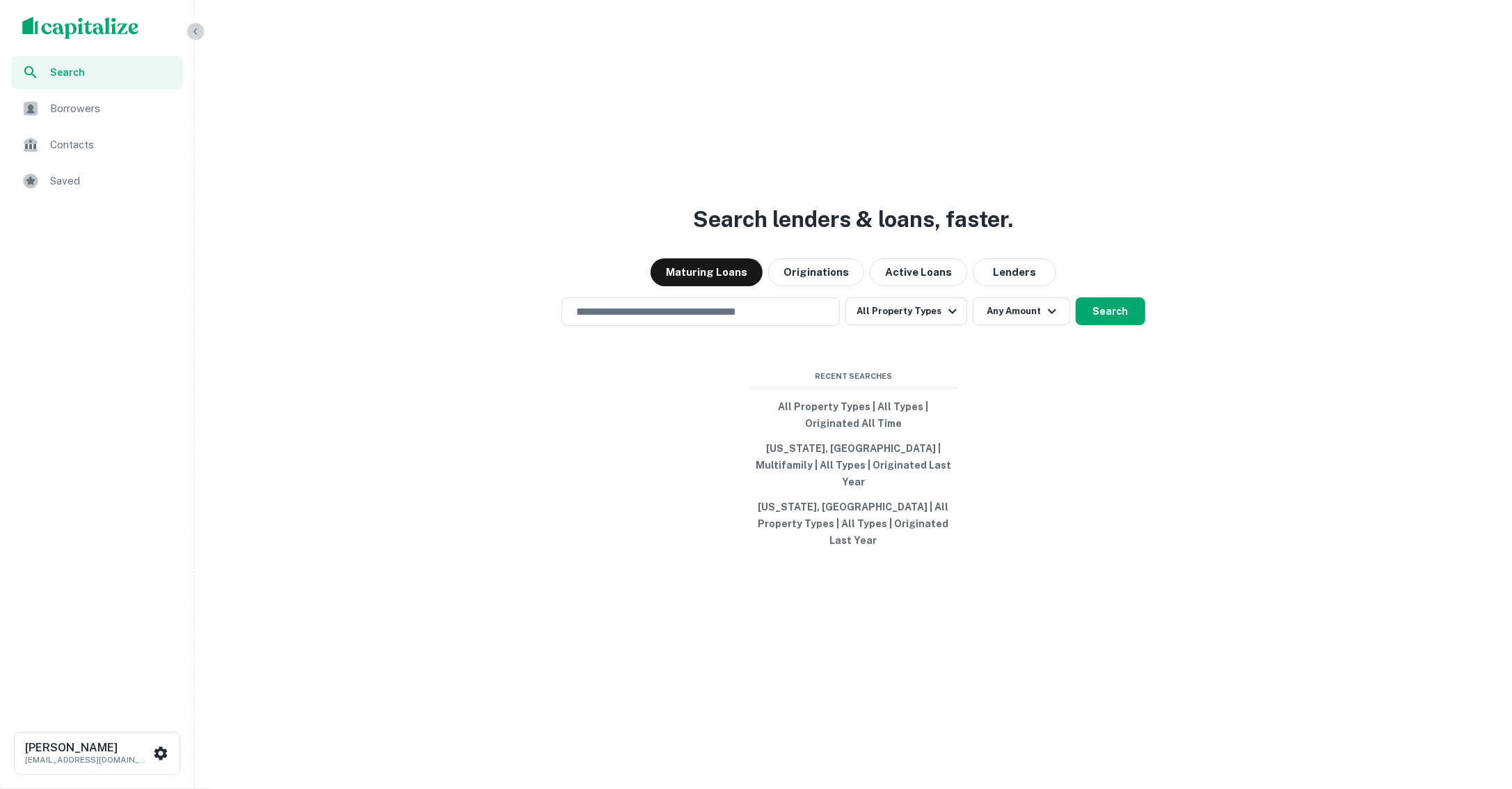
click at [194, 30] on icon "button" at bounding box center [195, 30] width 3 height 6
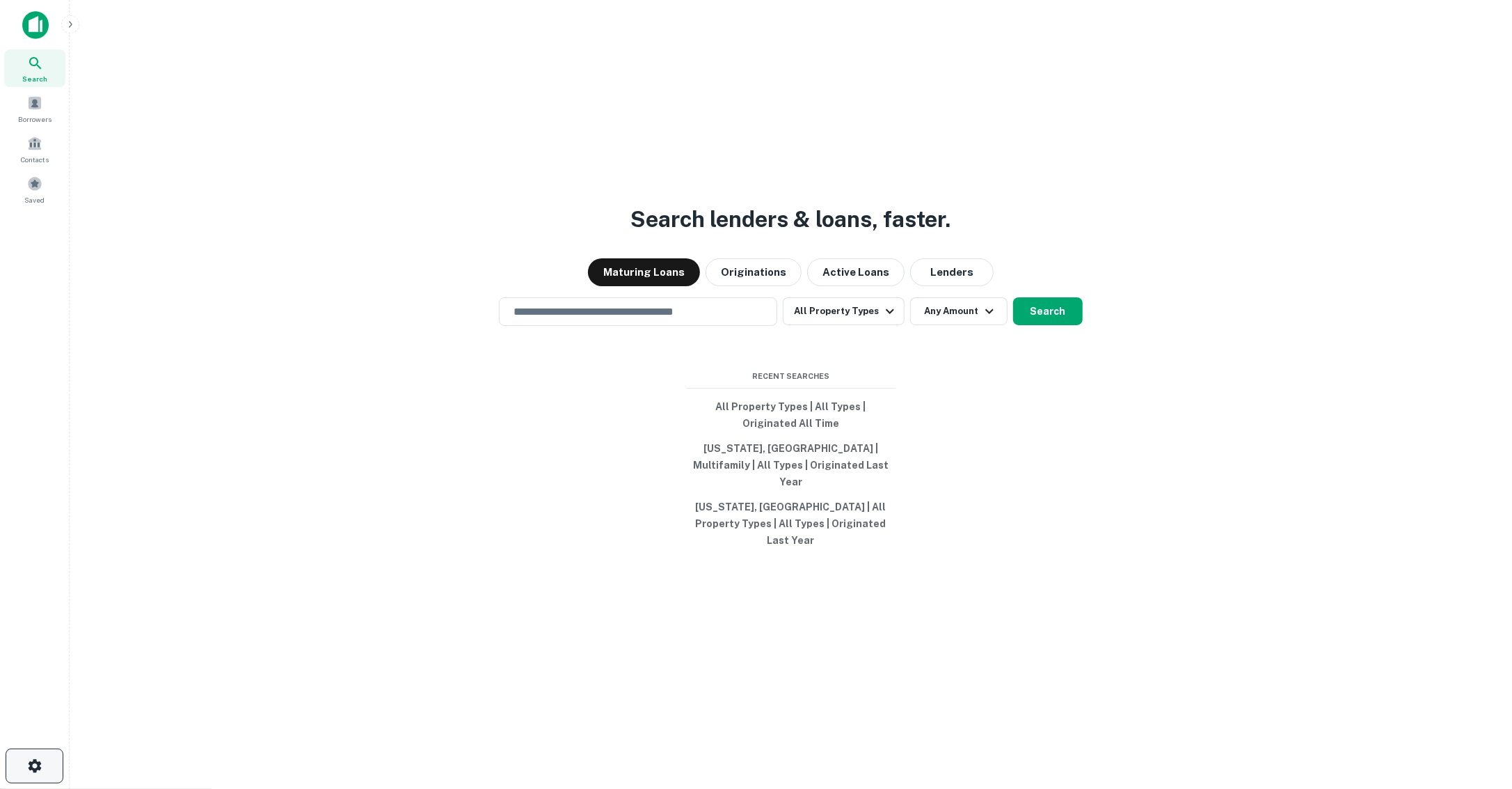
click at [35, 760] on icon "button" at bounding box center [34, 765] width 16 height 16
click at [36, 124] on div "Borrowers" at bounding box center [34, 108] width 61 height 38
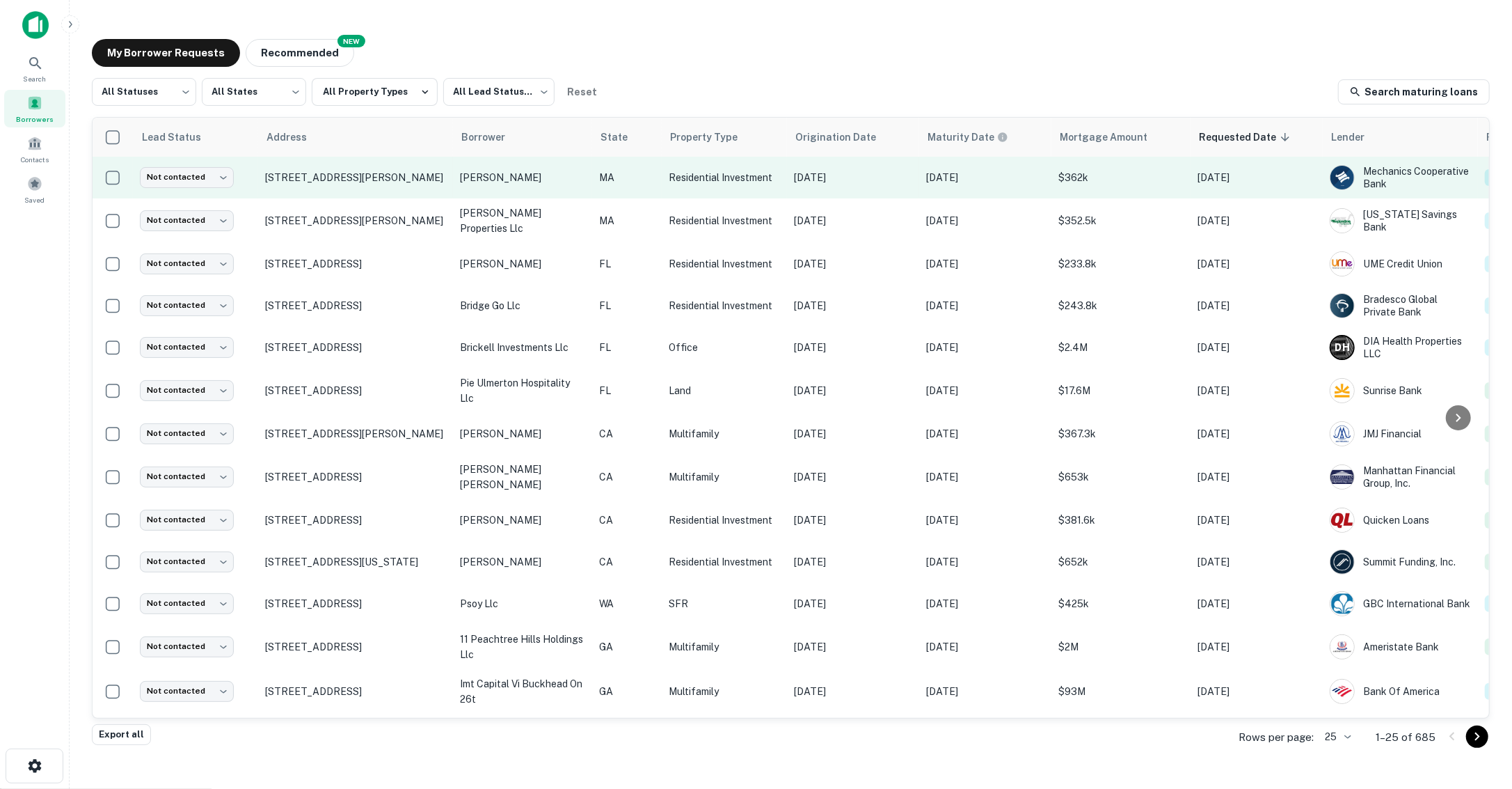
click at [426, 188] on td "14 Crapo St Taunton, MA02780" at bounding box center [355, 177] width 195 height 42
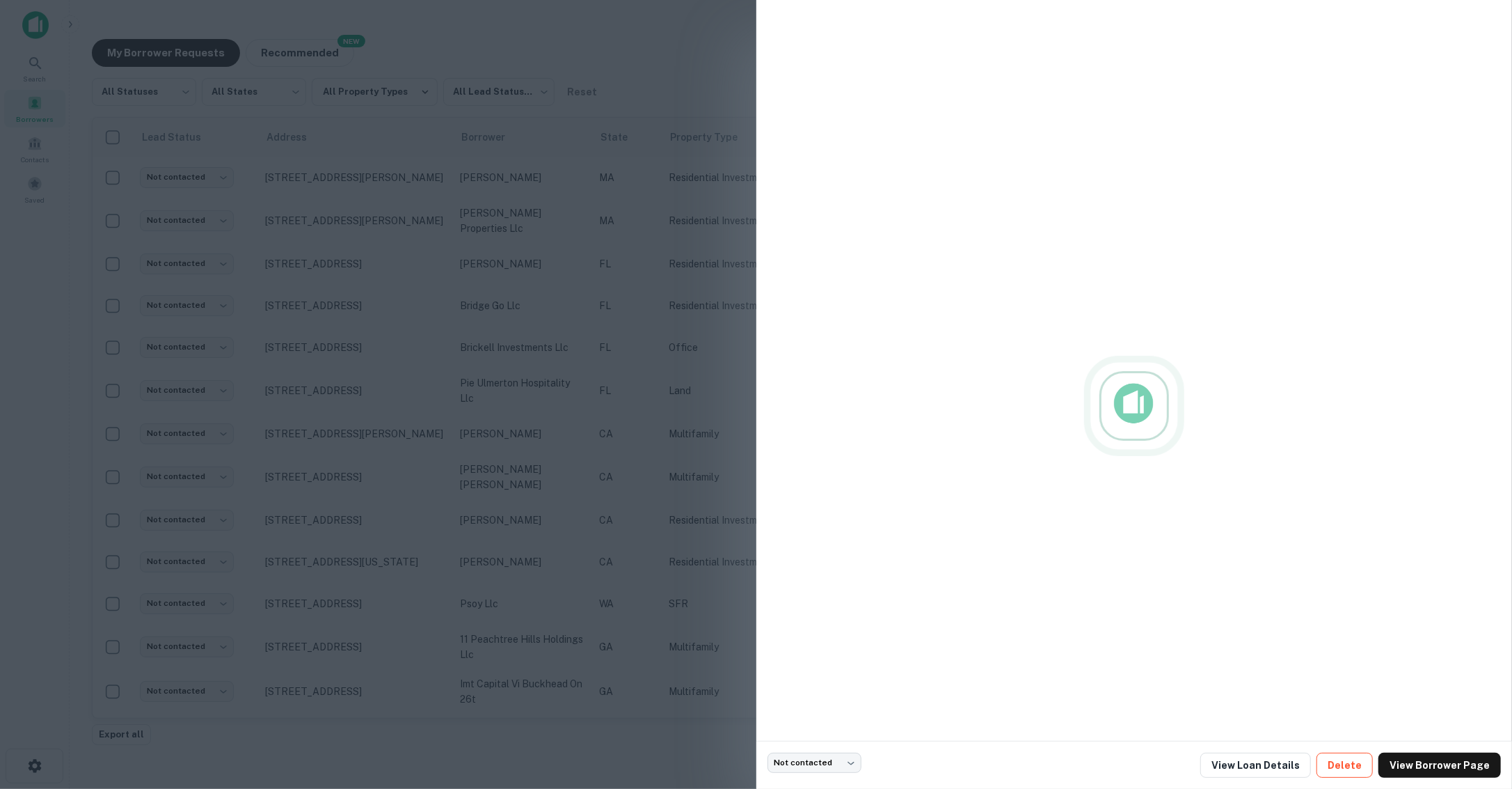
click at [1337, 768] on button "Delete" at bounding box center [1345, 765] width 57 height 25
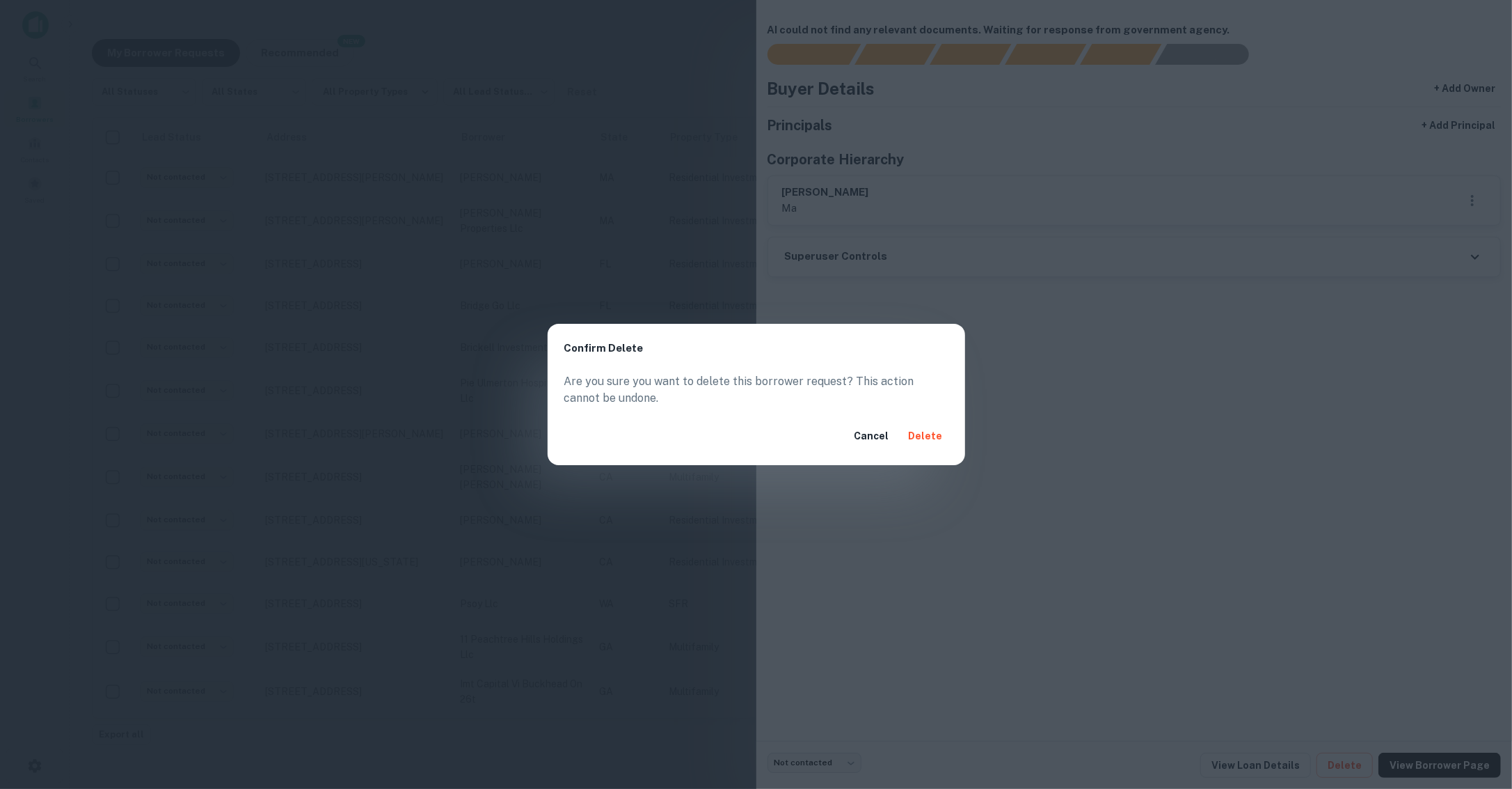
click at [927, 443] on button "Delete" at bounding box center [925, 435] width 46 height 25
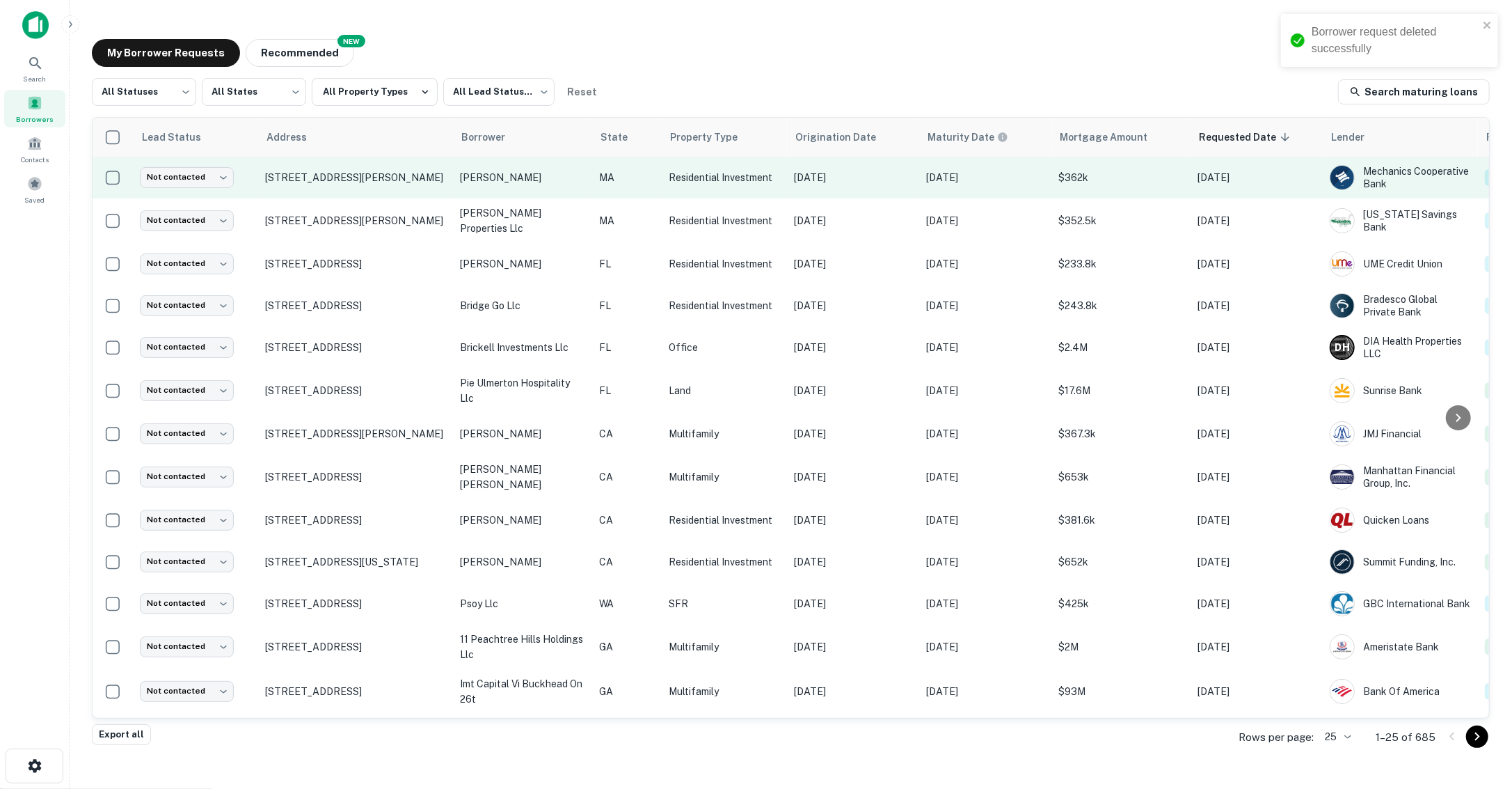
scroll to position [0, 97]
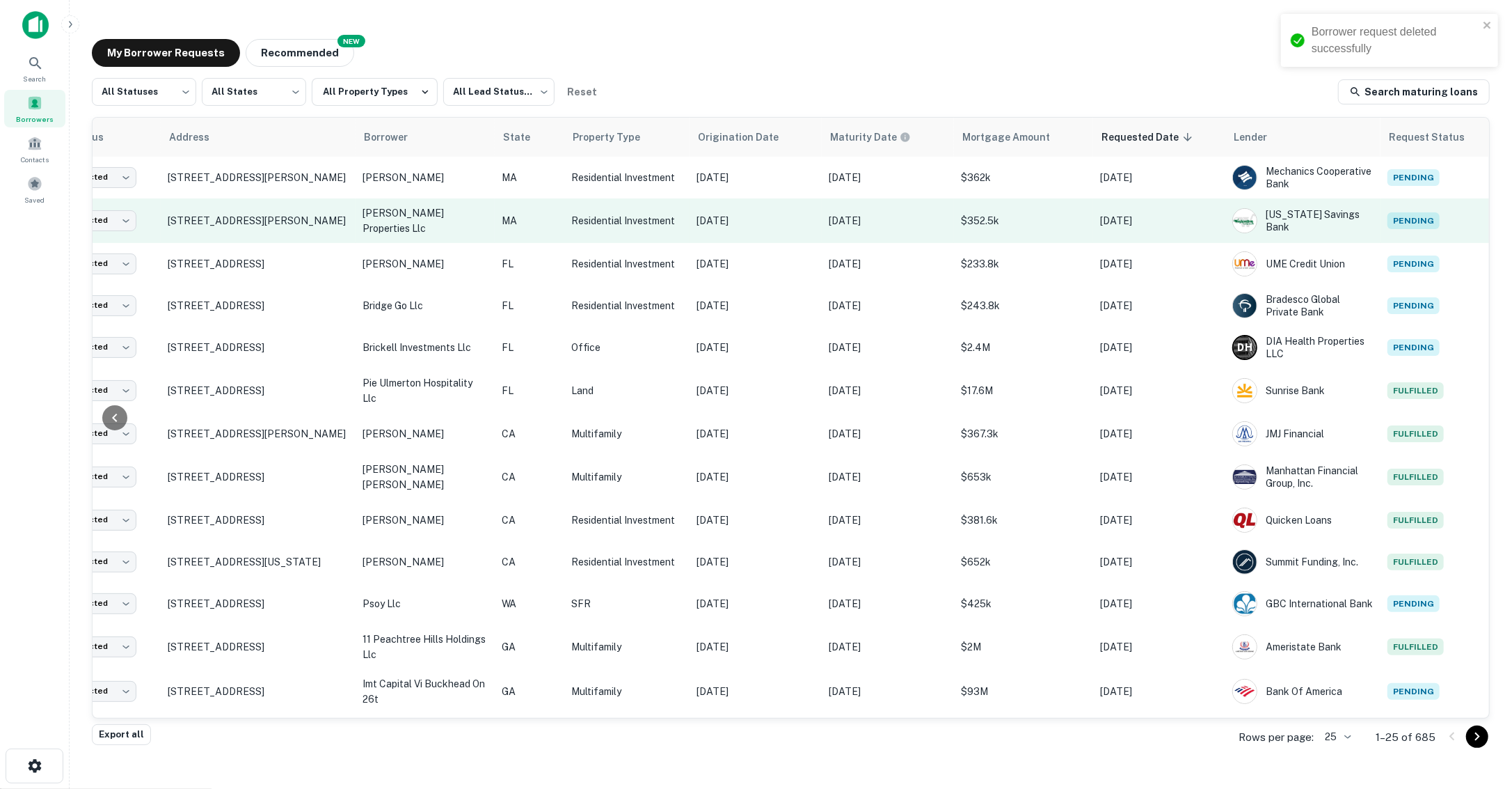
click at [482, 217] on p "weslyn properties llc" at bounding box center [426, 221] width 126 height 31
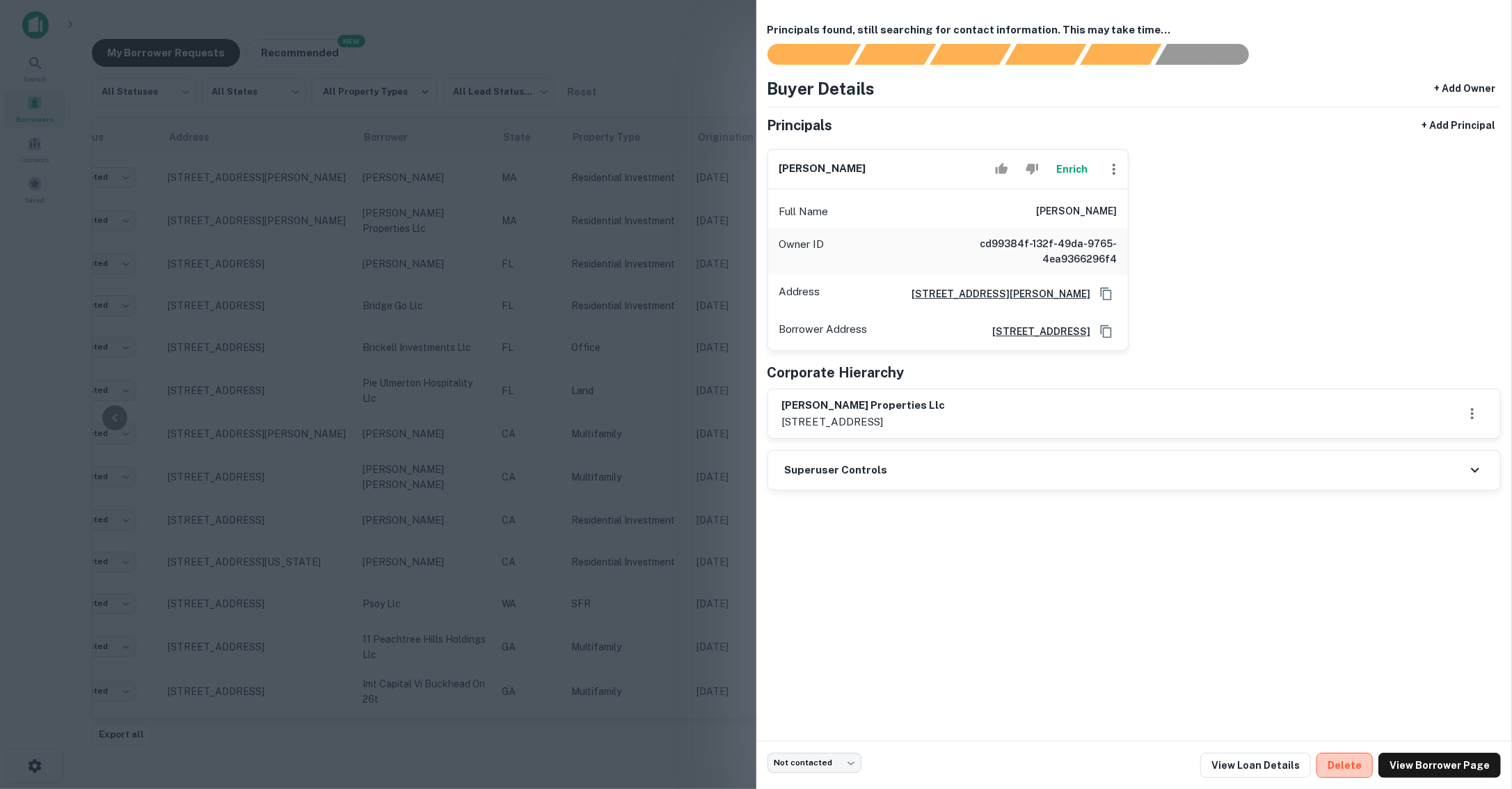
click at [1350, 761] on button "Delete" at bounding box center [1345, 765] width 57 height 25
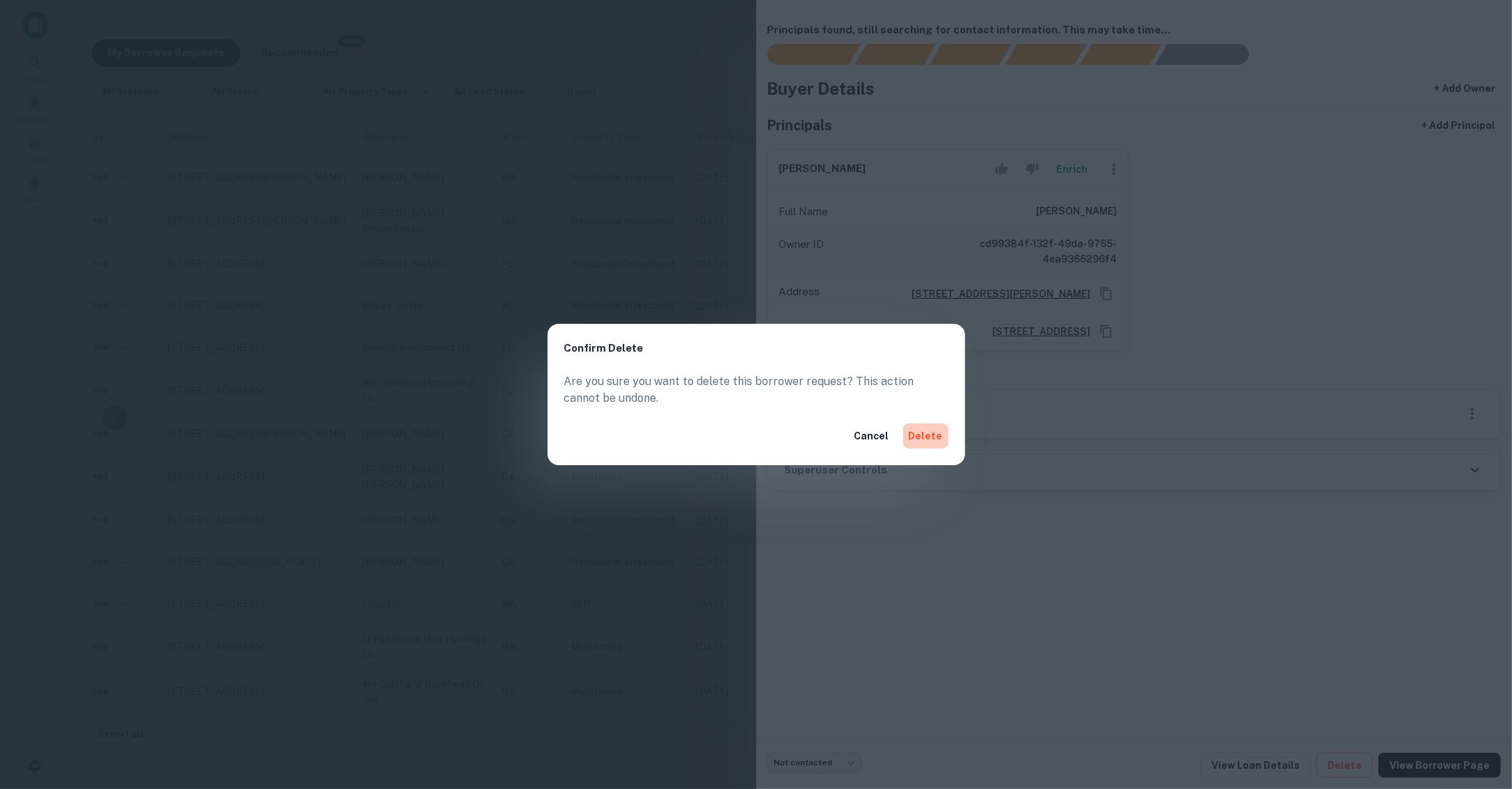
click at [929, 440] on button "Delete" at bounding box center [925, 435] width 46 height 25
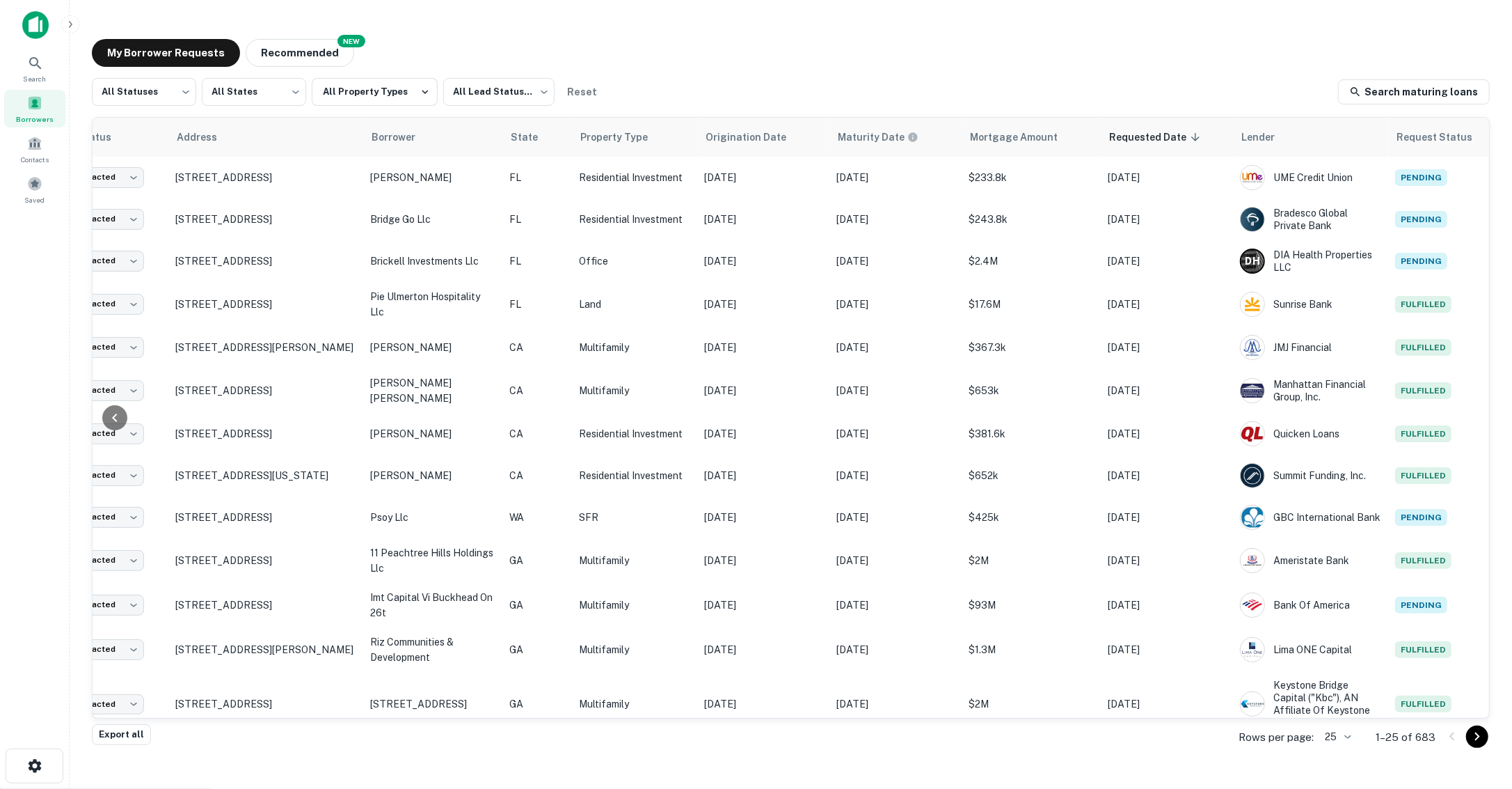
scroll to position [0, 84]
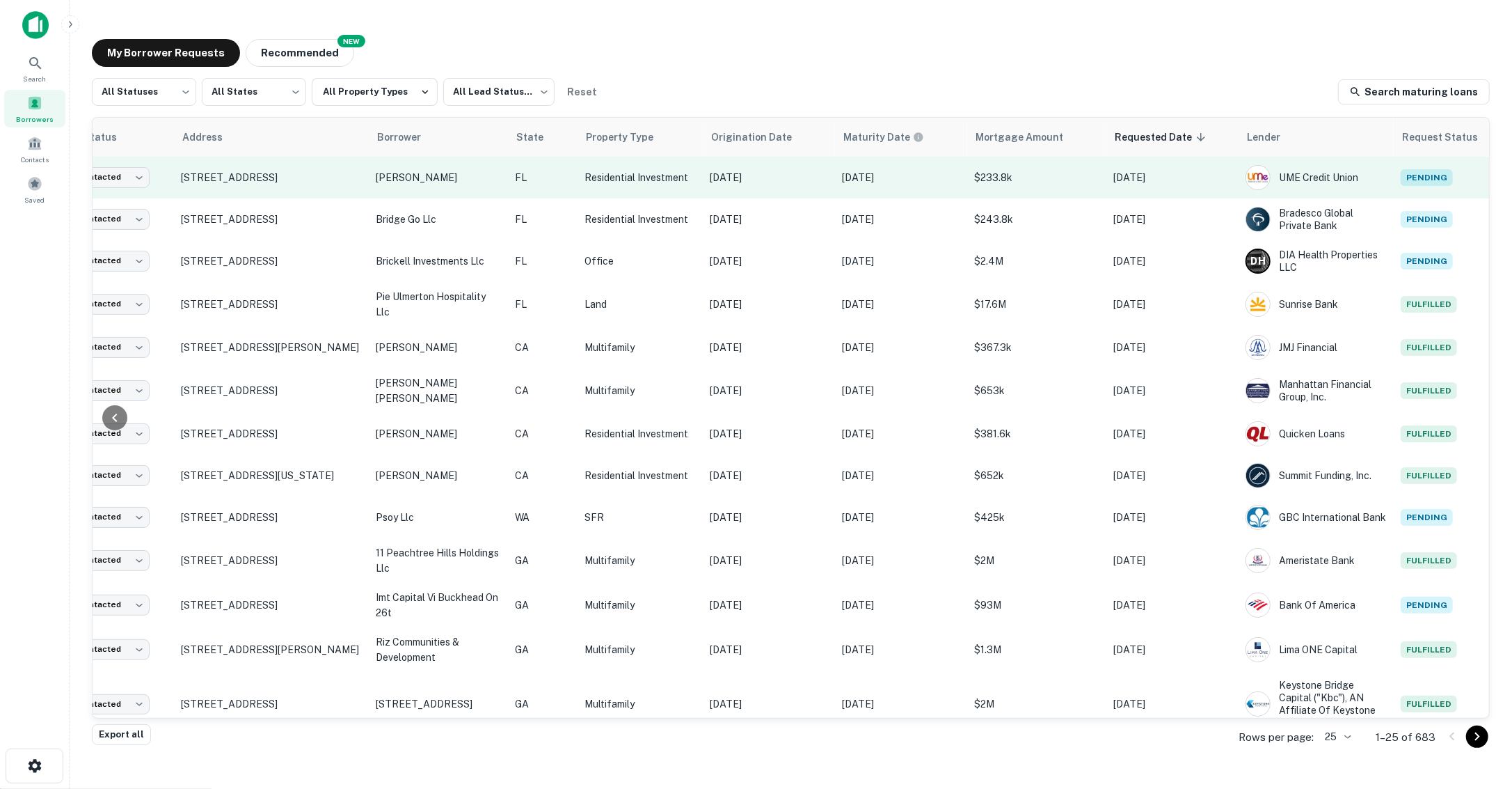
click at [493, 179] on p "[PERSON_NAME]" at bounding box center [439, 177] width 126 height 15
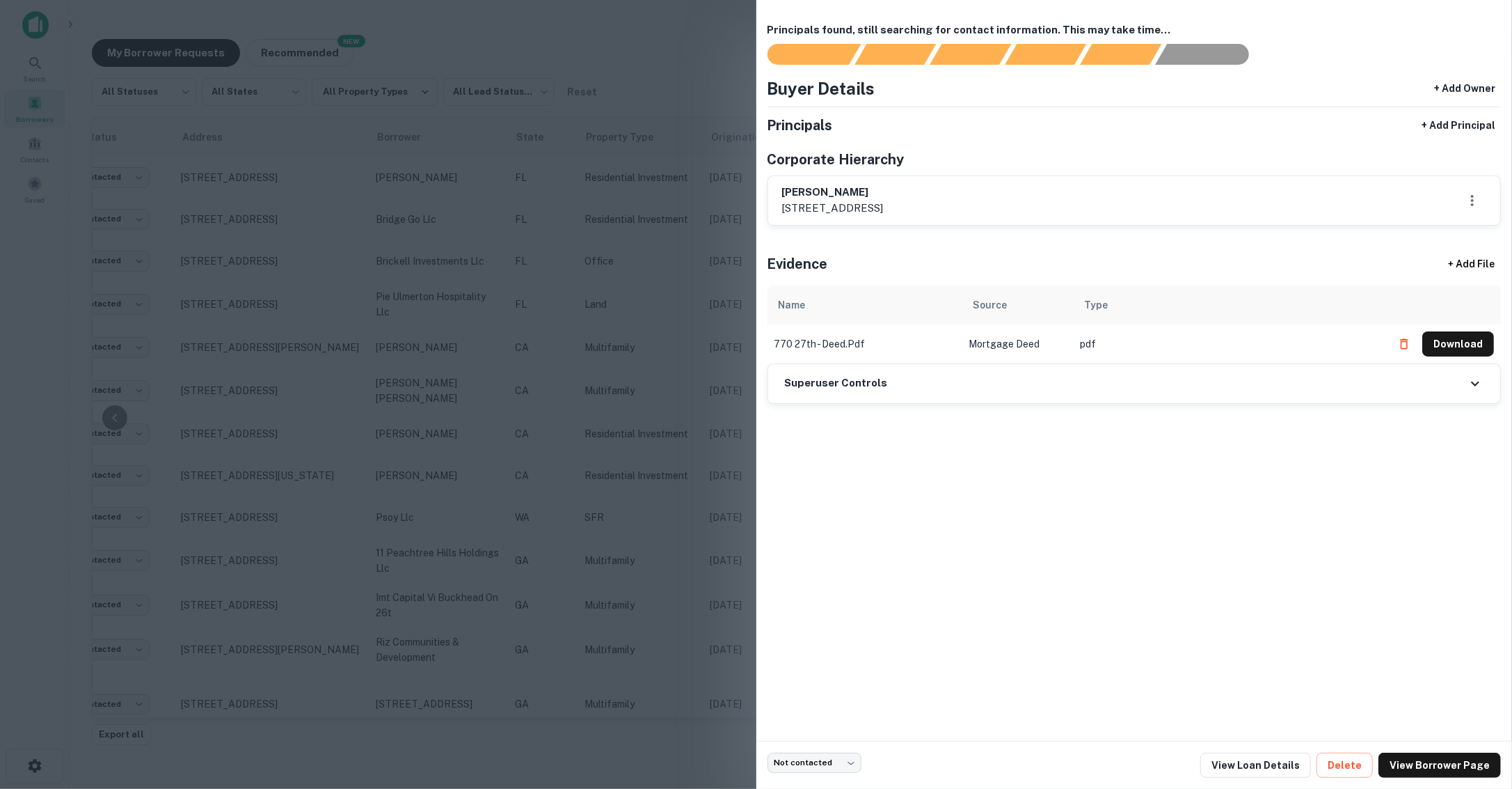
click at [1354, 751] on div "Not contacted **** ​ View Loan Details Delete View Borrower Page" at bounding box center [1135, 765] width 757 height 48
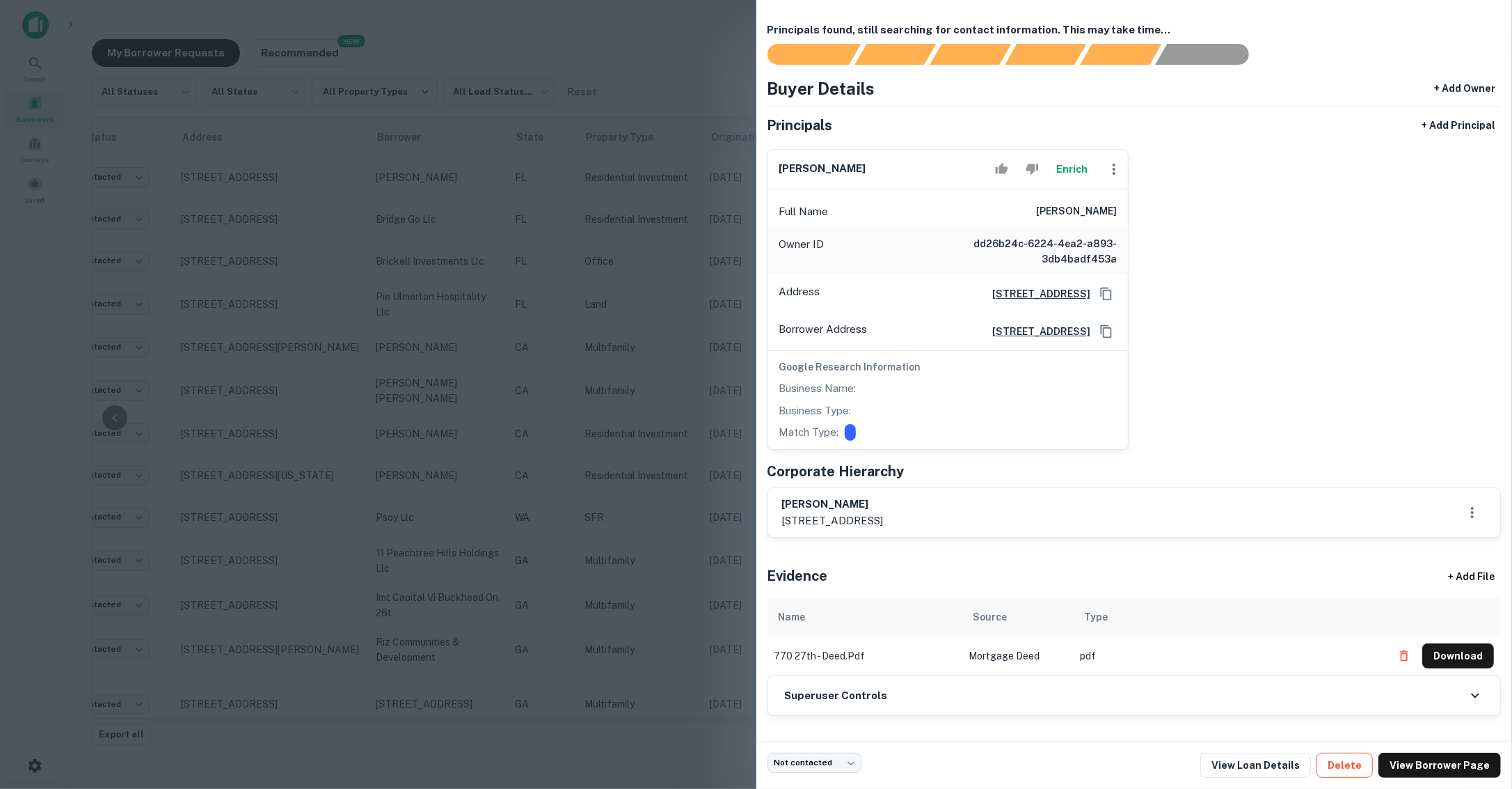
click at [1352, 762] on button "Delete" at bounding box center [1345, 765] width 57 height 25
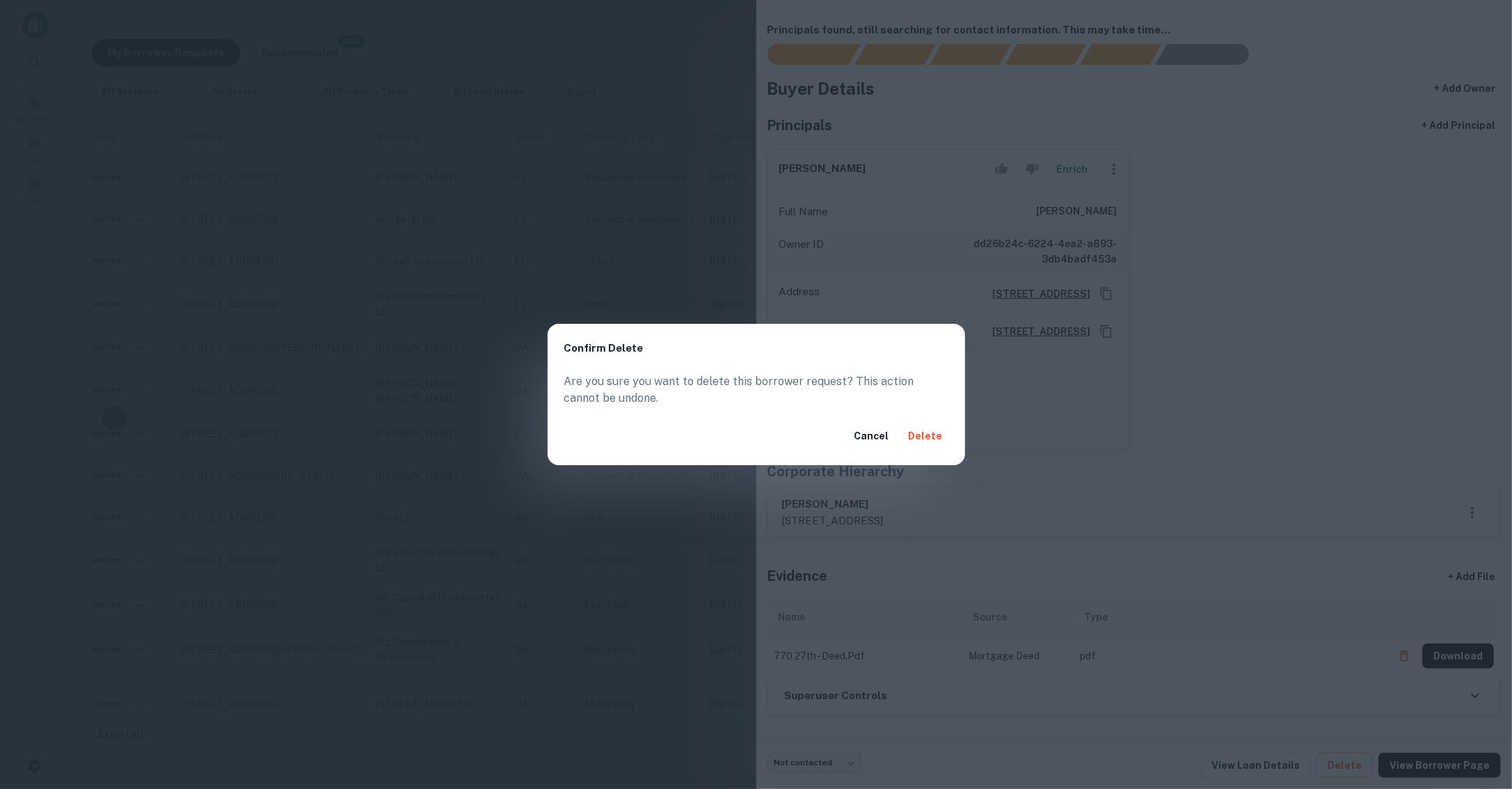
click at [920, 441] on button "Delete" at bounding box center [925, 435] width 46 height 25
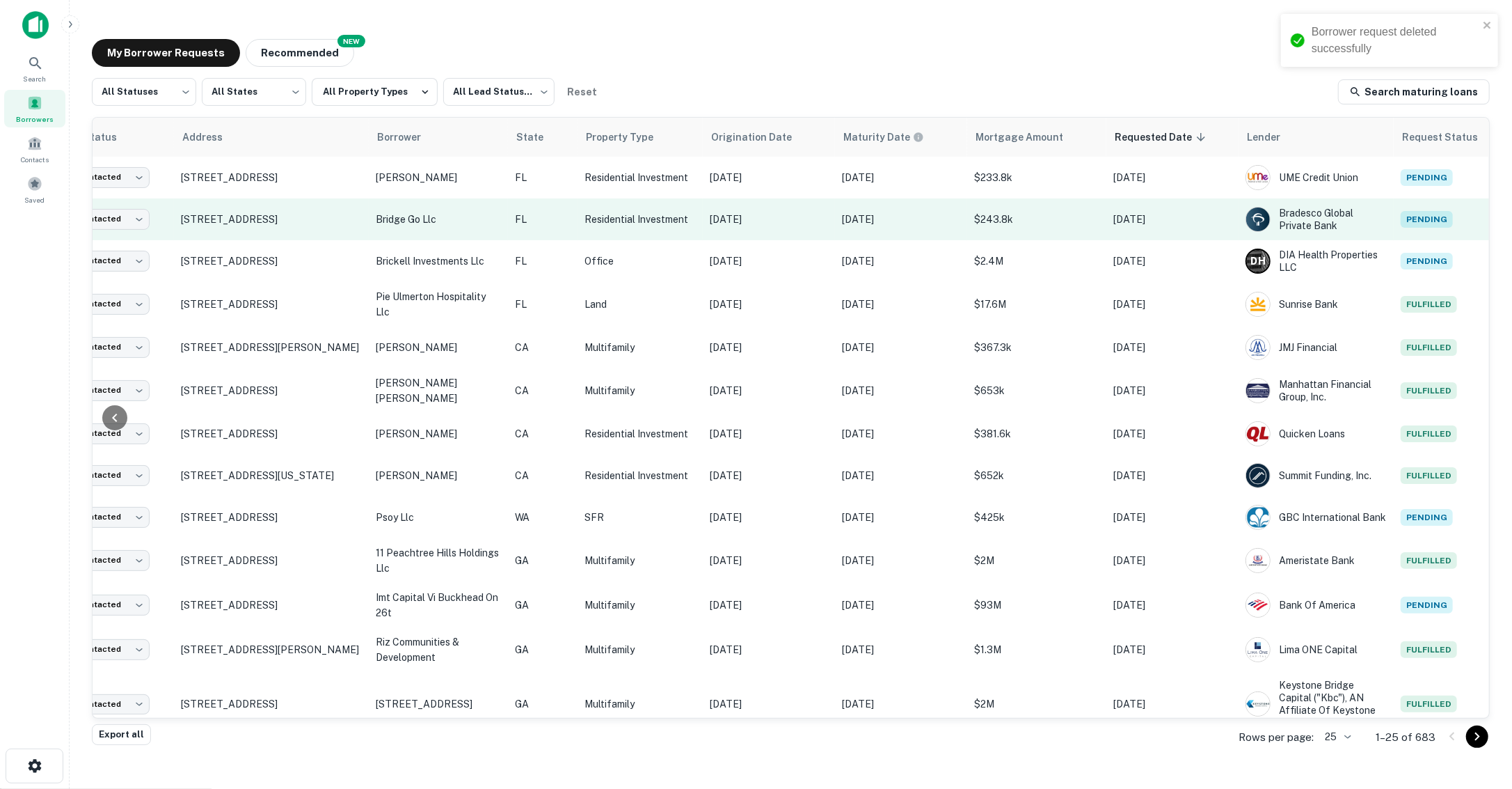
click at [563, 222] on p "FL" at bounding box center [543, 219] width 56 height 15
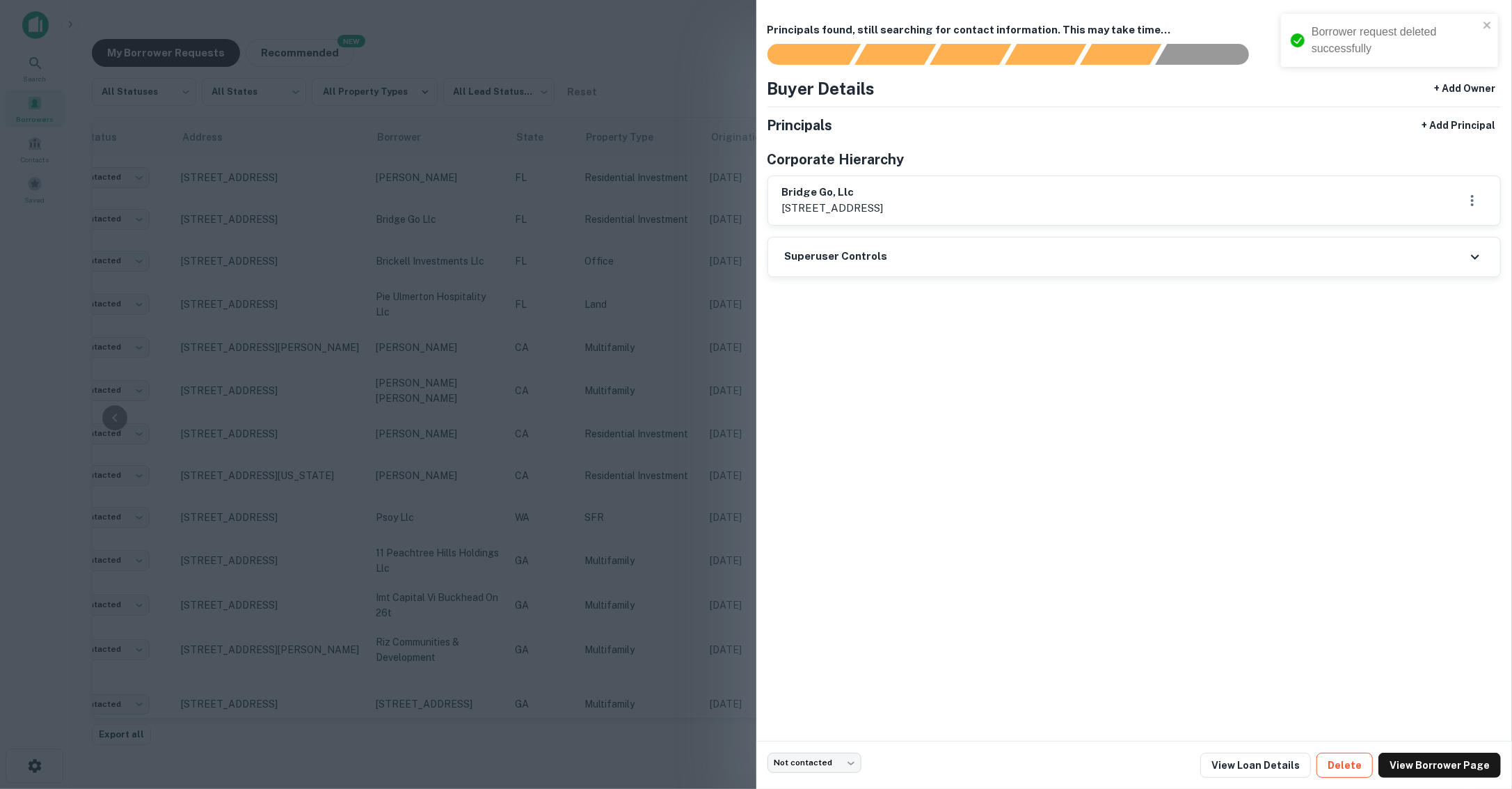
click at [1346, 761] on button "Delete" at bounding box center [1345, 765] width 57 height 25
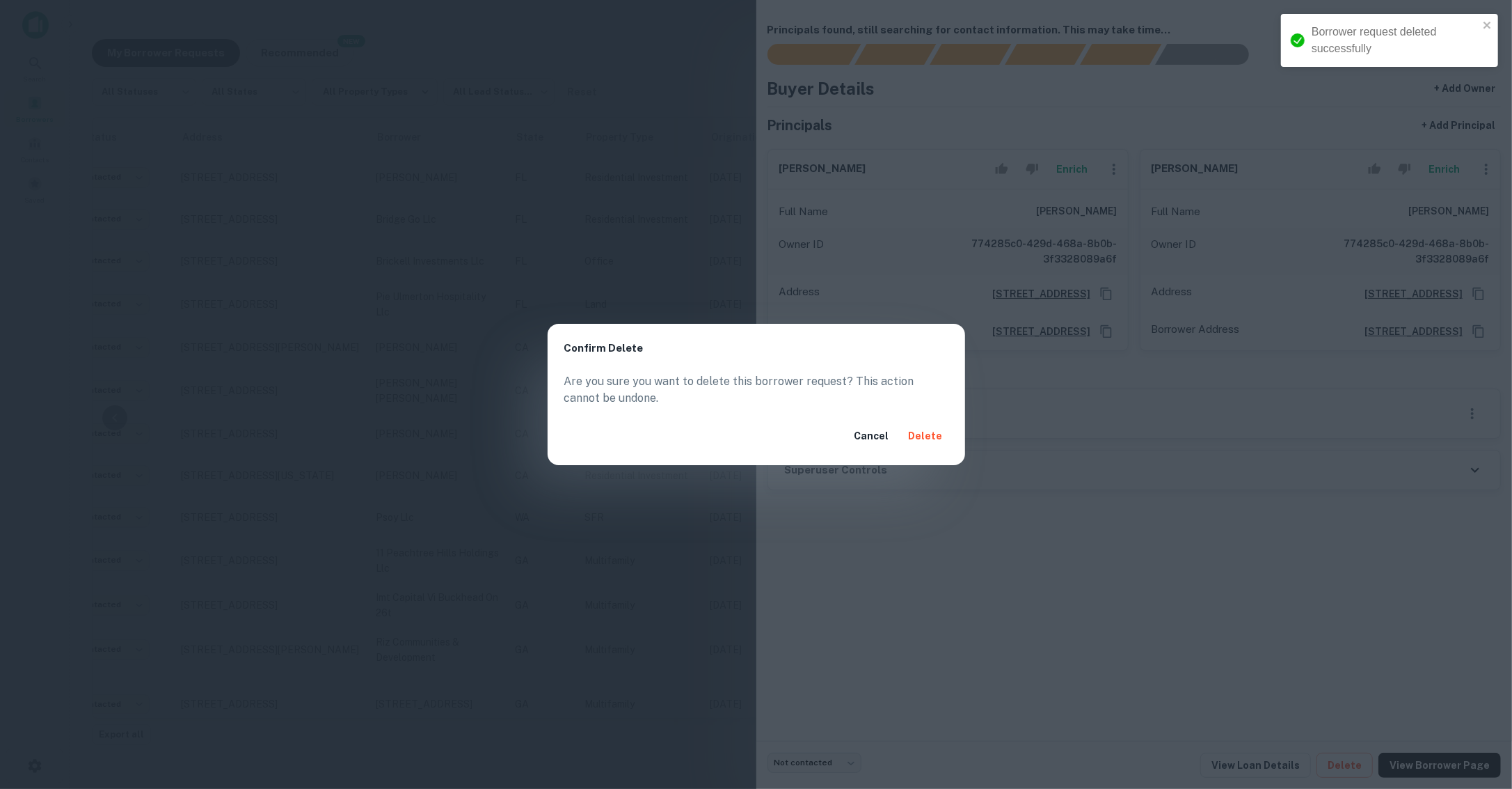
click at [924, 428] on button "Delete" at bounding box center [925, 435] width 46 height 25
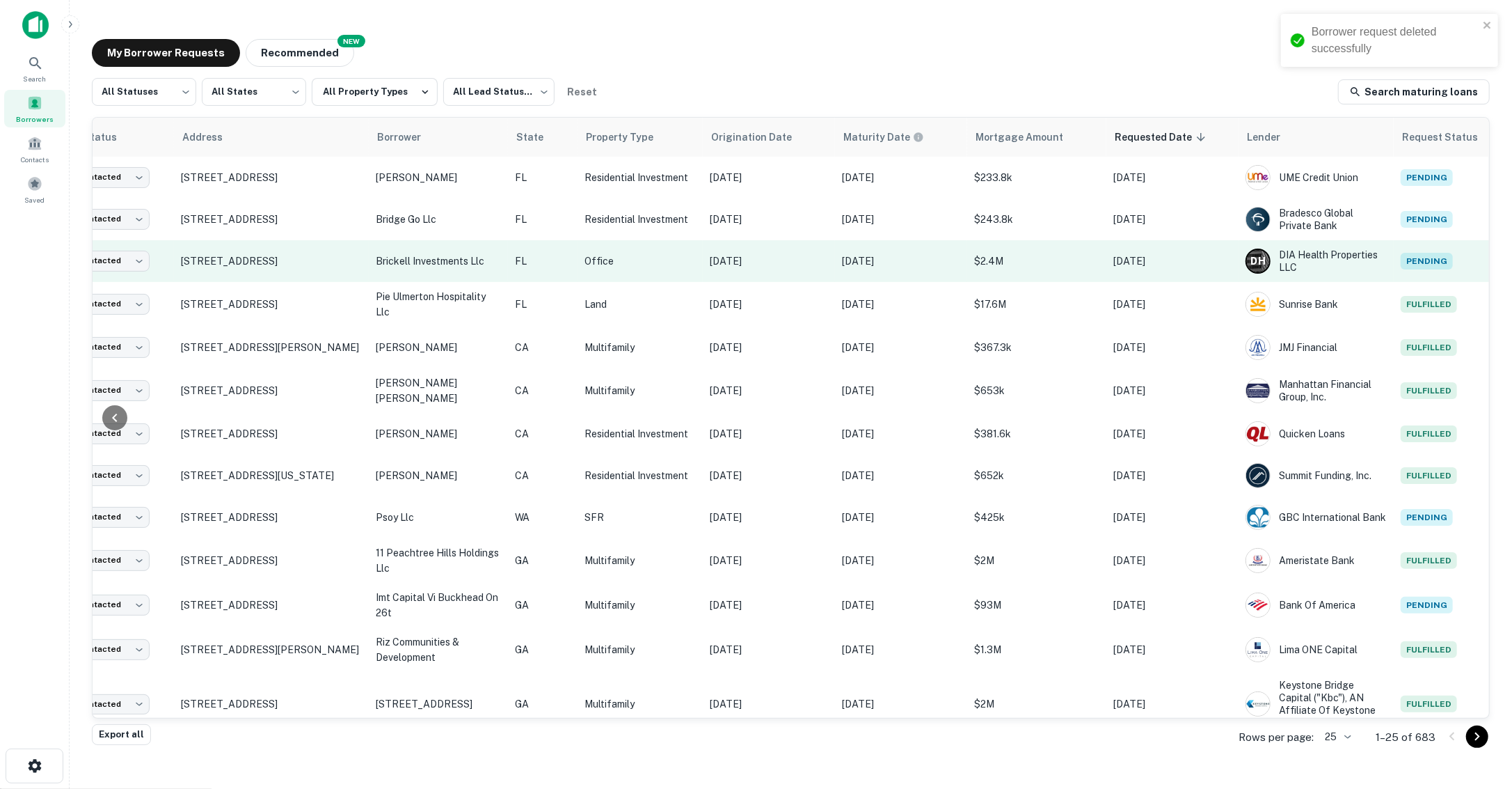
click at [670, 268] on p "Office" at bounding box center [640, 262] width 111 height 15
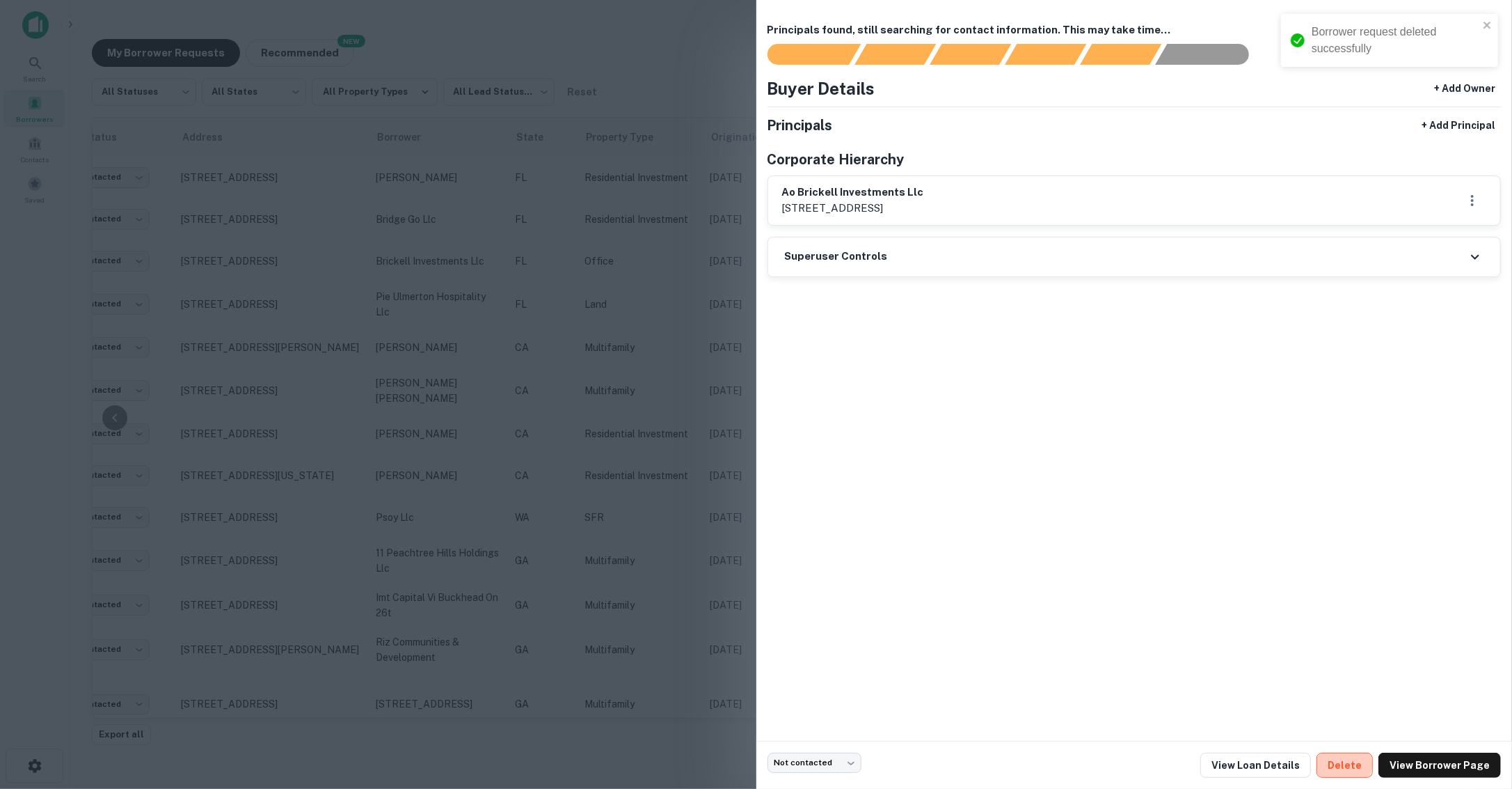
click at [1349, 765] on button "Delete" at bounding box center [1345, 765] width 57 height 25
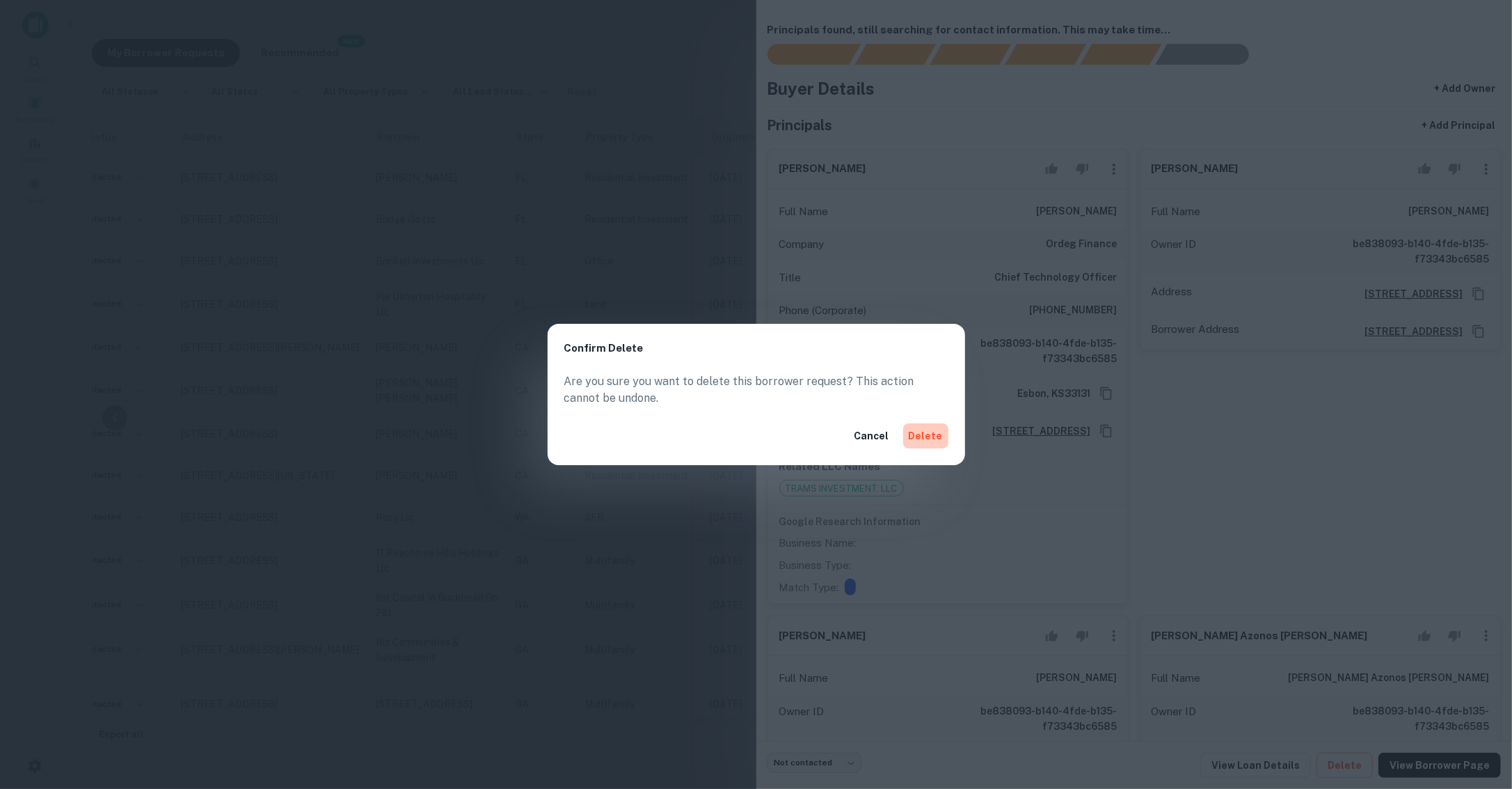
click at [932, 441] on button "Delete" at bounding box center [925, 435] width 46 height 25
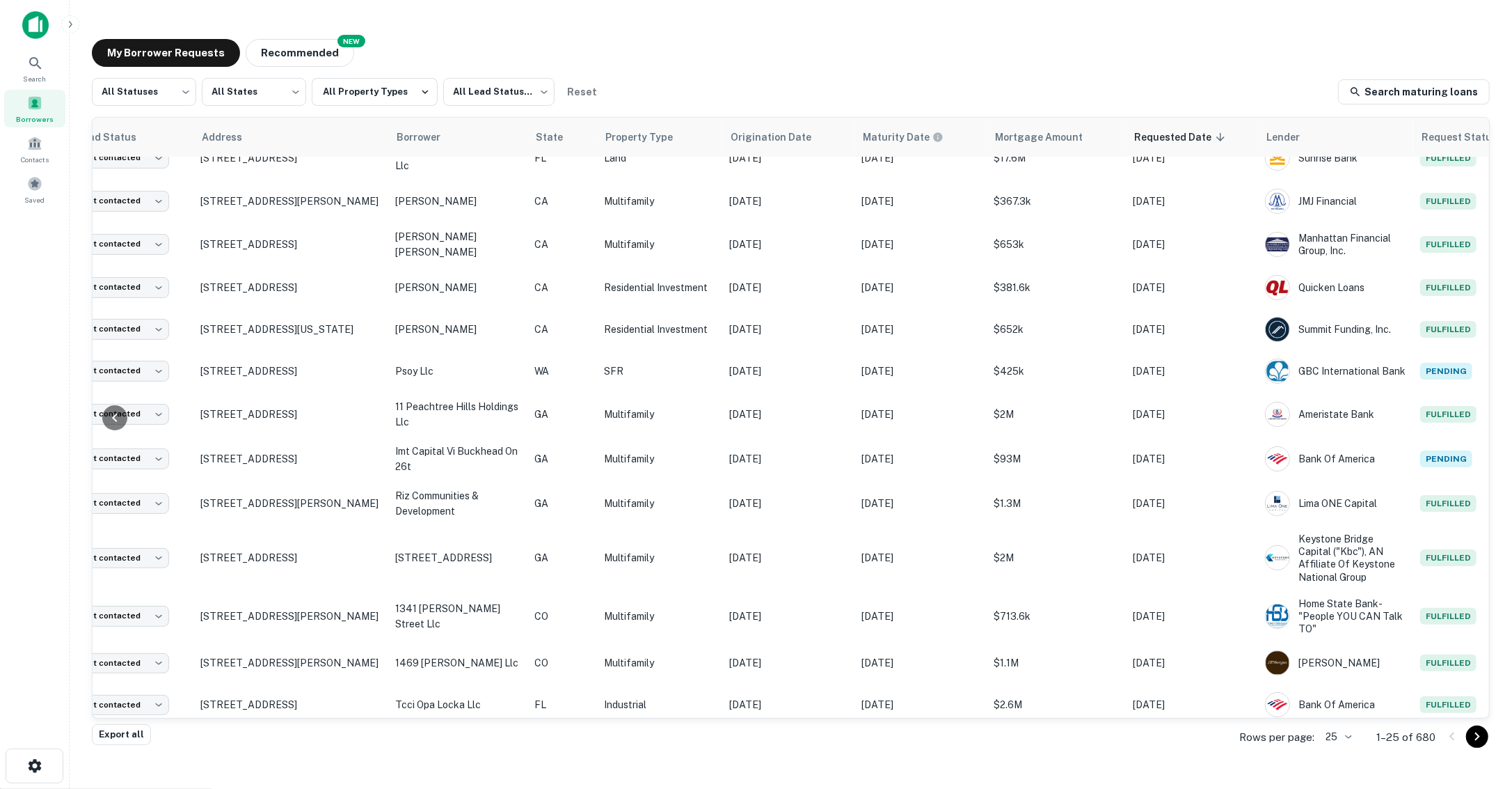
scroll to position [21, 65]
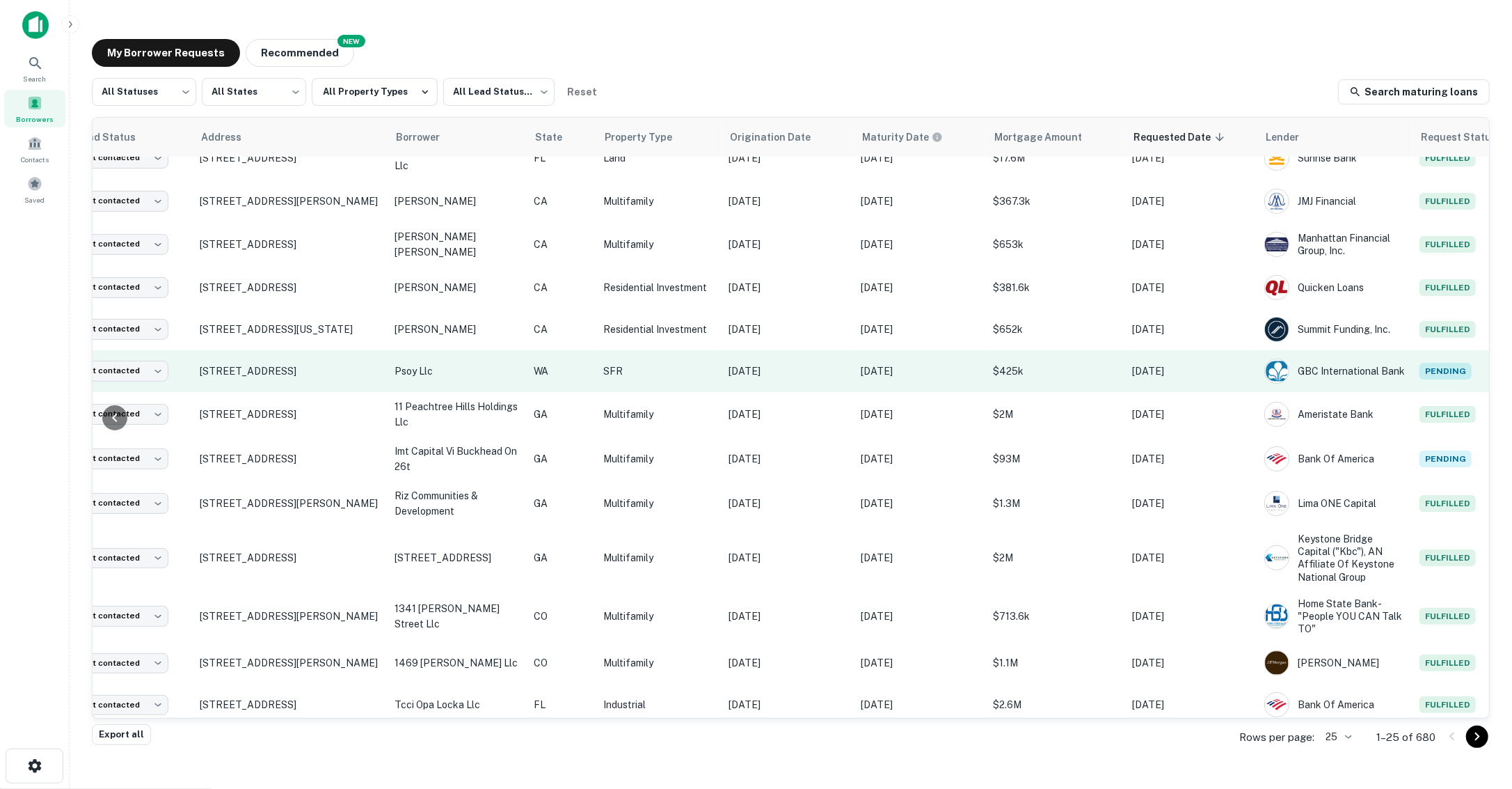
click at [688, 363] on p "SFR" at bounding box center [659, 371] width 111 height 15
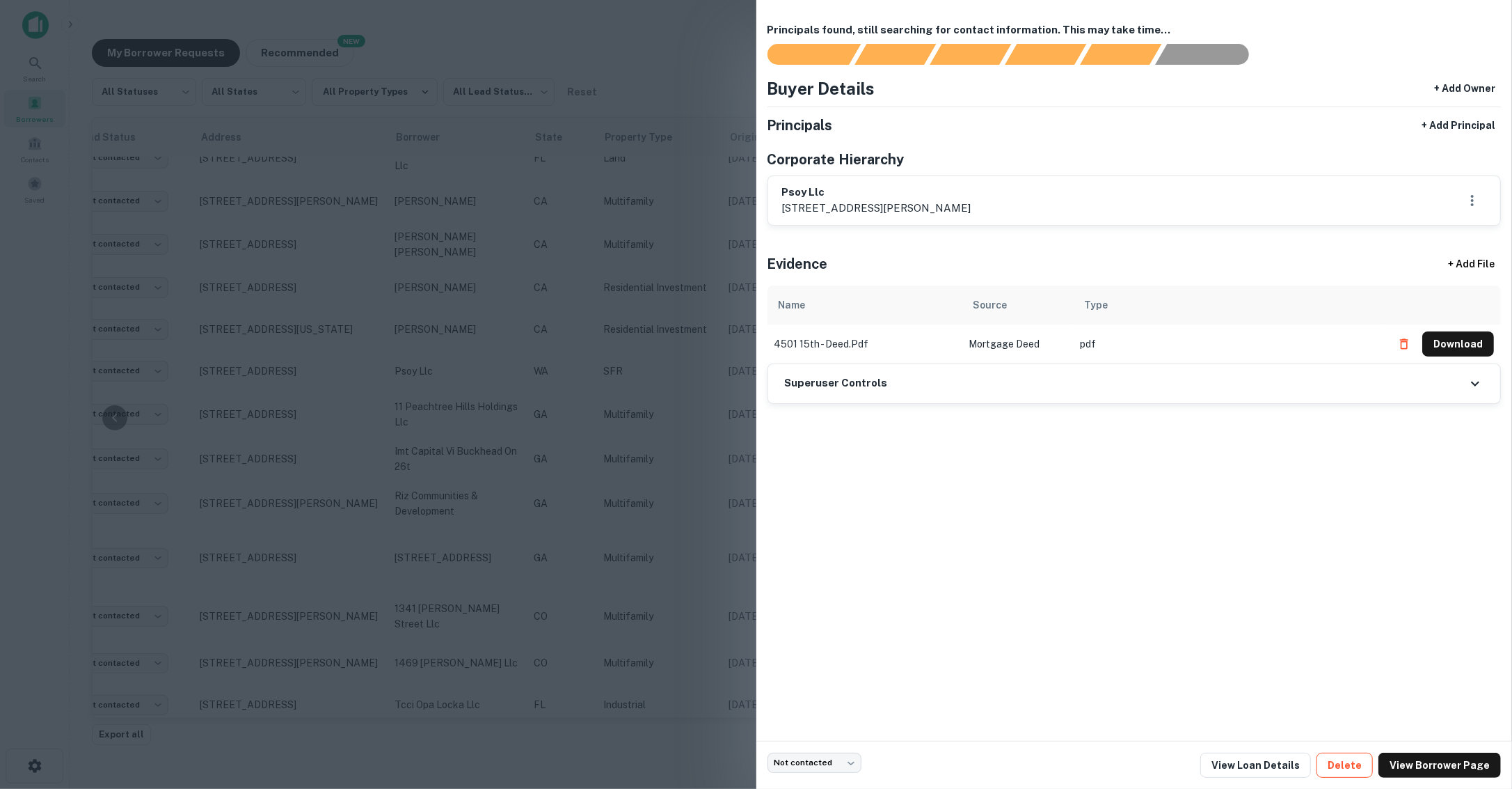
click at [1367, 762] on button "Delete" at bounding box center [1345, 765] width 57 height 25
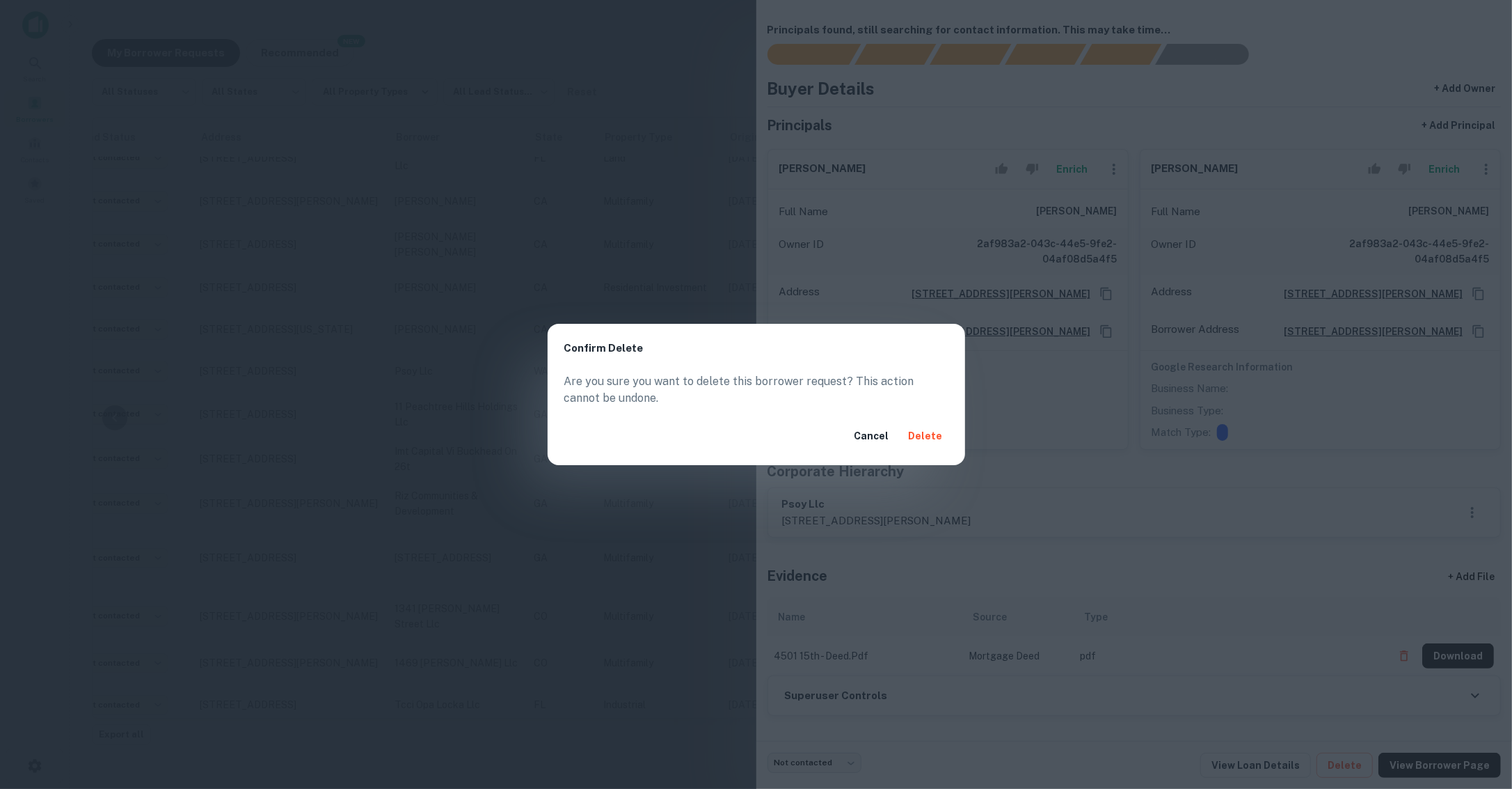
click at [928, 435] on button "Delete" at bounding box center [925, 435] width 46 height 25
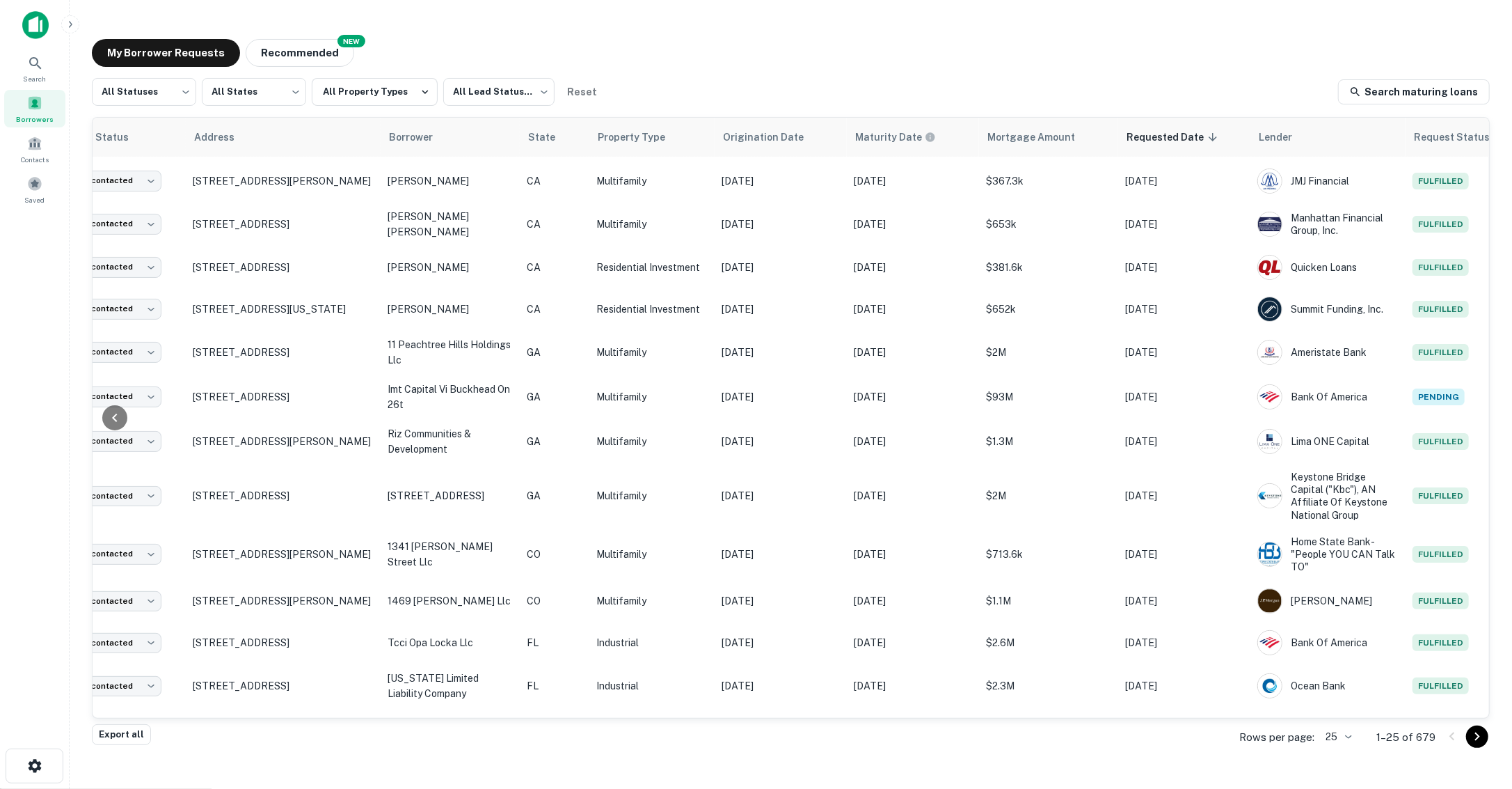
scroll to position [41, 76]
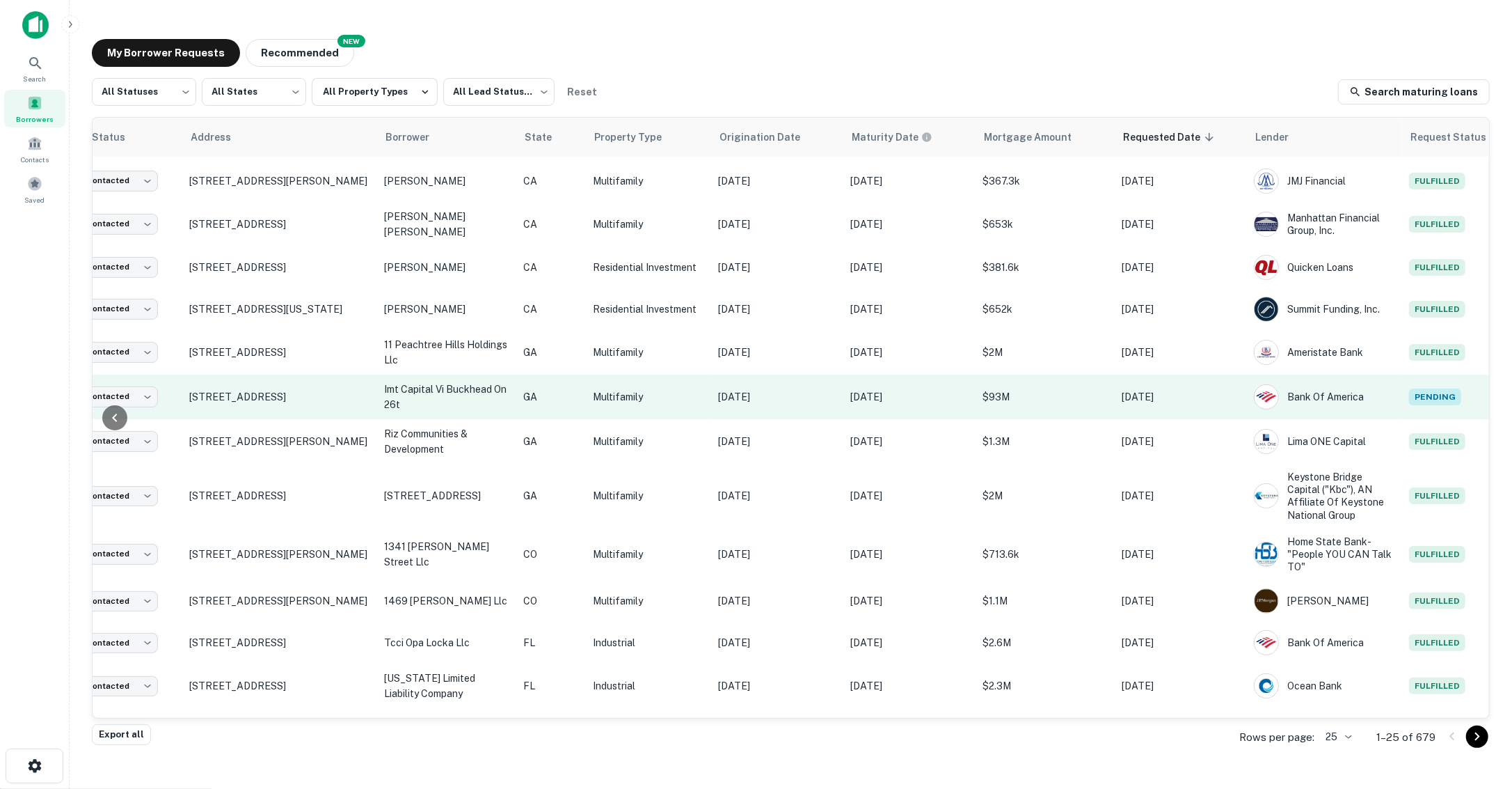
click at [691, 390] on p "Multifamily" at bounding box center [648, 397] width 111 height 15
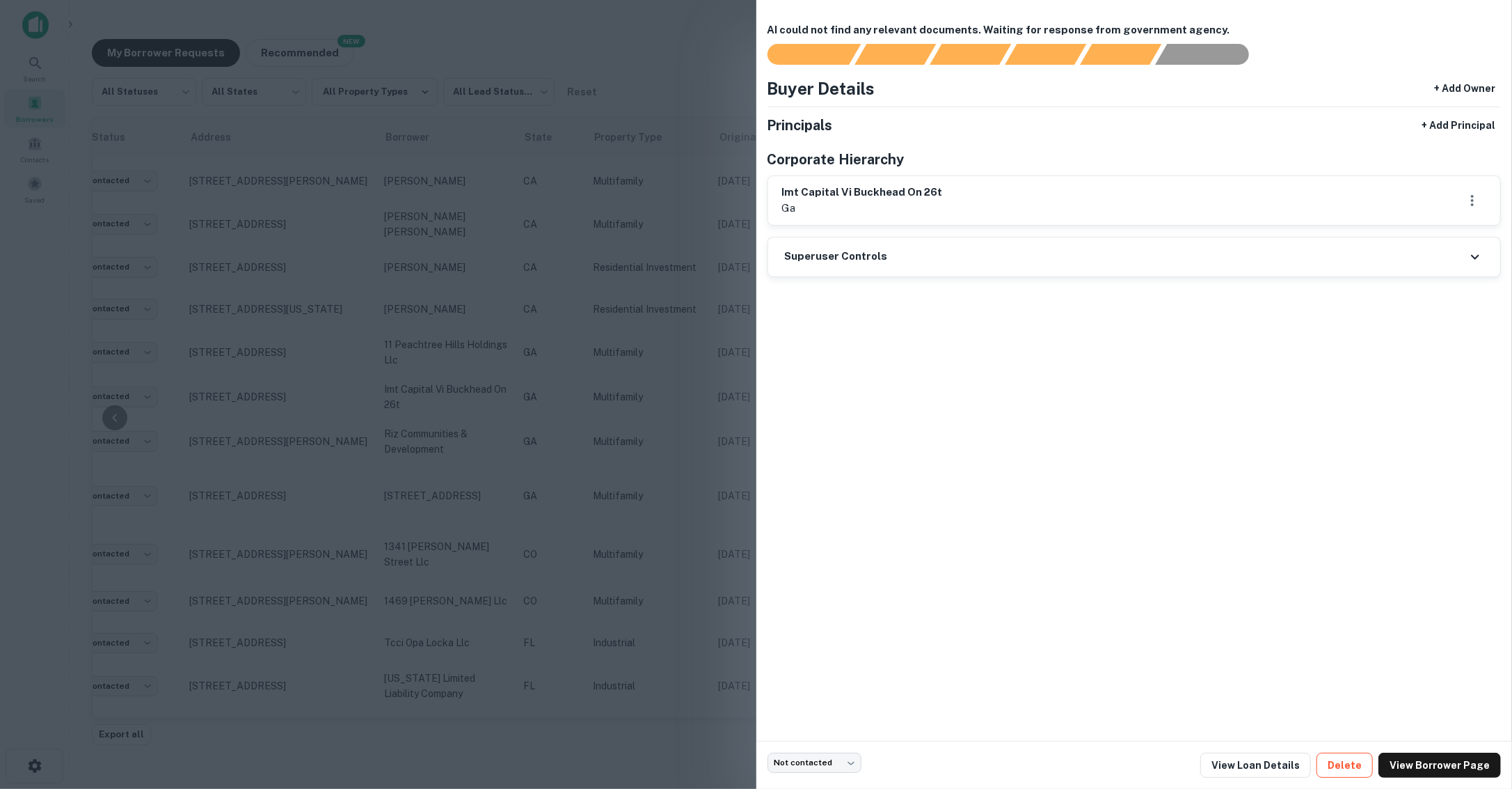
click at [1350, 768] on button "Delete" at bounding box center [1345, 765] width 57 height 25
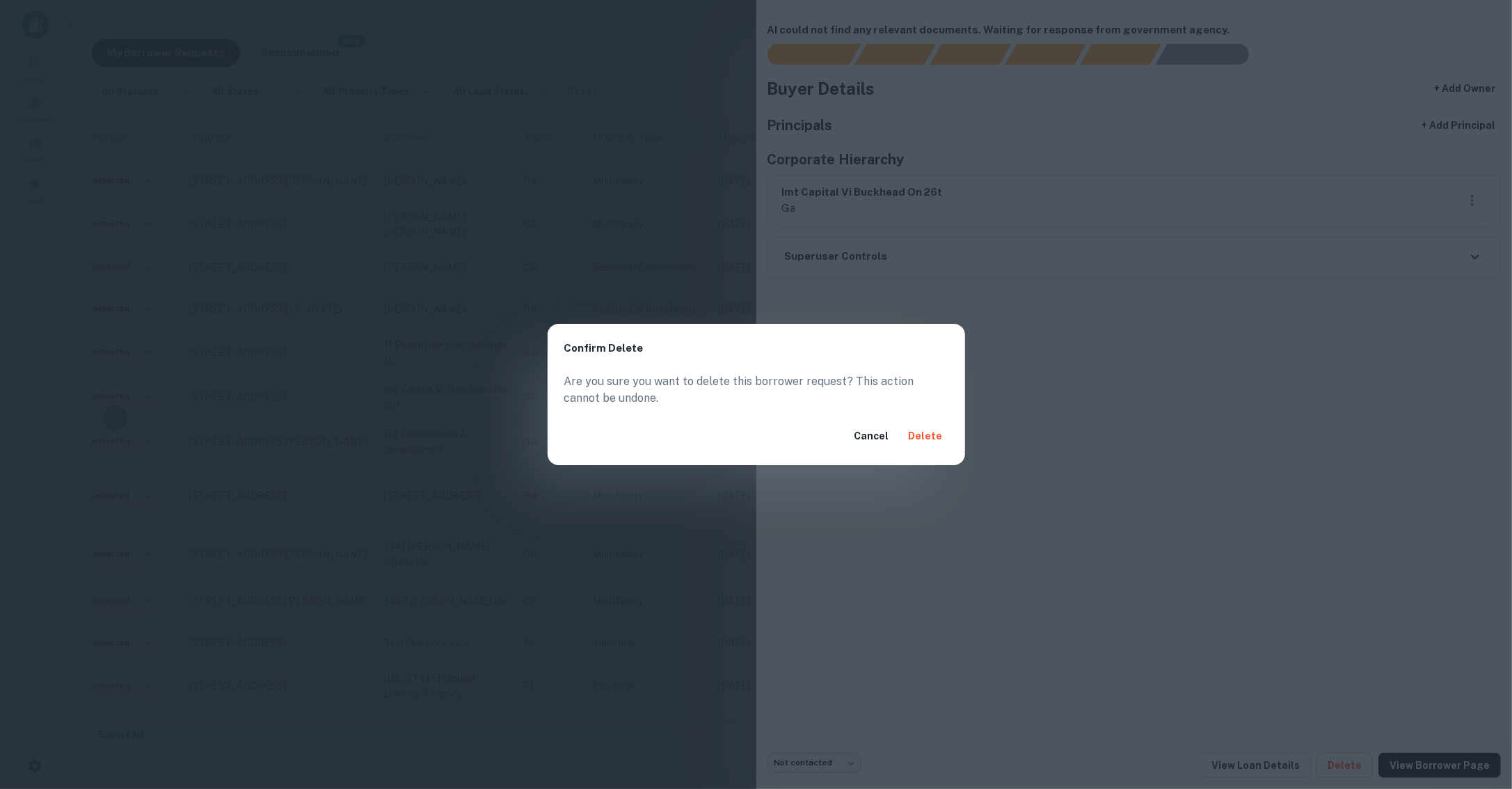
click at [928, 437] on button "Delete" at bounding box center [925, 435] width 46 height 25
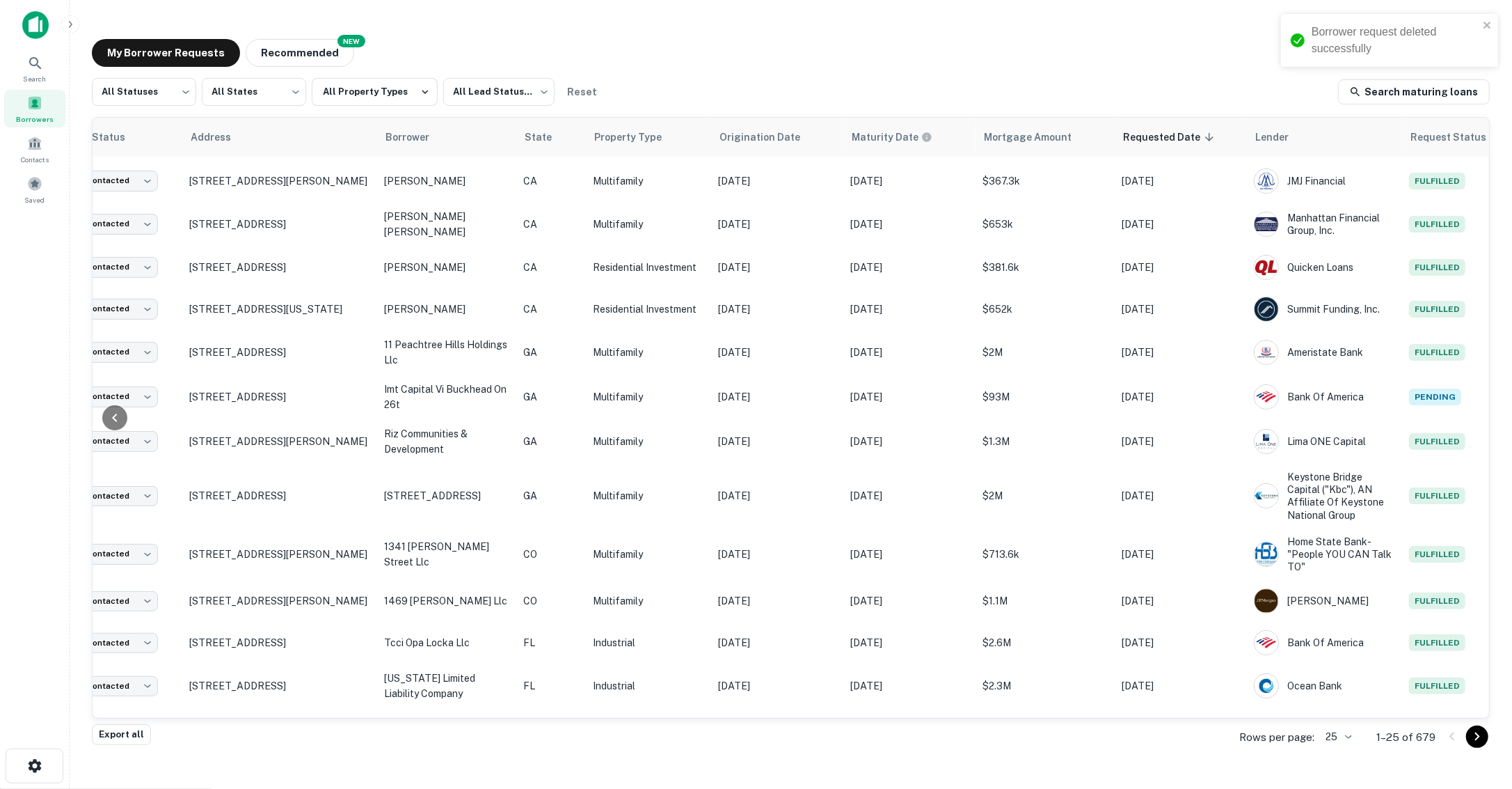
click at [933, 93] on div "All Statuses *** ​ All States *** ​ All Property Types All Lead Statuses *** ​ …" at bounding box center [791, 92] width 1398 height 28
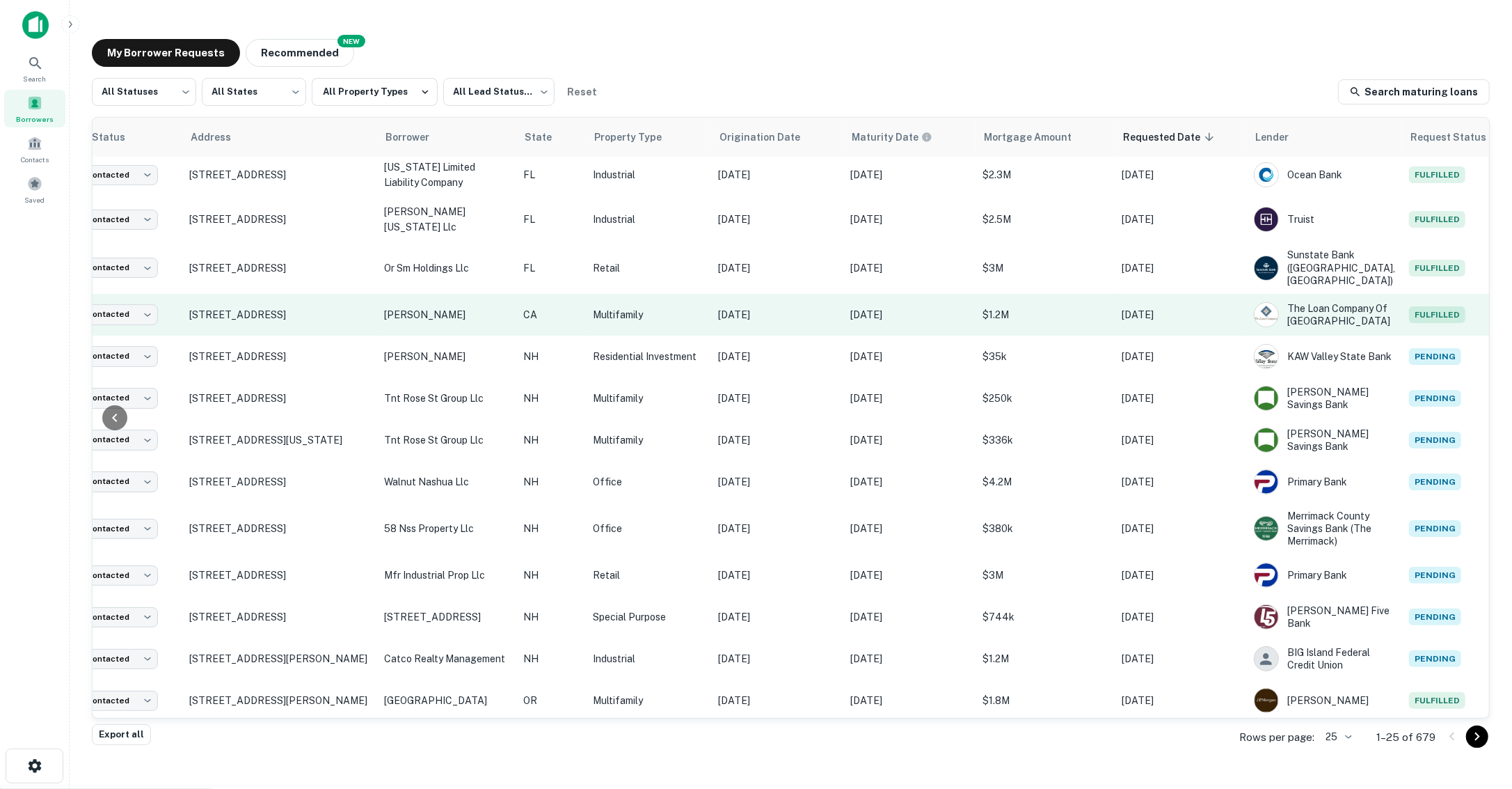
scroll to position [552, 76]
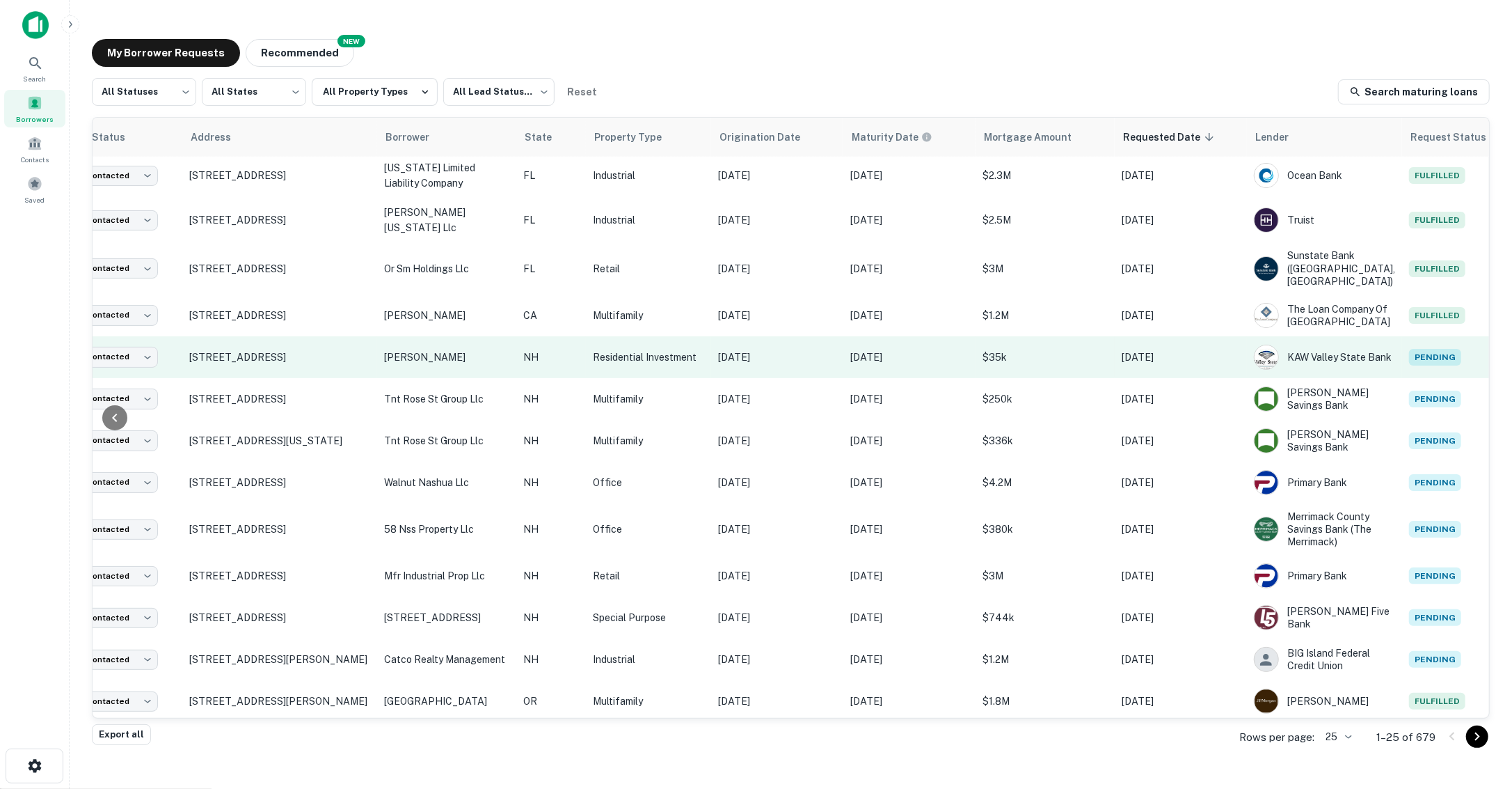
click at [823, 356] on p "[DATE]" at bounding box center [778, 357] width 119 height 15
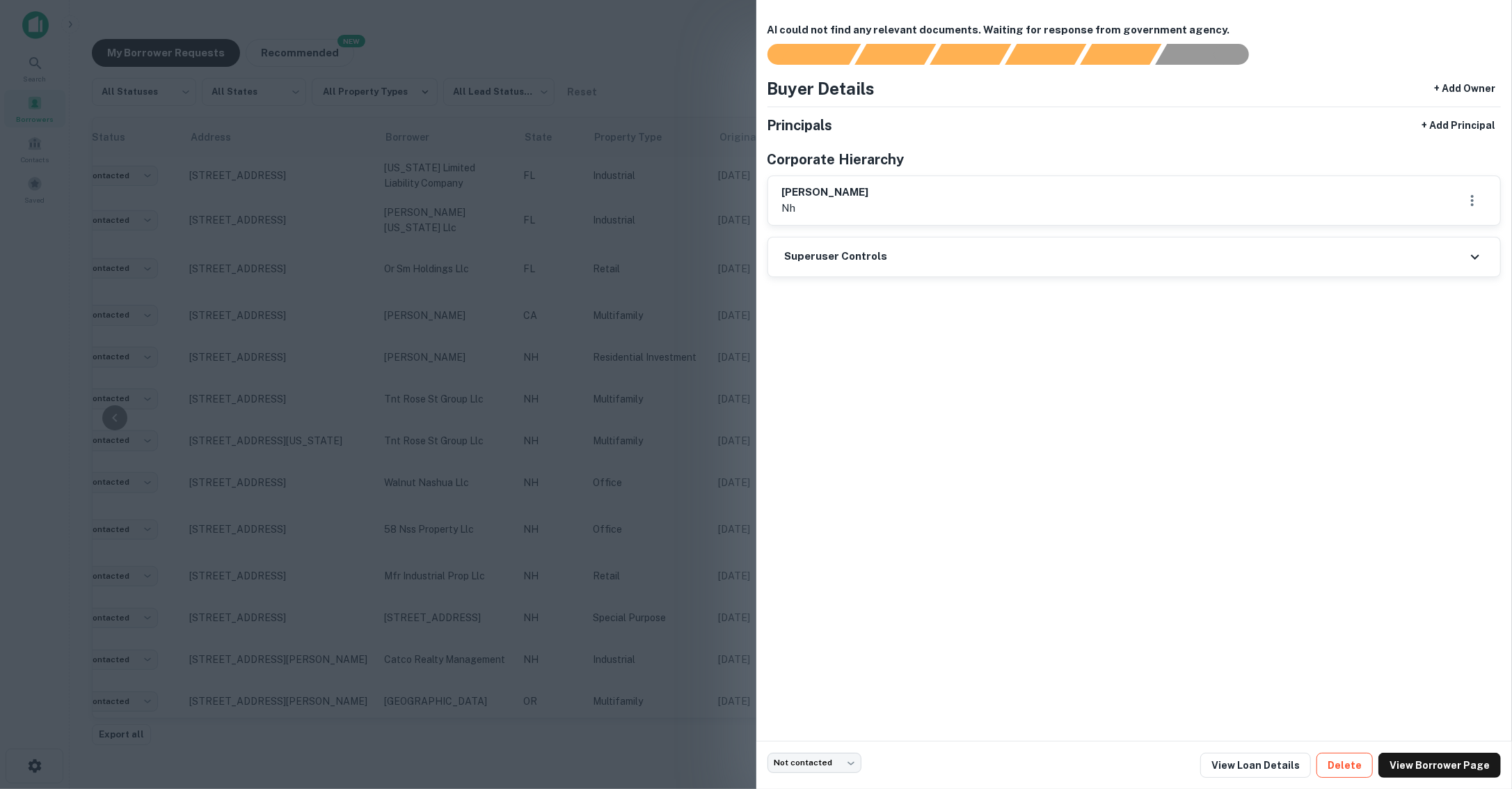
click at [1346, 763] on button "Delete" at bounding box center [1345, 765] width 57 height 25
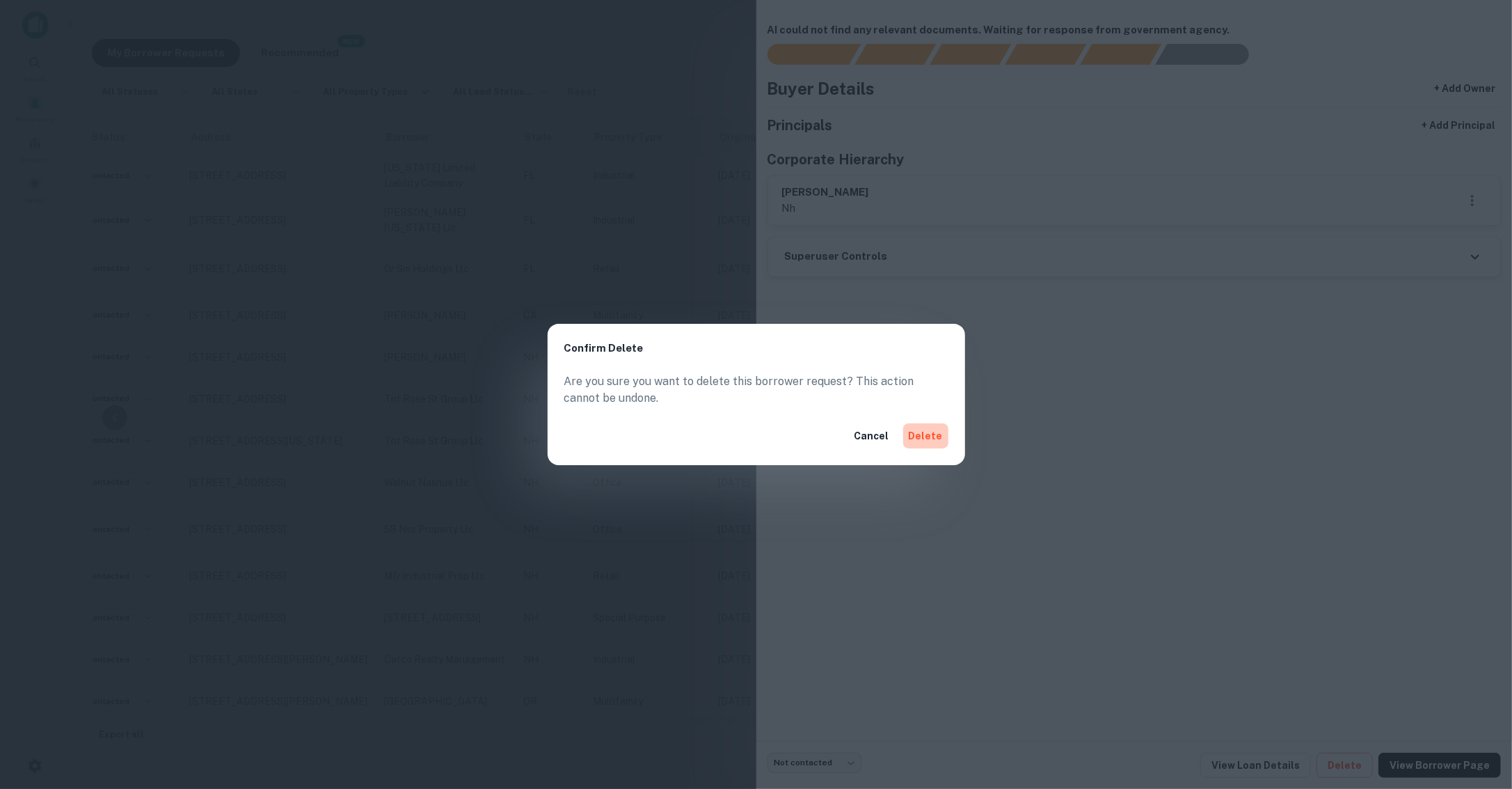
click at [935, 444] on button "Delete" at bounding box center [925, 435] width 46 height 25
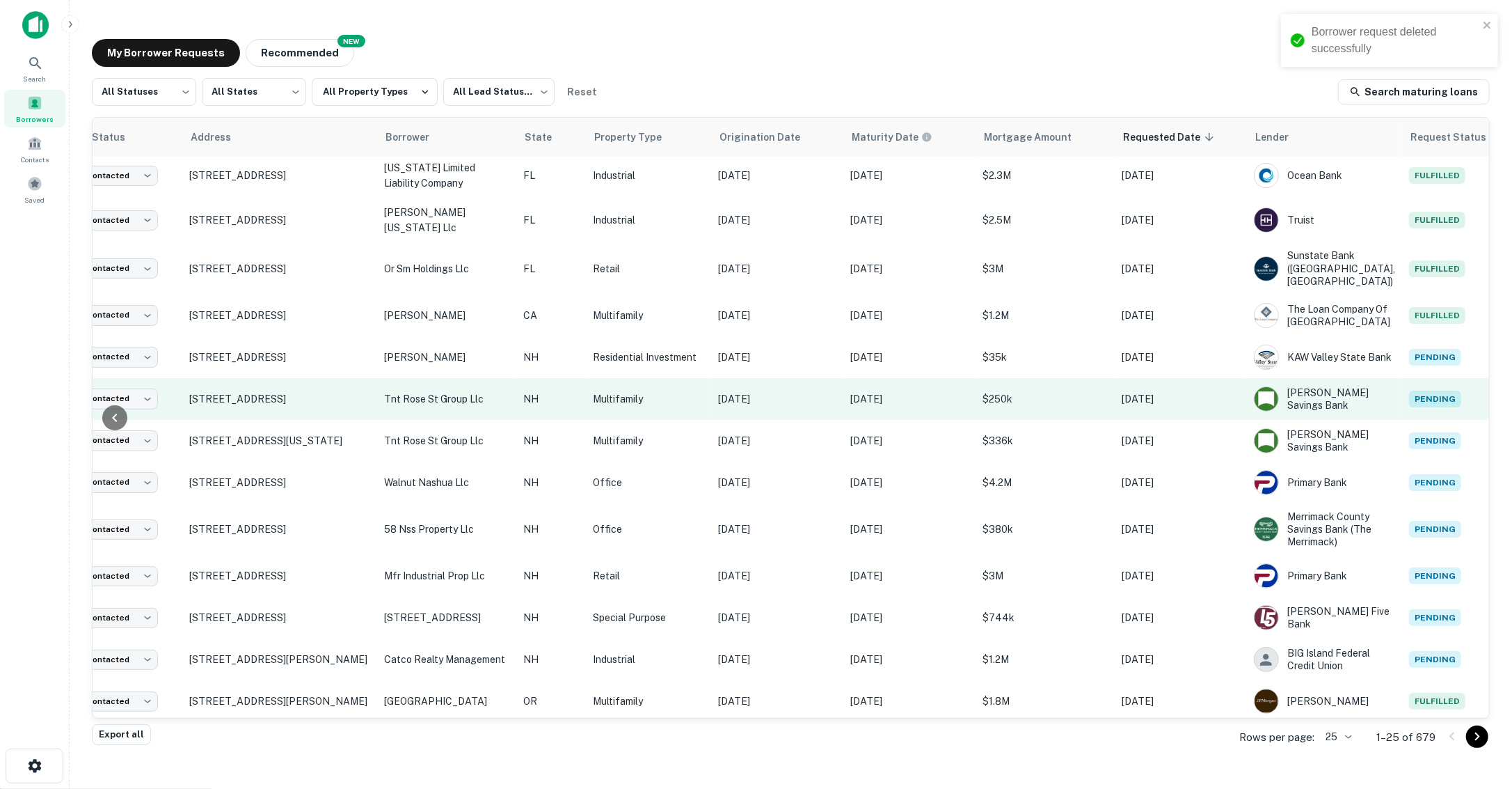
click at [821, 399] on p "[DATE]" at bounding box center [778, 399] width 119 height 15
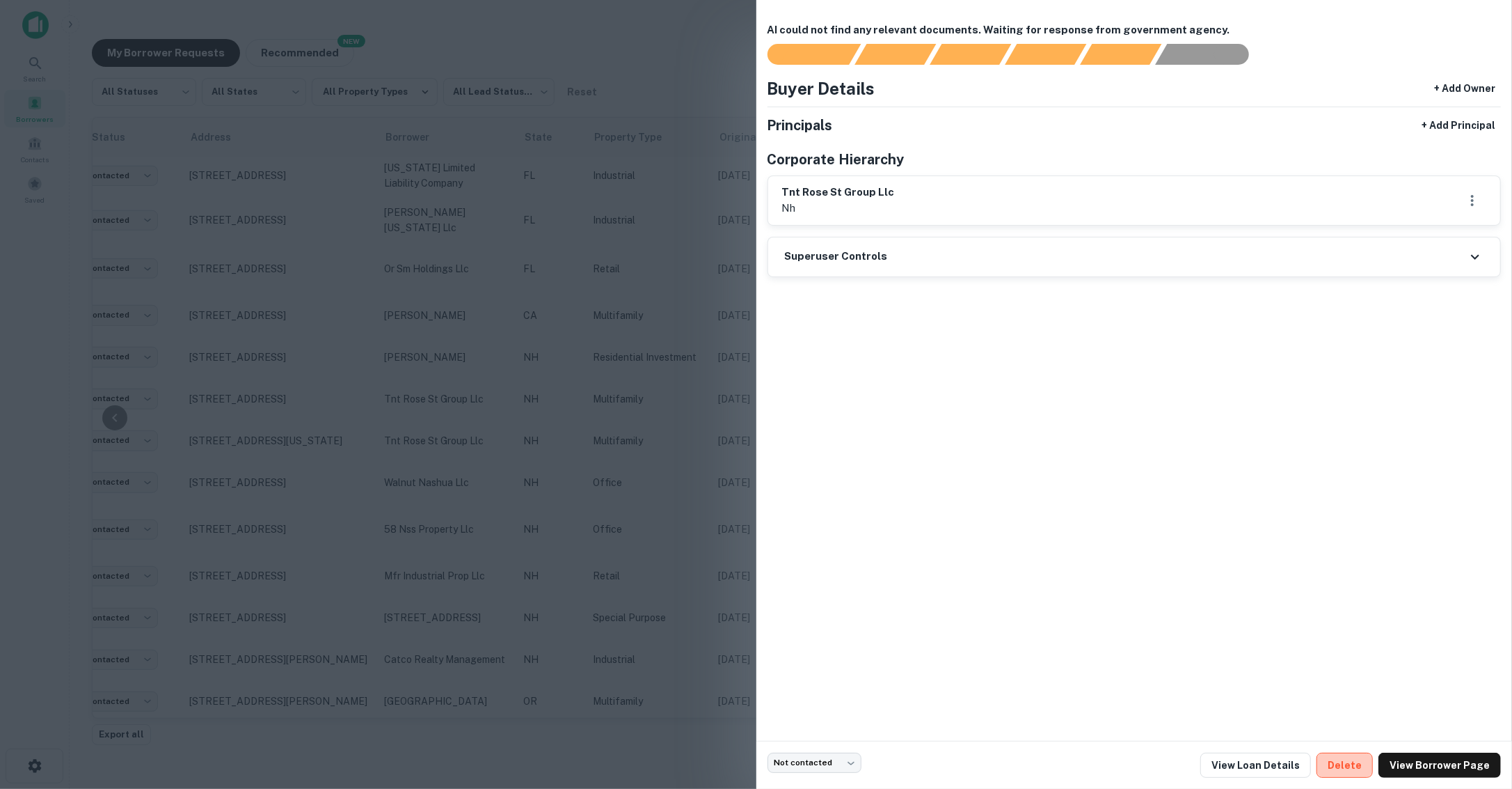
click at [1361, 771] on button "Delete" at bounding box center [1345, 765] width 57 height 25
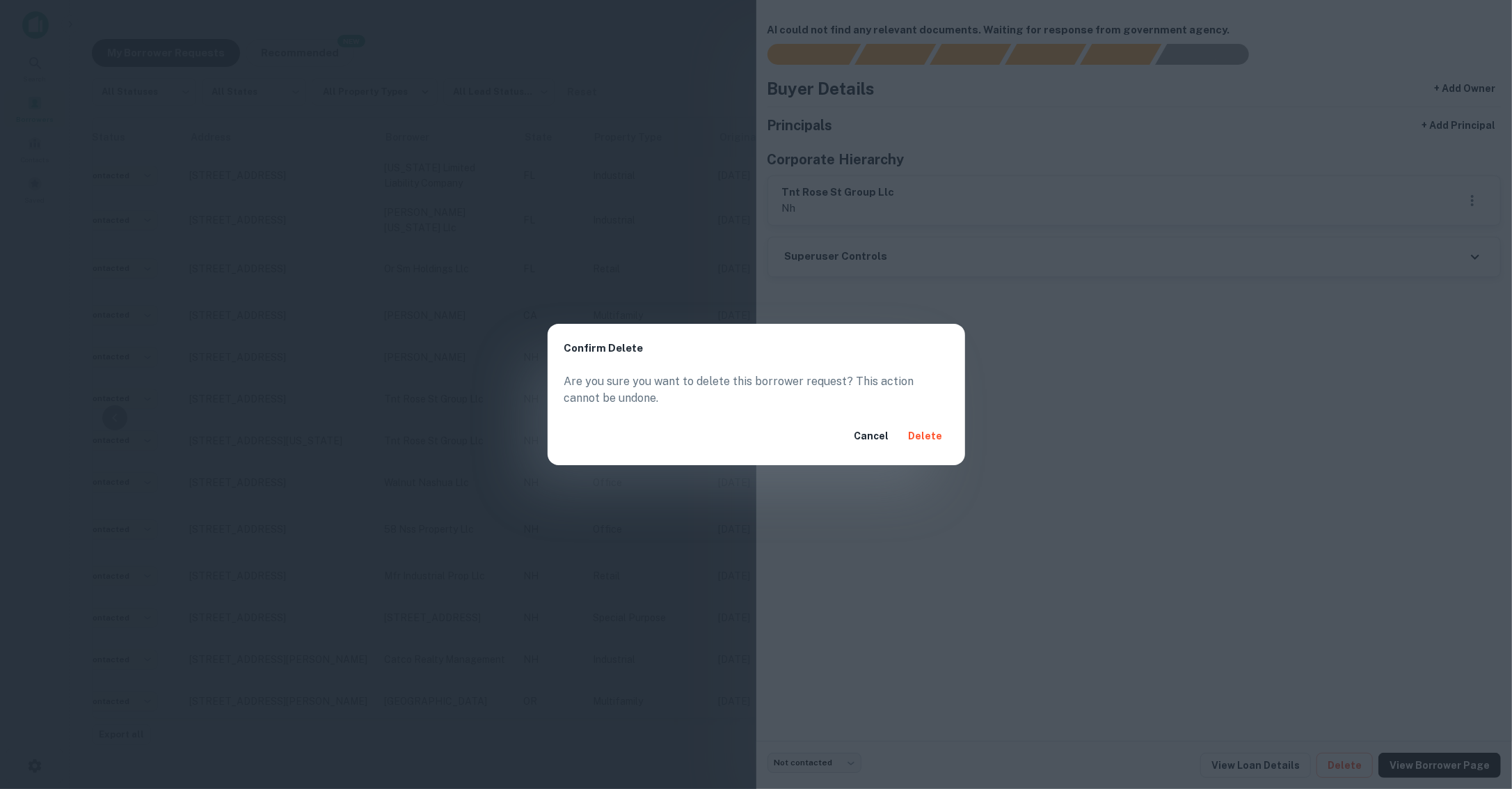
click at [927, 434] on button "Delete" at bounding box center [925, 435] width 46 height 25
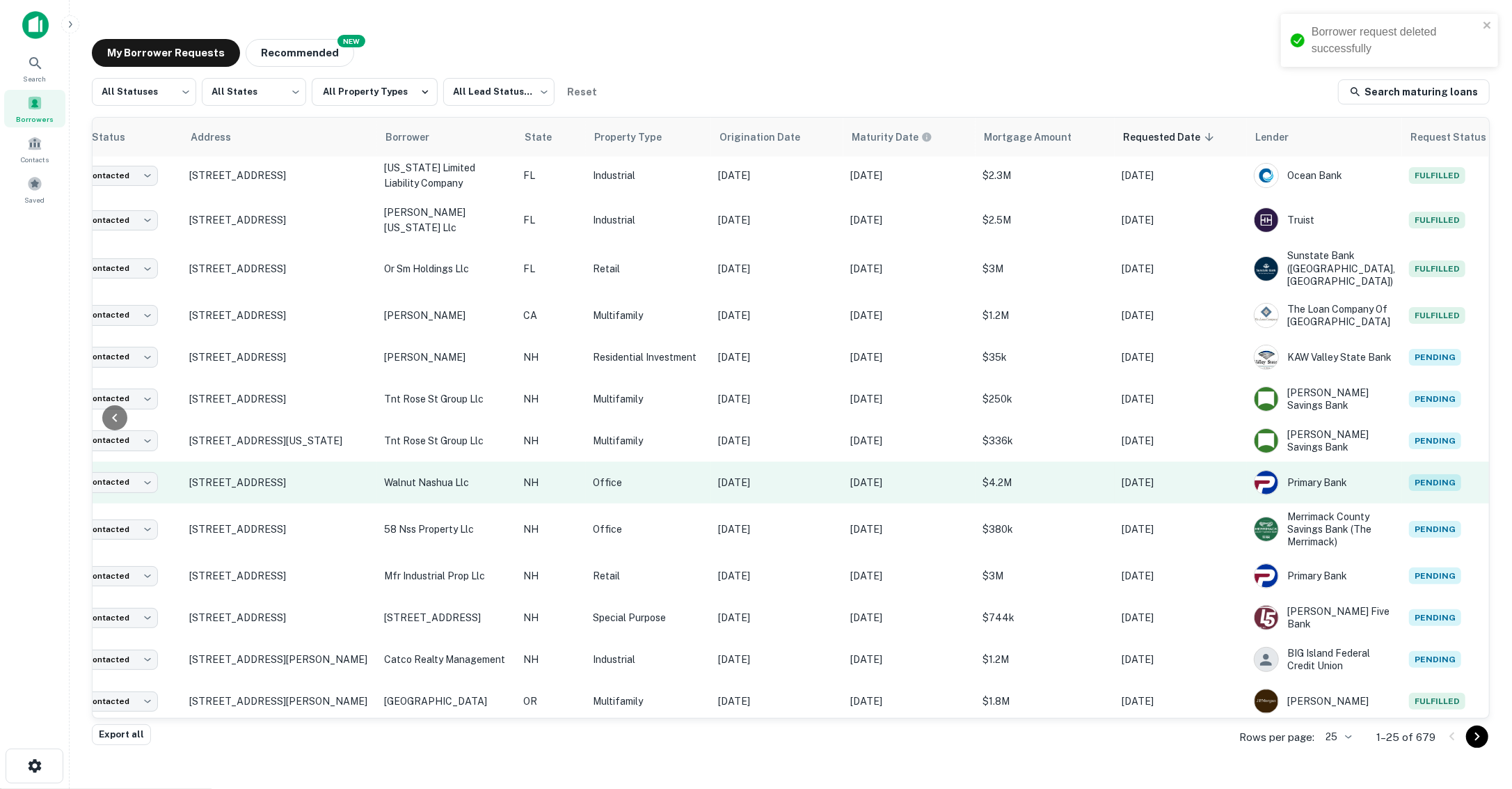
click at [823, 480] on p "[DATE]" at bounding box center [778, 483] width 119 height 15
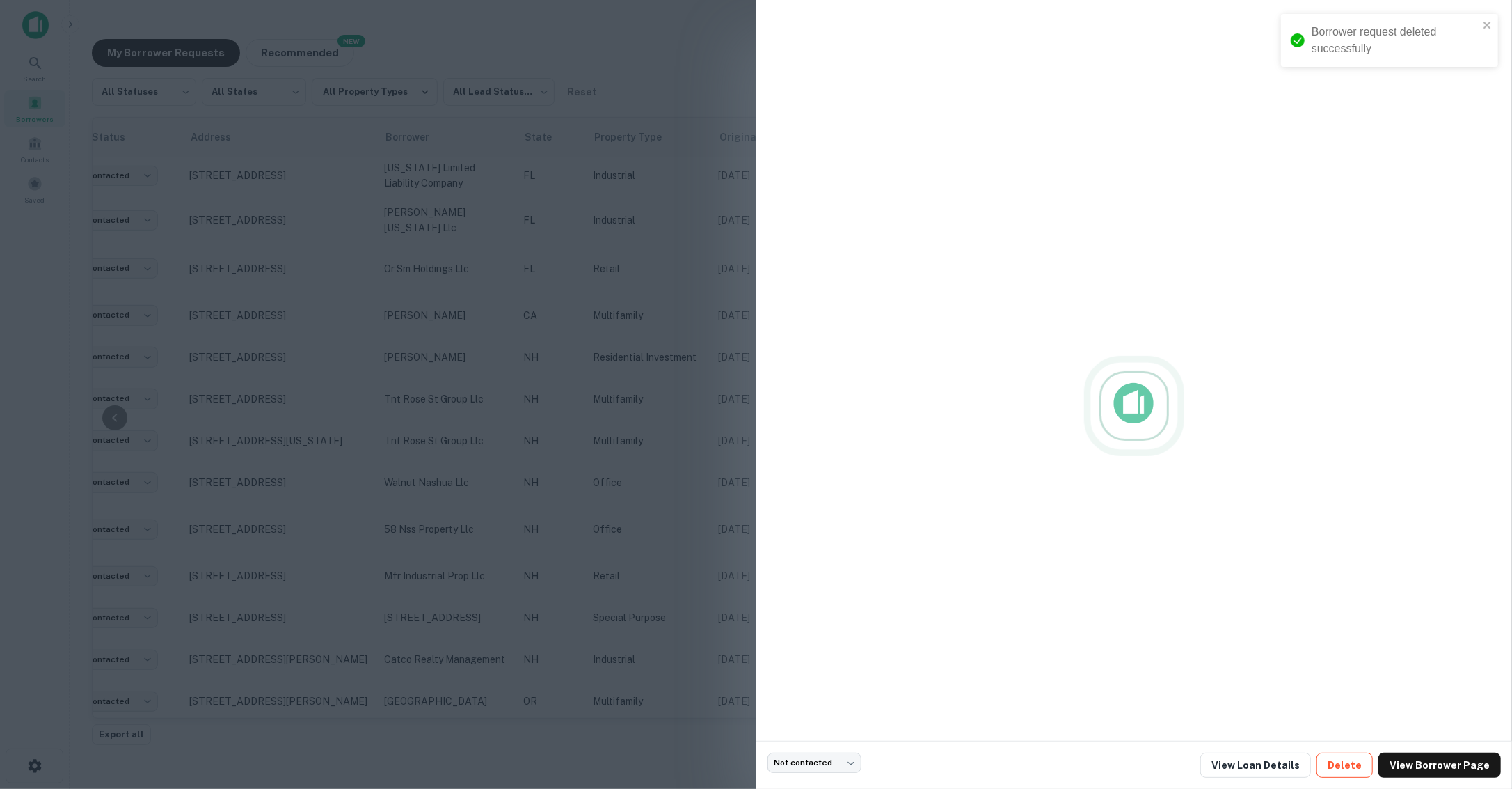
click at [1362, 766] on button "Delete" at bounding box center [1345, 765] width 57 height 25
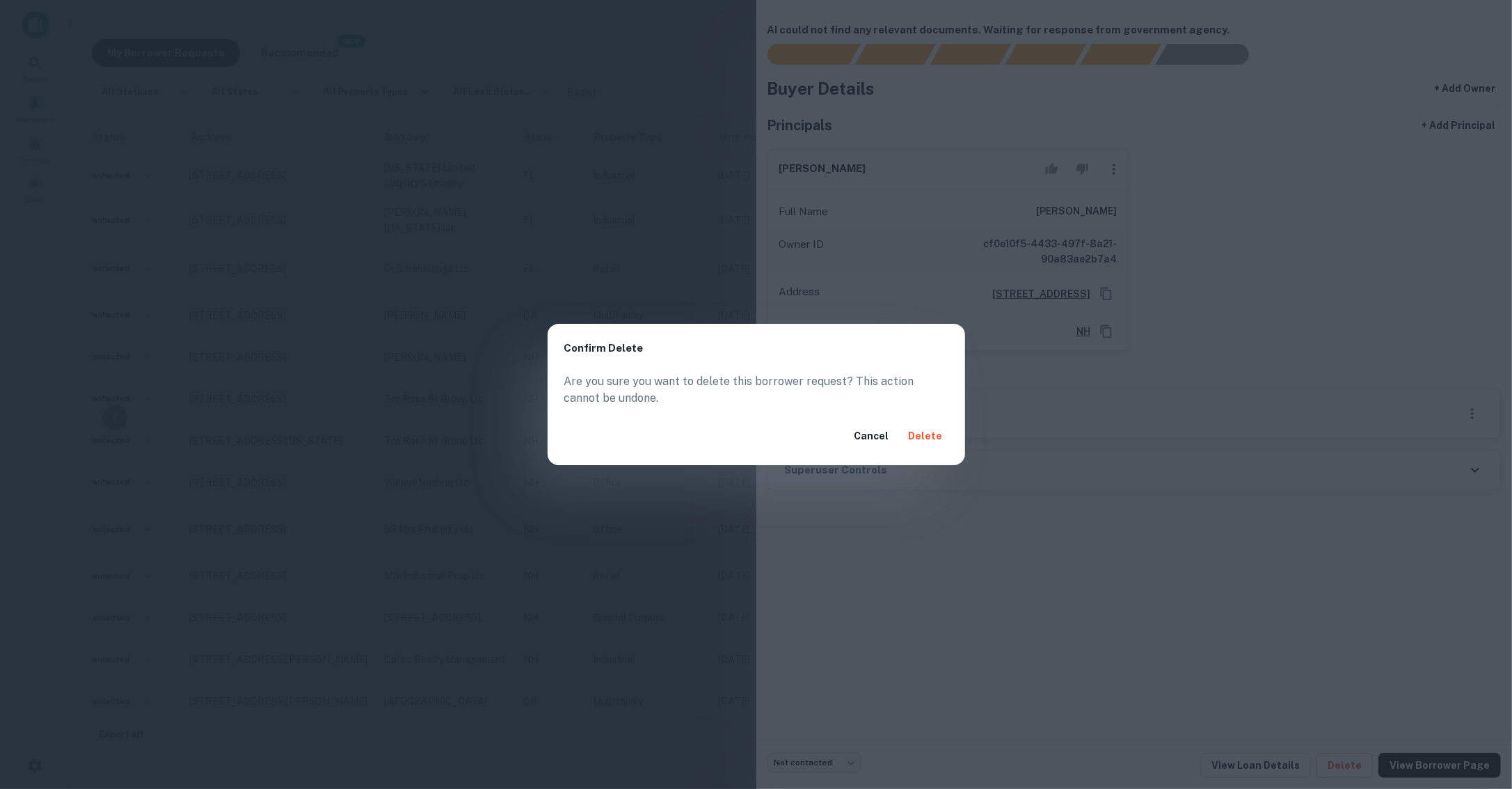
click at [932, 449] on div "Cancel Delete" at bounding box center [757, 436] width 418 height 59
click at [932, 440] on button "Delete" at bounding box center [925, 435] width 46 height 25
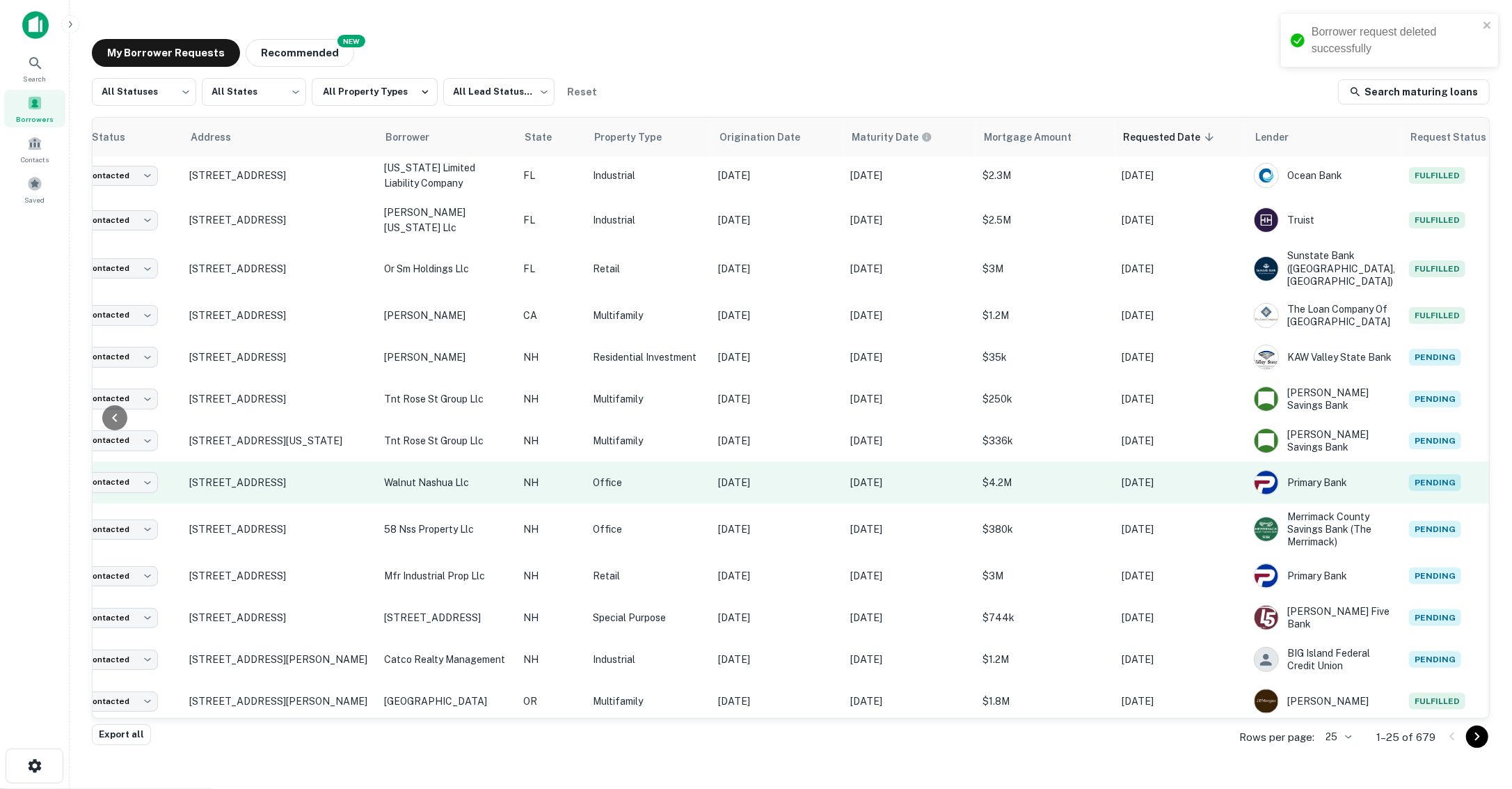
click at [837, 484] on td "[DATE]" at bounding box center [778, 483] width 132 height 42
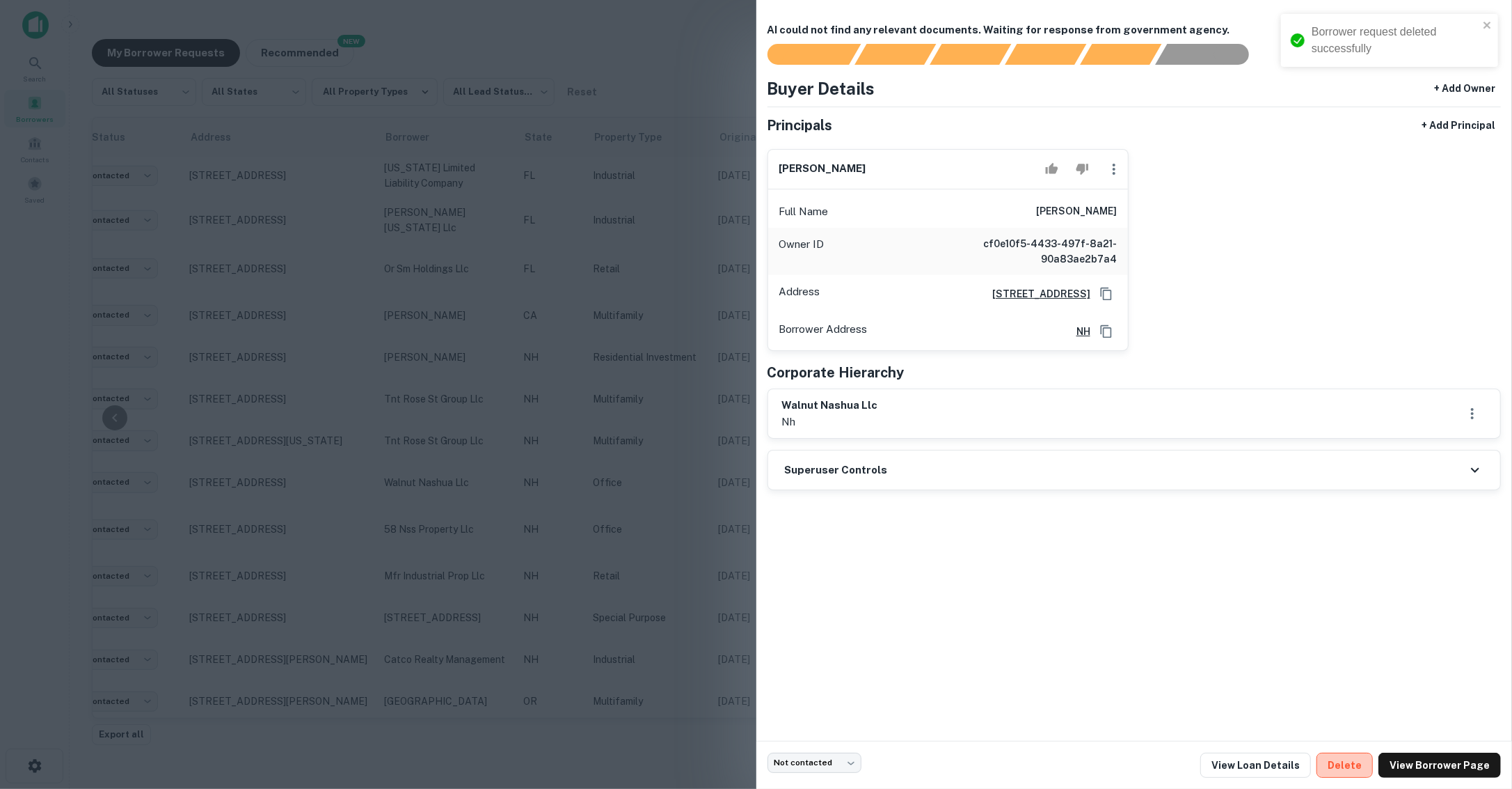
click at [1351, 775] on button "Delete" at bounding box center [1345, 765] width 57 height 25
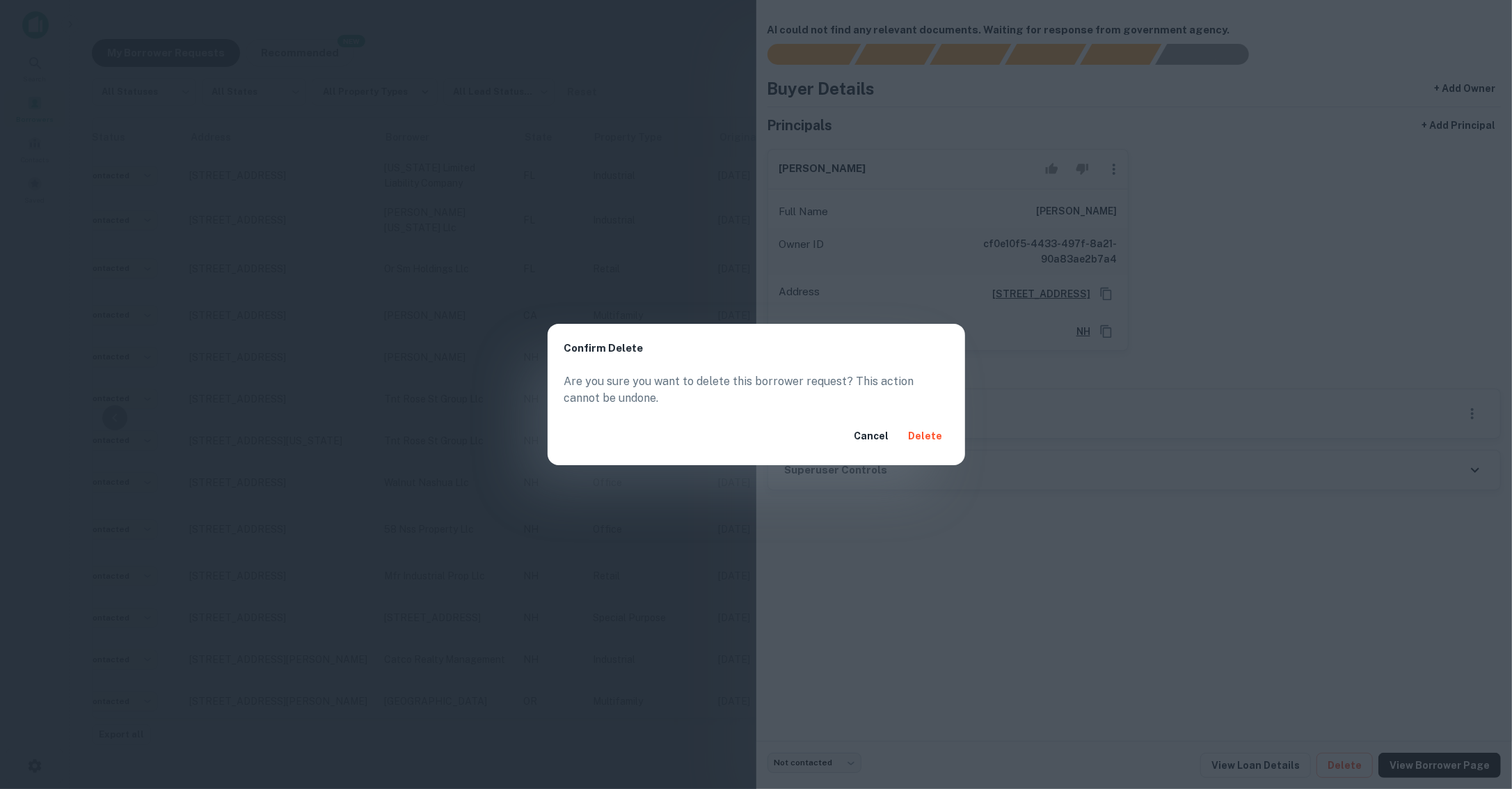
click at [925, 445] on button "Delete" at bounding box center [925, 435] width 46 height 25
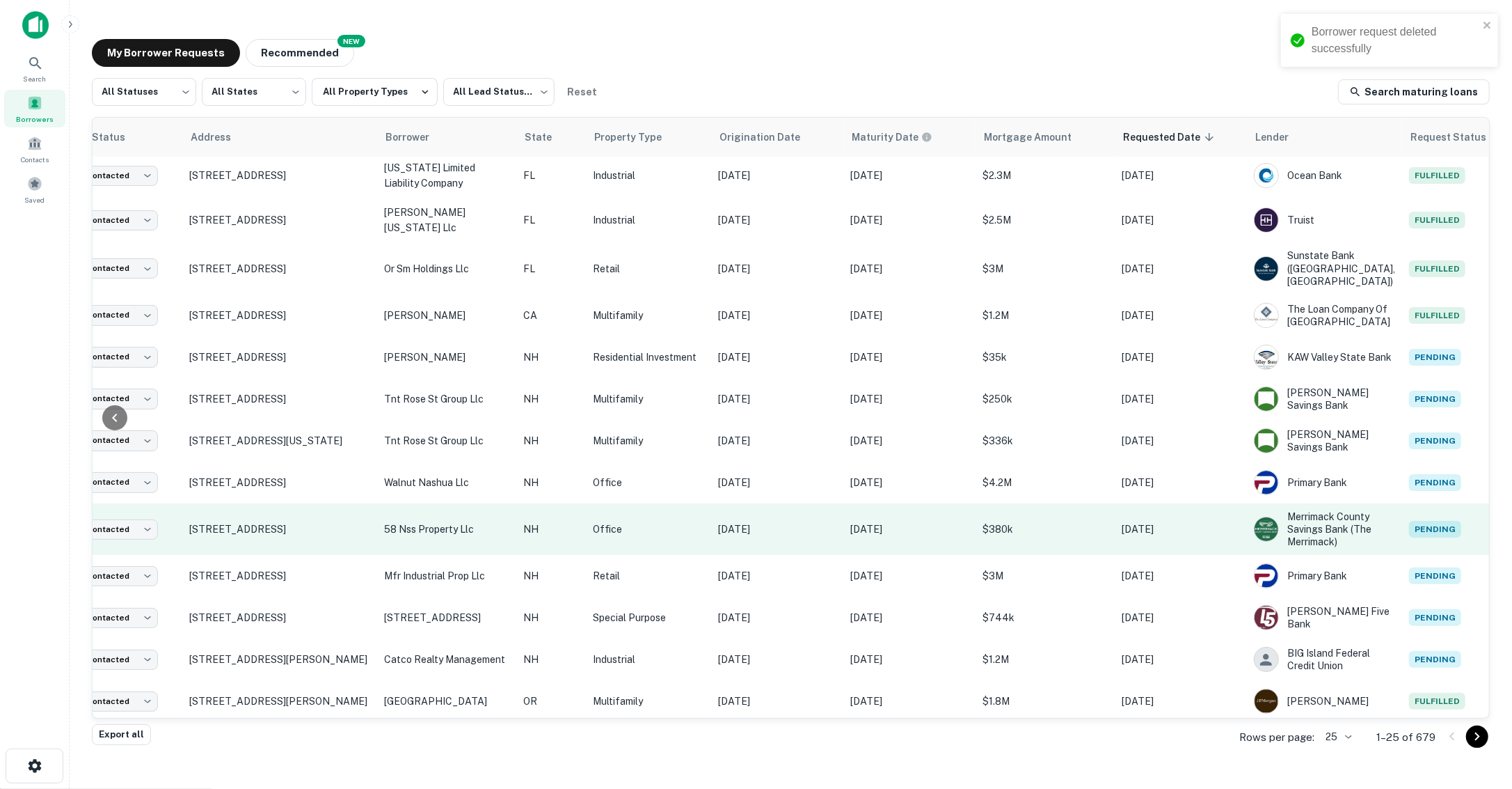
click at [812, 526] on p "[DATE]" at bounding box center [778, 529] width 119 height 15
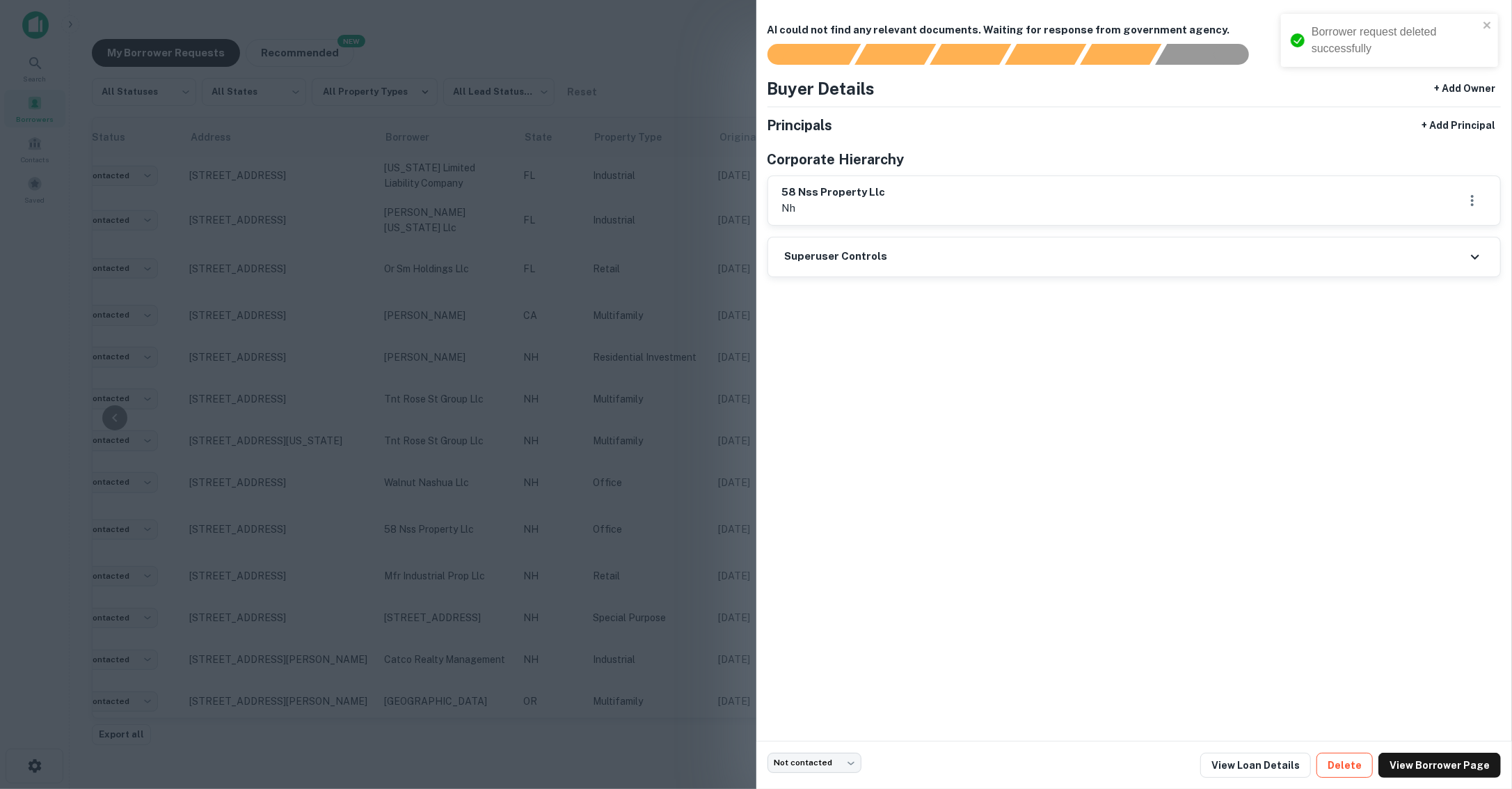
click at [1362, 757] on button "Delete" at bounding box center [1345, 765] width 57 height 25
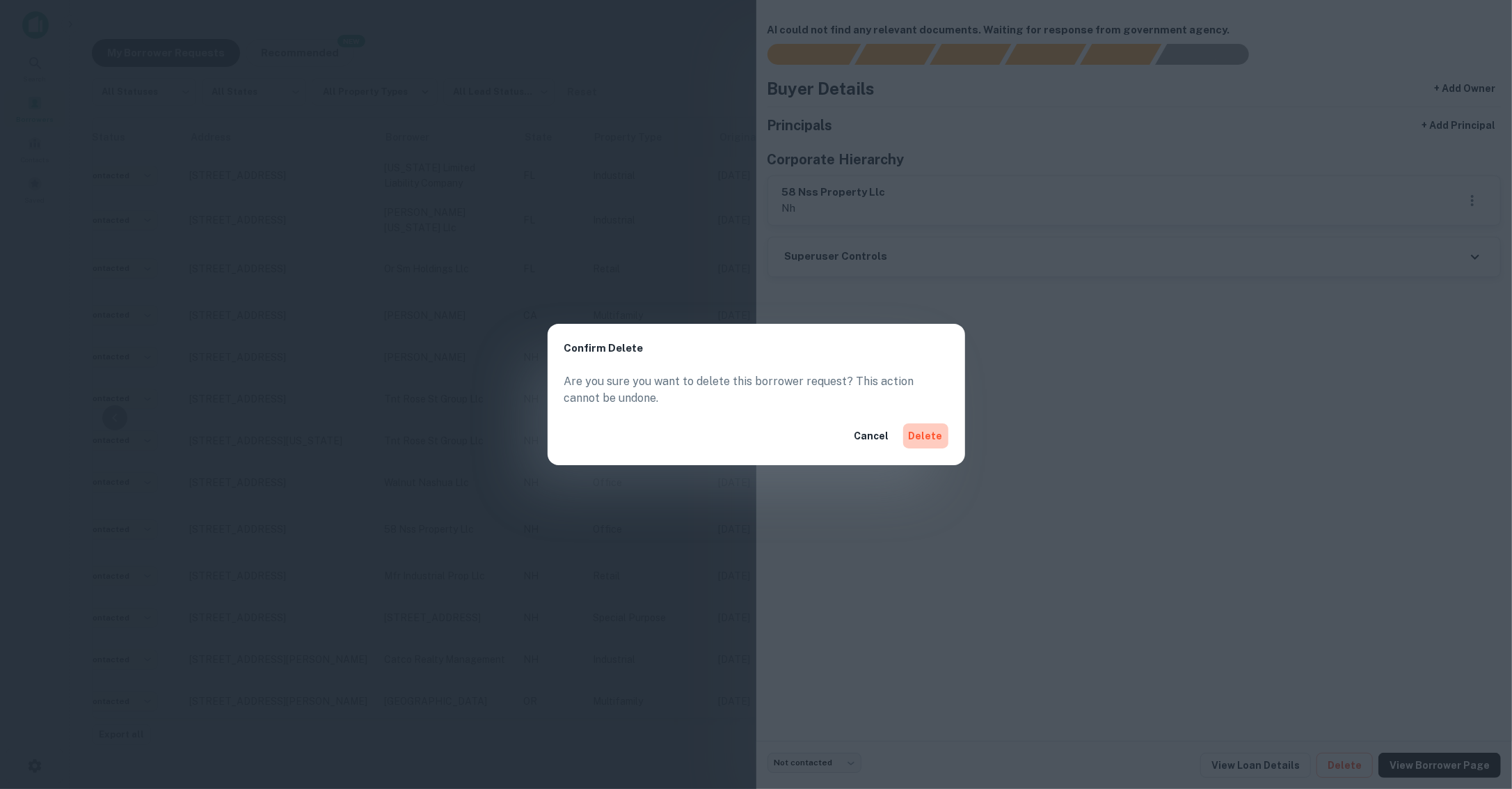
click at [910, 438] on button "Delete" at bounding box center [925, 435] width 46 height 25
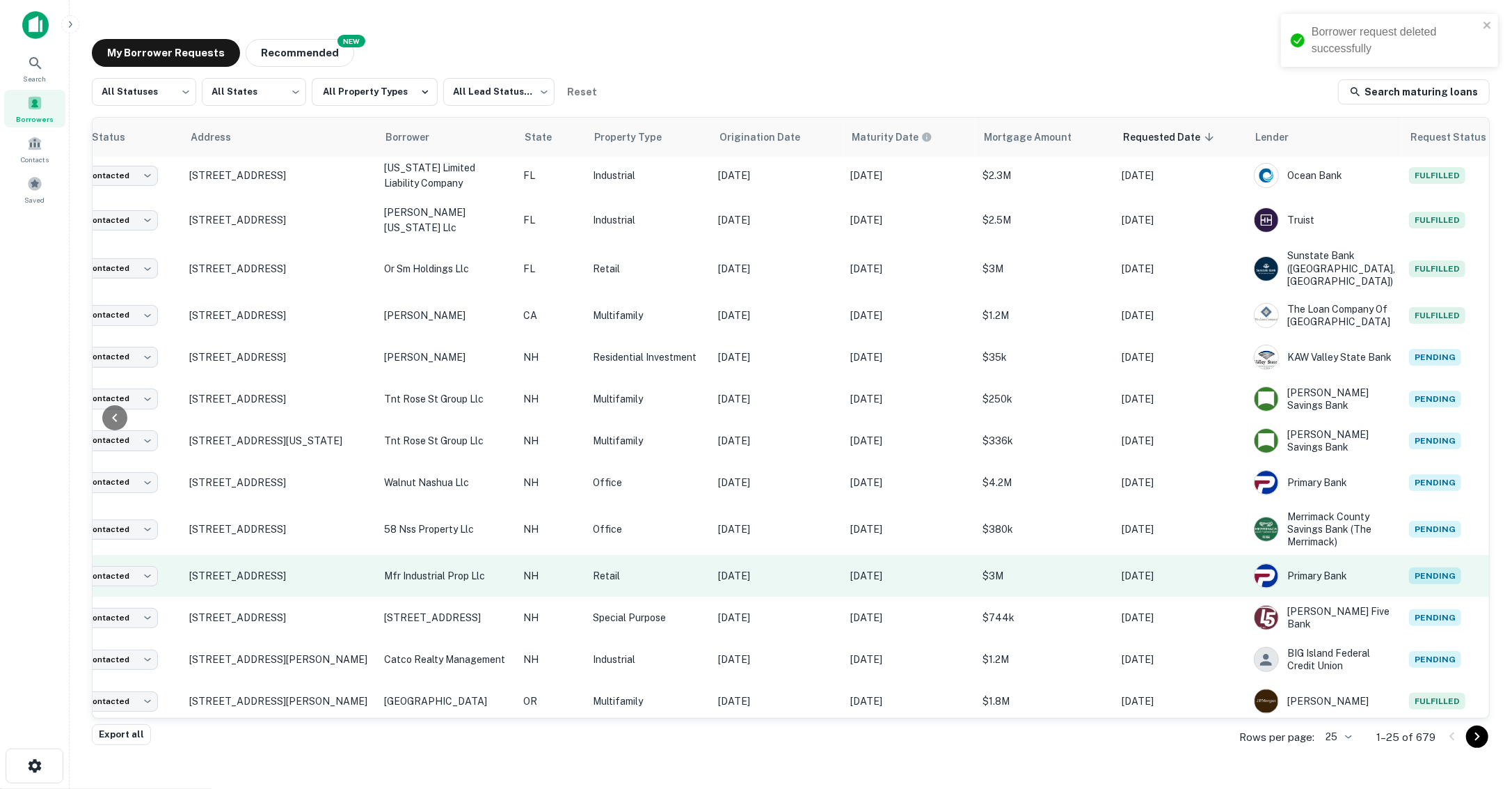
click at [795, 569] on p "[DATE]" at bounding box center [778, 576] width 119 height 15
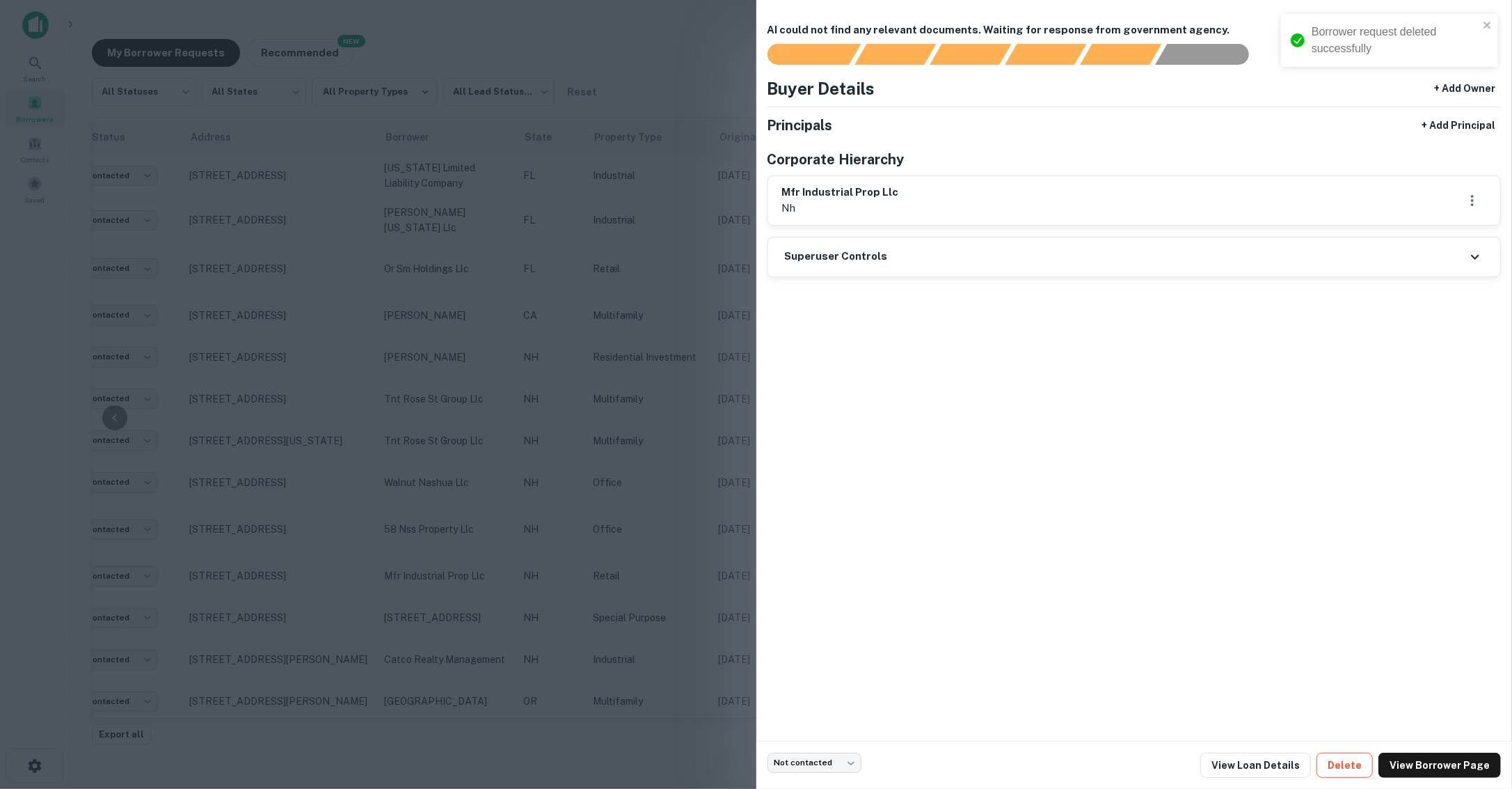
click at [1350, 774] on button "Delete" at bounding box center [1345, 765] width 57 height 25
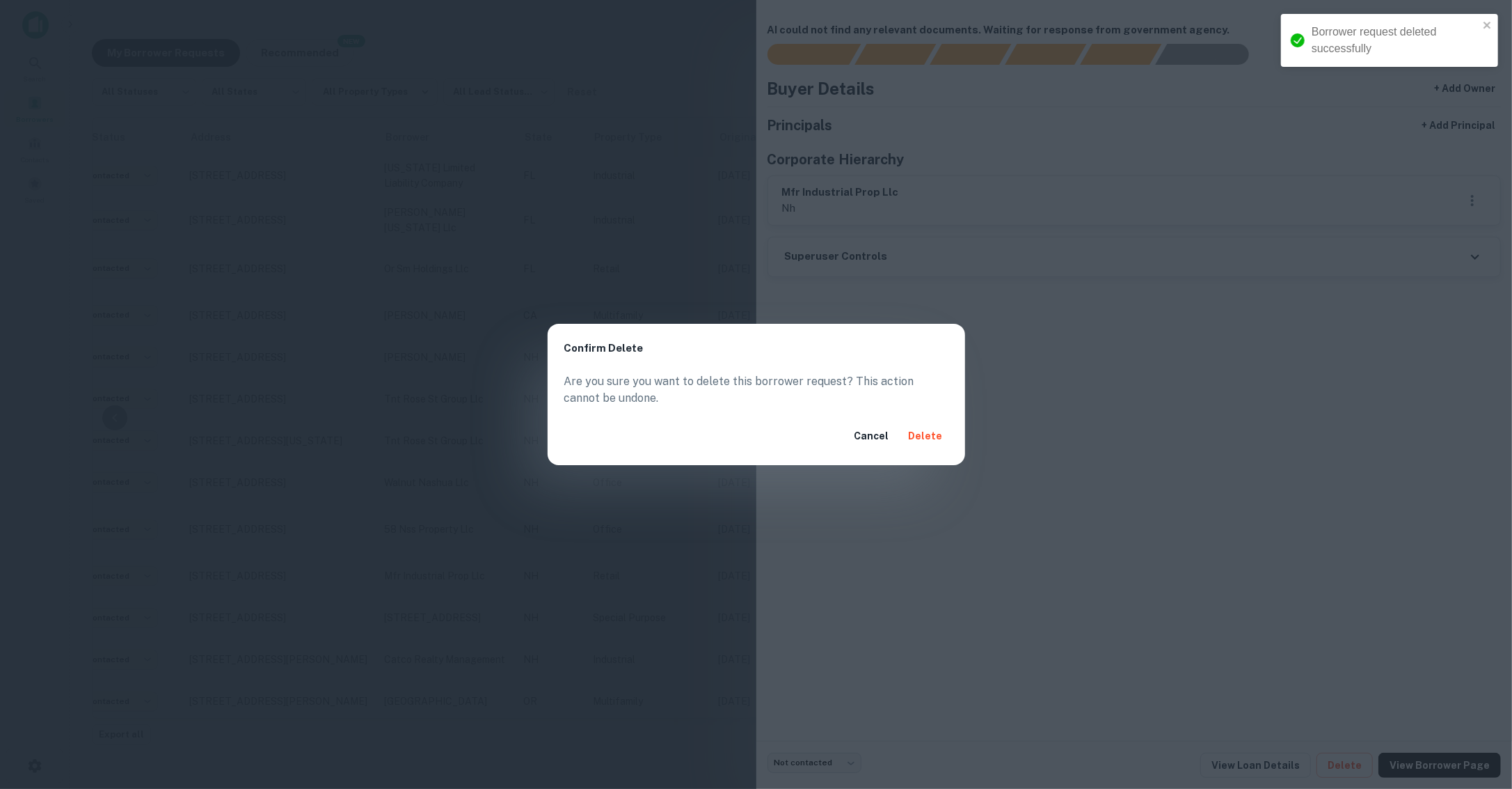
click at [939, 450] on div "Cancel Delete" at bounding box center [757, 436] width 418 height 59
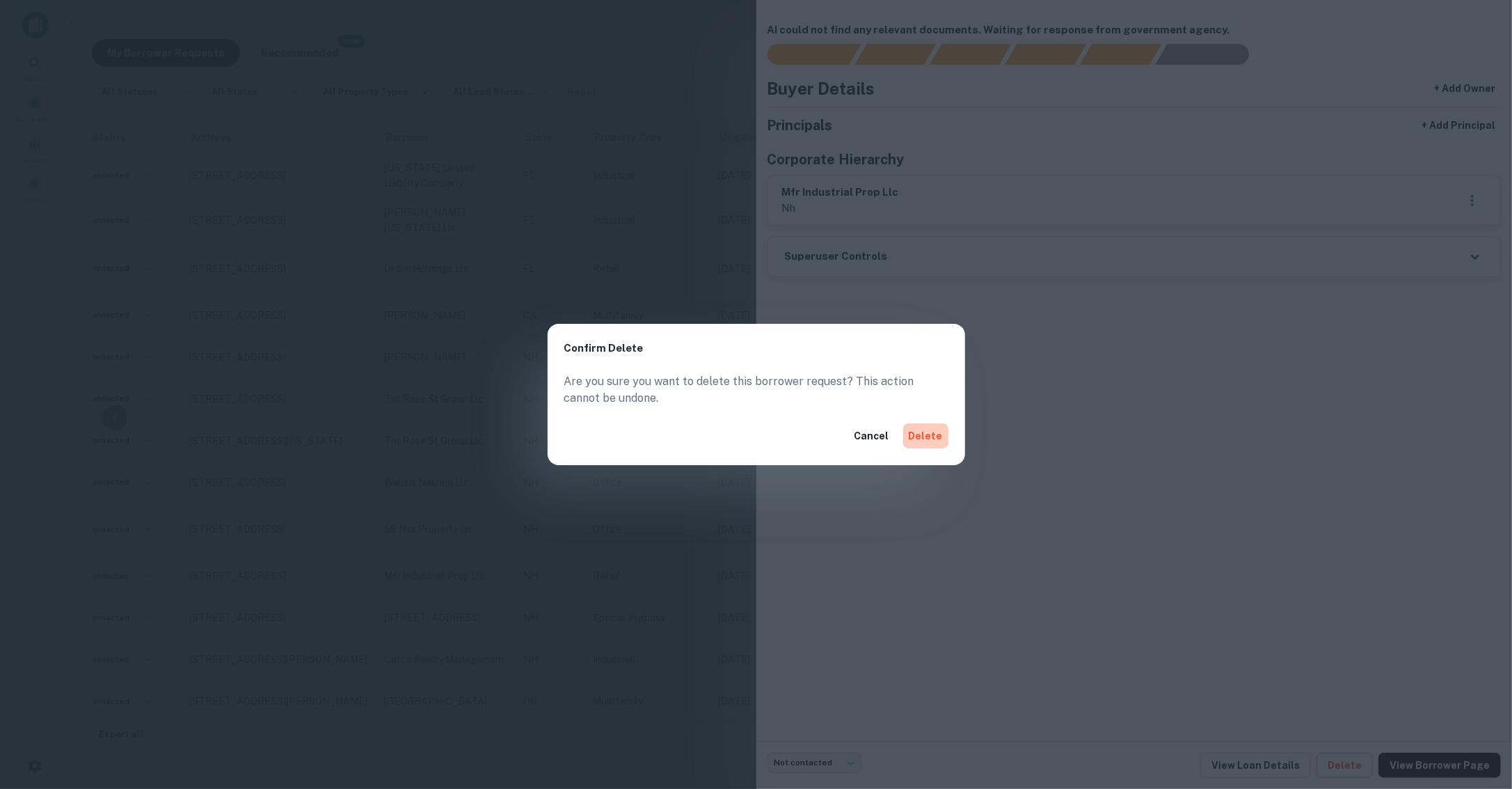
click at [932, 443] on button "Delete" at bounding box center [925, 435] width 46 height 25
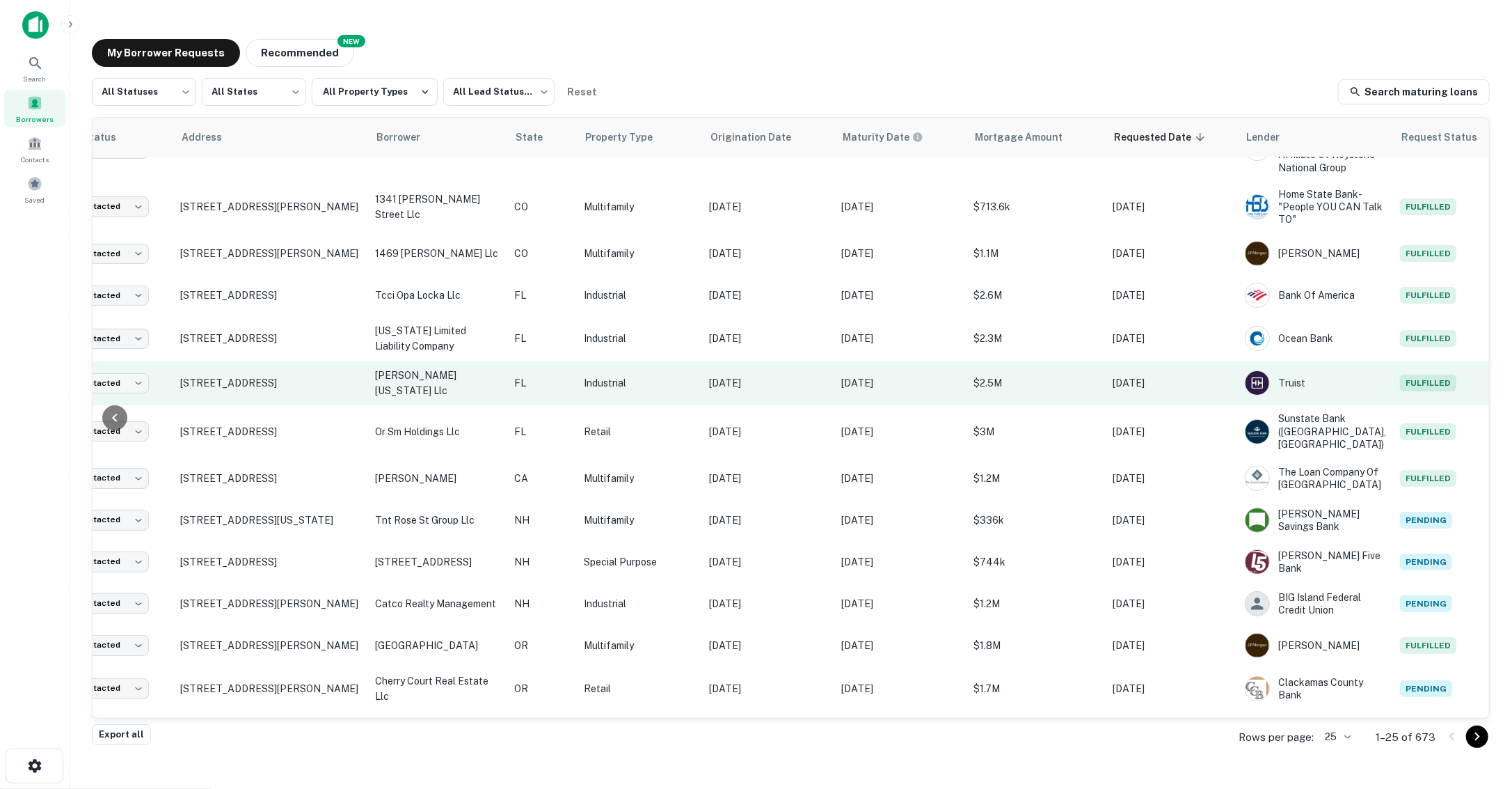
scroll to position [344, 88]
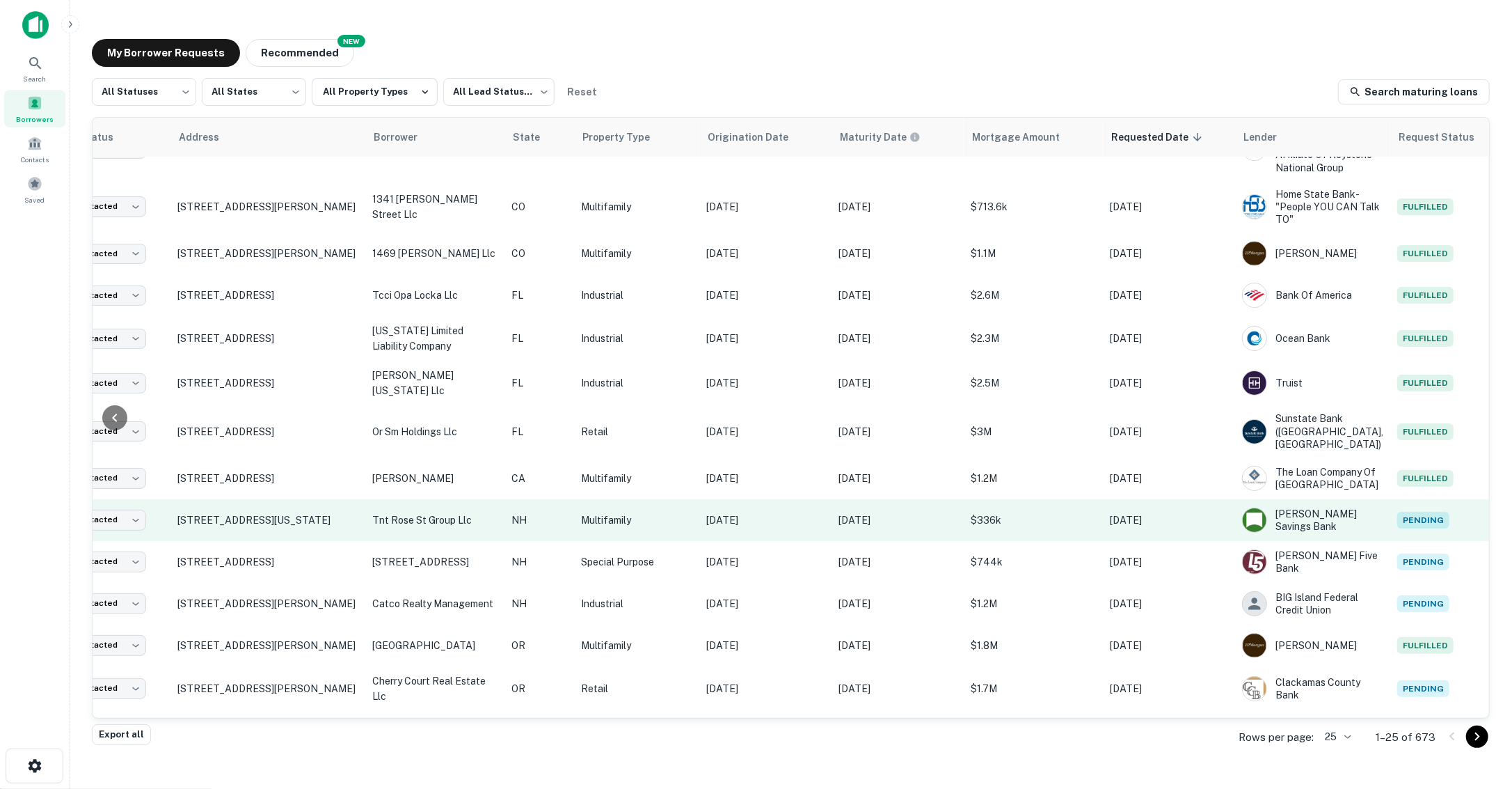
click at [943, 520] on p "[DATE]" at bounding box center [898, 521] width 119 height 15
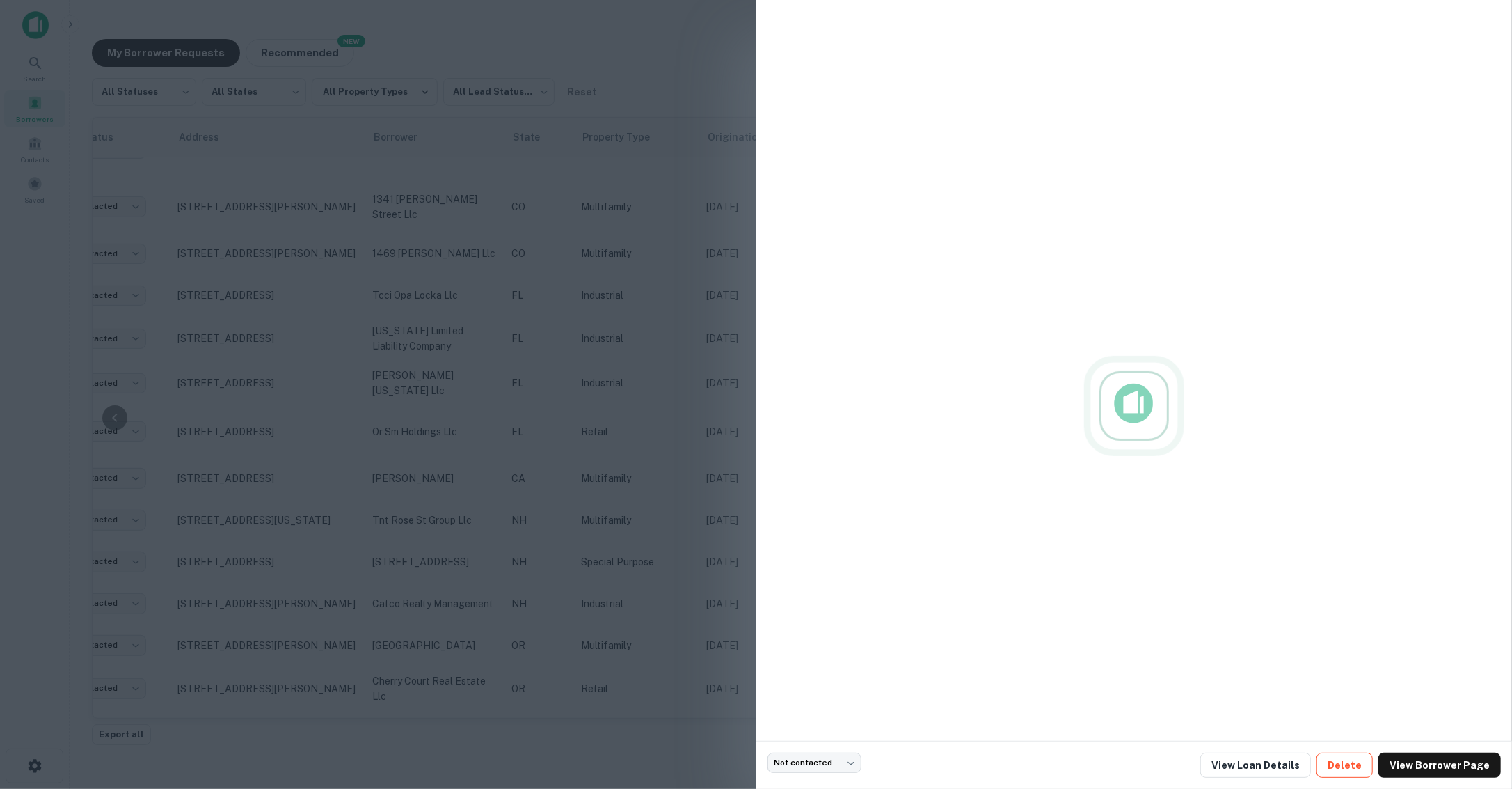
click at [1344, 769] on button "Delete" at bounding box center [1345, 765] width 57 height 25
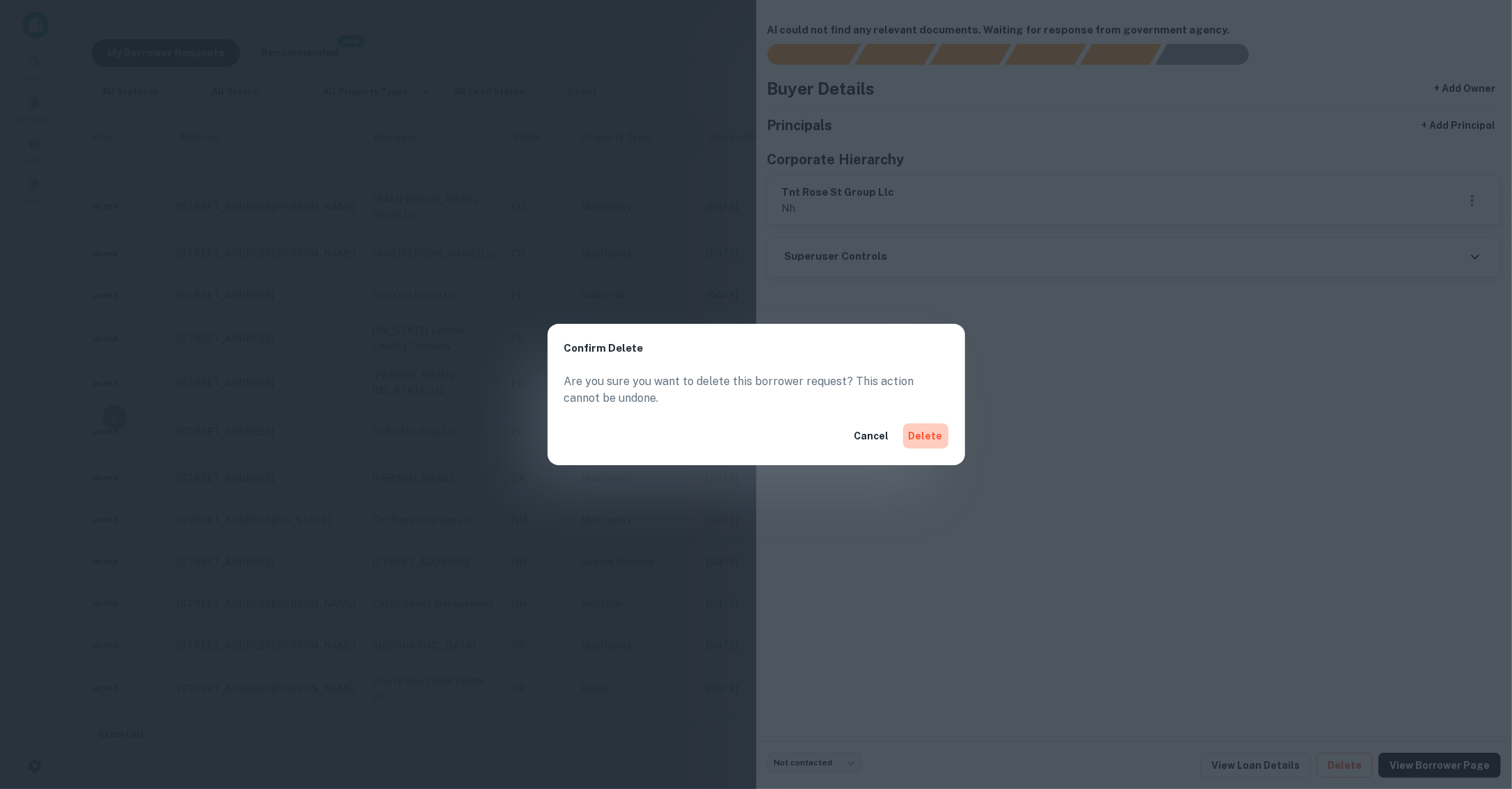
click at [925, 441] on button "Delete" at bounding box center [925, 435] width 46 height 25
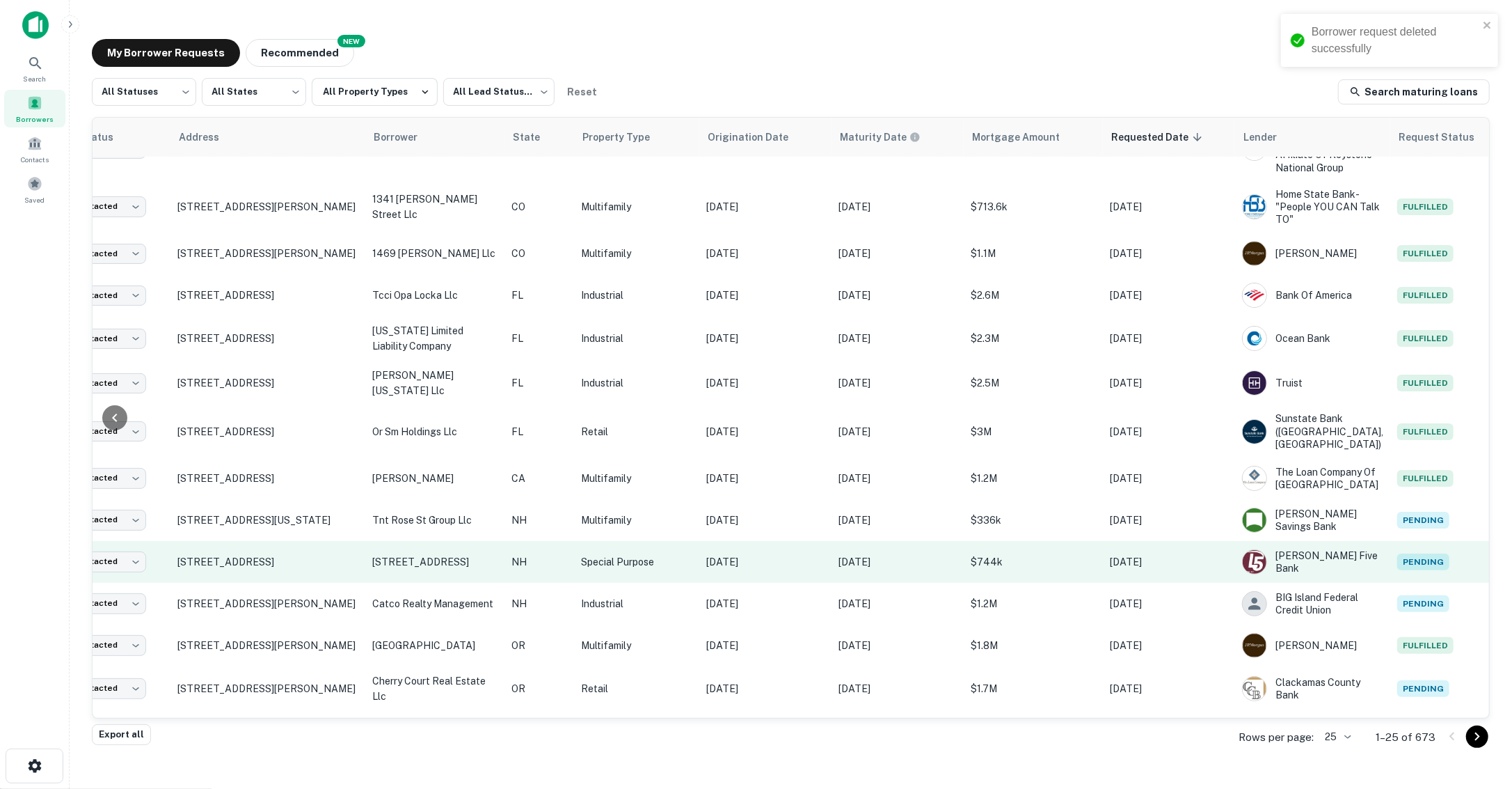
click at [1063, 554] on p "$744k" at bounding box center [1034, 562] width 126 height 15
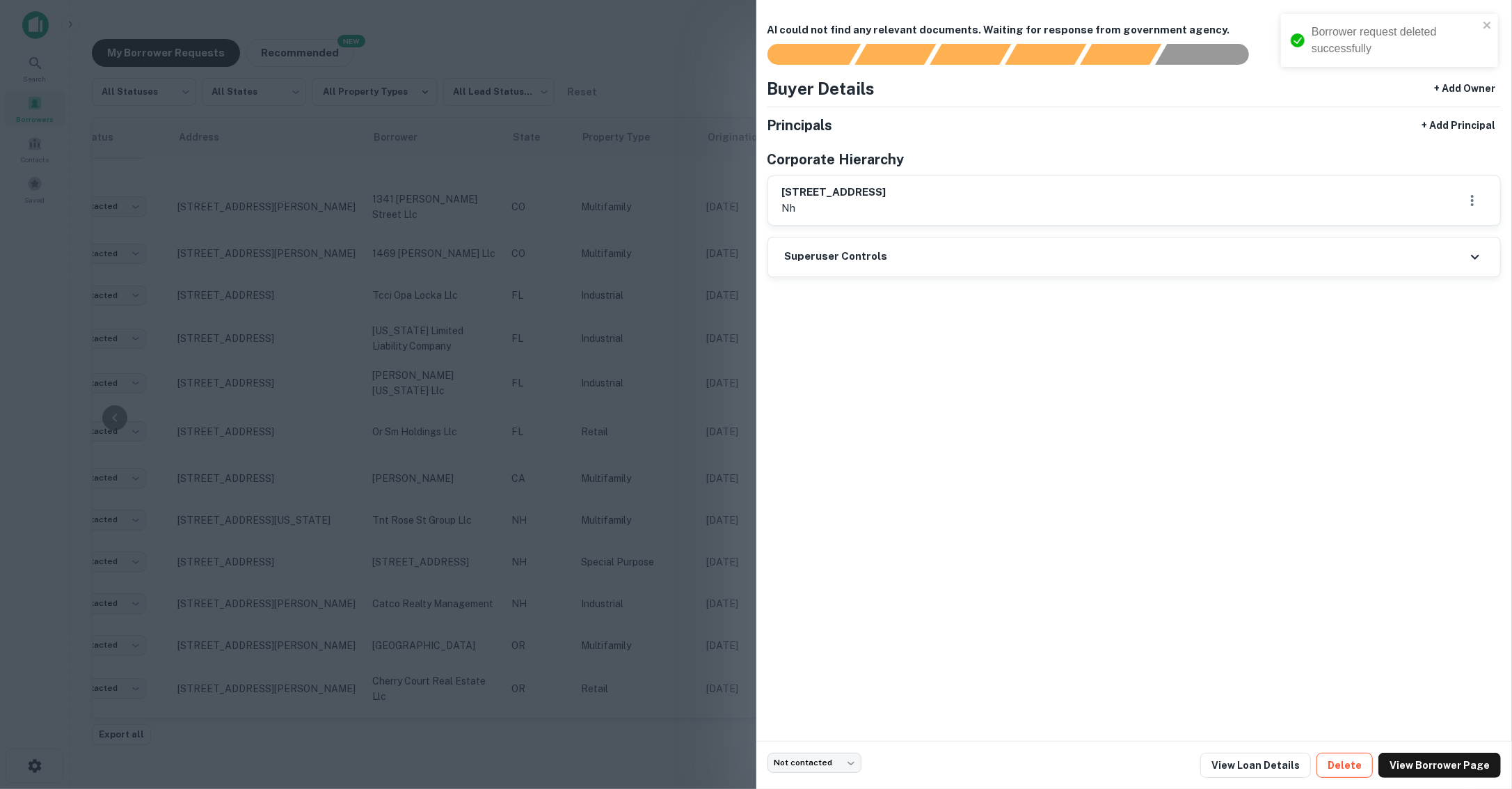
click at [1343, 771] on button "Delete" at bounding box center [1345, 765] width 57 height 25
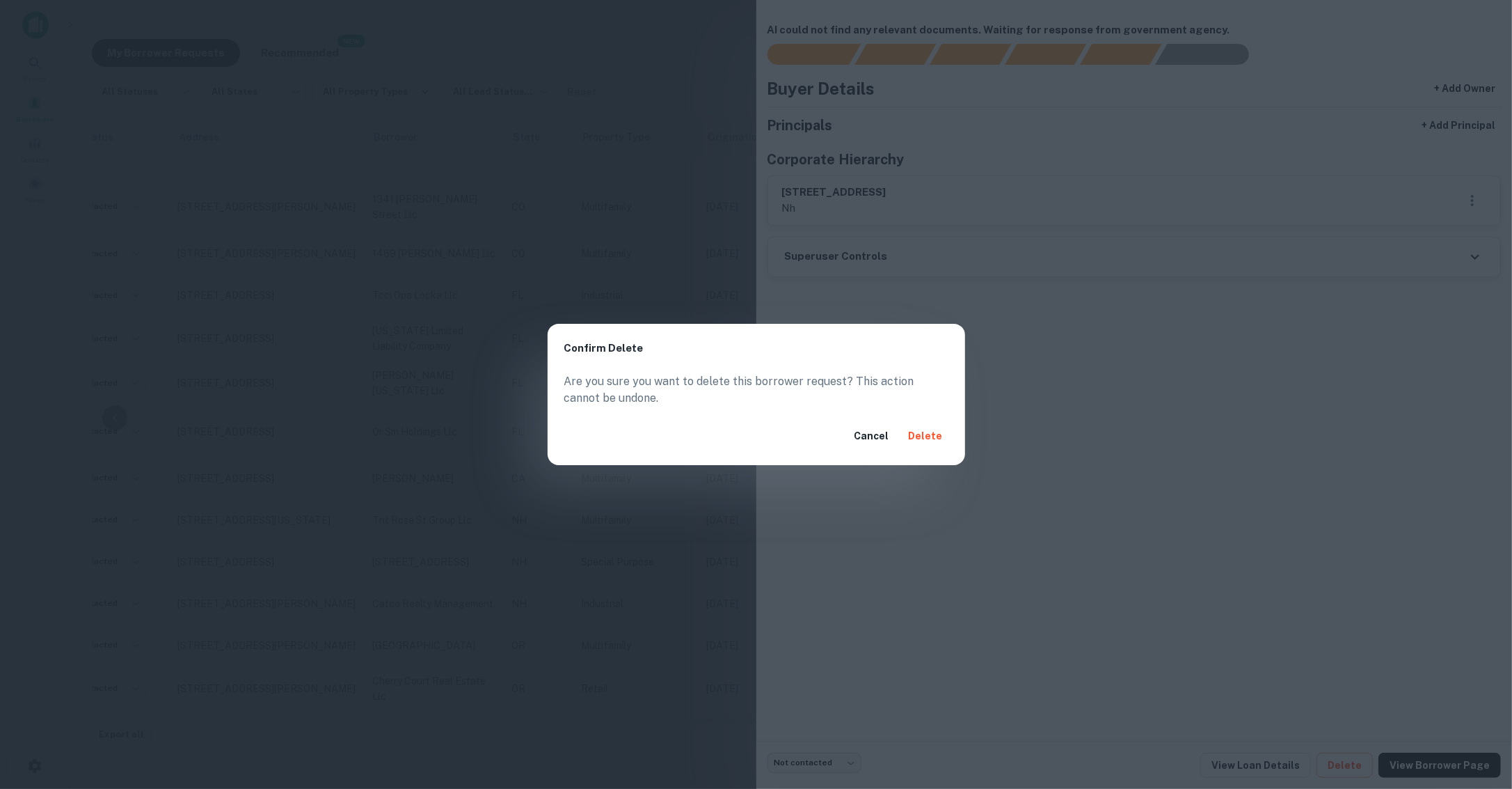
click at [920, 435] on button "Delete" at bounding box center [925, 435] width 46 height 25
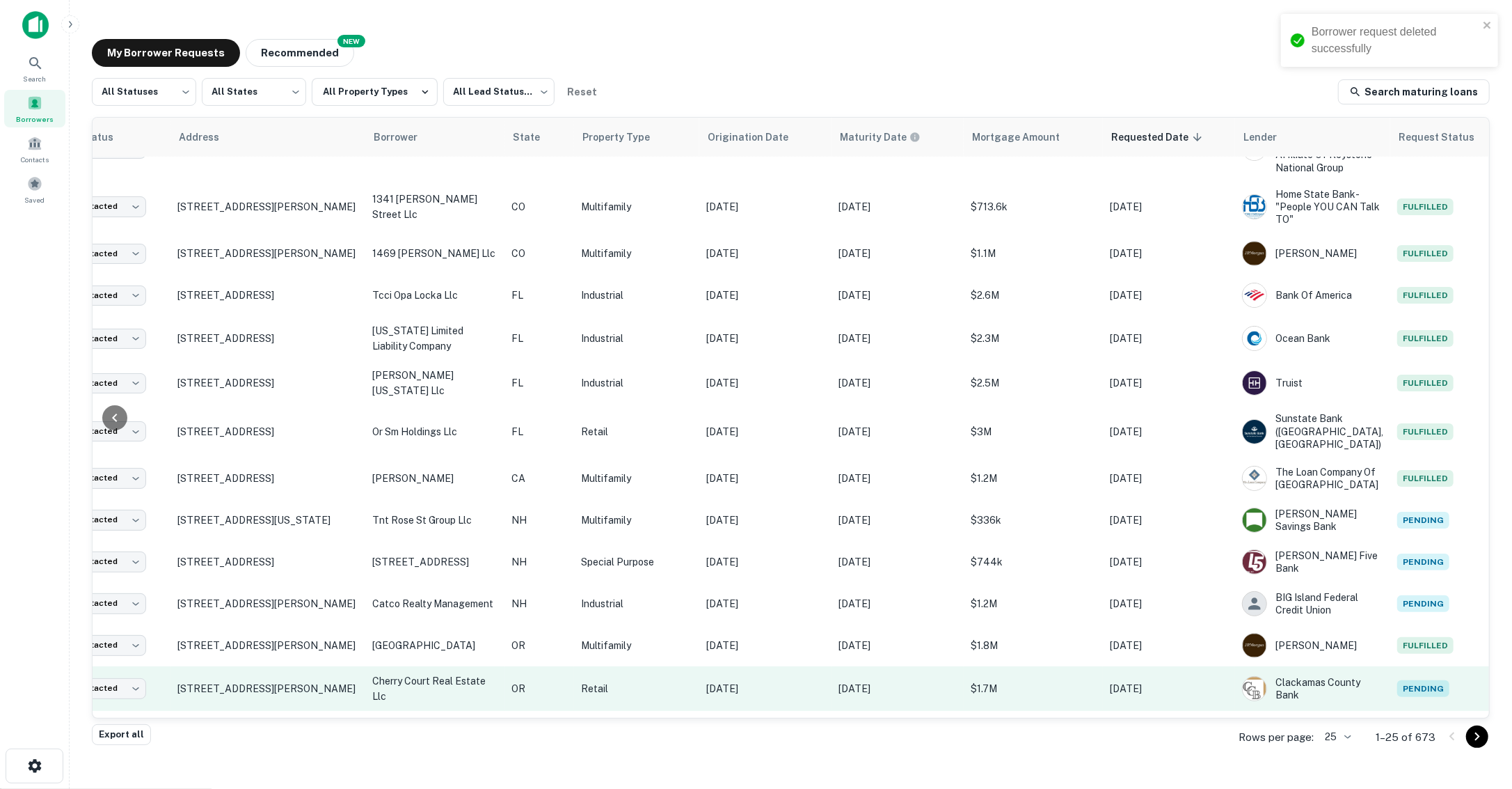
click at [1068, 694] on td "$1.7M" at bounding box center [1034, 688] width 139 height 45
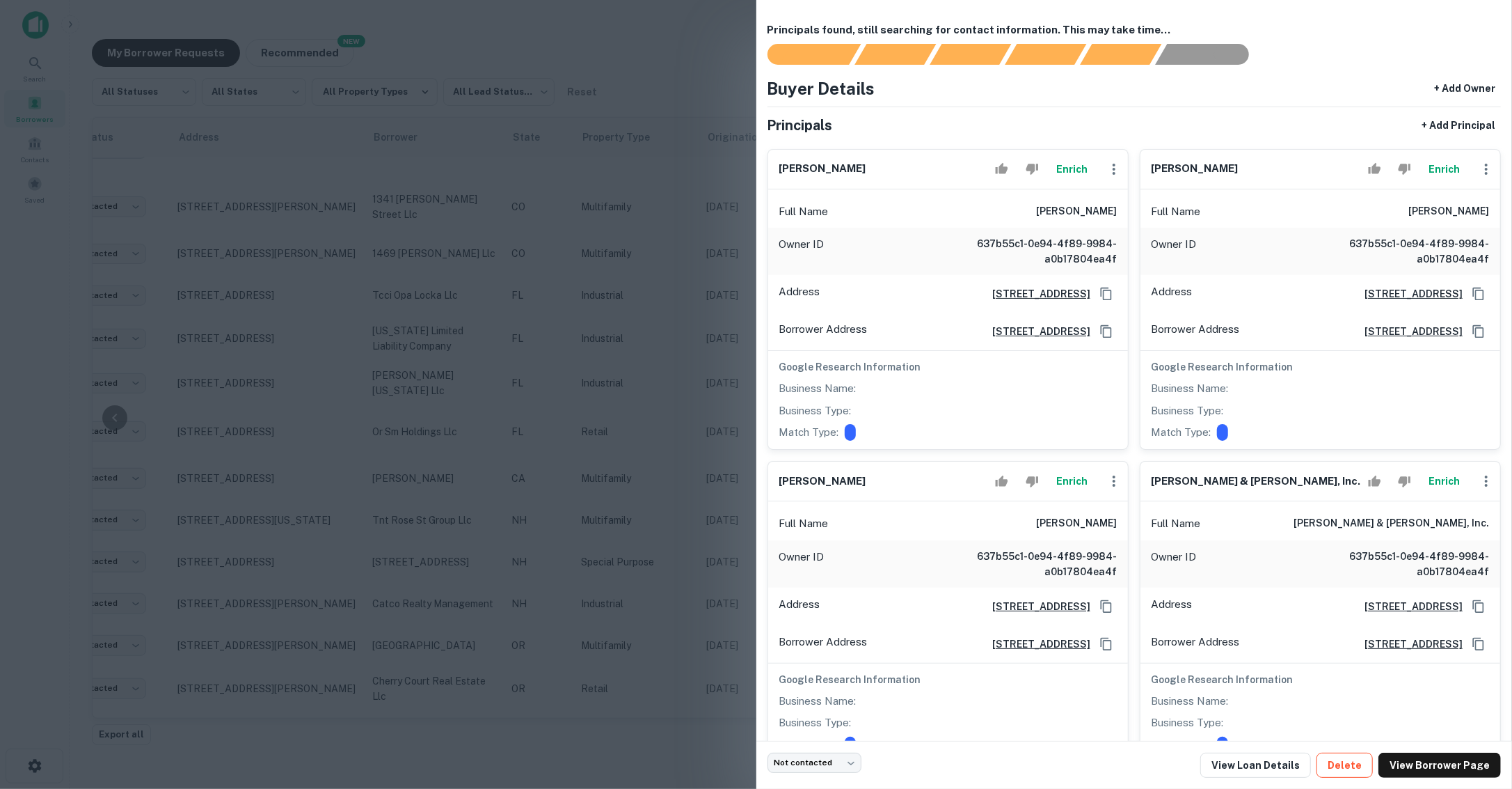
click at [1353, 758] on button "Delete" at bounding box center [1345, 765] width 57 height 25
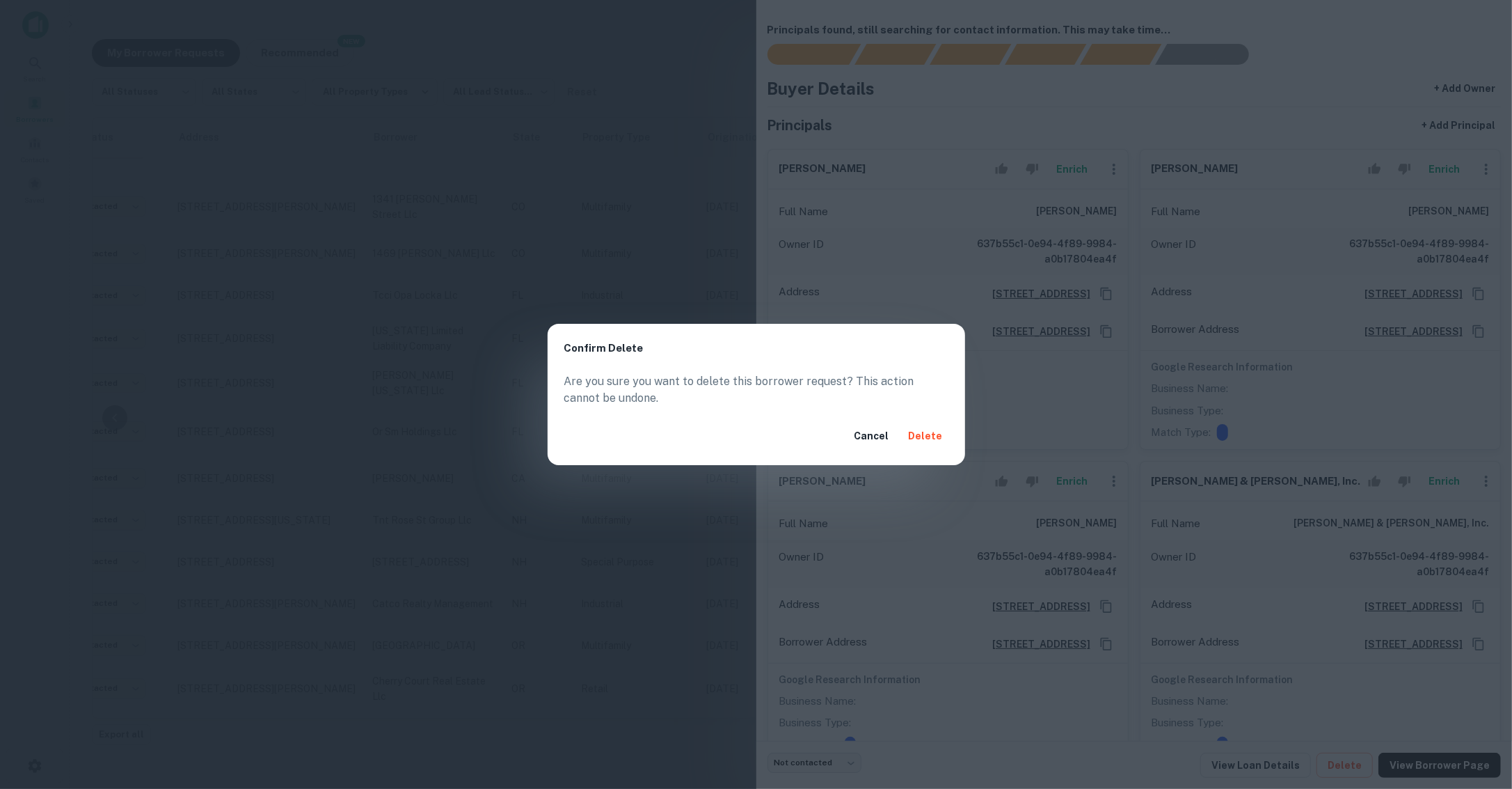
click at [921, 428] on button "Delete" at bounding box center [925, 435] width 46 height 25
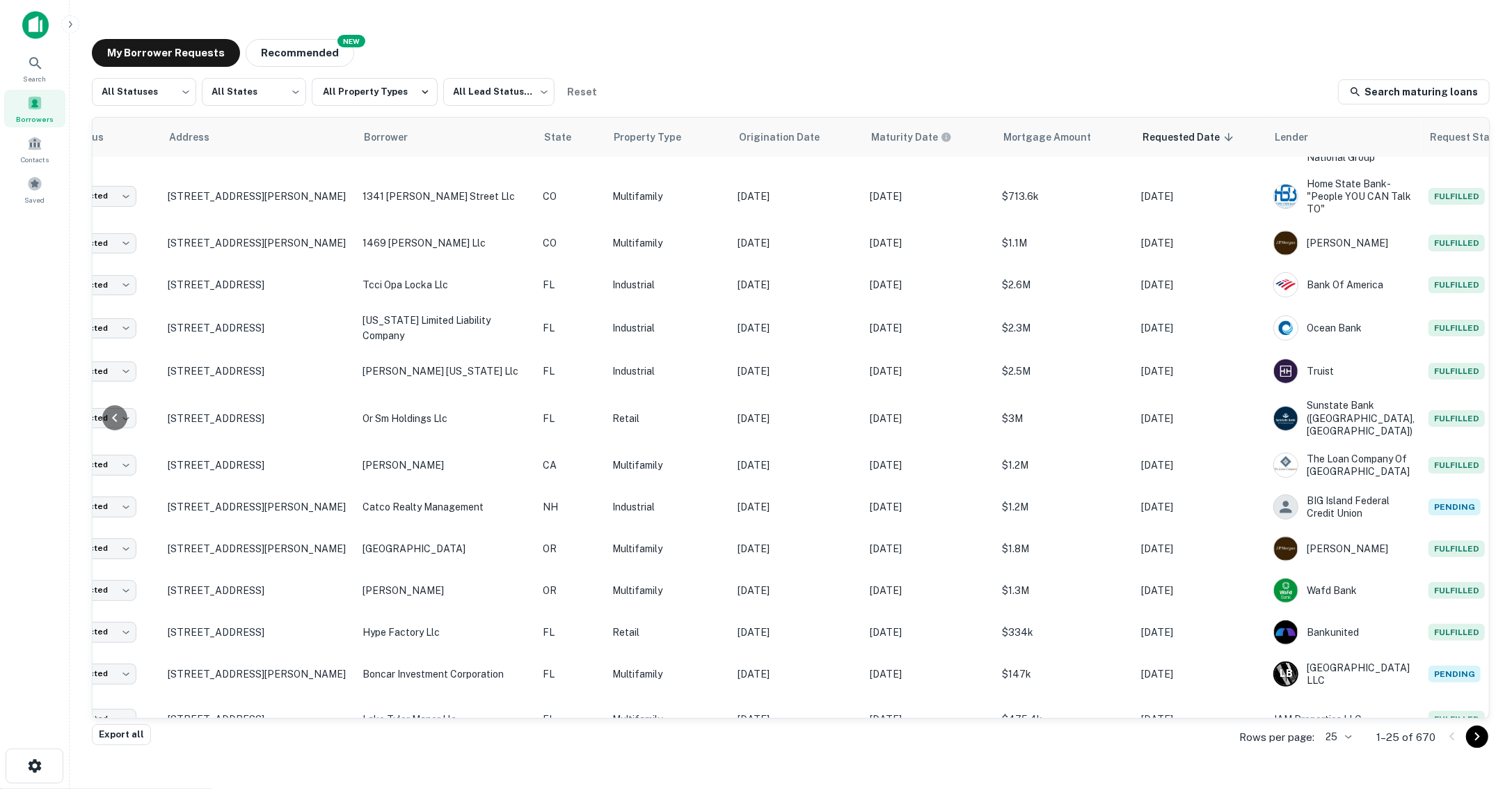
scroll to position [424, 97]
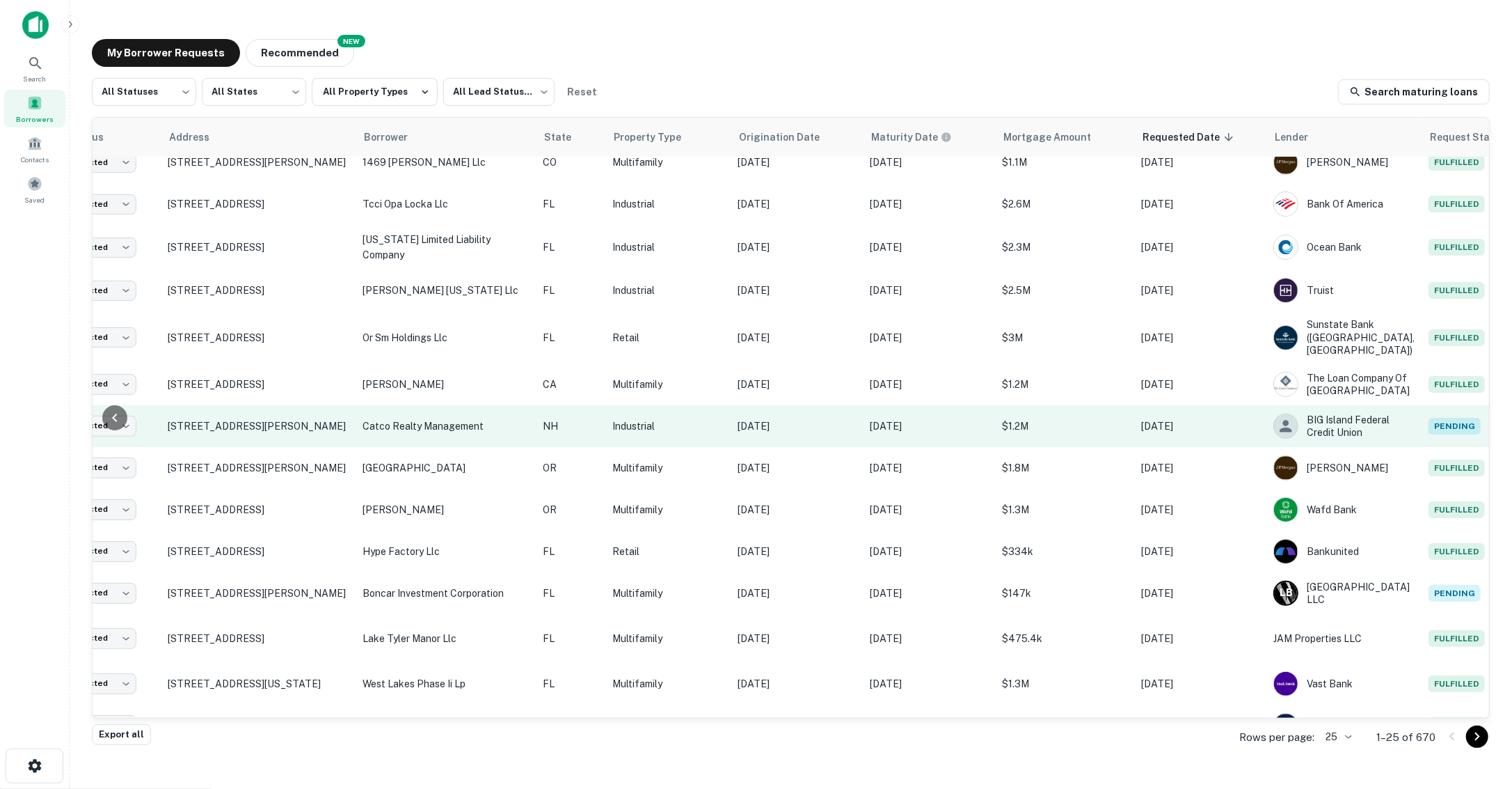
click at [1035, 434] on p "$1.2M" at bounding box center [1065, 426] width 126 height 15
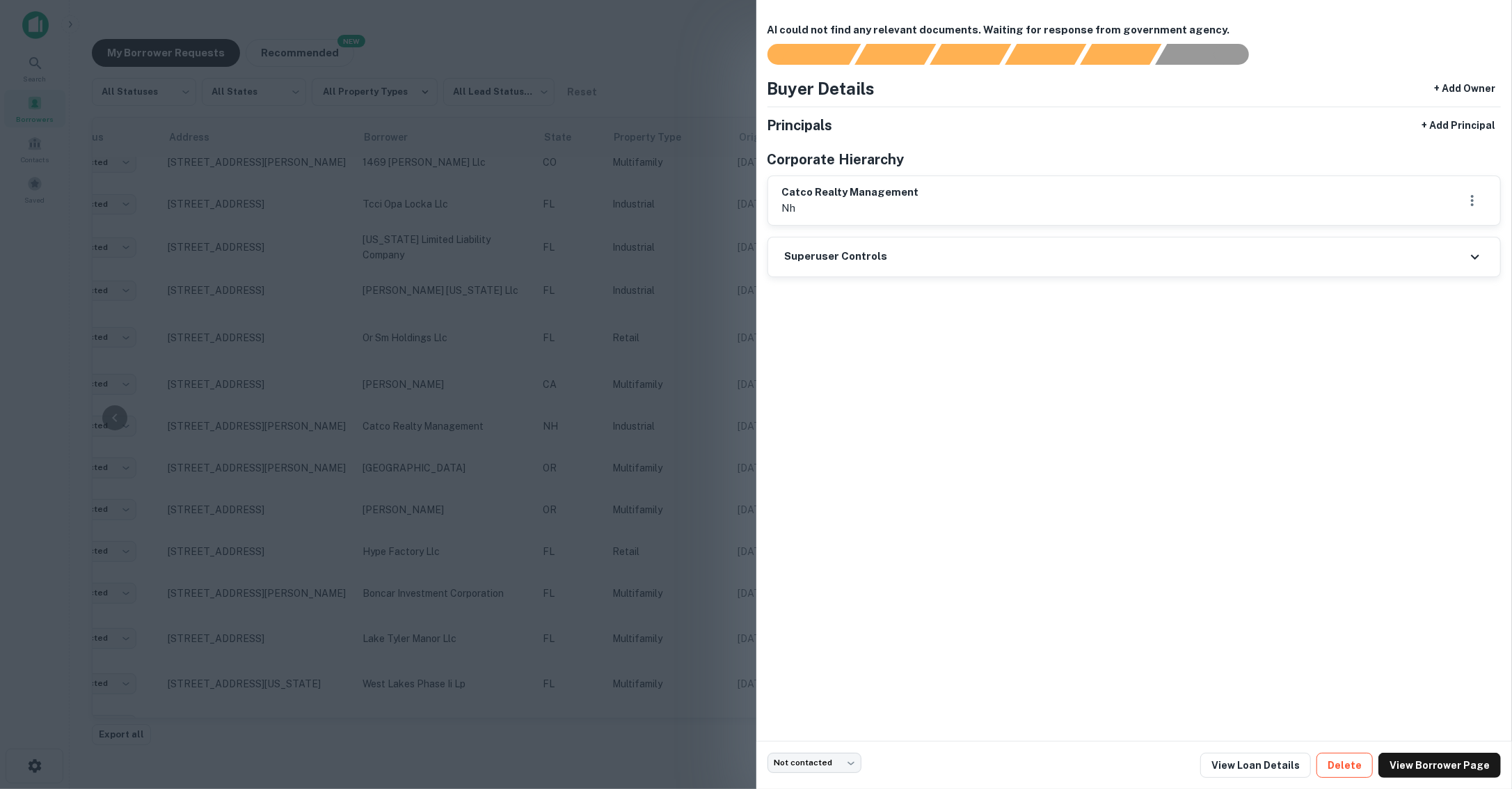
click at [1346, 773] on button "Delete" at bounding box center [1345, 765] width 57 height 25
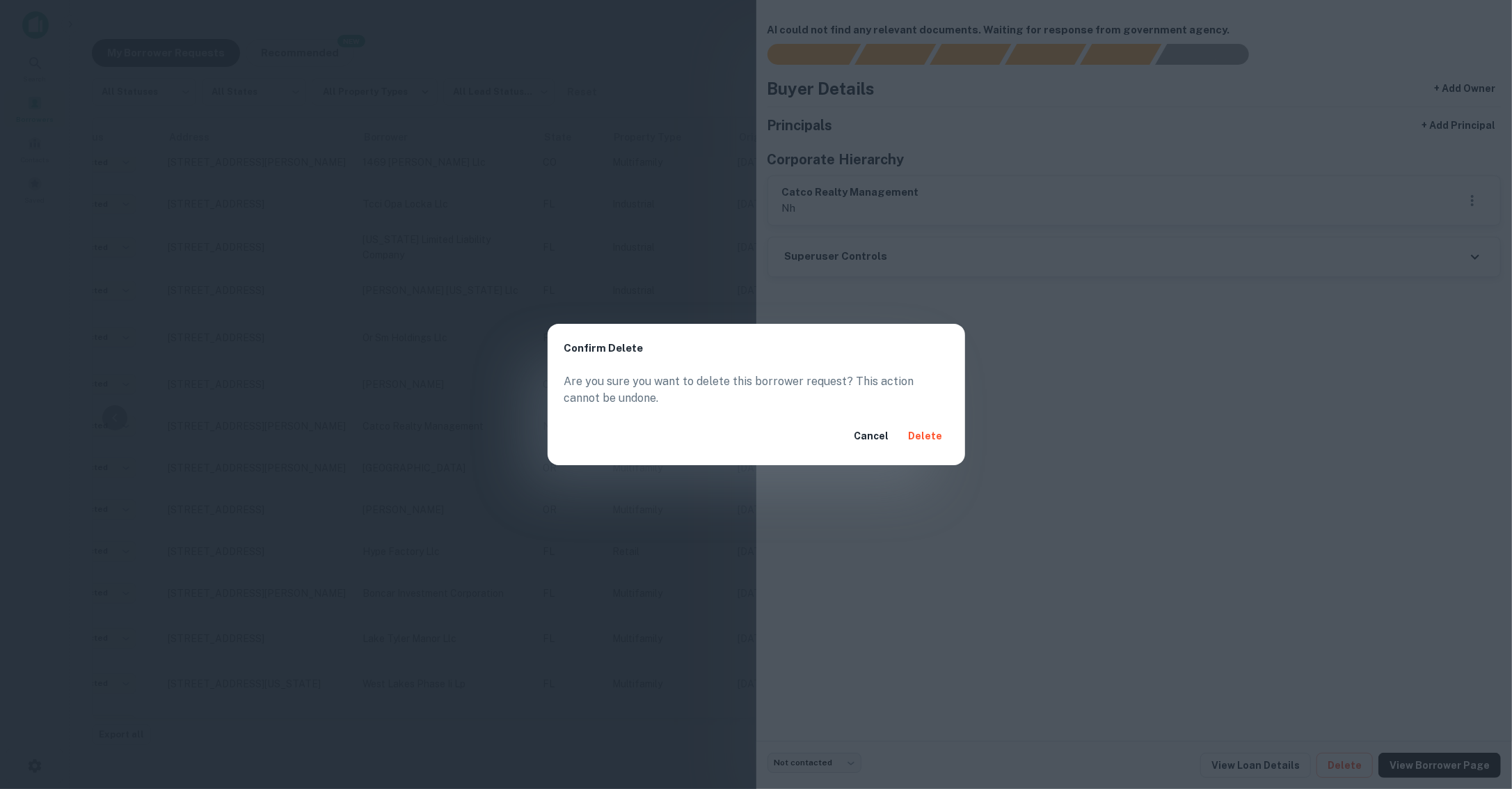
click at [937, 432] on button "Delete" at bounding box center [925, 435] width 46 height 25
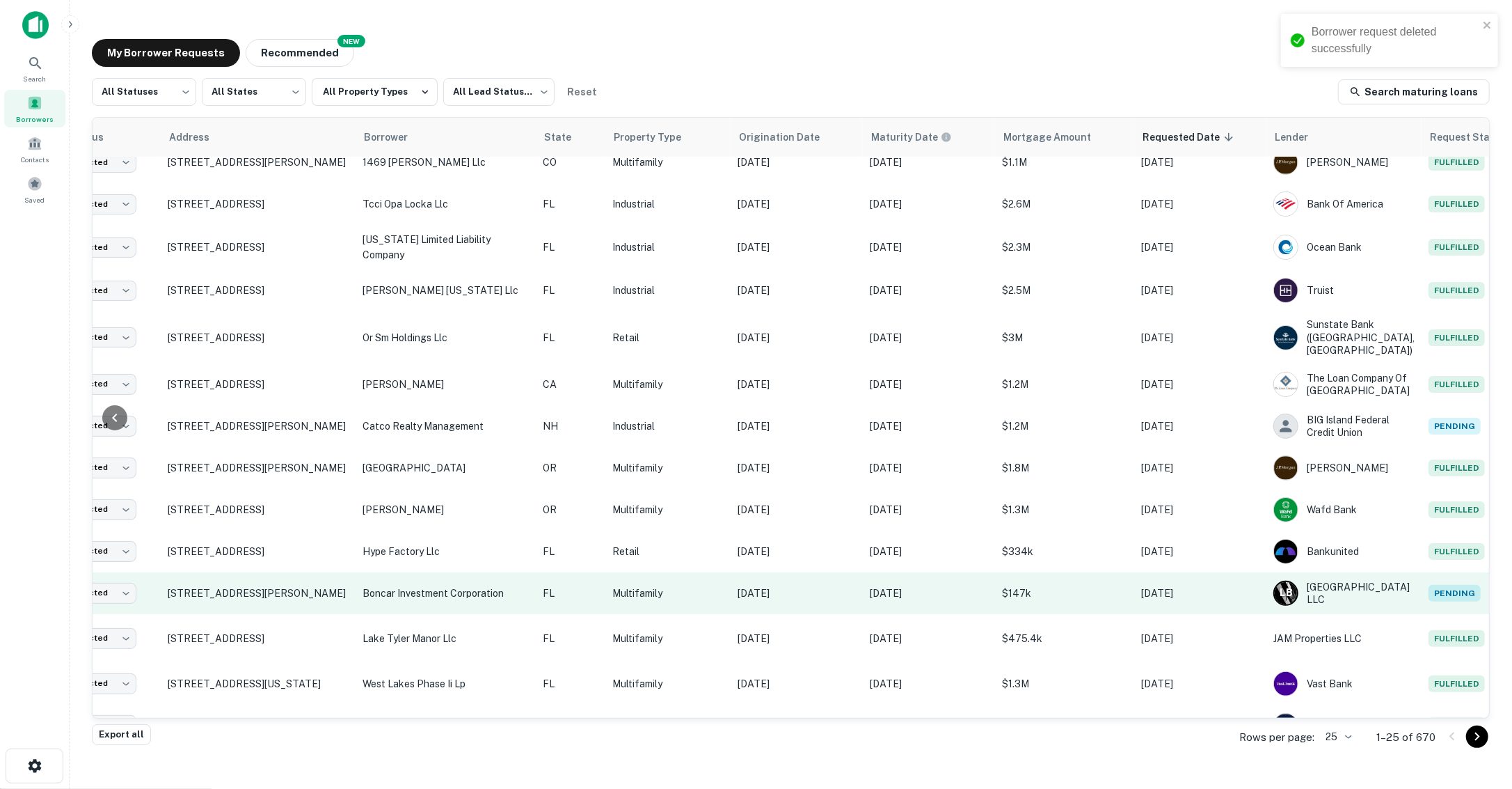
click at [1060, 601] on p "$147k" at bounding box center [1065, 594] width 126 height 15
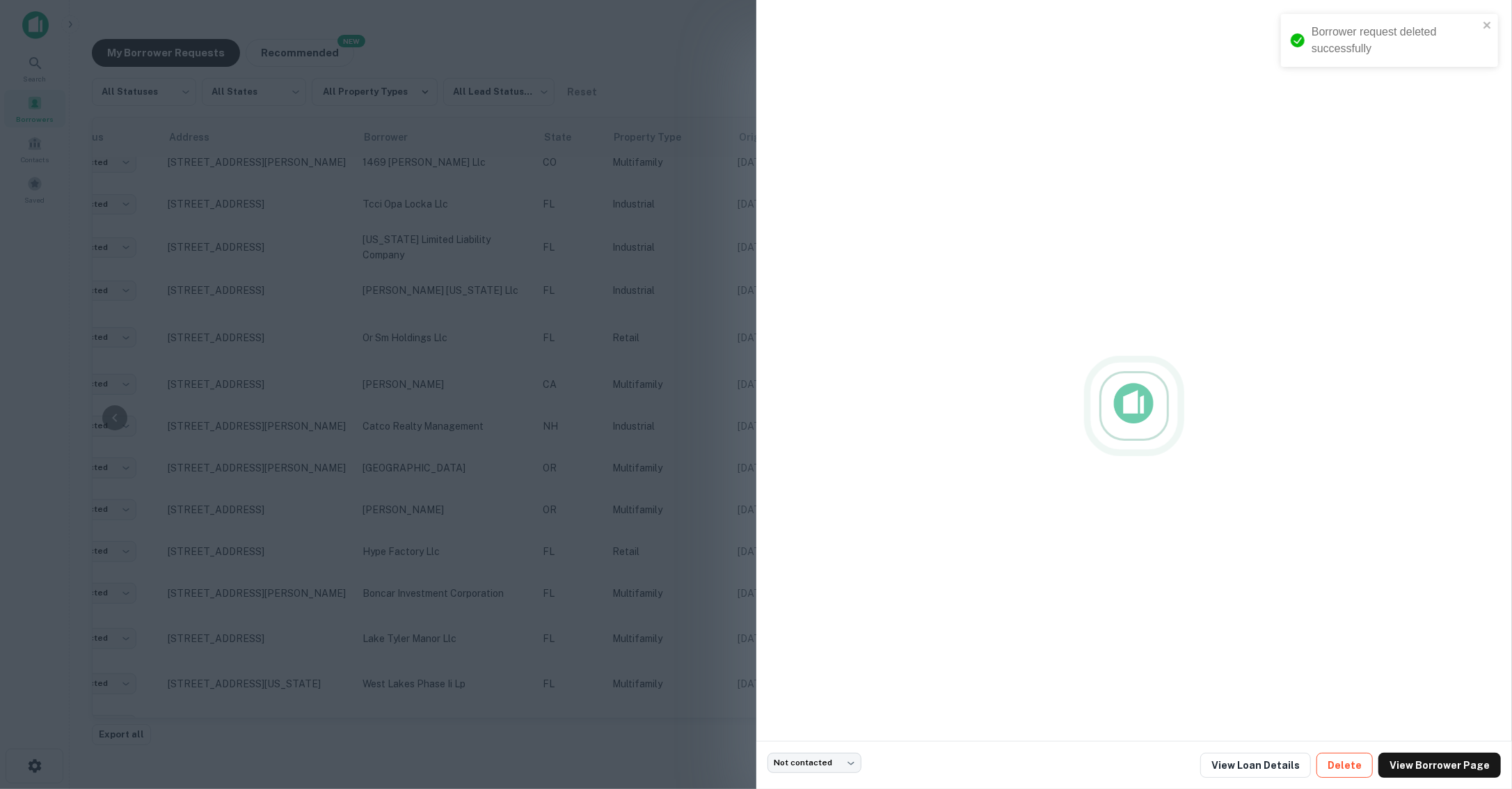
click at [1365, 772] on button "Delete" at bounding box center [1345, 765] width 57 height 25
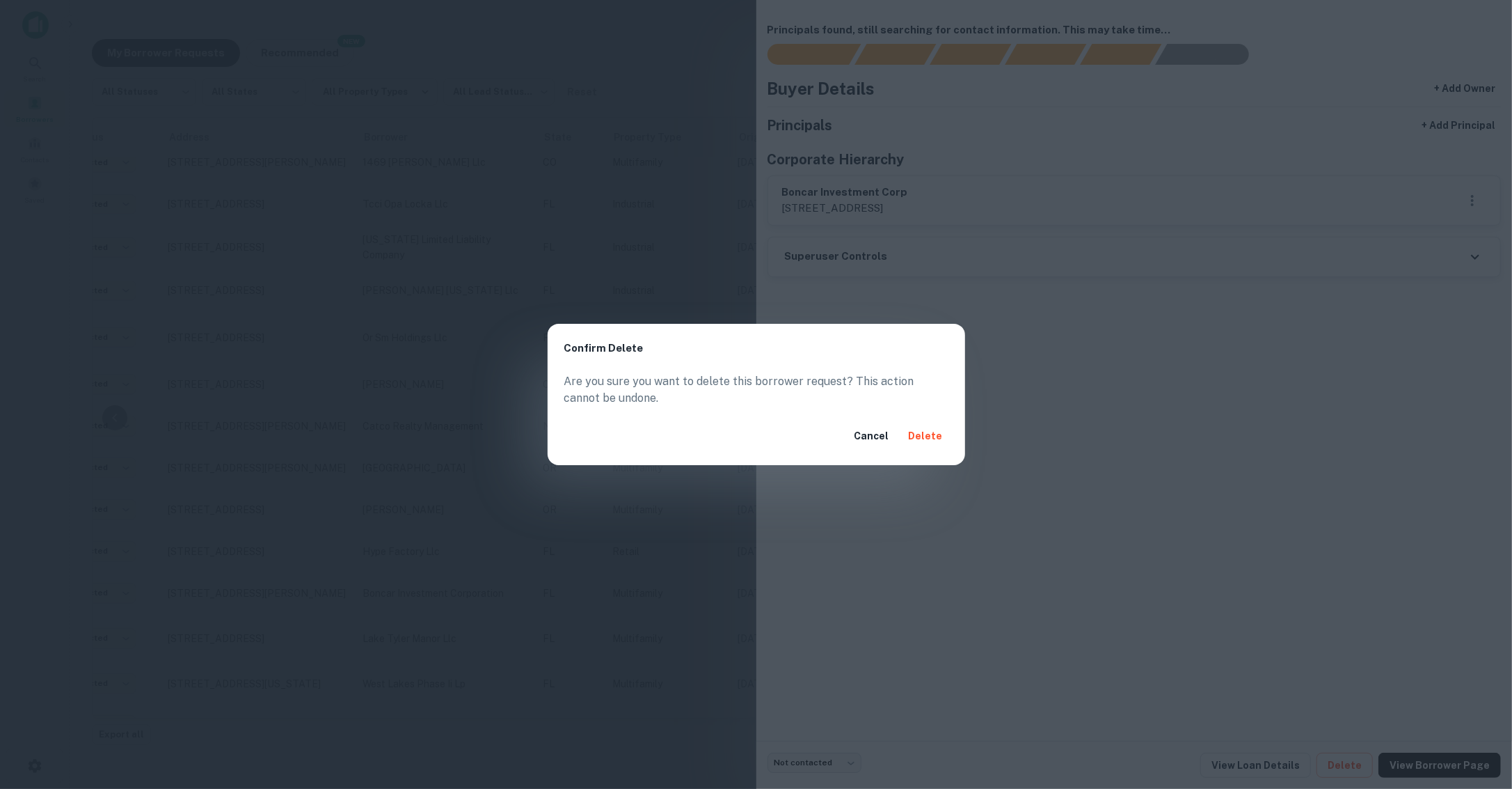
click at [929, 434] on button "Delete" at bounding box center [925, 435] width 46 height 25
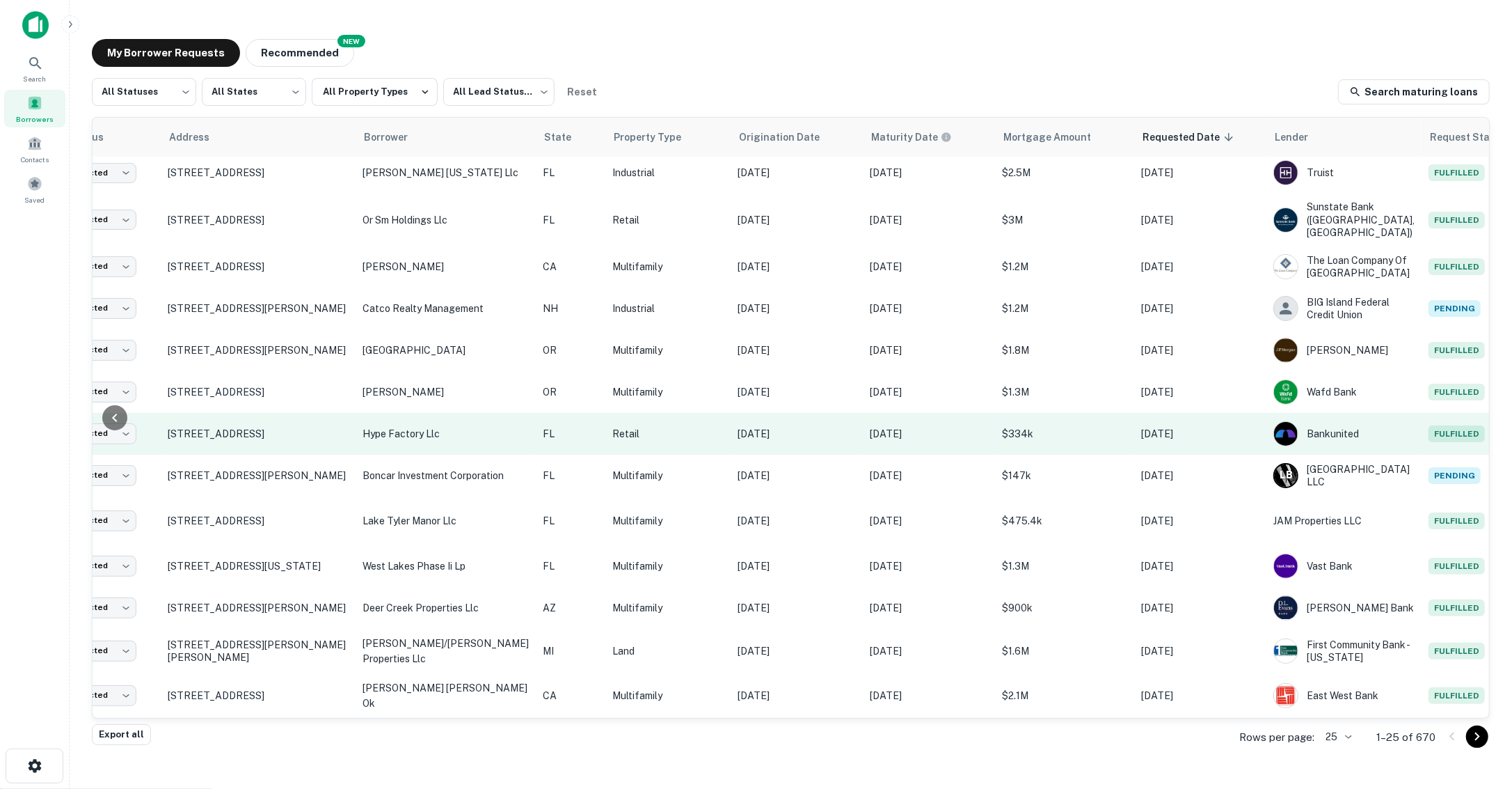
scroll to position [552, 97]
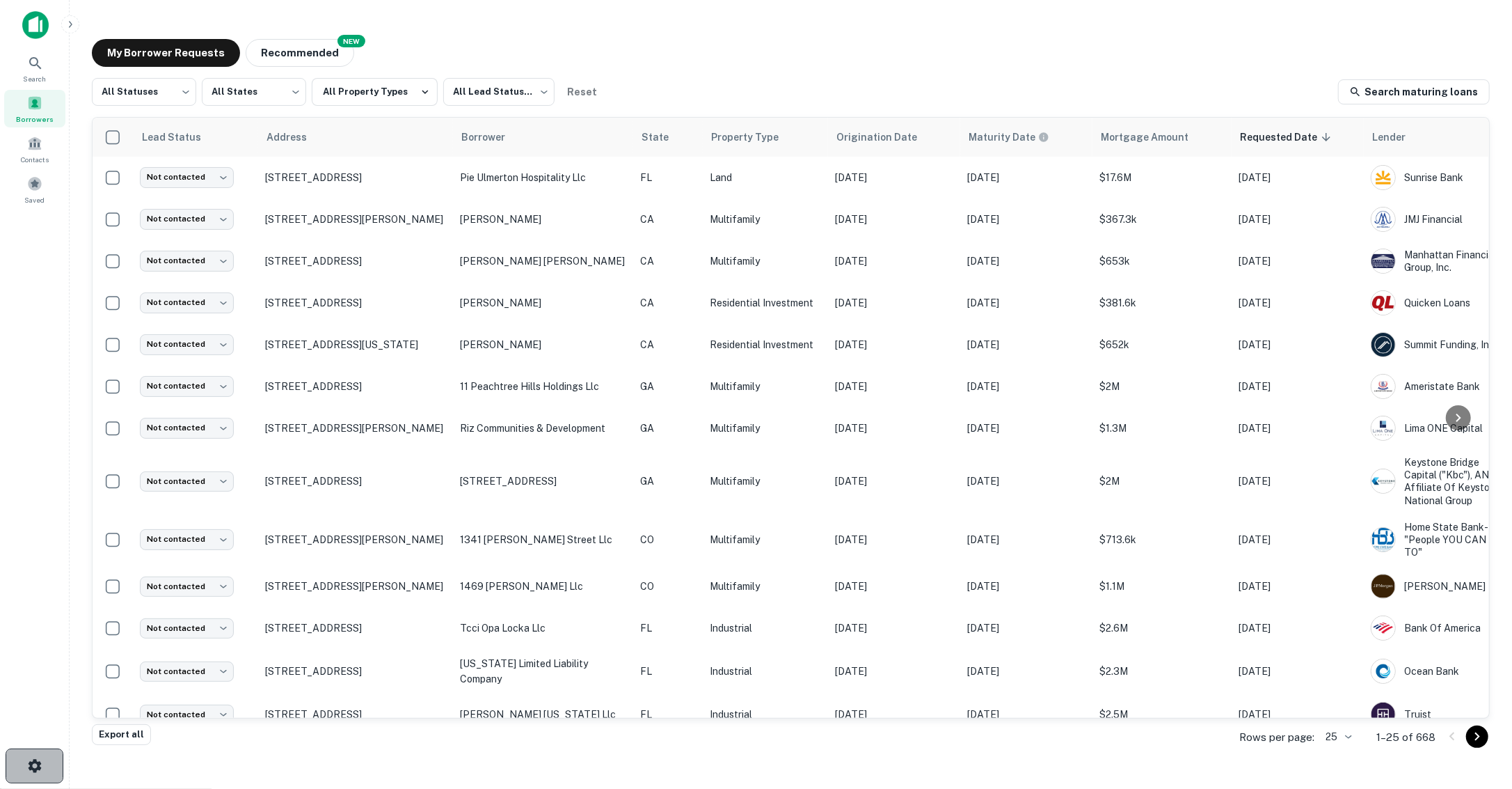
click at [37, 754] on button "button" at bounding box center [34, 766] width 58 height 34
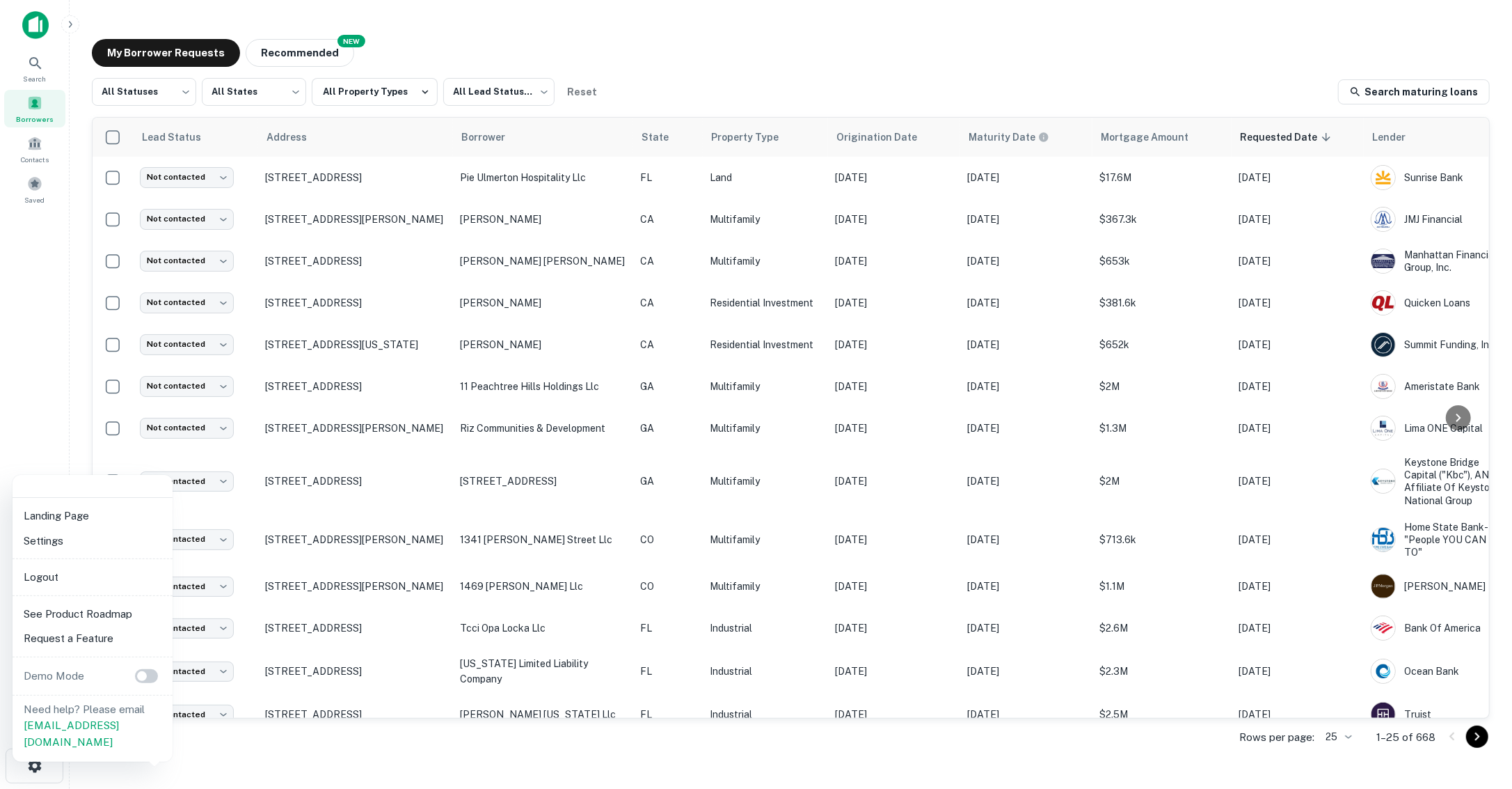
click at [63, 573] on li "Logout" at bounding box center [92, 576] width 149 height 25
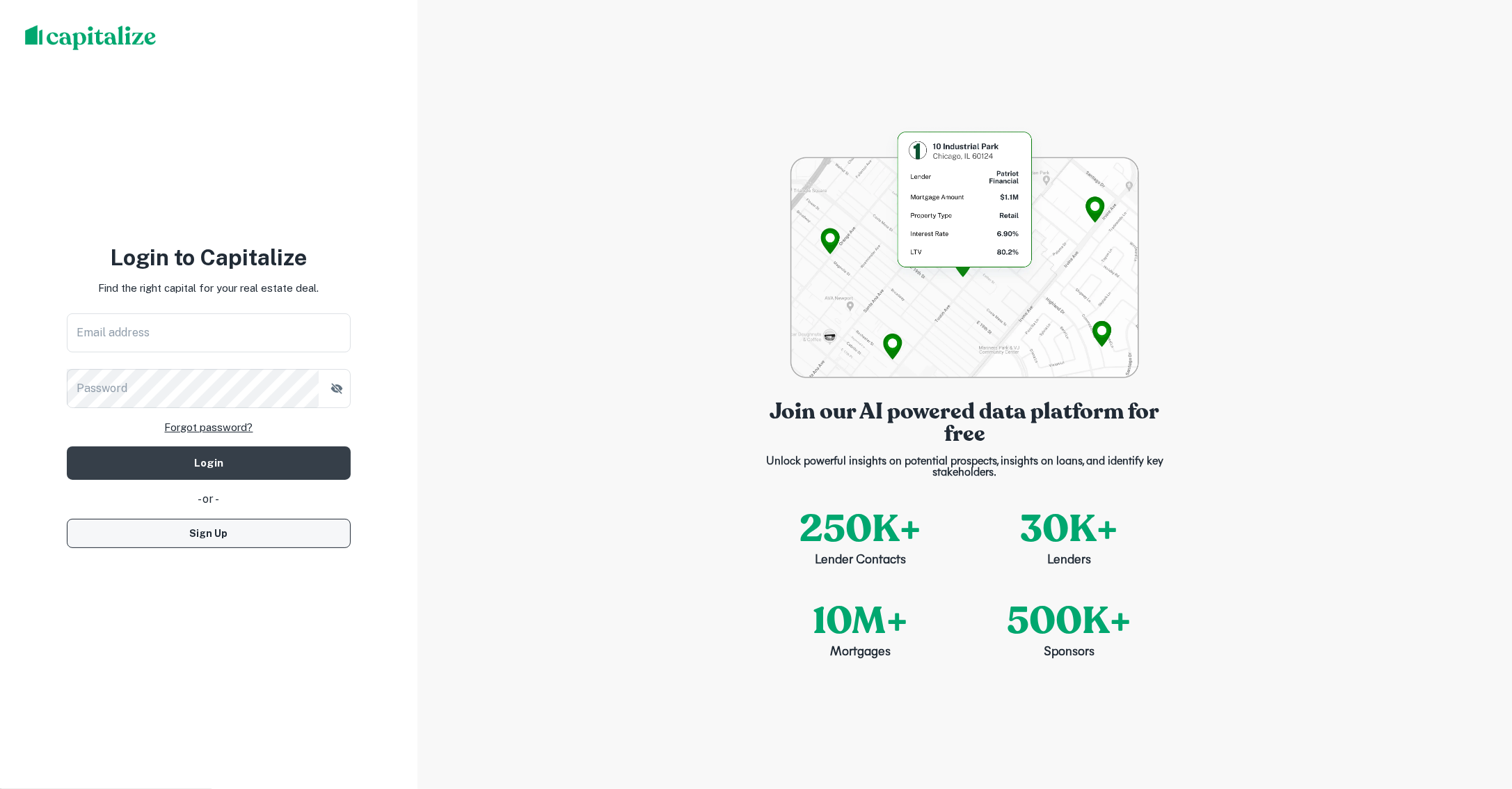
click at [276, 533] on button "Sign Up" at bounding box center [209, 533] width 284 height 29
select select "**"
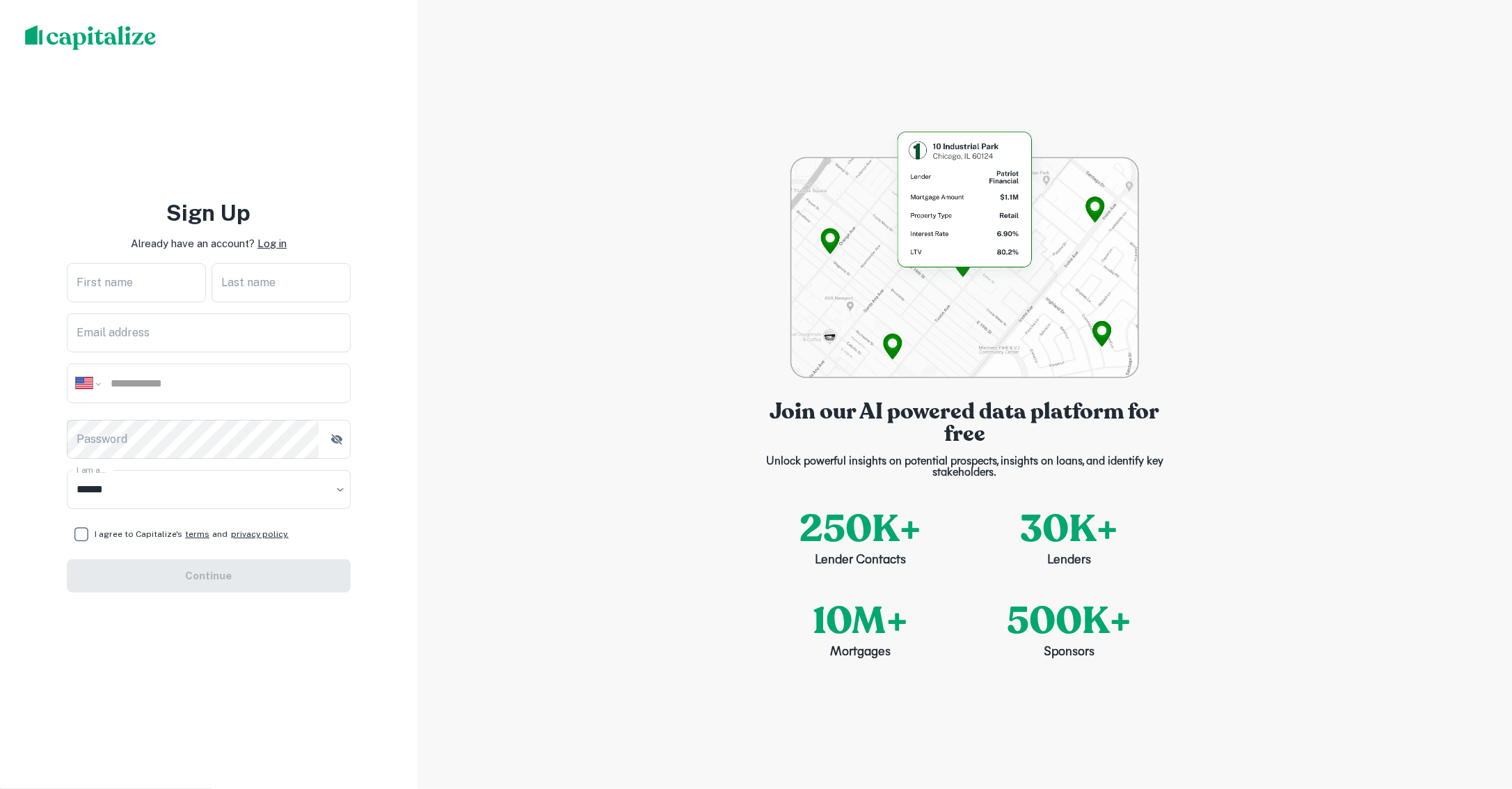
click at [280, 245] on p "Log in" at bounding box center [272, 243] width 29 height 16
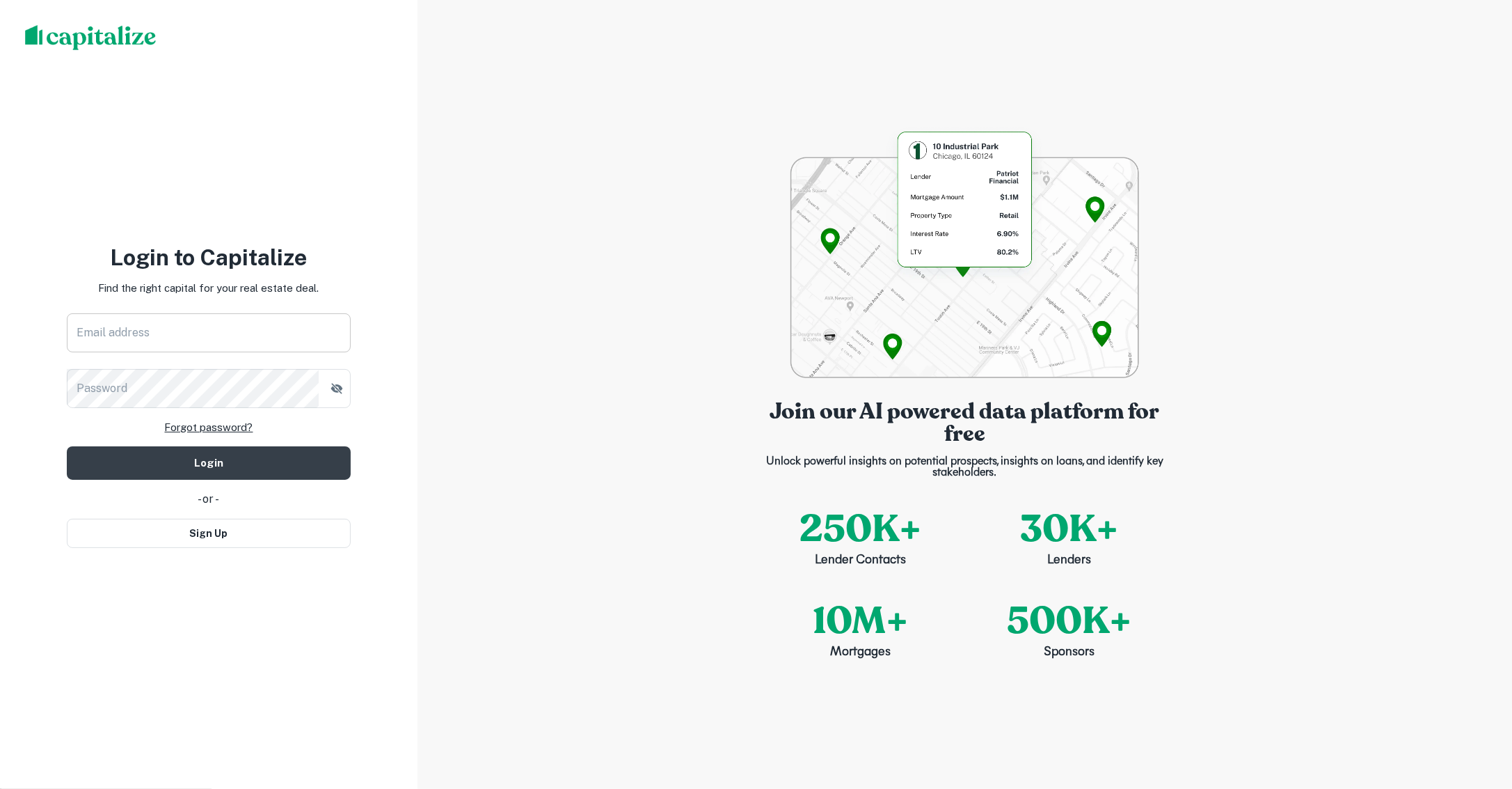
click at [277, 330] on input "Email address" at bounding box center [209, 332] width 284 height 39
type input "**********"
click at [276, 439] on form "**********" at bounding box center [209, 397] width 284 height 167
click at [273, 467] on button "Login" at bounding box center [209, 463] width 284 height 34
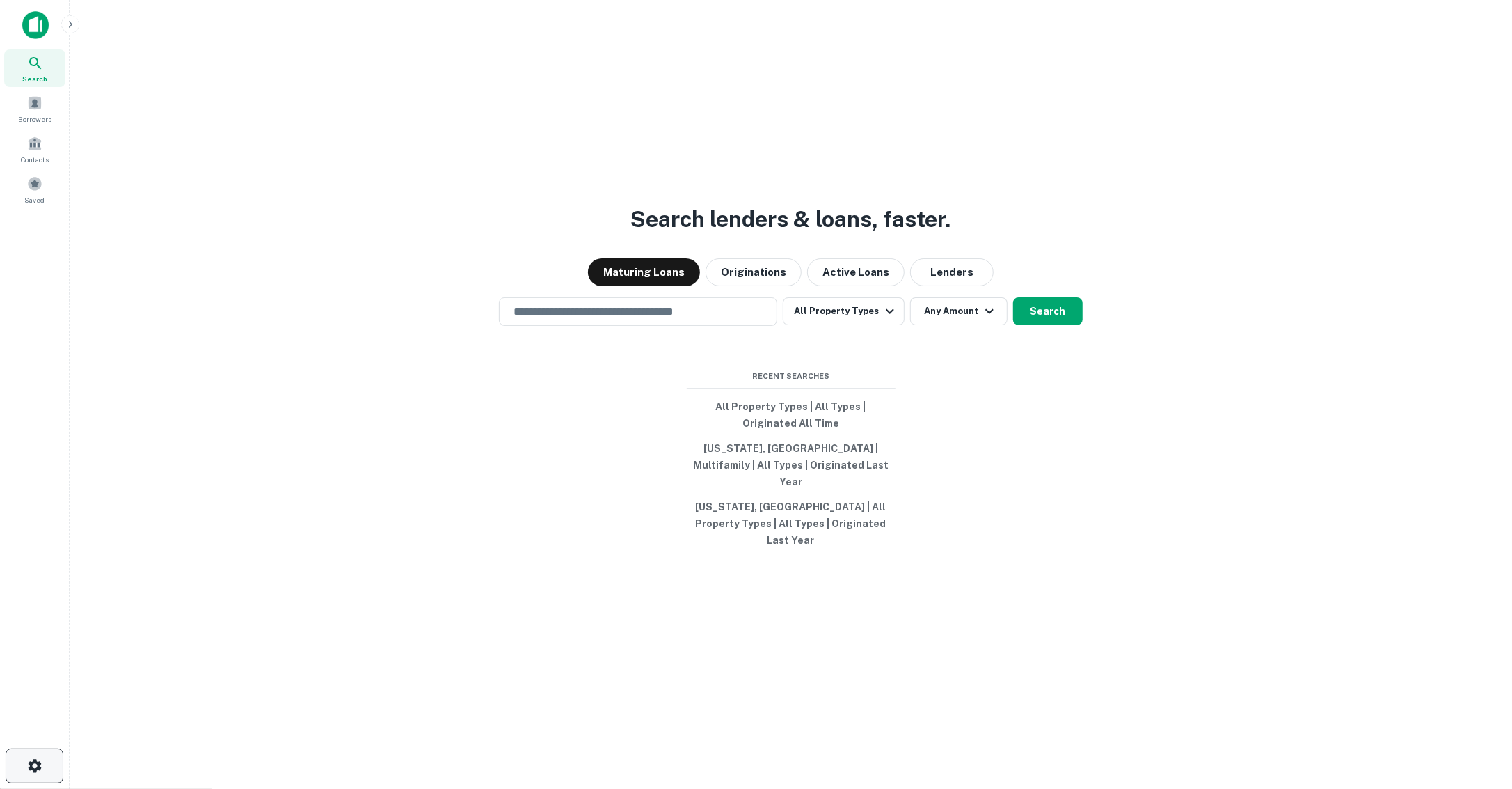
click at [42, 755] on button "button" at bounding box center [34, 766] width 58 height 34
click at [32, 761] on icon "button" at bounding box center [34, 765] width 16 height 16
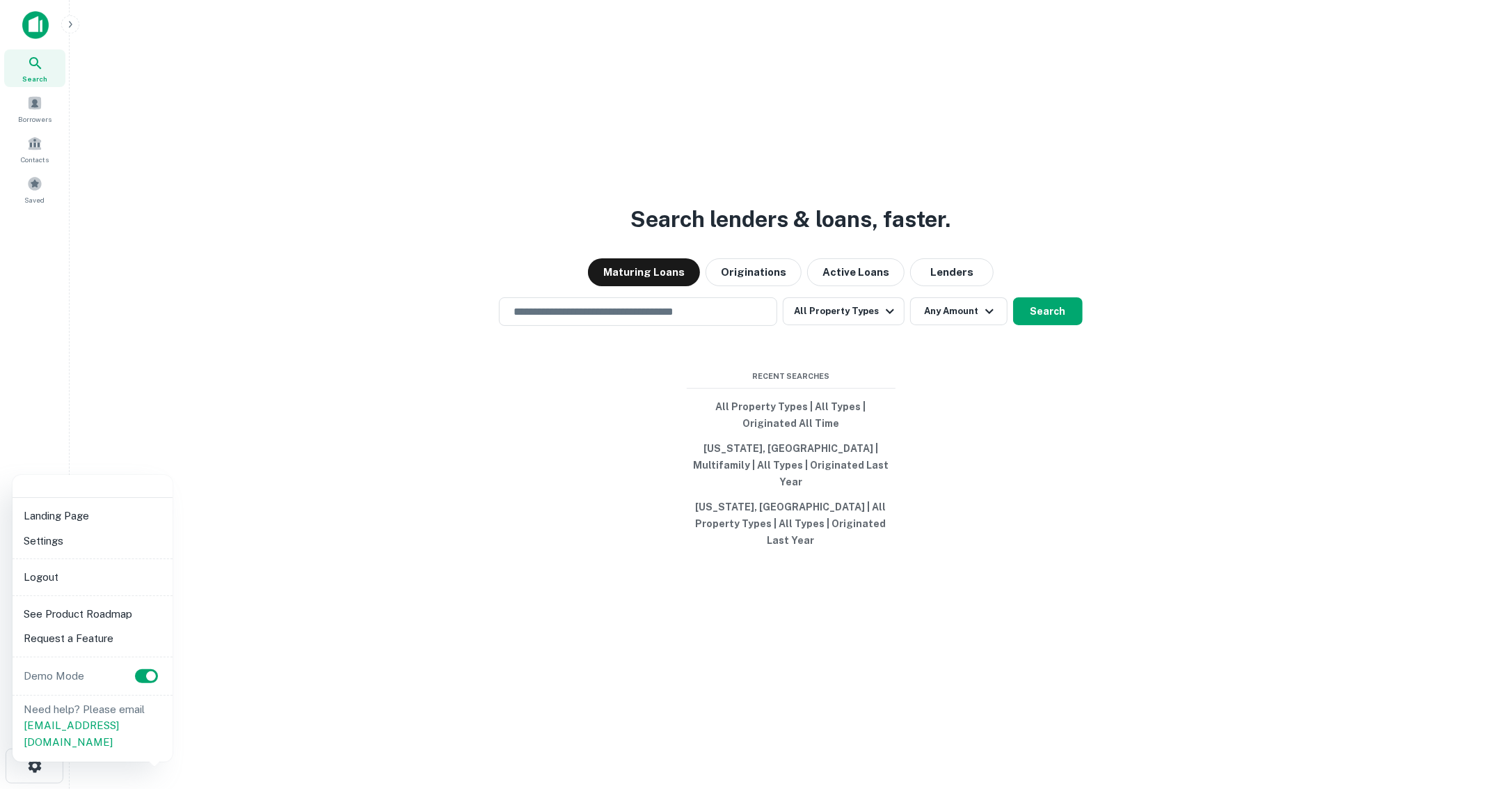
click at [144, 422] on div at bounding box center [756, 394] width 1512 height 789
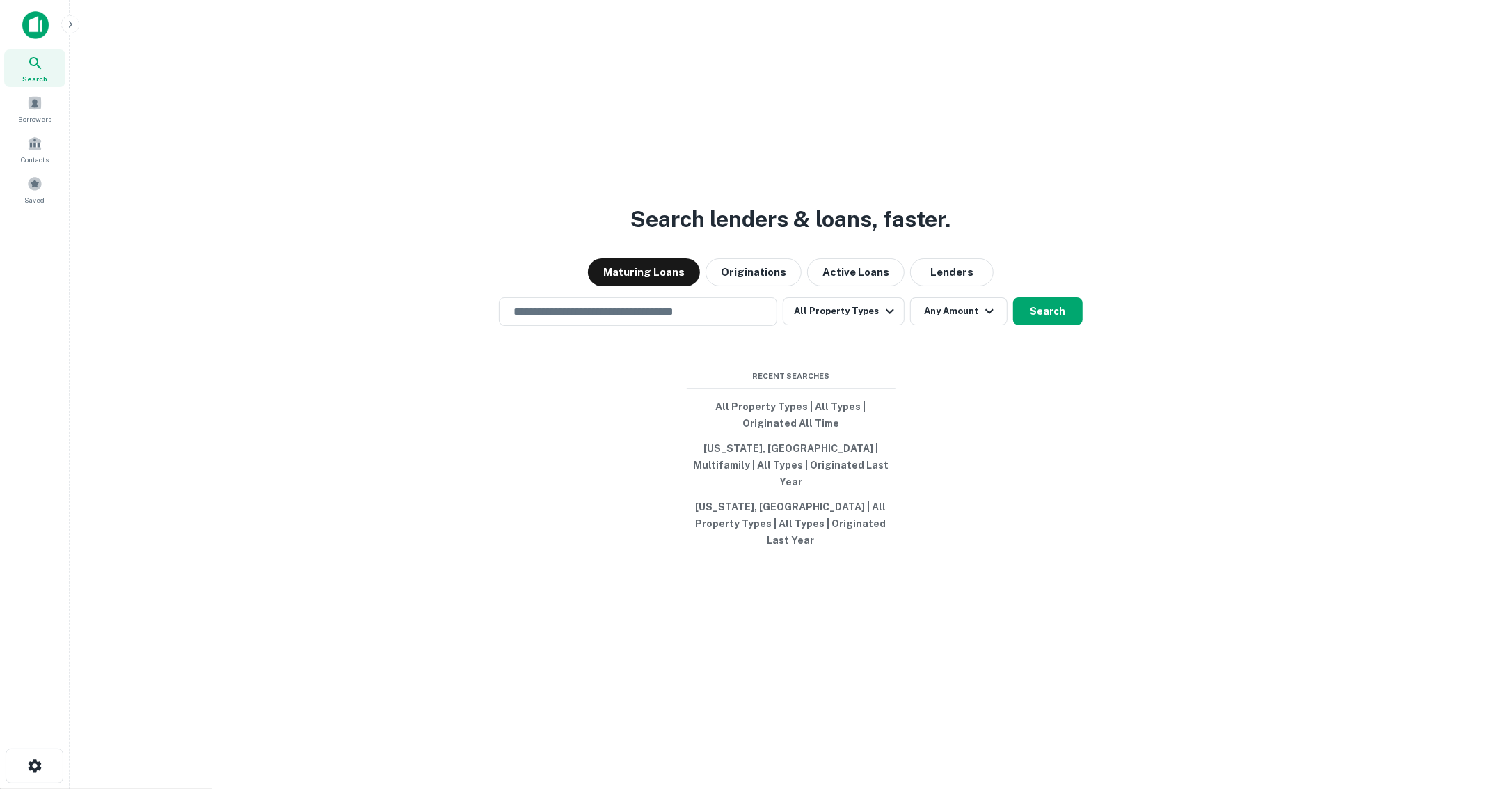
click at [35, 64] on icon at bounding box center [35, 63] width 12 height 12
click at [71, 24] on icon "button" at bounding box center [70, 24] width 11 height 11
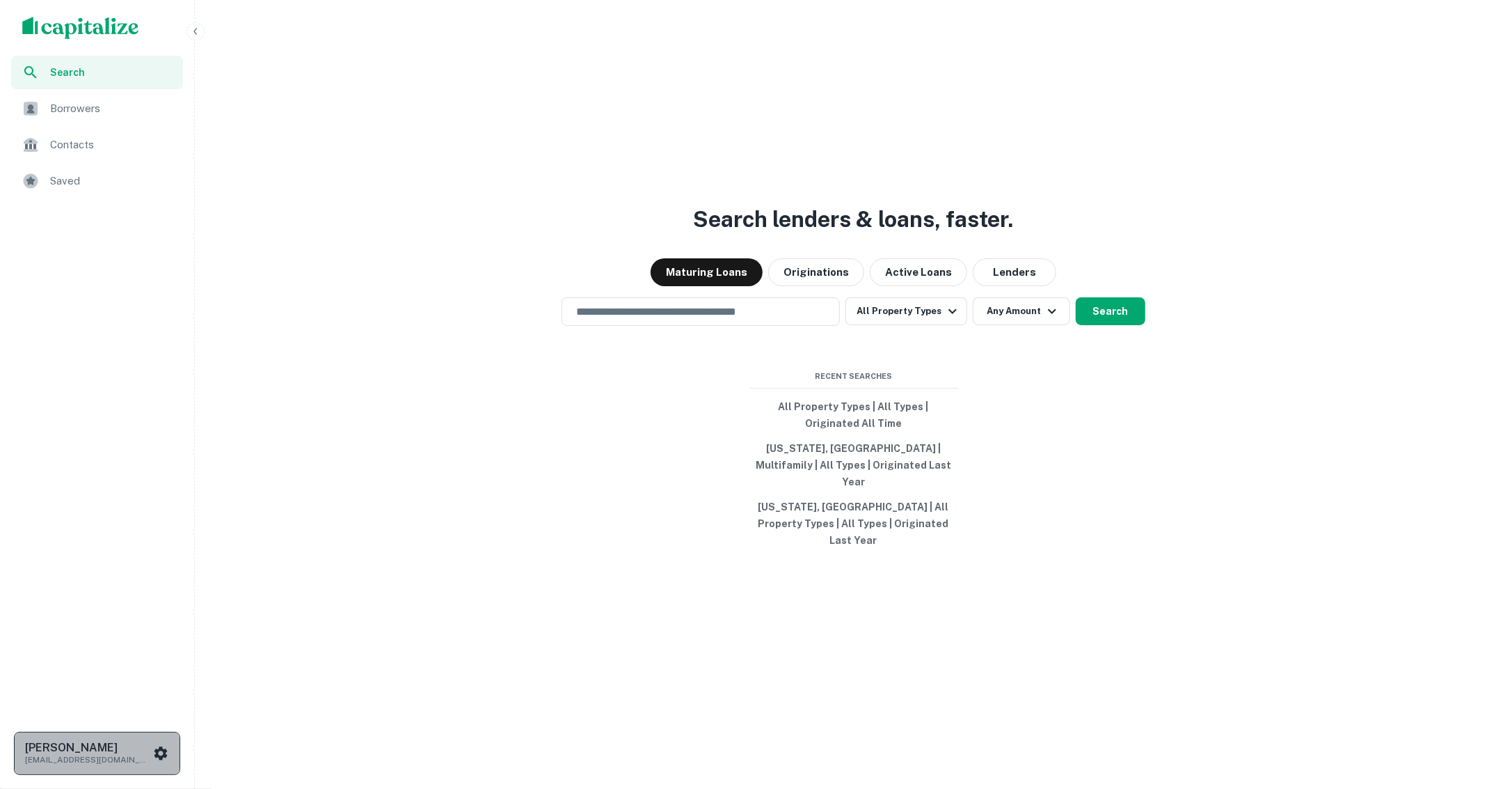
click at [153, 743] on div "[PERSON_NAME] [EMAIL_ADDRESS][DOMAIN_NAME]" at bounding box center [97, 753] width 144 height 25
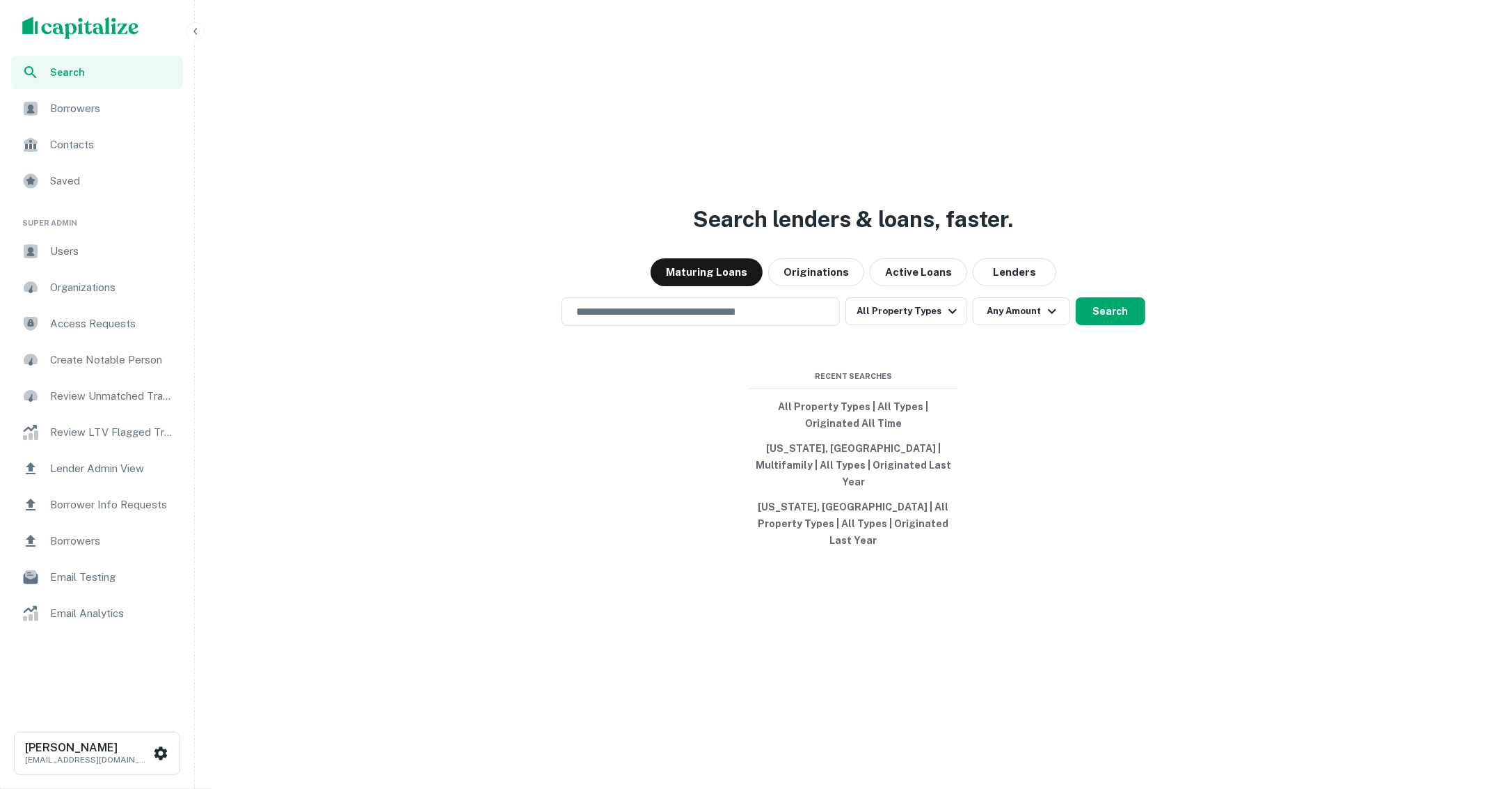
click at [119, 252] on span "Users" at bounding box center [112, 250] width 125 height 16
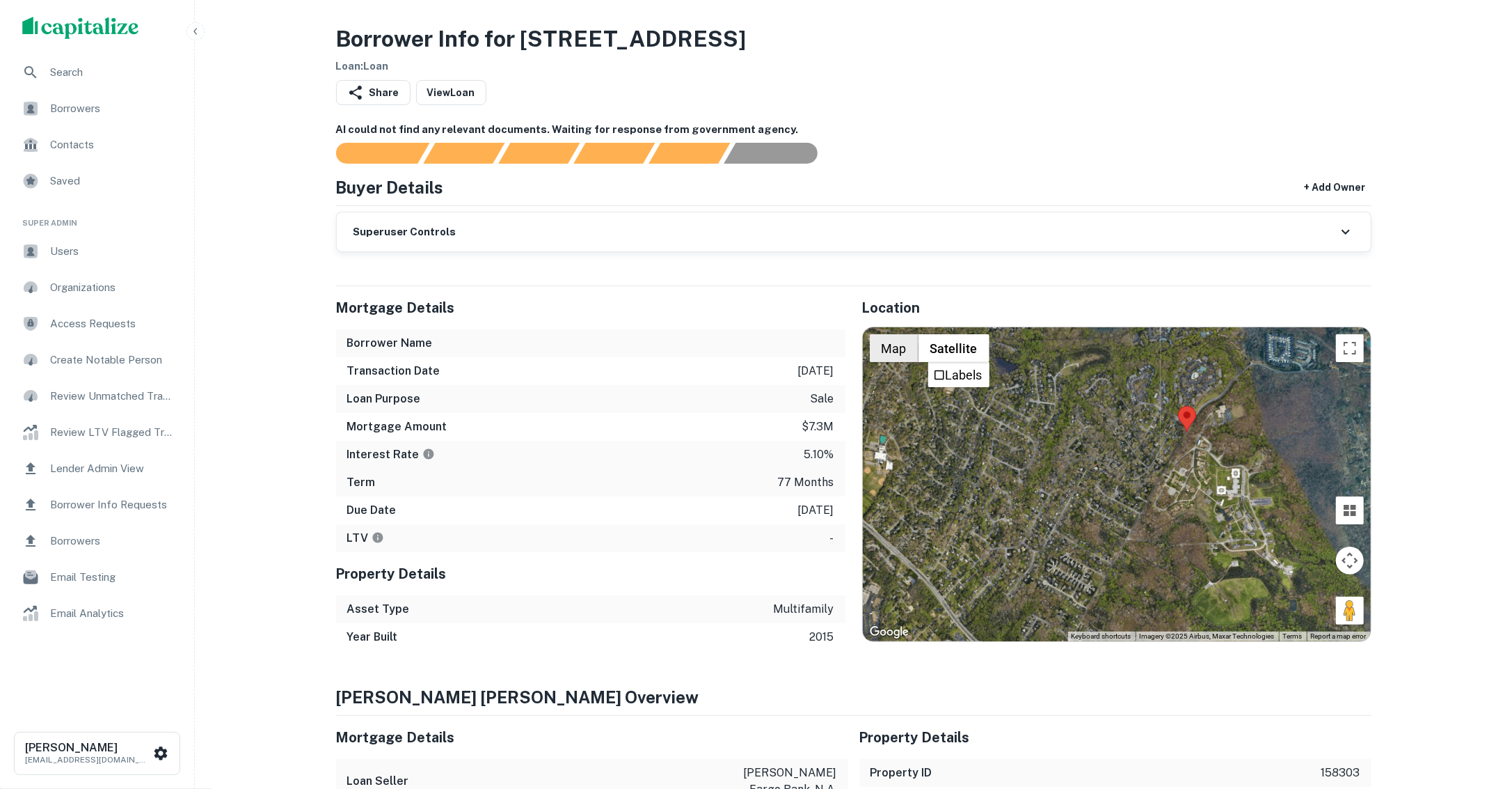
click at [892, 345] on button "Map" at bounding box center [894, 348] width 49 height 28
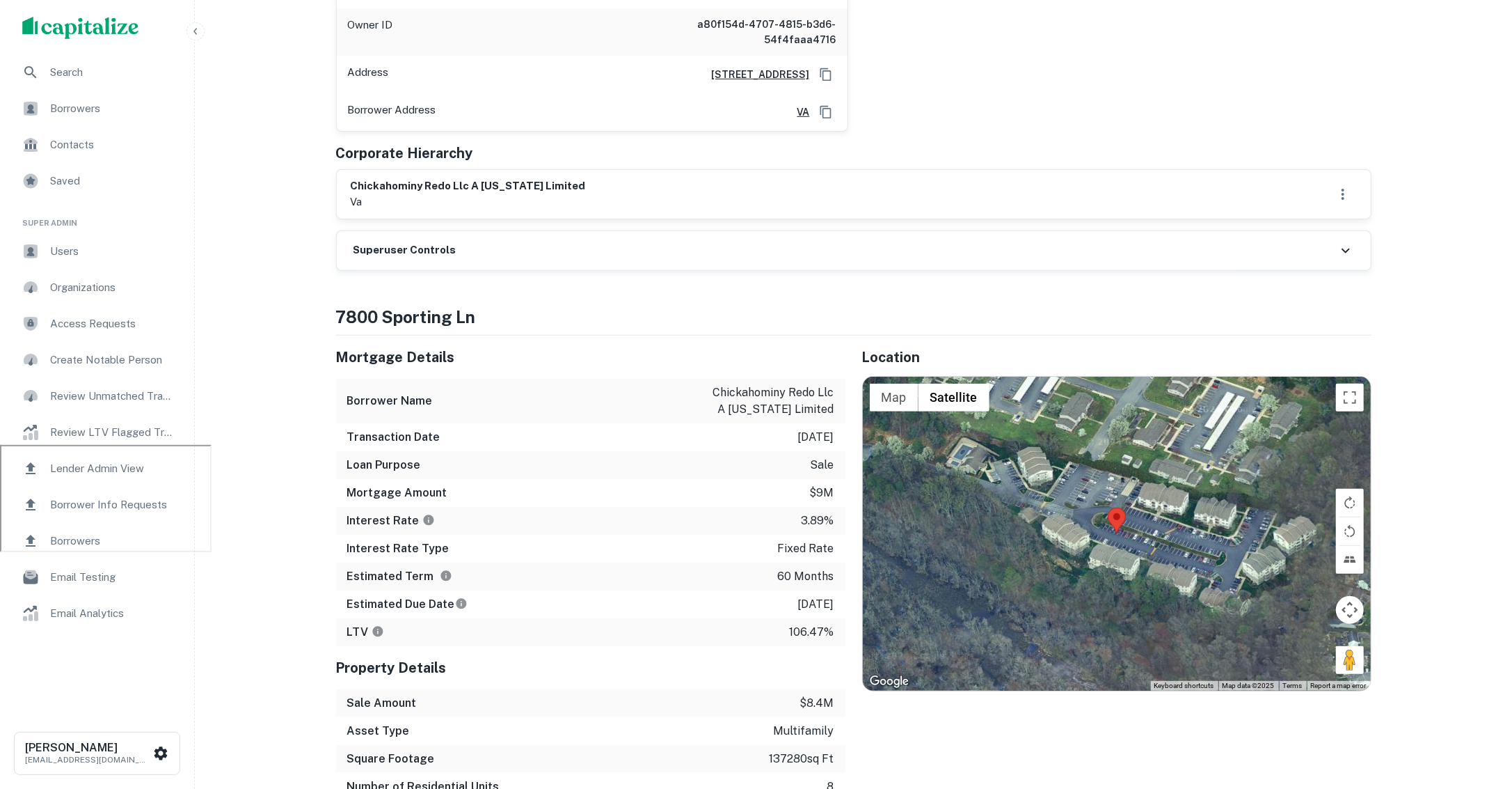
scroll to position [343, 0]
